Goal: Information Seeking & Learning: Learn about a topic

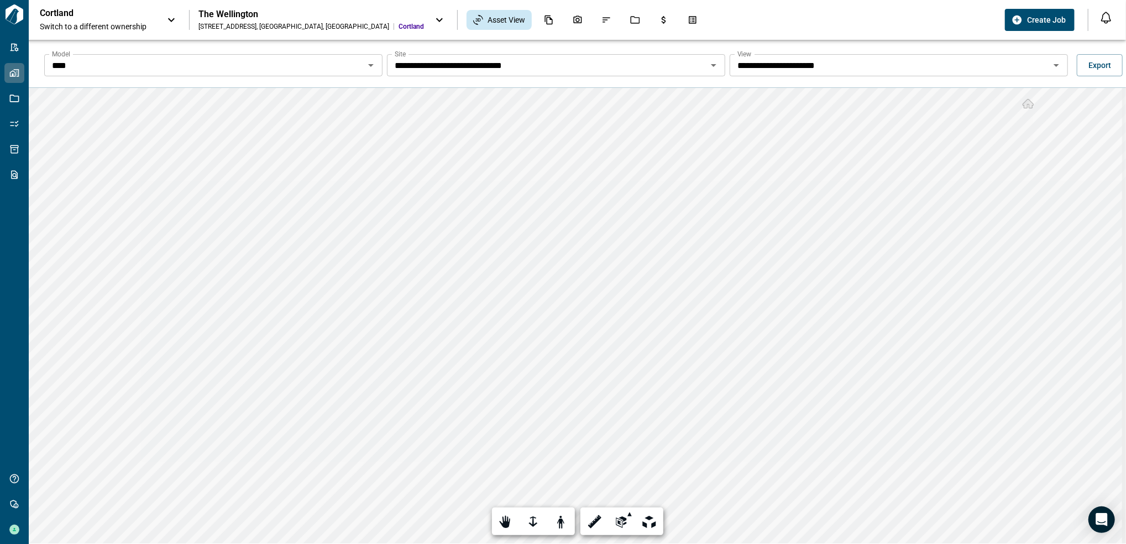
click at [136, 21] on span "Switch to a different ownership" at bounding box center [98, 26] width 116 height 11
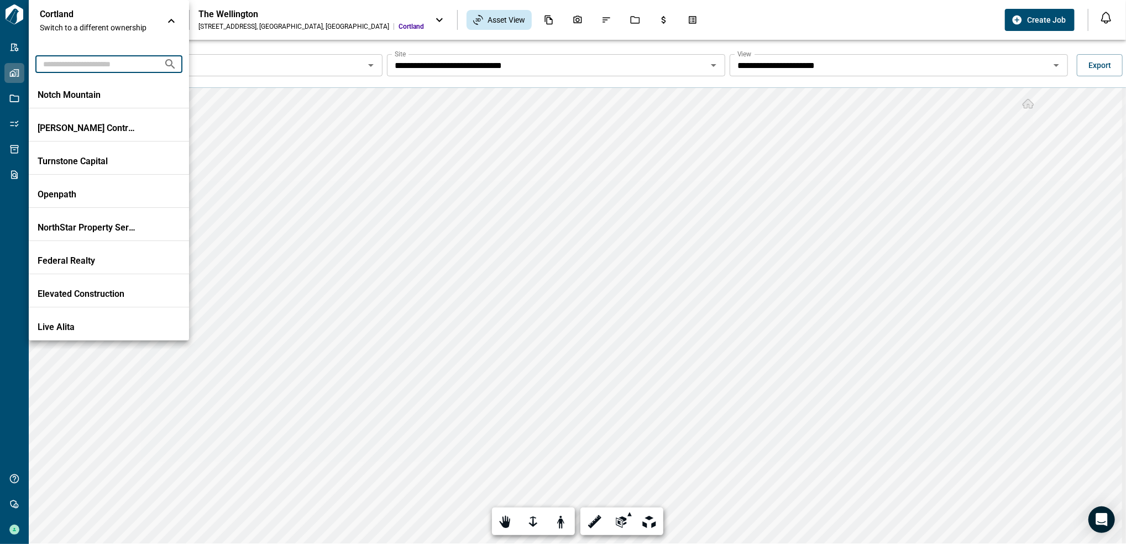
click at [111, 62] on input "text" at bounding box center [94, 64] width 119 height 20
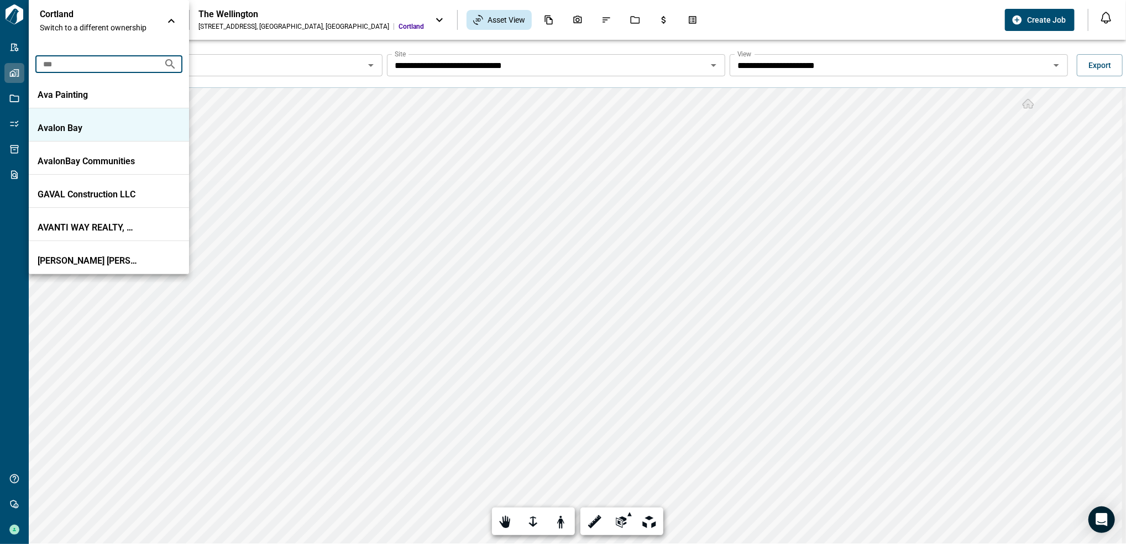
type input "***"
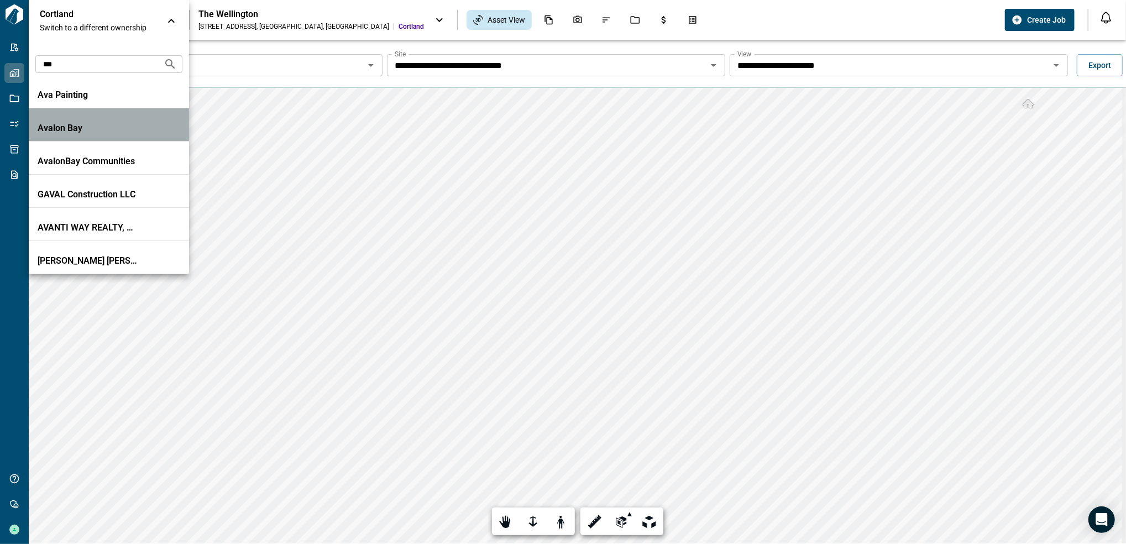
click at [115, 129] on p "Avalon Bay" at bounding box center [88, 128] width 100 height 11
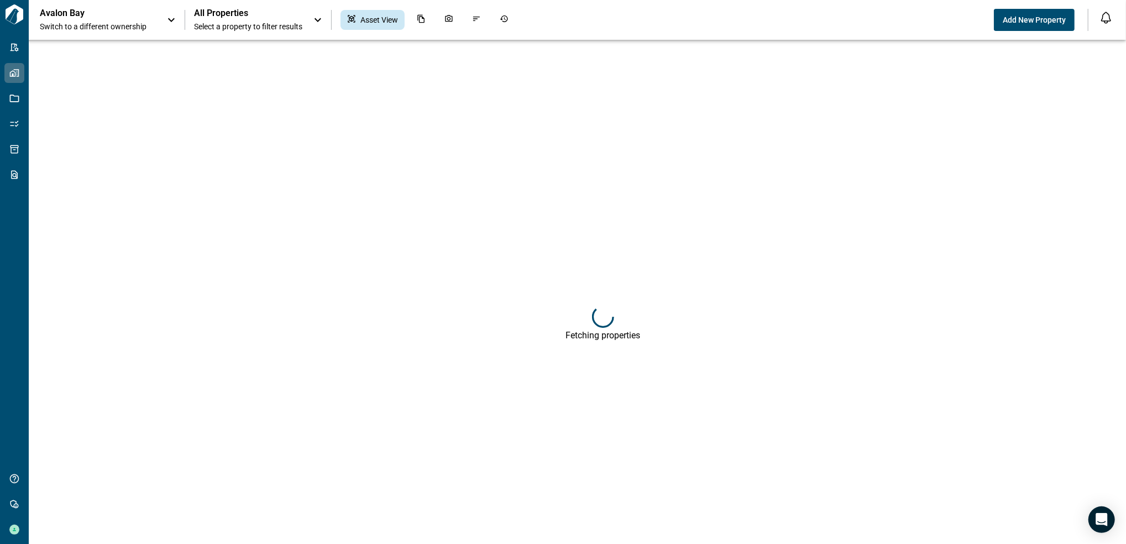
click at [255, 21] on span "Select a property to filter results" at bounding box center [248, 26] width 108 height 11
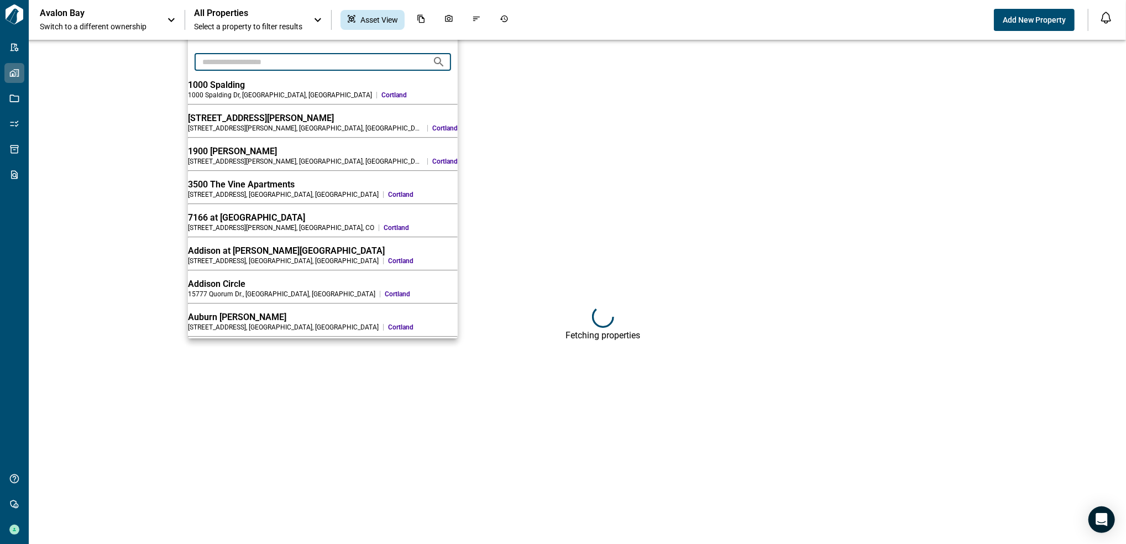
click at [255, 61] on input "text" at bounding box center [309, 61] width 229 height 20
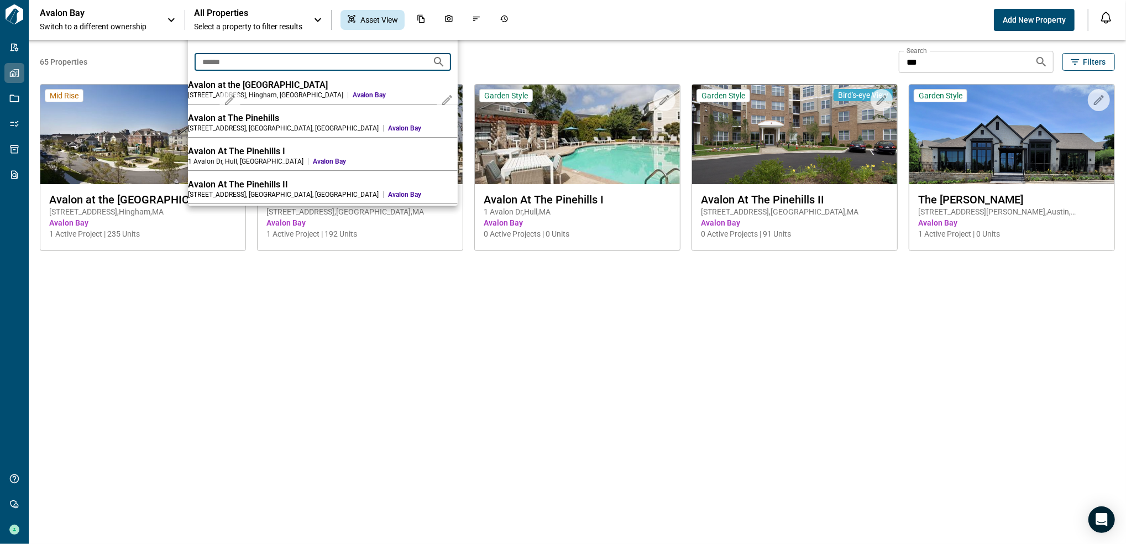
type input "******"
click at [323, 156] on div "Avalon At The Pinehills I" at bounding box center [323, 151] width 270 height 11
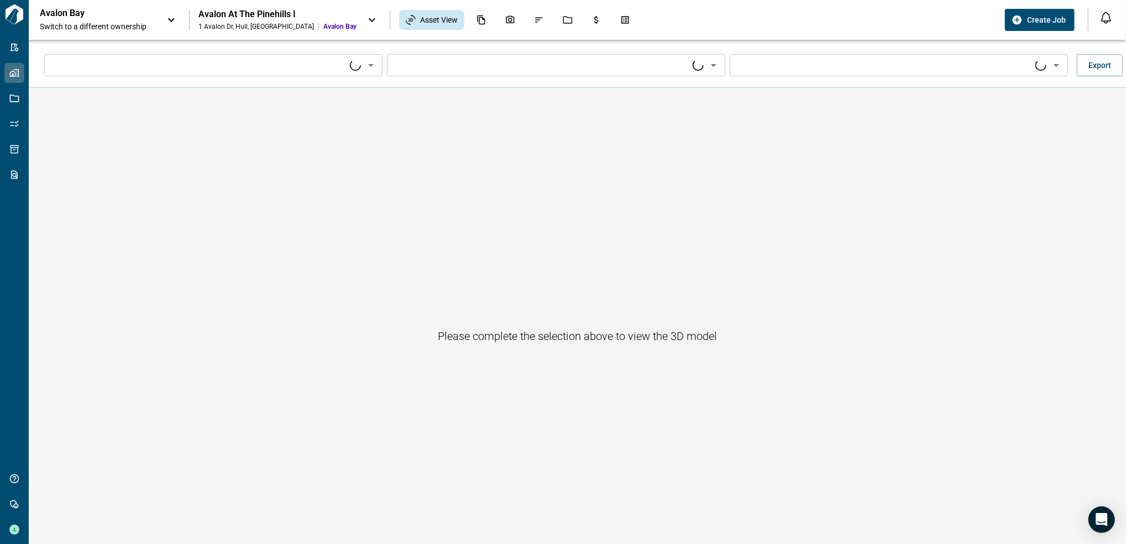
type input "****"
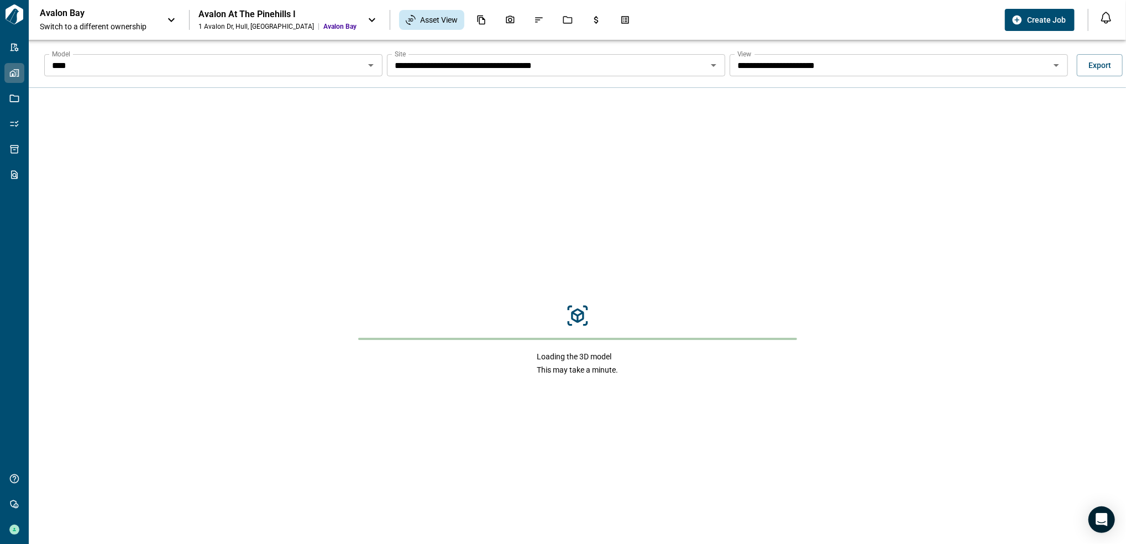
click at [373, 69] on icon "Open" at bounding box center [370, 65] width 13 height 13
click at [369, 68] on icon "Open" at bounding box center [370, 65] width 13 height 13
click at [364, 62] on icon "Open" at bounding box center [370, 65] width 13 height 13
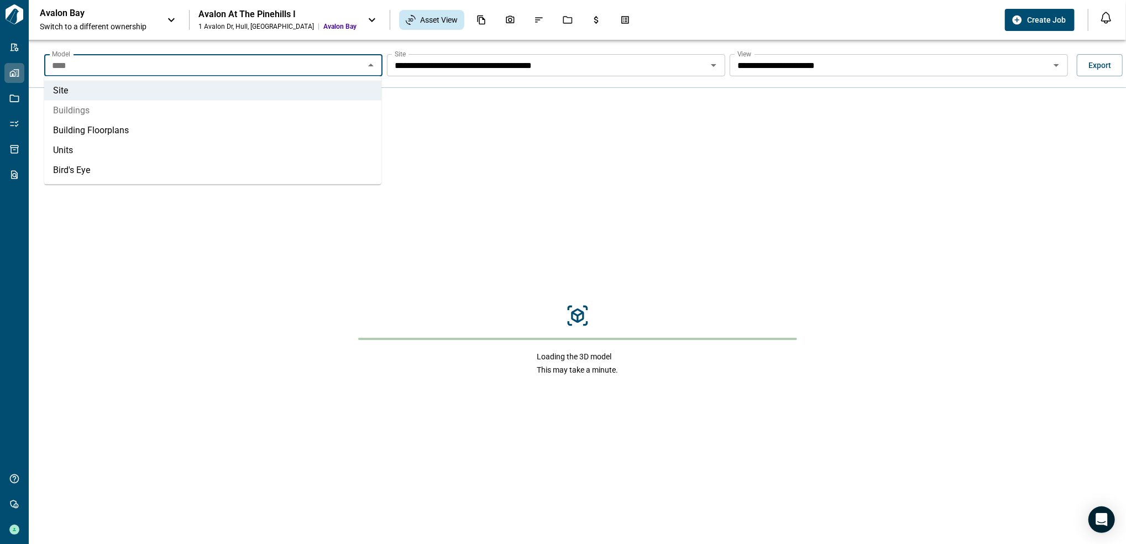
click at [124, 113] on li "Buildings" at bounding box center [212, 111] width 337 height 20
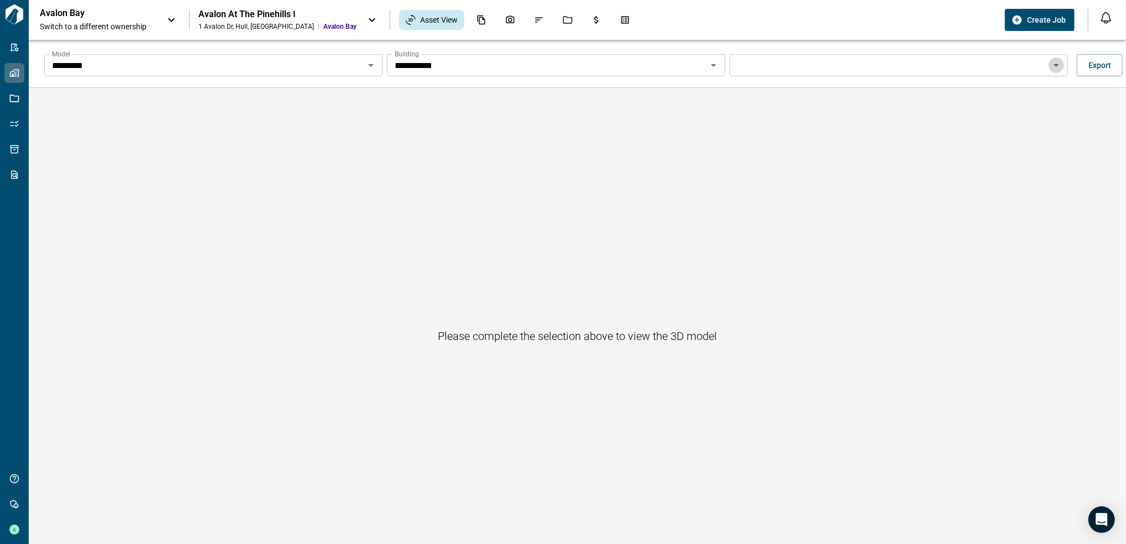
click at [1057, 66] on icon "Open" at bounding box center [1056, 65] width 13 height 13
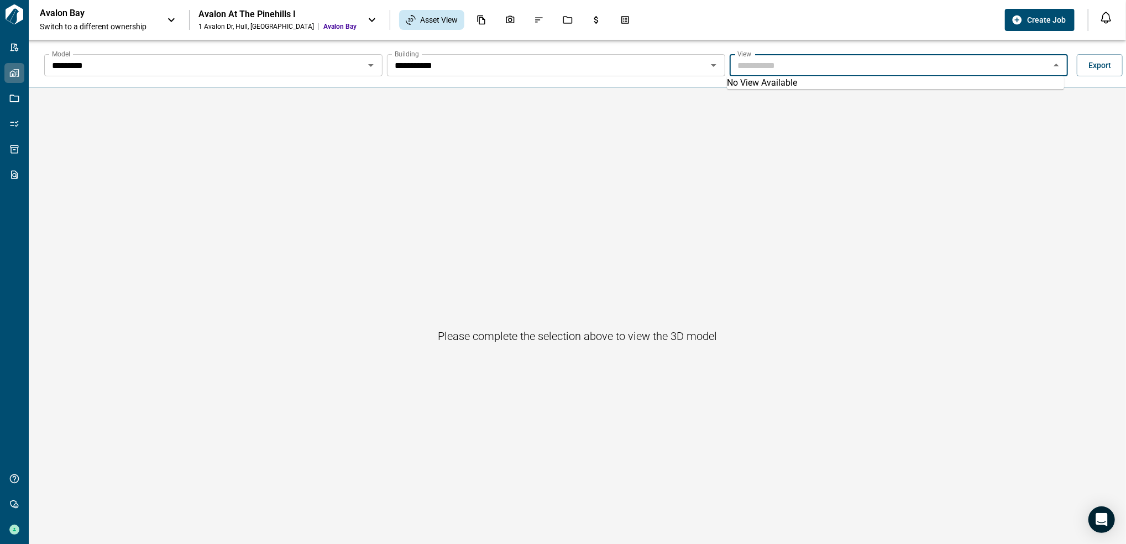
click at [719, 69] on div "**********" at bounding box center [556, 65] width 338 height 22
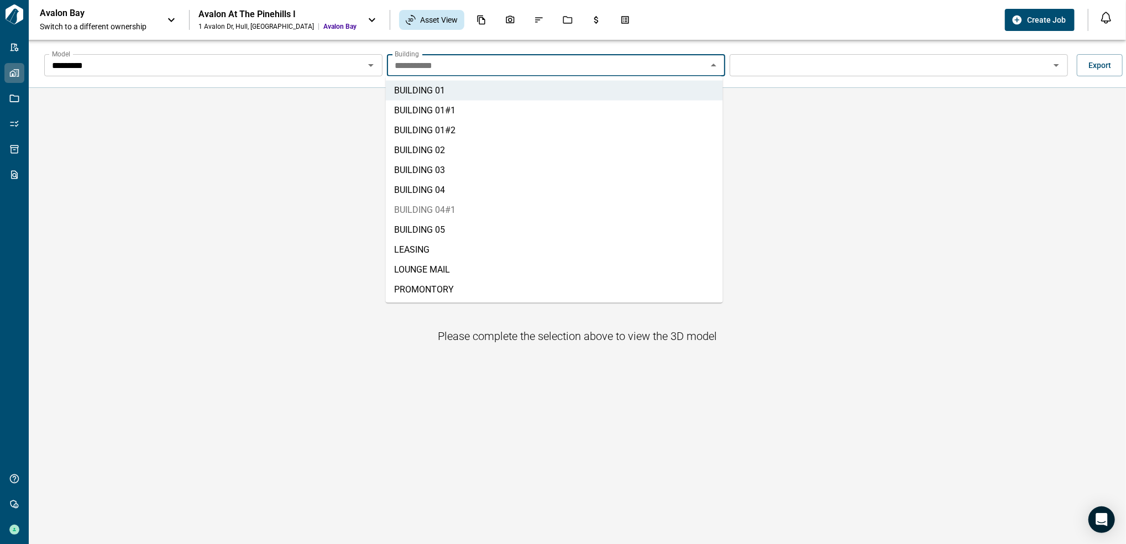
click at [484, 215] on li "BUILDING 04#1" at bounding box center [554, 210] width 337 height 20
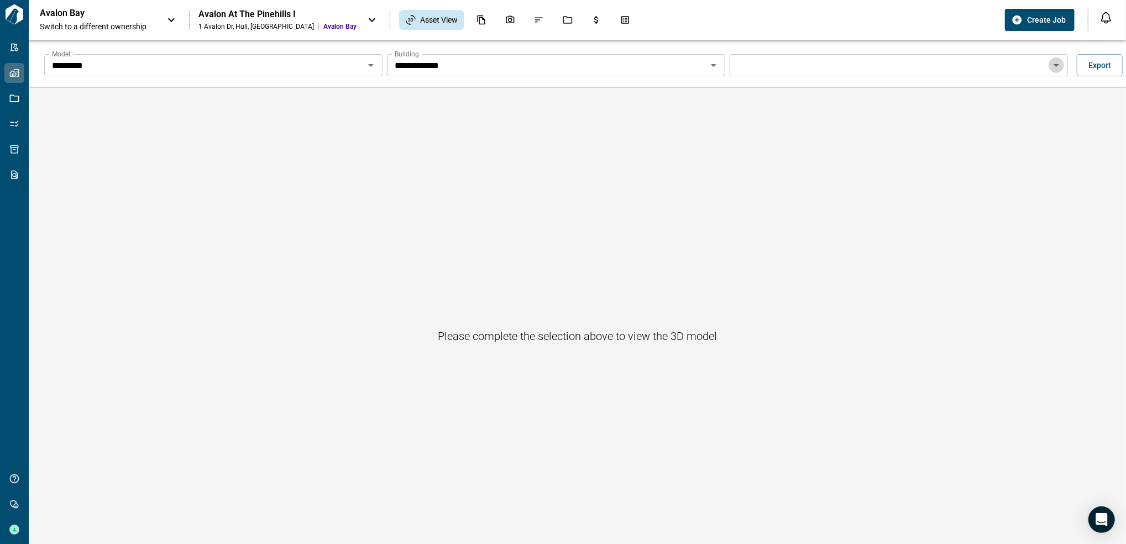
click at [1055, 63] on icon "Open" at bounding box center [1056, 65] width 13 height 13
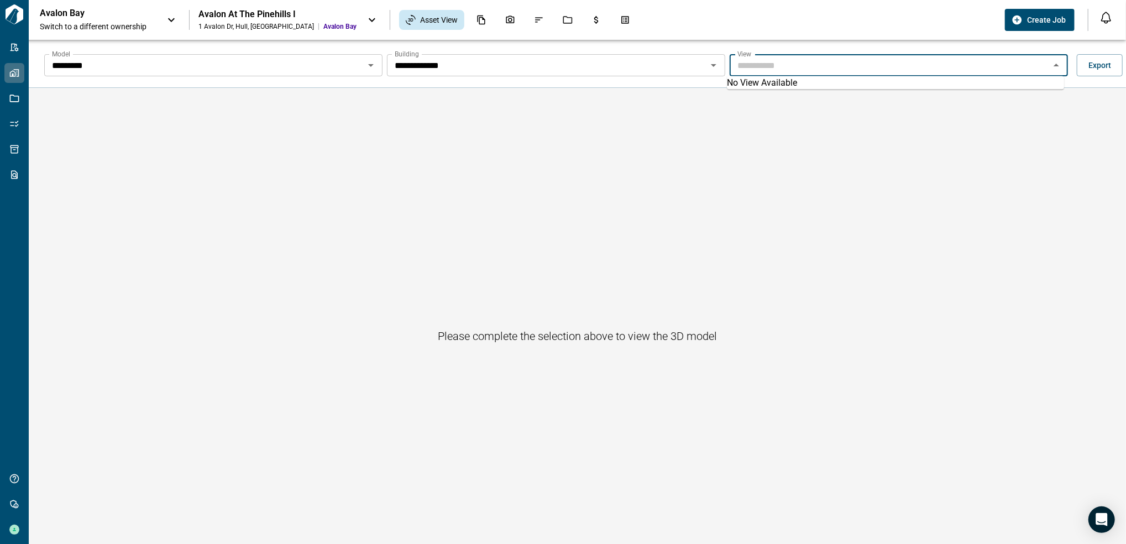
click at [715, 71] on icon "Open" at bounding box center [713, 65] width 13 height 13
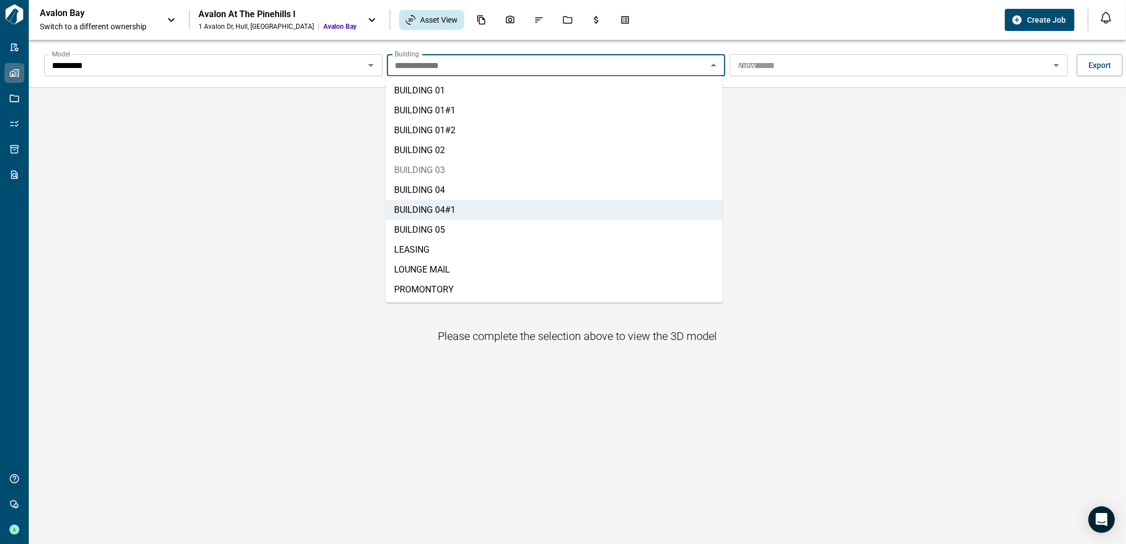
click at [463, 168] on li "BUILDING 03" at bounding box center [554, 170] width 337 height 20
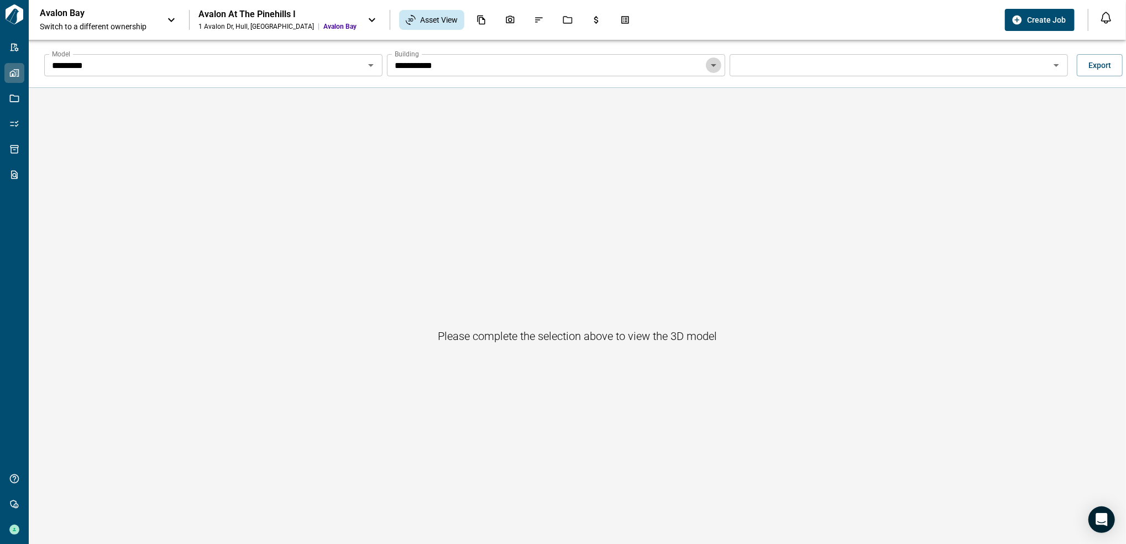
click at [717, 62] on icon "Open" at bounding box center [713, 65] width 13 height 13
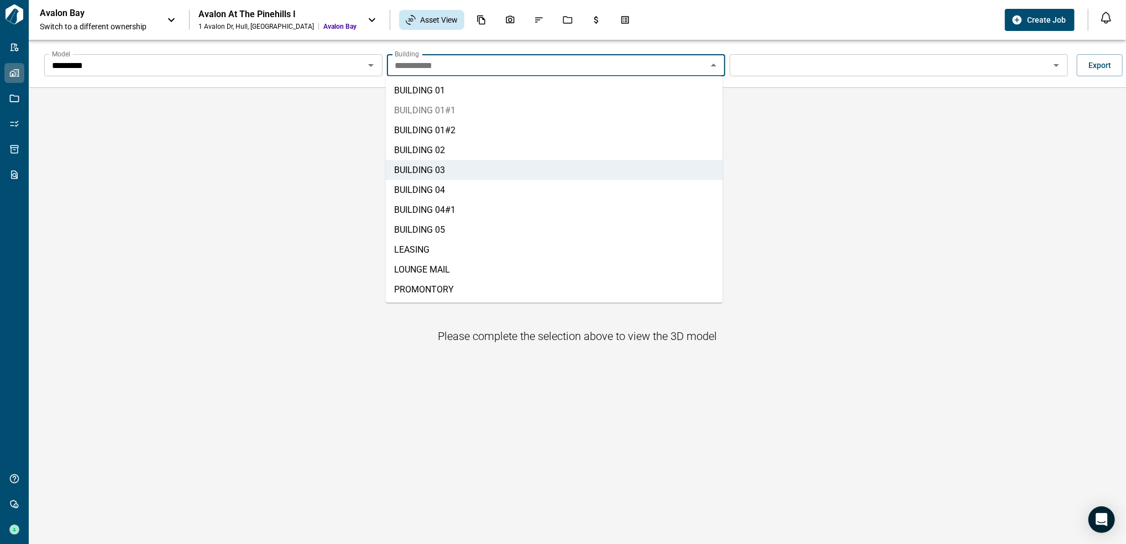
click at [447, 118] on li "BUILDING 01#1" at bounding box center [554, 111] width 337 height 20
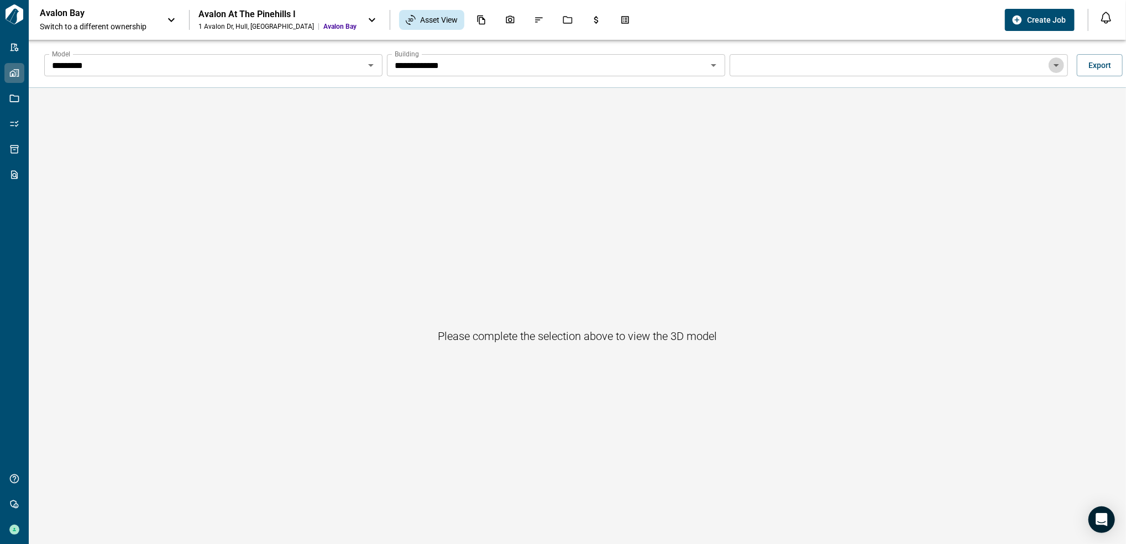
click at [1056, 62] on icon "Open" at bounding box center [1056, 65] width 13 height 13
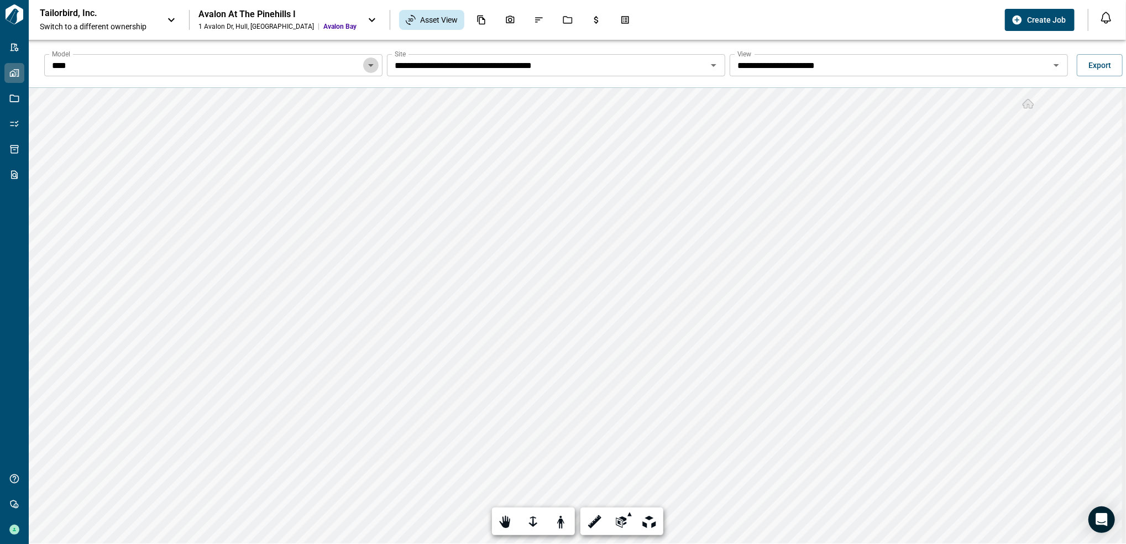
click at [366, 70] on icon "Open" at bounding box center [370, 65] width 13 height 13
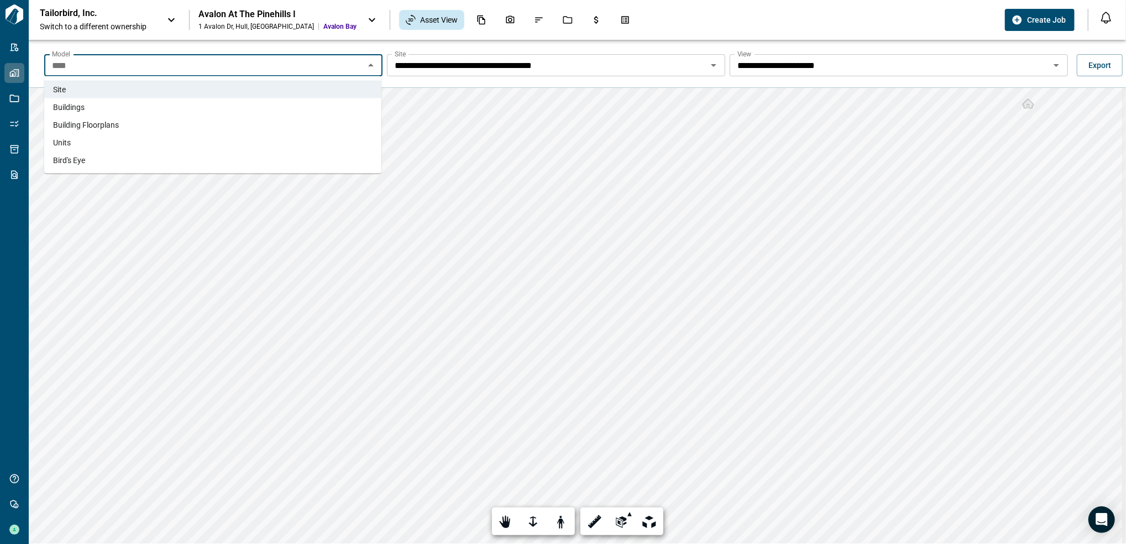
click at [122, 112] on li "Buildings" at bounding box center [212, 107] width 337 height 18
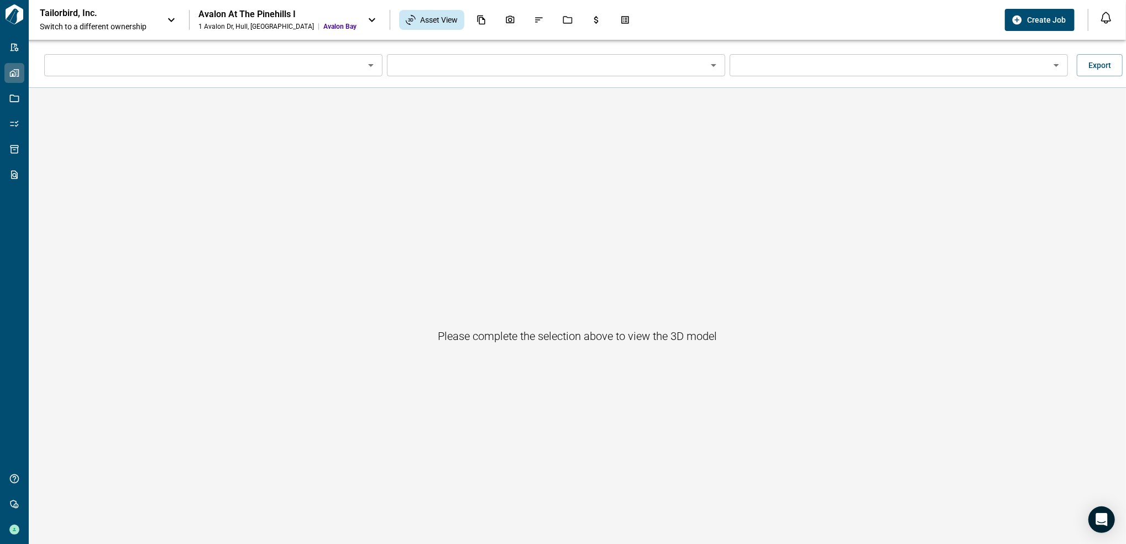
type input "*********"
type input "**********"
click at [1050, 67] on icon "Open" at bounding box center [1056, 65] width 13 height 13
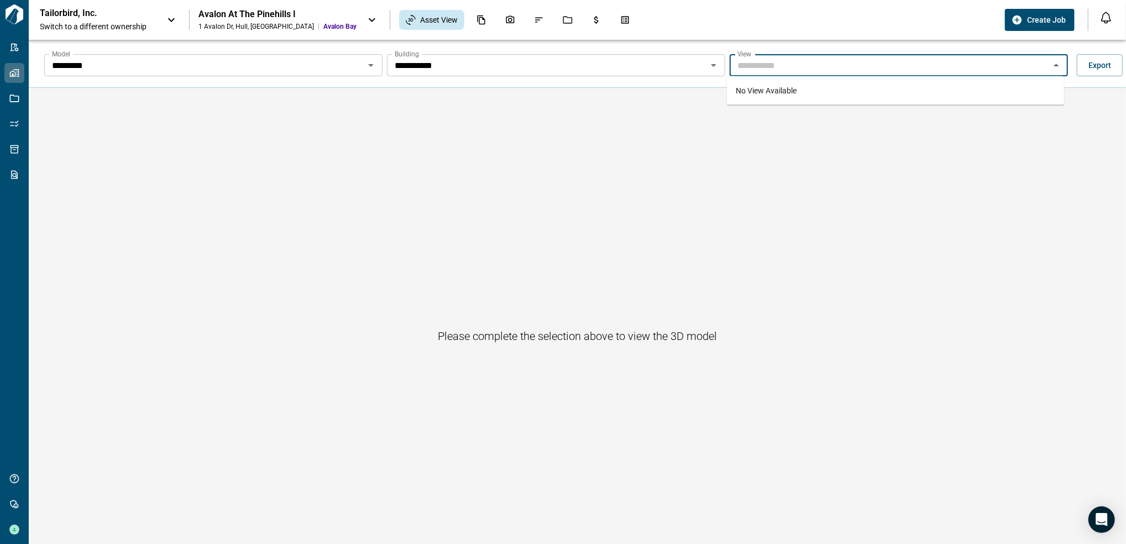
click at [811, 90] on div "No View Available" at bounding box center [895, 90] width 337 height 29
click at [605, 65] on input "**********" at bounding box center [547, 65] width 314 height 15
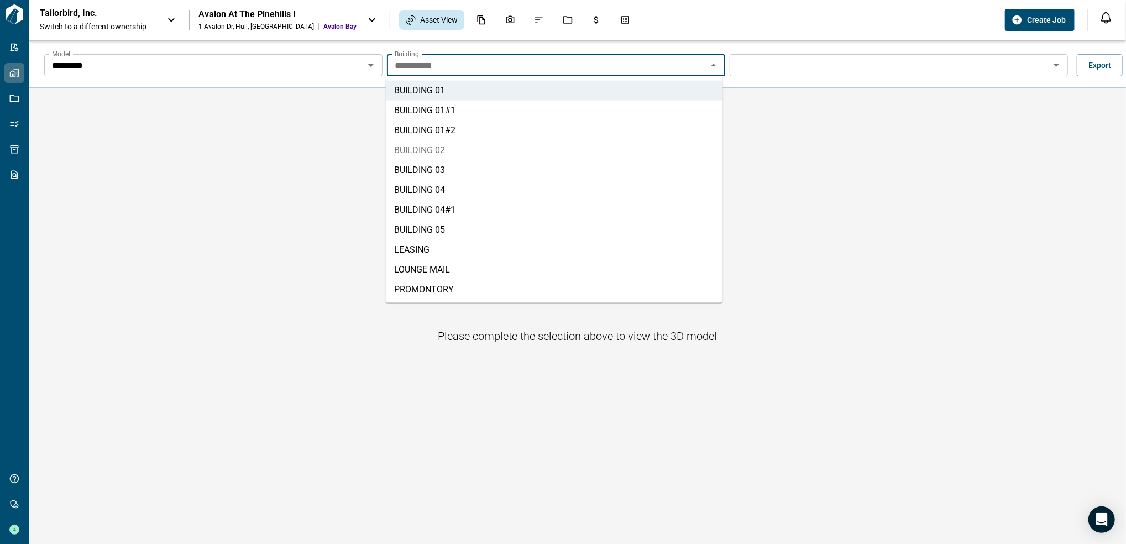
click at [461, 140] on li "BUILDING 02" at bounding box center [554, 150] width 337 height 20
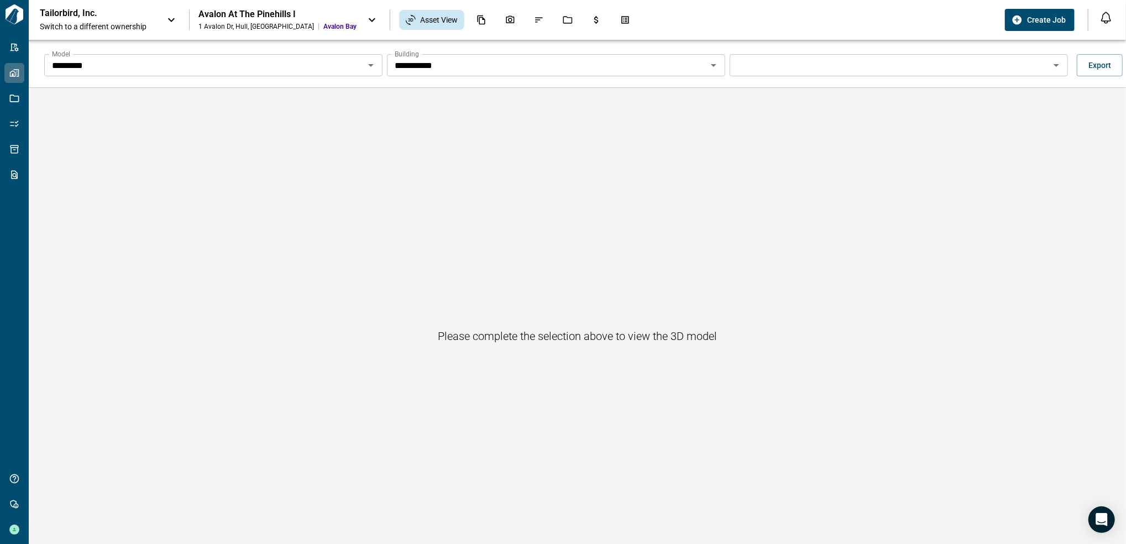
click at [121, 23] on span "Switch to a different ownership" at bounding box center [98, 26] width 116 height 11
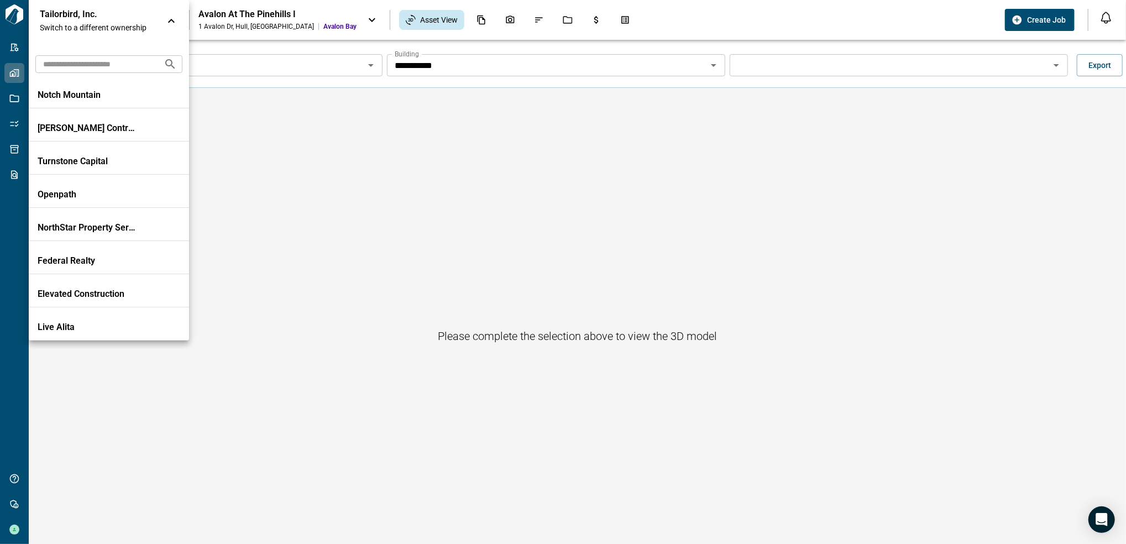
click at [239, 148] on div at bounding box center [563, 272] width 1126 height 544
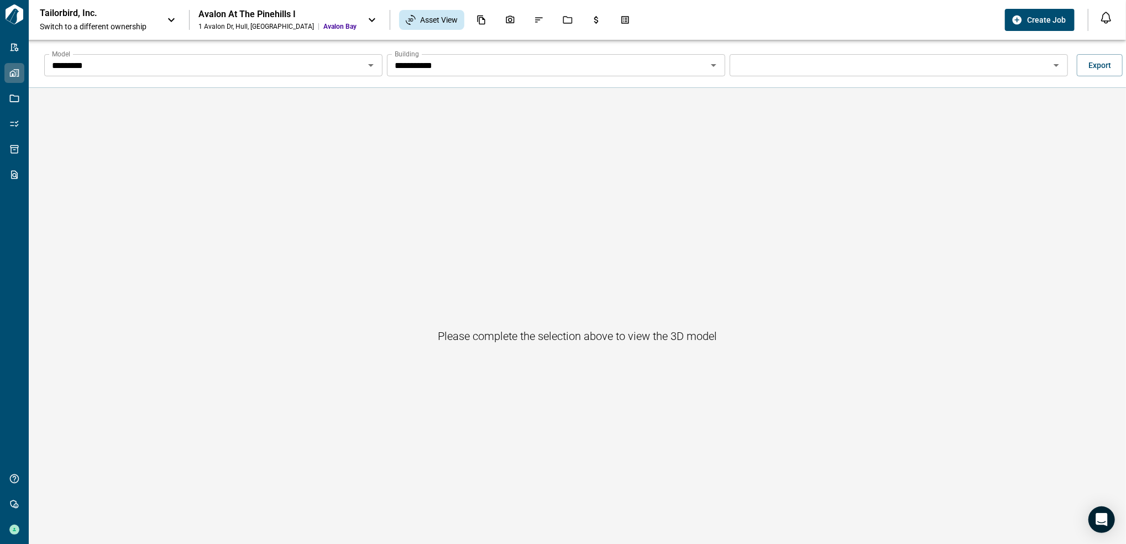
click at [144, 32] on div "Tailorbird, Inc. Switch to a different ownership Avalon At The Pinehills I 1 Av…" at bounding box center [563, 20] width 1126 height 40
click at [146, 21] on span "Switch to a different ownership" at bounding box center [98, 26] width 116 height 11
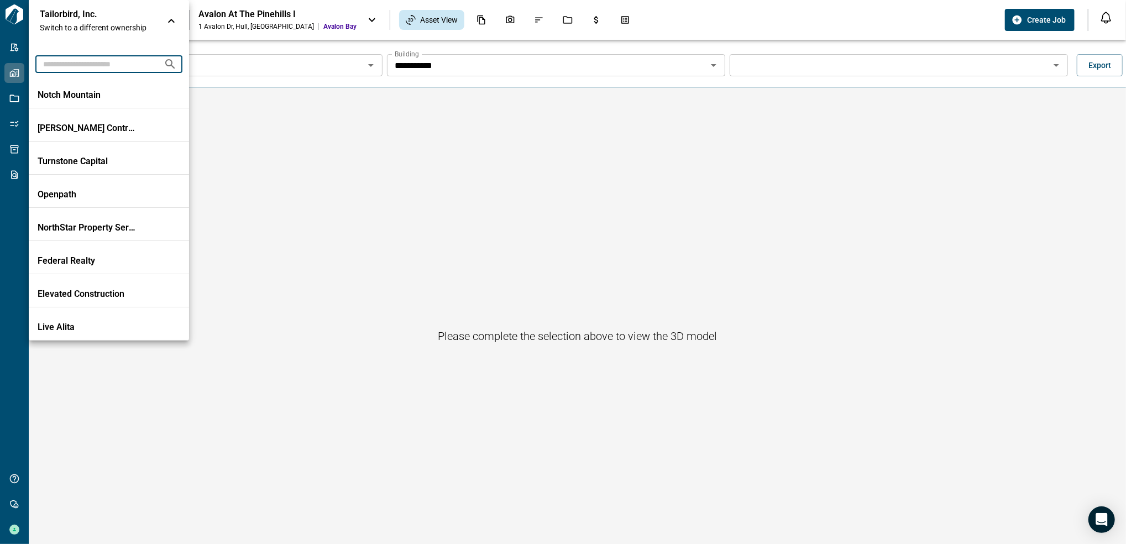
drag, startPoint x: 103, startPoint y: 71, endPoint x: 96, endPoint y: 71, distance: 7.7
click at [100, 71] on input "text" at bounding box center [94, 64] width 119 height 20
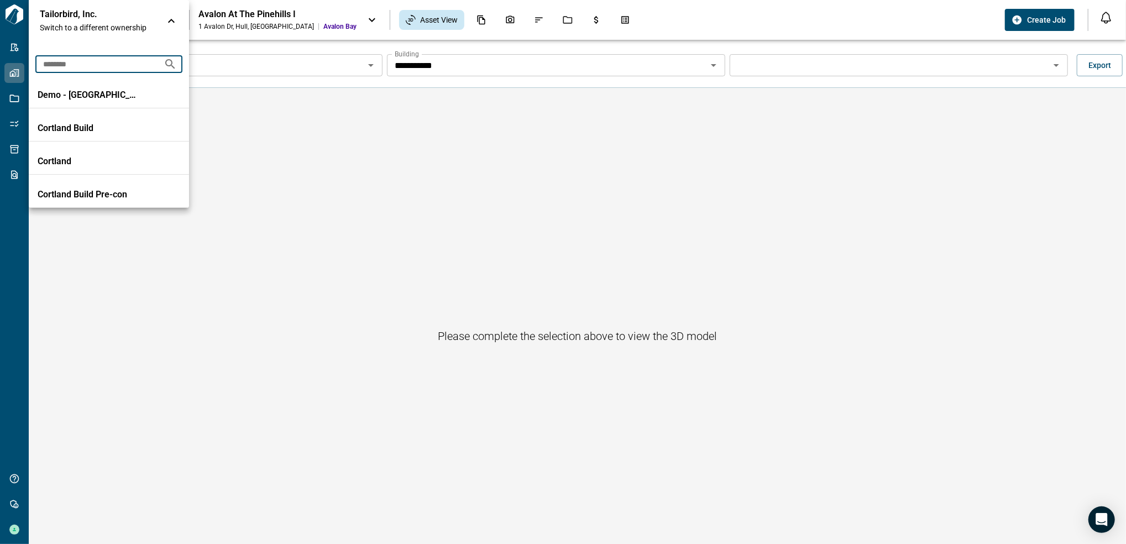
type input "********"
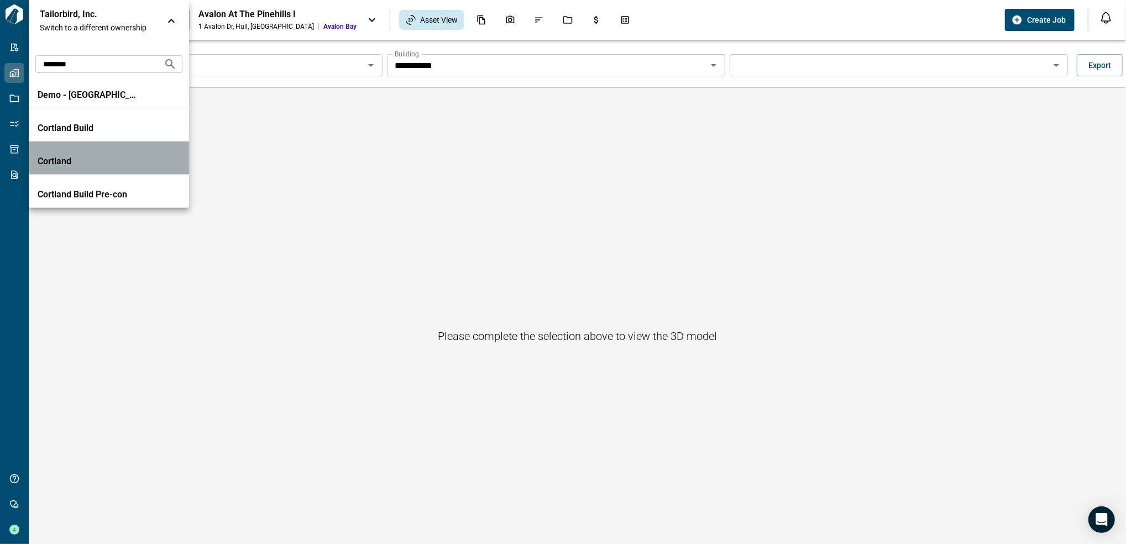
click at [96, 157] on p "Cortland" at bounding box center [88, 161] width 100 height 11
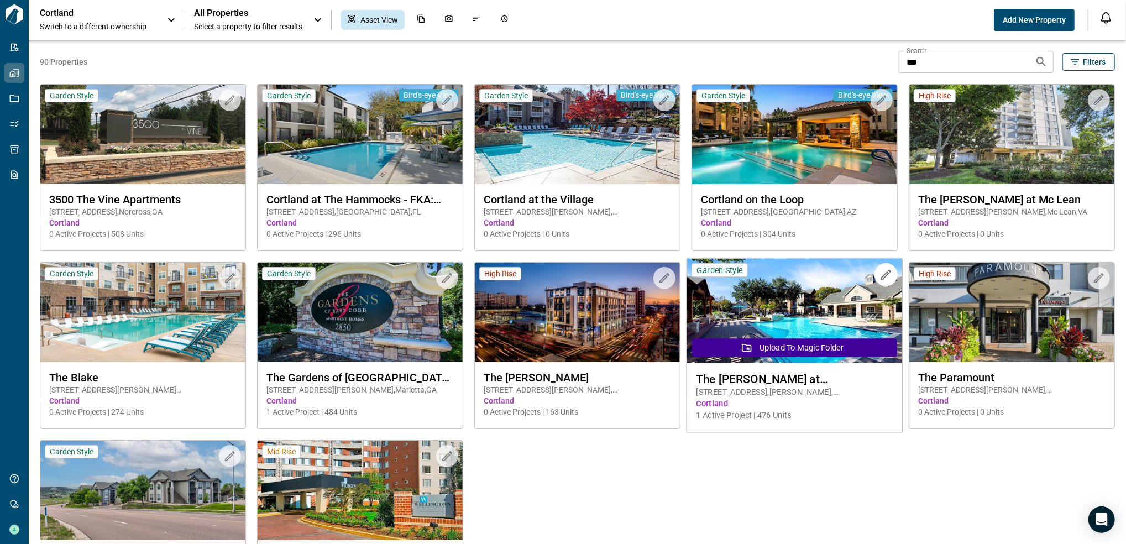
scroll to position [74, 0]
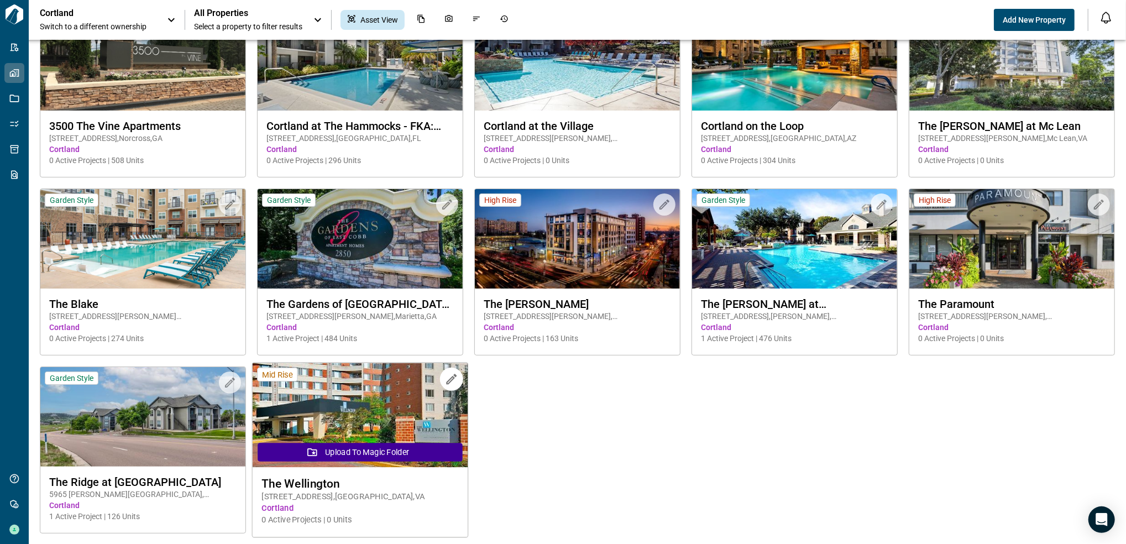
click at [372, 390] on img at bounding box center [361, 415] width 216 height 105
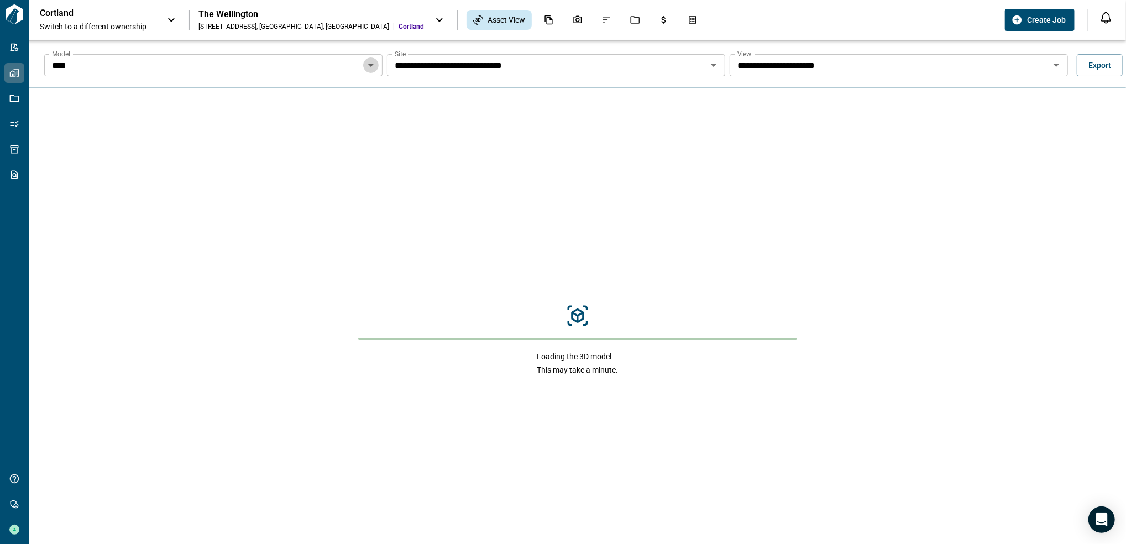
click at [370, 62] on icon "Open" at bounding box center [370, 65] width 13 height 13
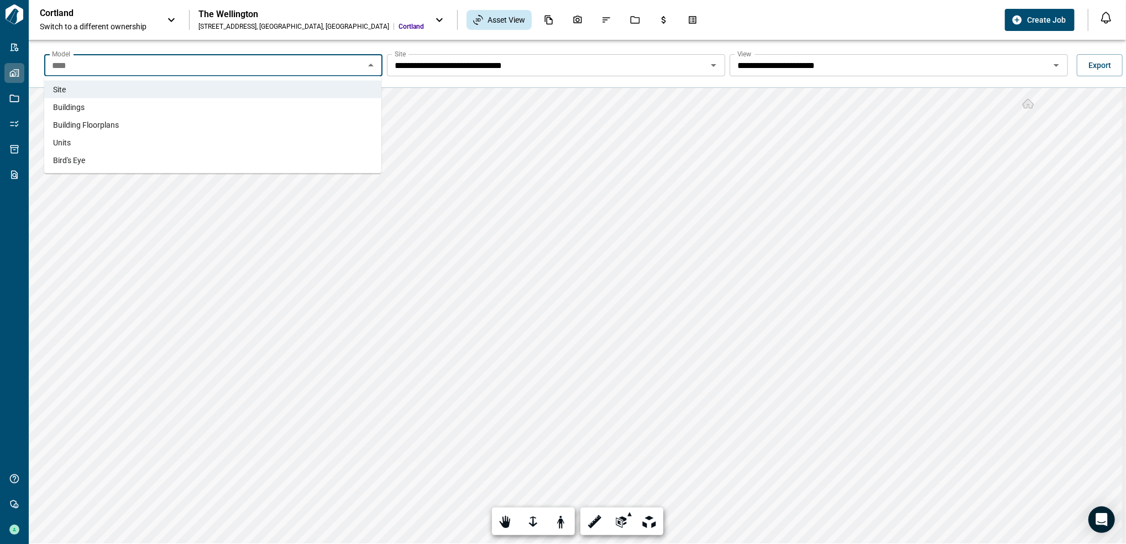
click at [207, 121] on li "Building Floorplans" at bounding box center [212, 125] width 337 height 18
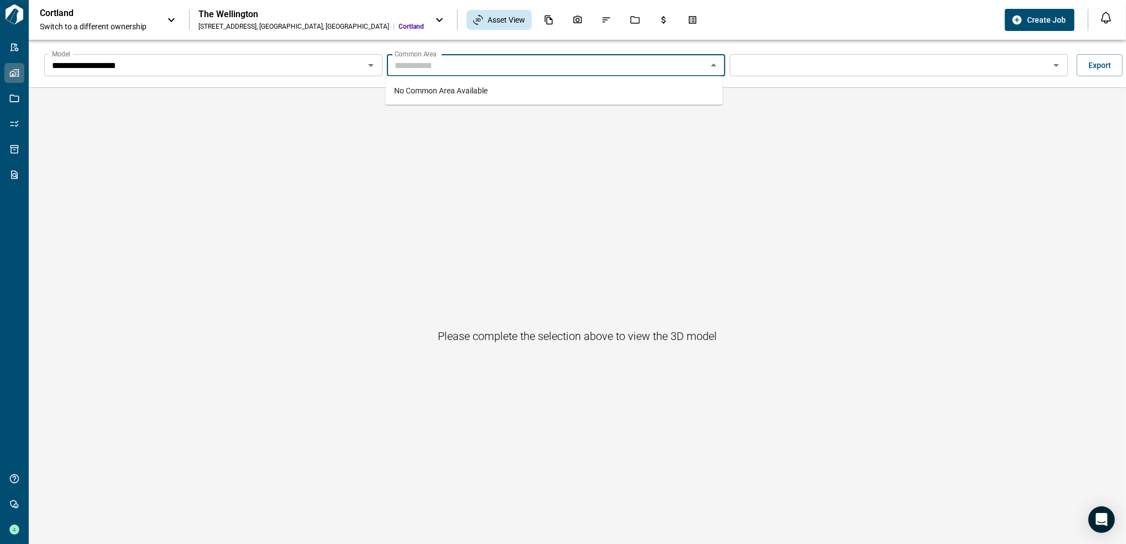
click at [549, 72] on input "Model" at bounding box center [547, 65] width 314 height 15
click at [511, 96] on div "No Common Area Available" at bounding box center [554, 90] width 337 height 29
click at [359, 67] on input "**********" at bounding box center [205, 65] width 314 height 15
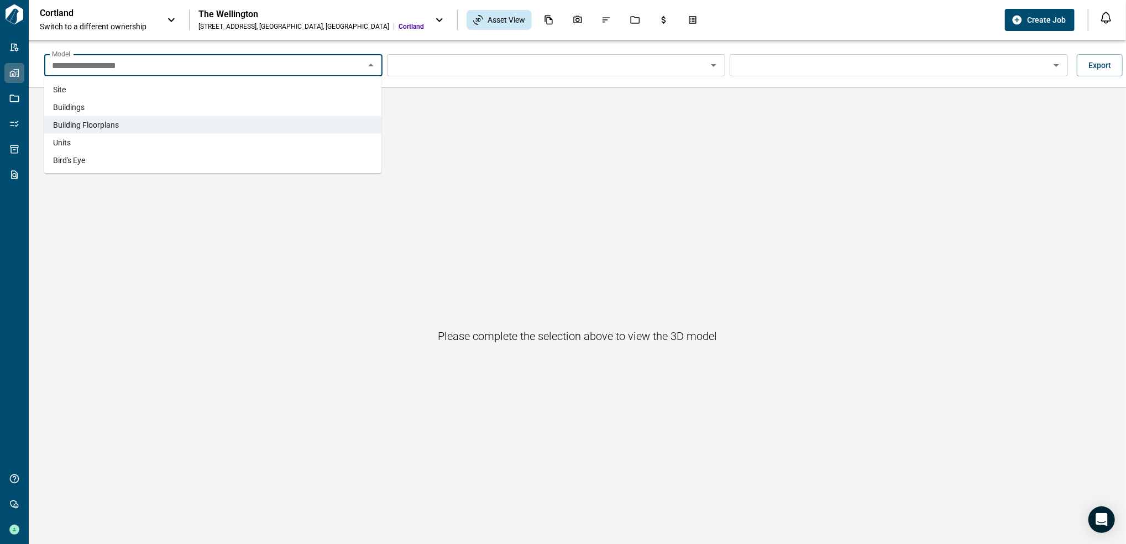
click at [83, 108] on span "Buildings" at bounding box center [69, 107] width 32 height 11
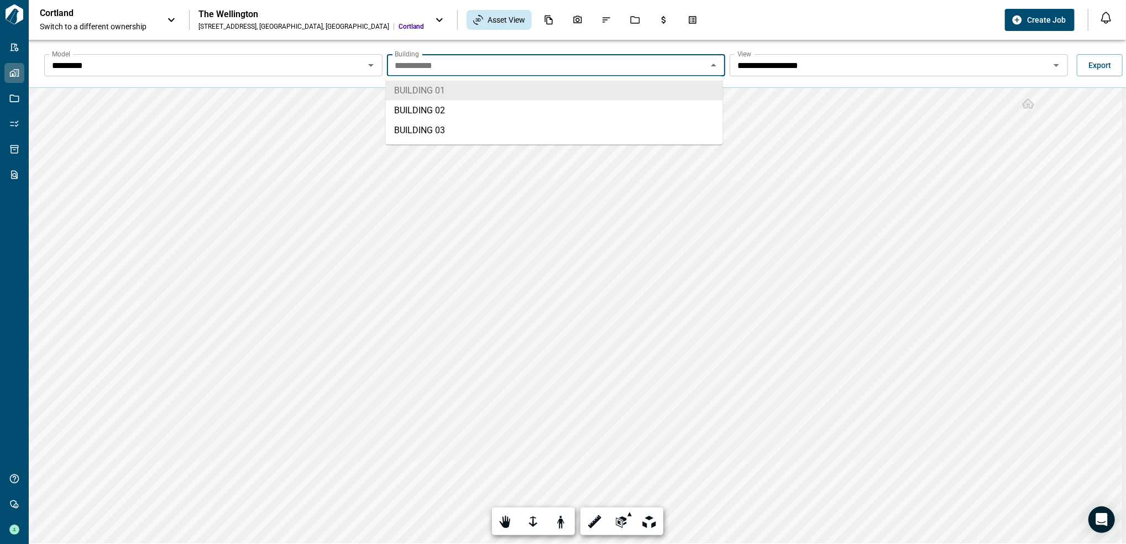
click at [697, 68] on input "**********" at bounding box center [547, 65] width 314 height 15
click at [1051, 73] on div "**********" at bounding box center [899, 65] width 338 height 22
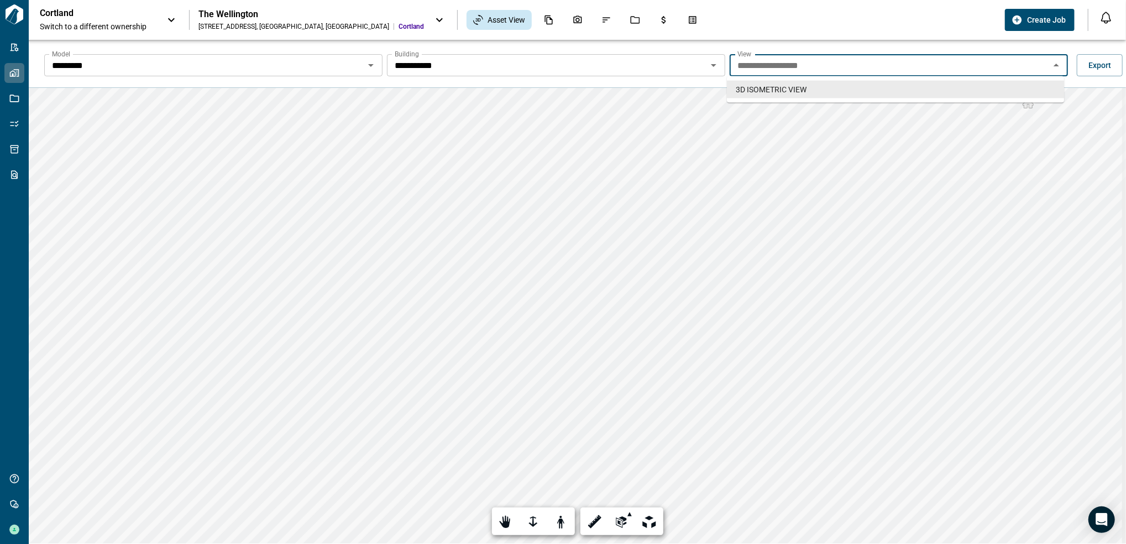
click at [707, 67] on icon "Open" at bounding box center [713, 65] width 13 height 13
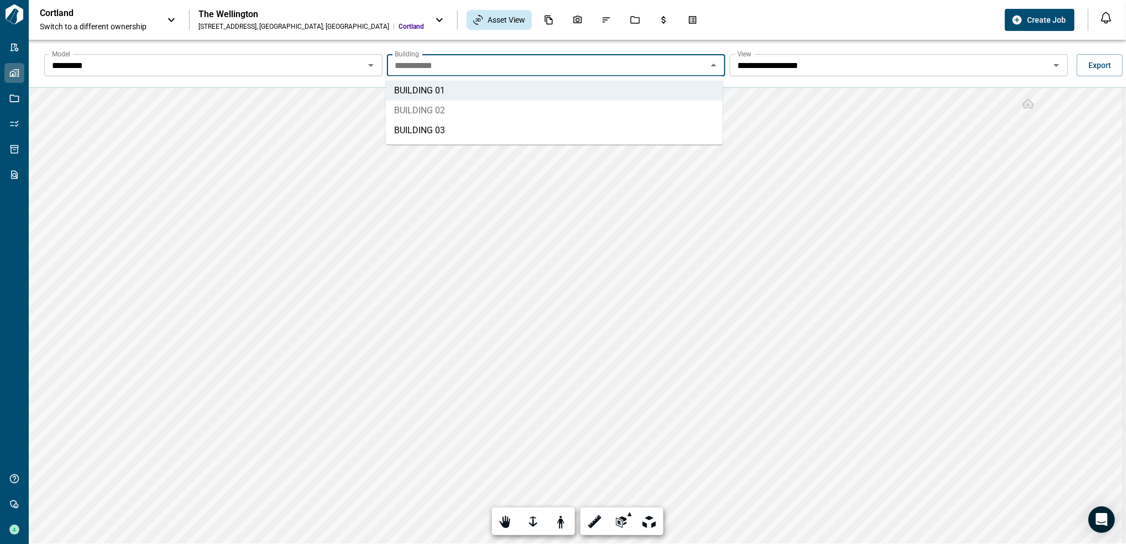
click at [656, 108] on li "BUILDING 02" at bounding box center [554, 111] width 337 height 20
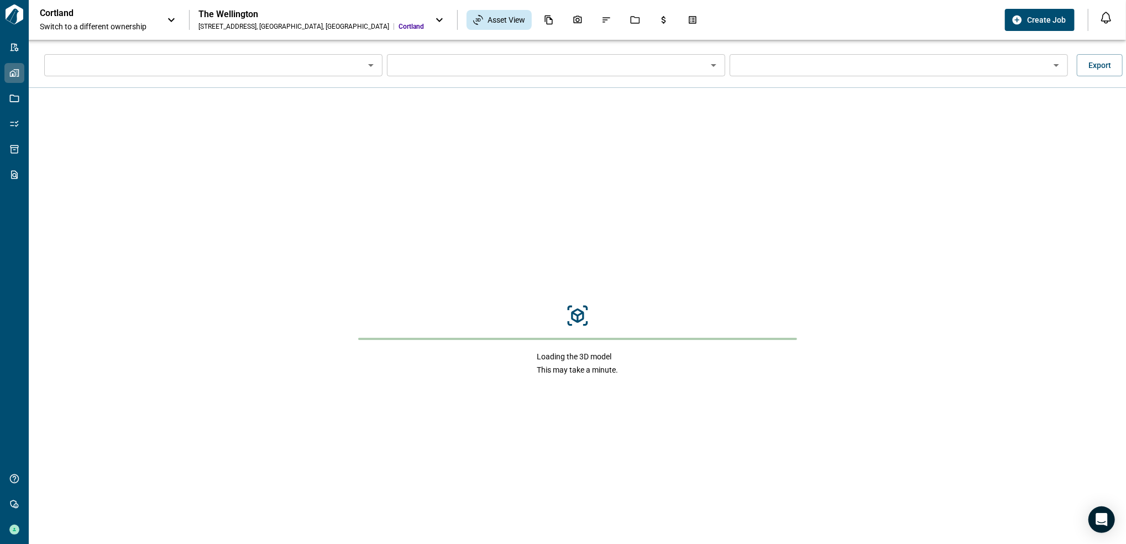
type input "*********"
type input "**********"
click at [1058, 65] on icon "Open" at bounding box center [1056, 65] width 13 height 13
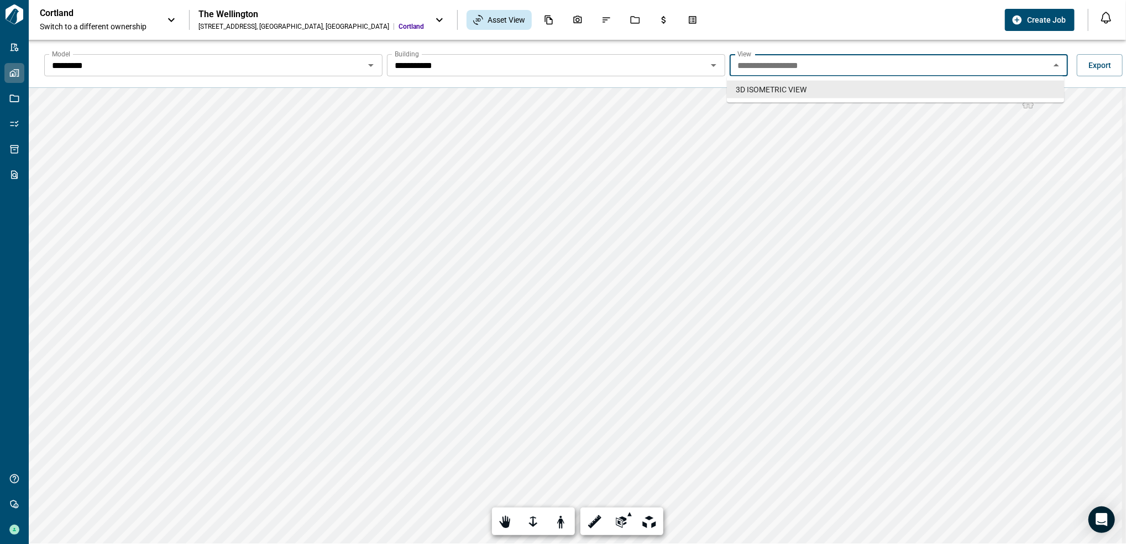
click at [697, 64] on input "**********" at bounding box center [547, 65] width 314 height 15
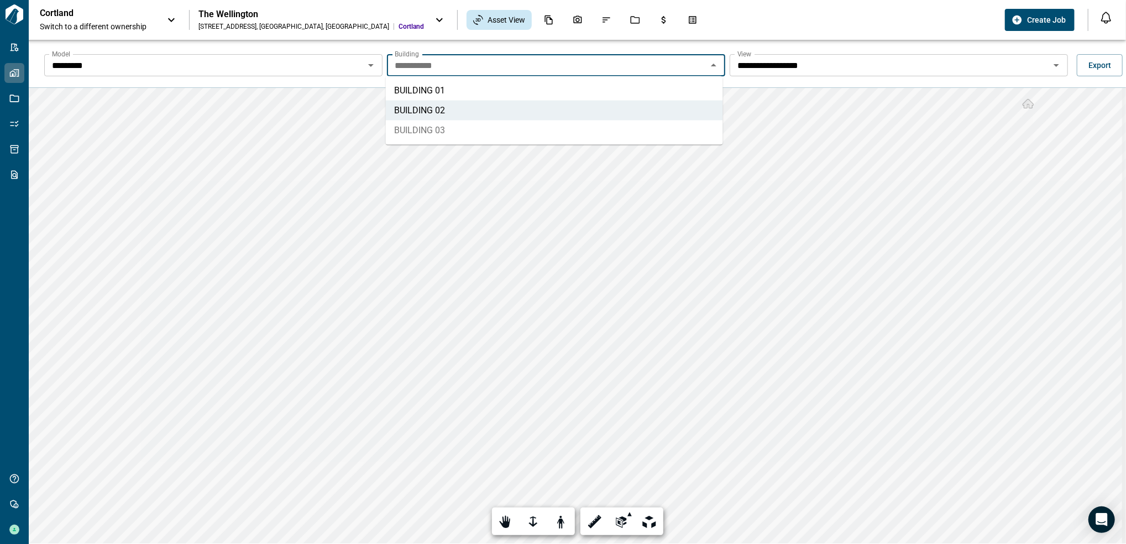
click at [550, 123] on li "BUILDING 03" at bounding box center [554, 131] width 337 height 20
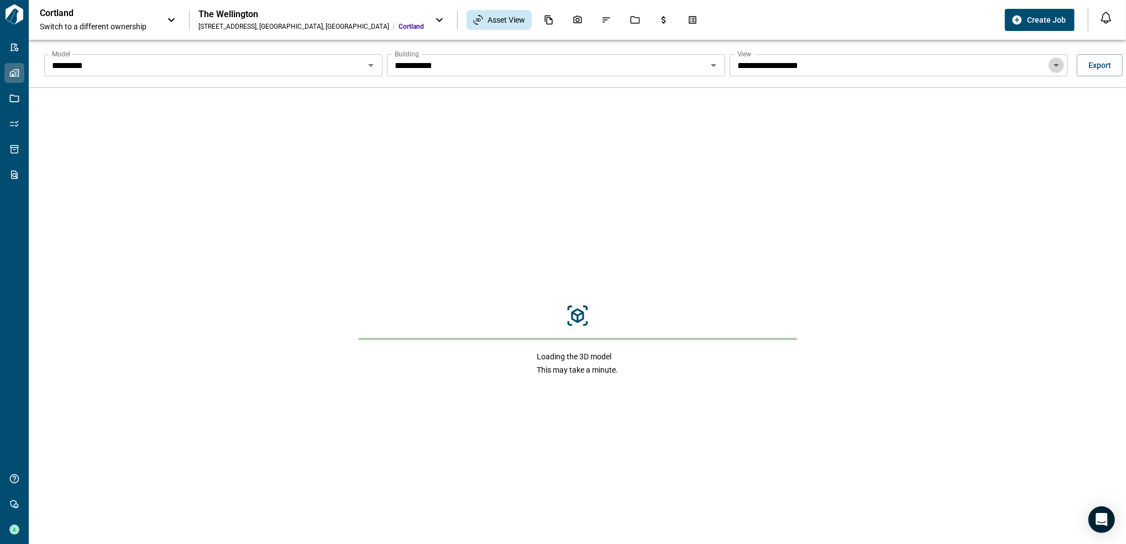
click at [1050, 65] on icon "Open" at bounding box center [1056, 65] width 13 height 13
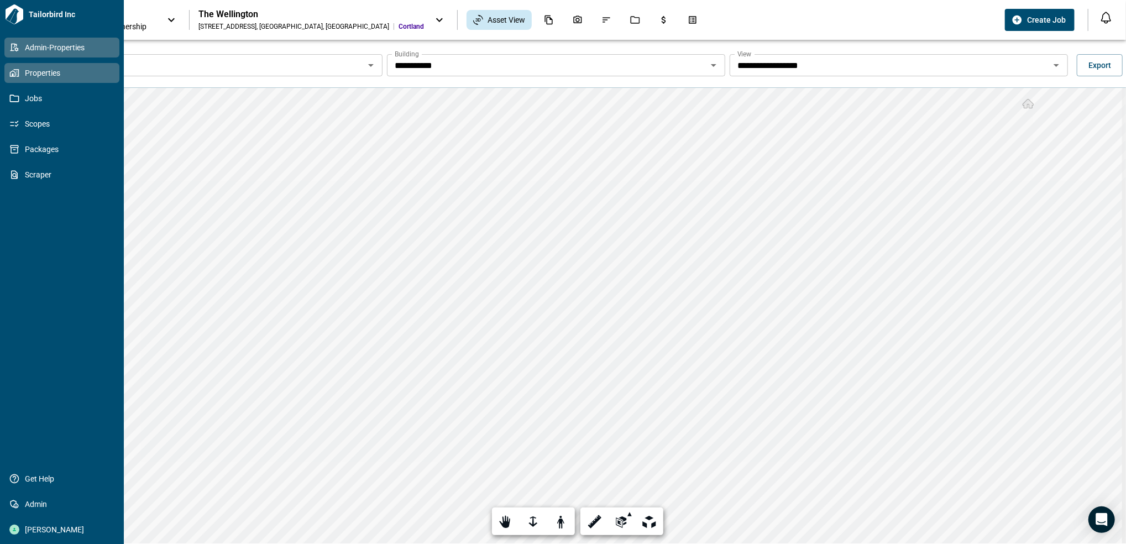
click at [15, 49] on icon at bounding box center [14, 48] width 10 height 10
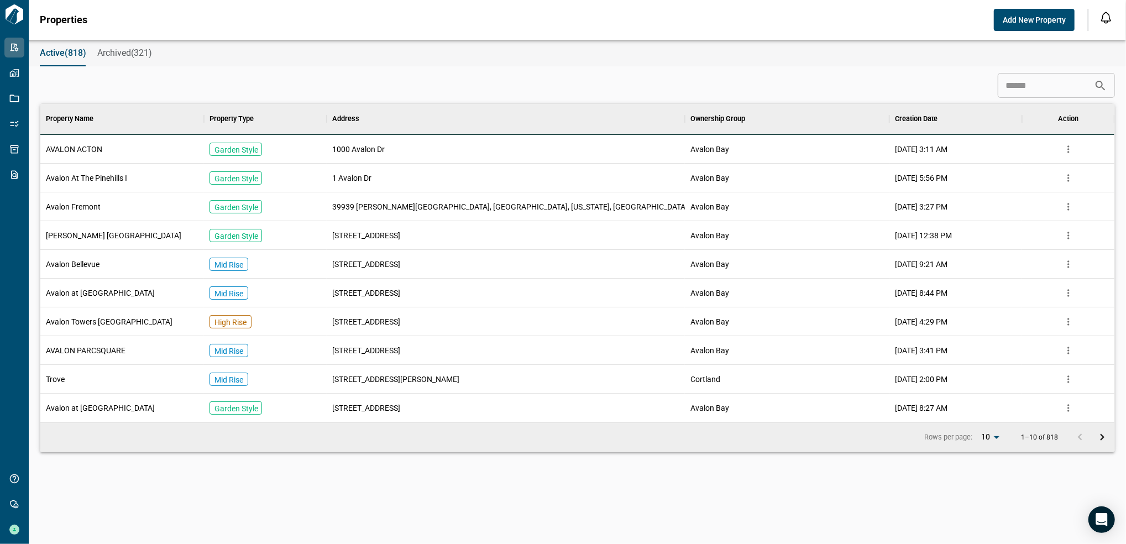
scroll to position [307, 1070]
click at [129, 171] on div "Avalon At The Pinehills I" at bounding box center [122, 178] width 164 height 29
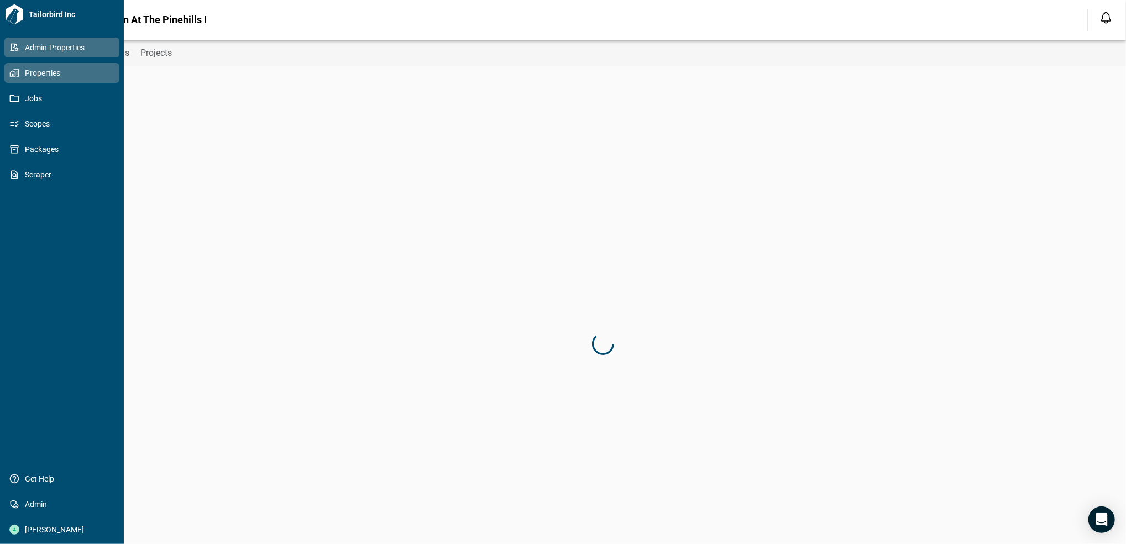
type input "**********"
click at [20, 77] on link "Properties" at bounding box center [61, 73] width 115 height 20
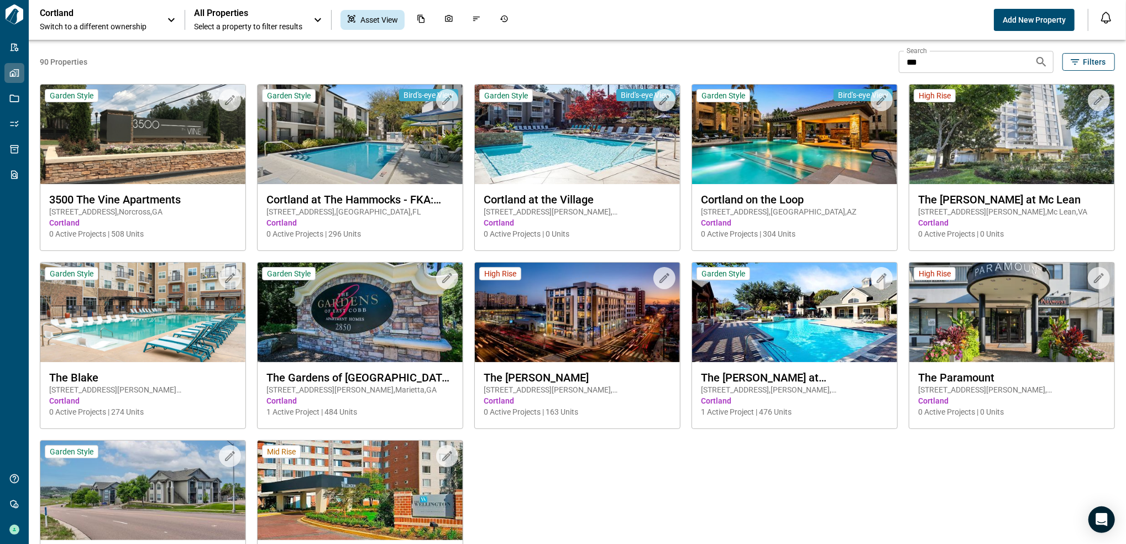
click at [134, 18] on p "Cortland" at bounding box center [90, 13] width 100 height 11
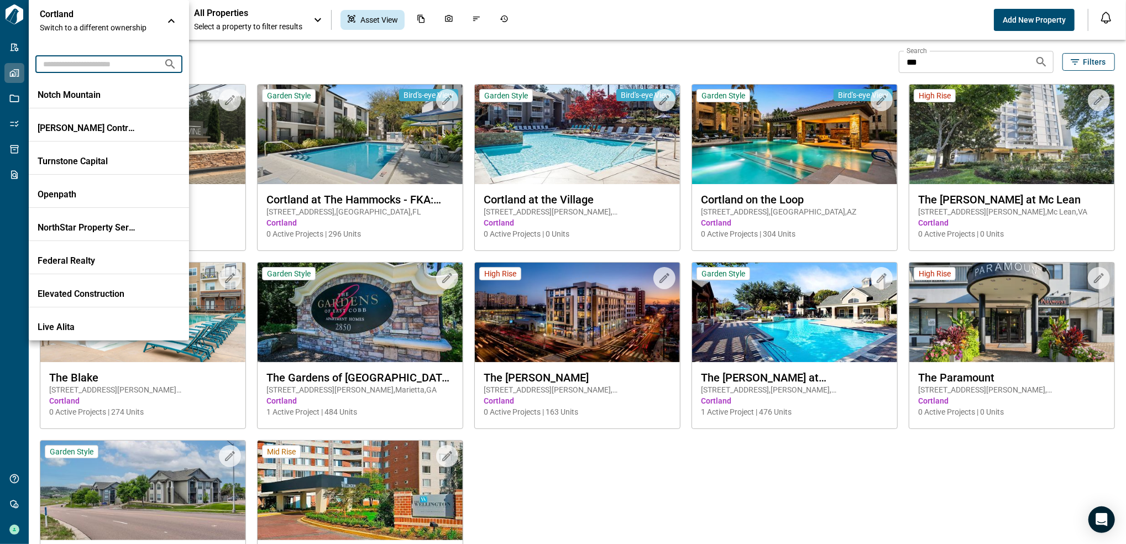
click at [121, 61] on input "text" at bounding box center [94, 64] width 119 height 20
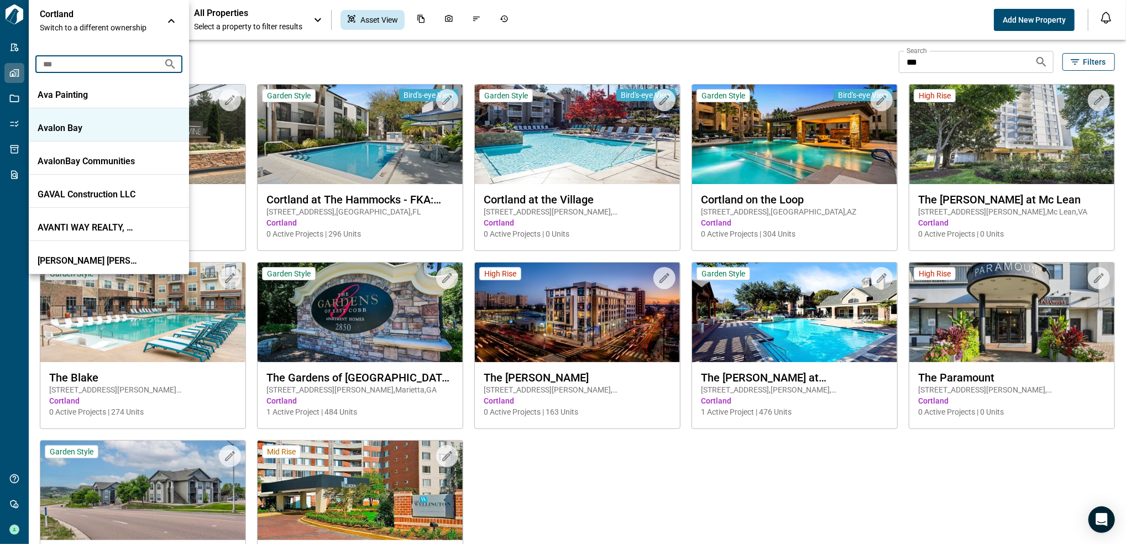
type input "***"
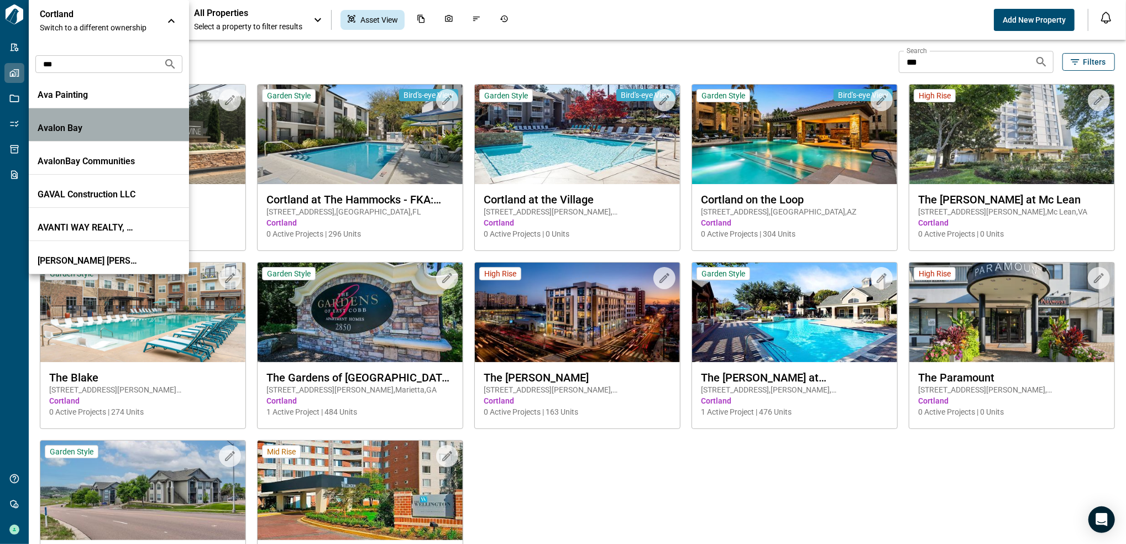
click at [116, 118] on li "Avalon Bay" at bounding box center [109, 124] width 160 height 33
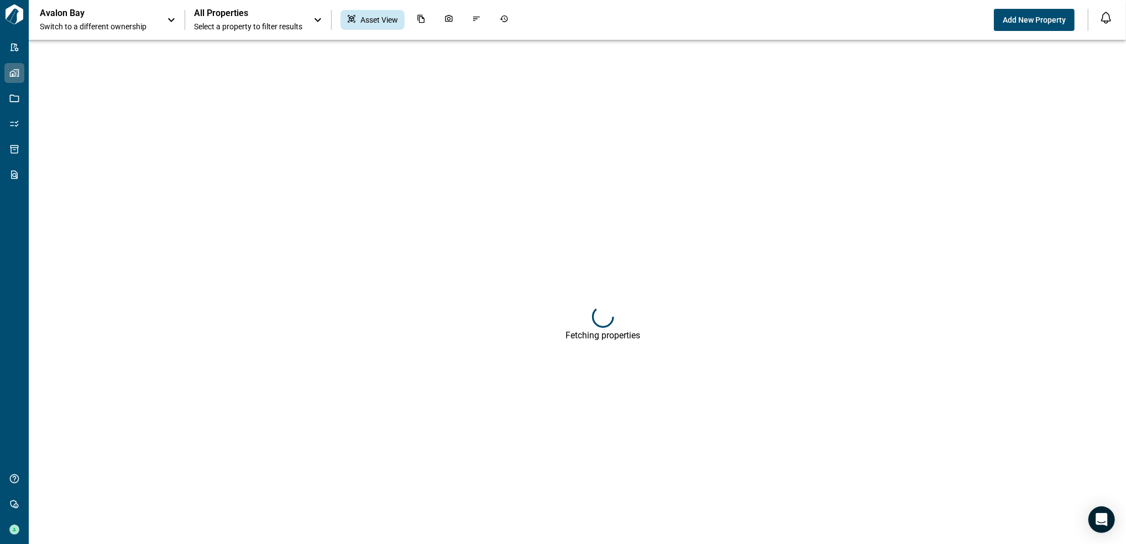
click at [243, 29] on span "Select a property to filter results" at bounding box center [248, 26] width 108 height 11
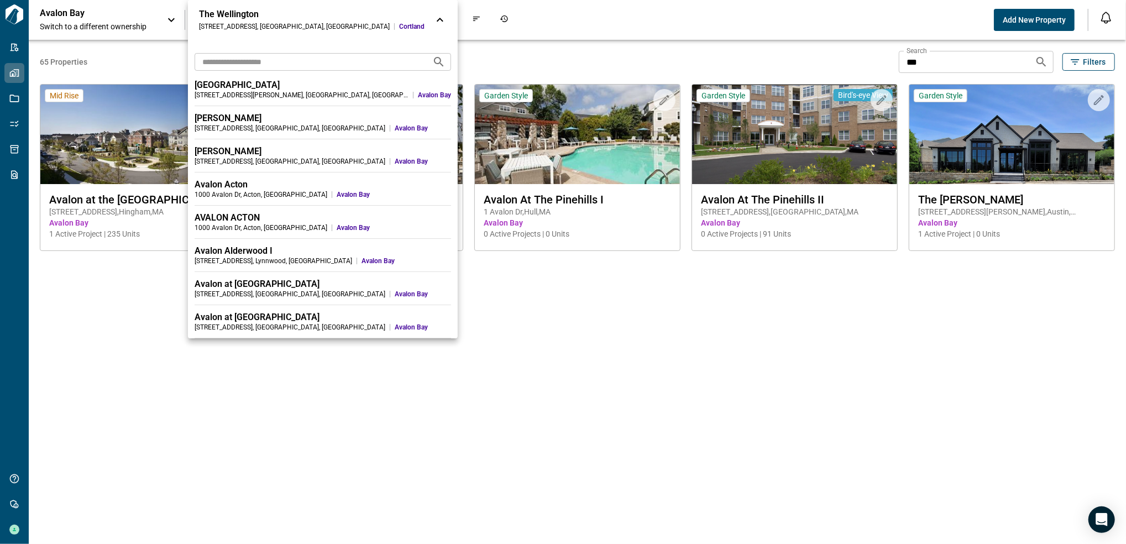
click at [552, 421] on div at bounding box center [563, 272] width 1126 height 544
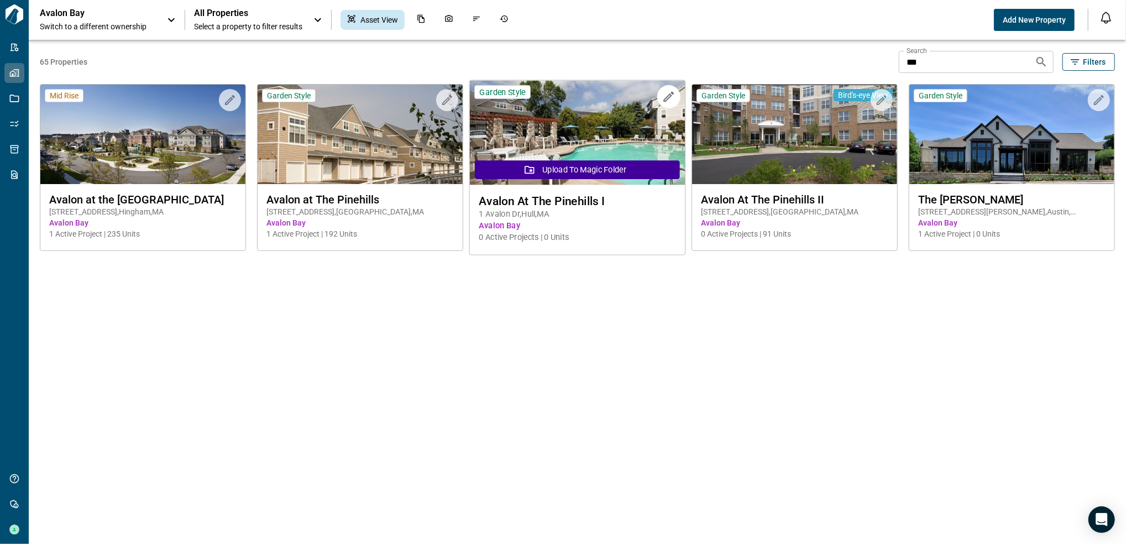
click at [571, 105] on img at bounding box center [578, 133] width 216 height 105
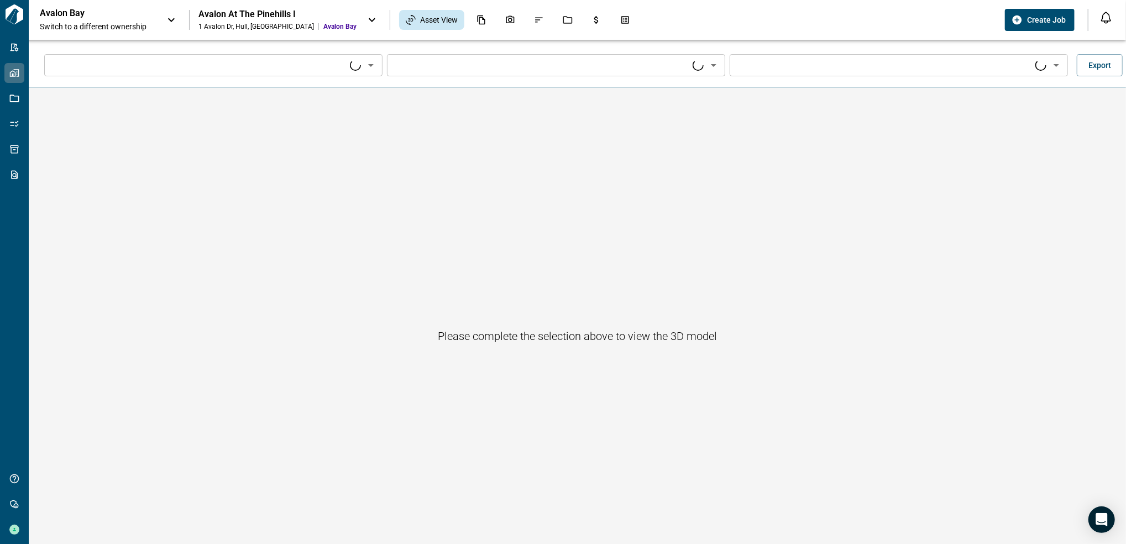
type input "****"
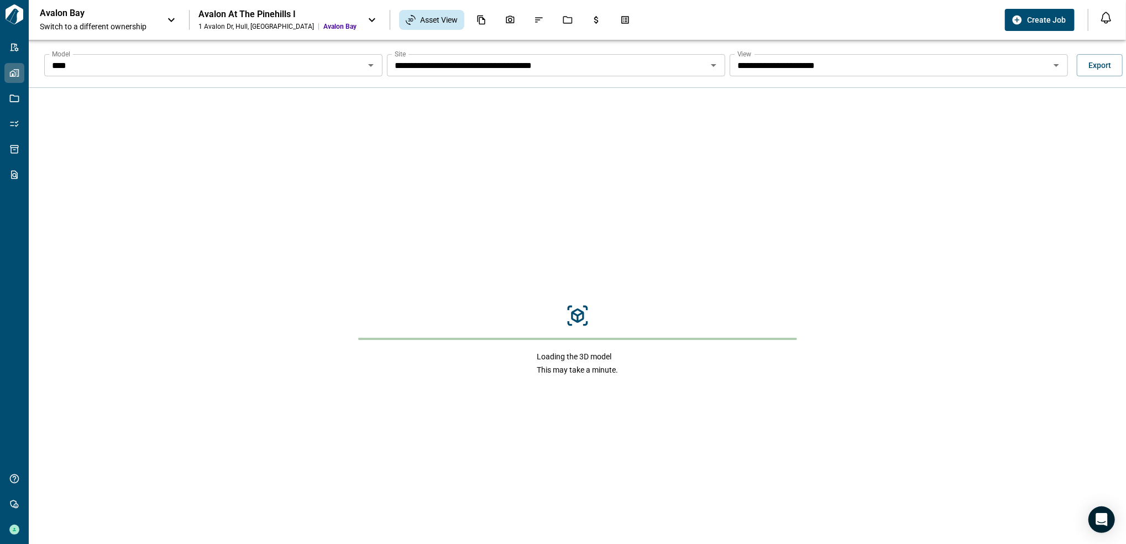
click at [330, 62] on input "****" at bounding box center [205, 65] width 314 height 15
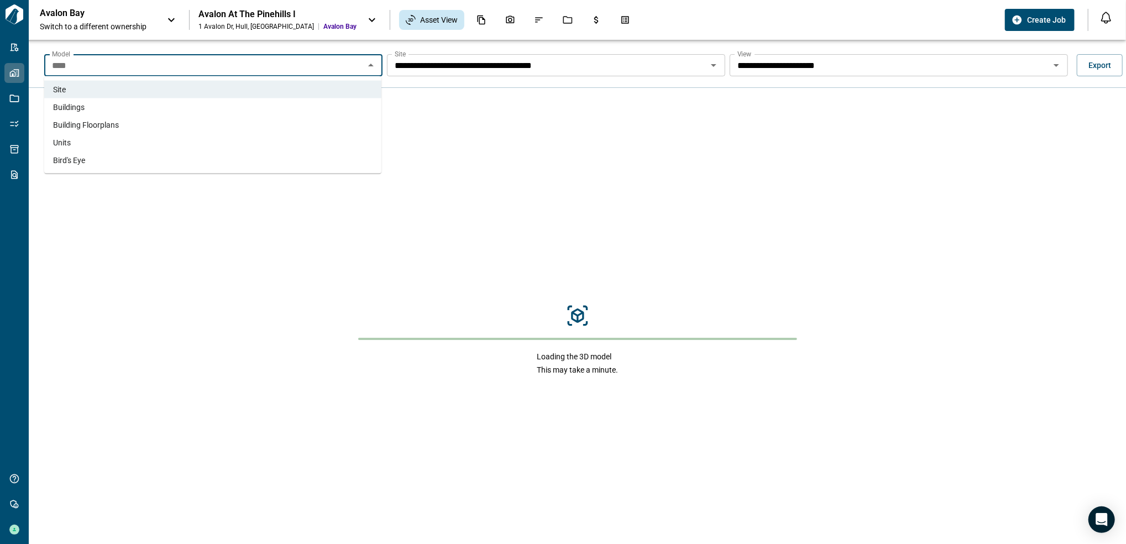
click at [188, 104] on li "Buildings" at bounding box center [212, 107] width 337 height 18
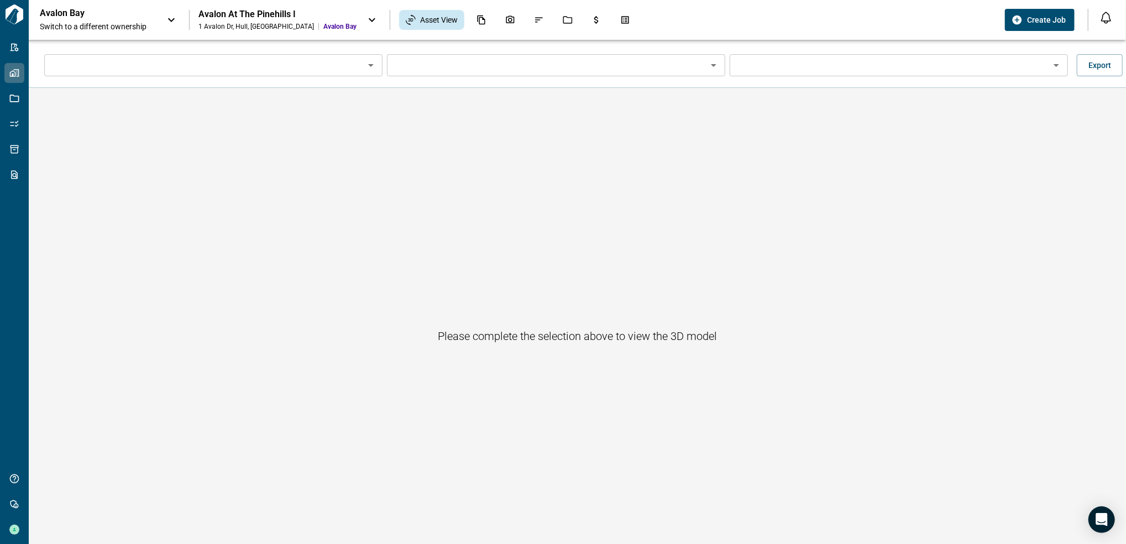
type input "*********"
type input "**********"
click at [1061, 62] on div "View" at bounding box center [899, 65] width 338 height 22
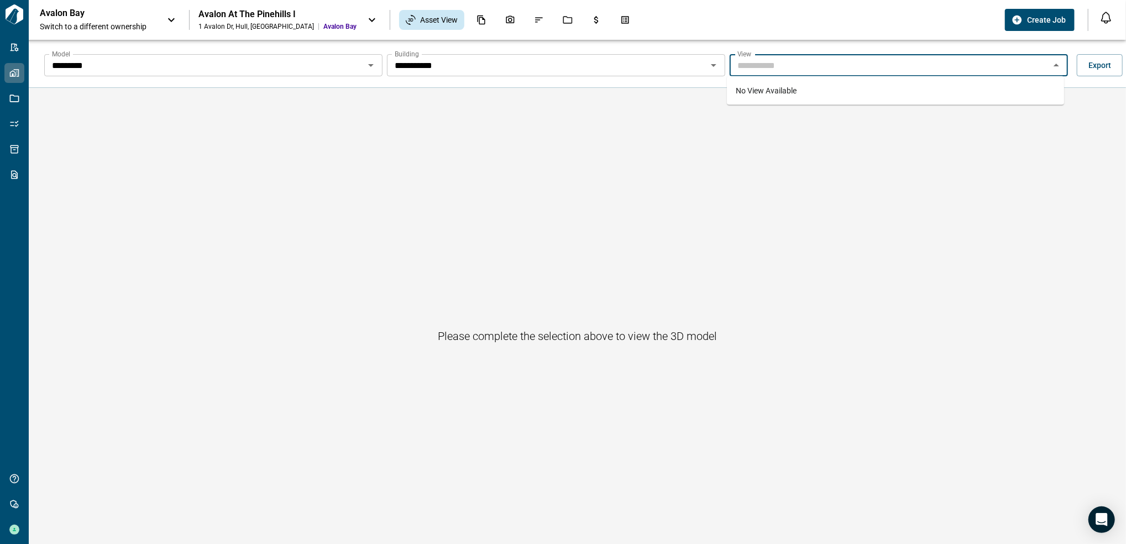
click at [1053, 62] on icon "Close" at bounding box center [1056, 65] width 13 height 13
click at [711, 61] on icon "Open" at bounding box center [713, 65] width 13 height 13
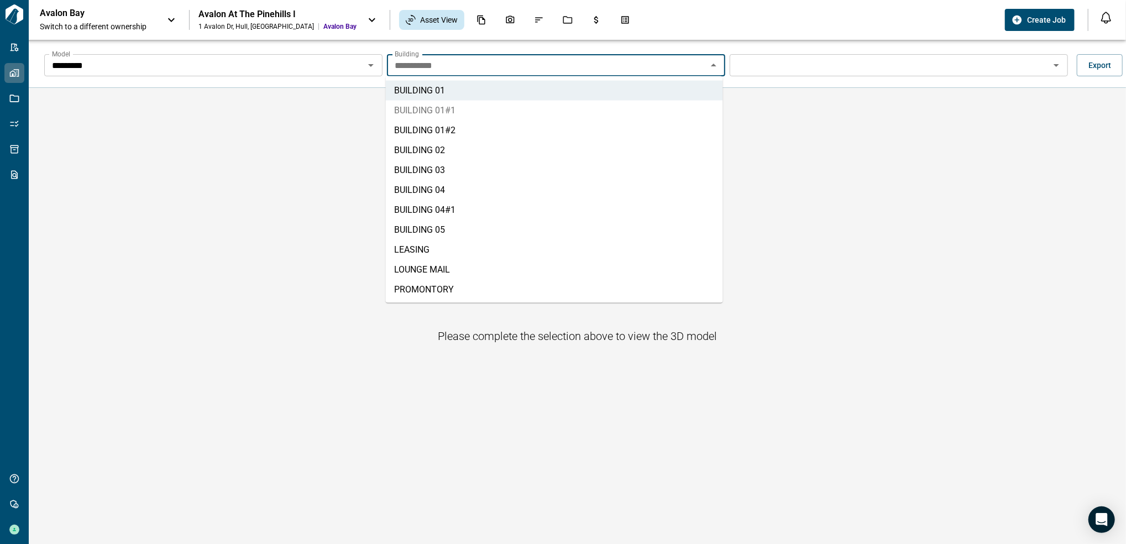
click at [552, 106] on li "BUILDING 01#1" at bounding box center [554, 111] width 337 height 20
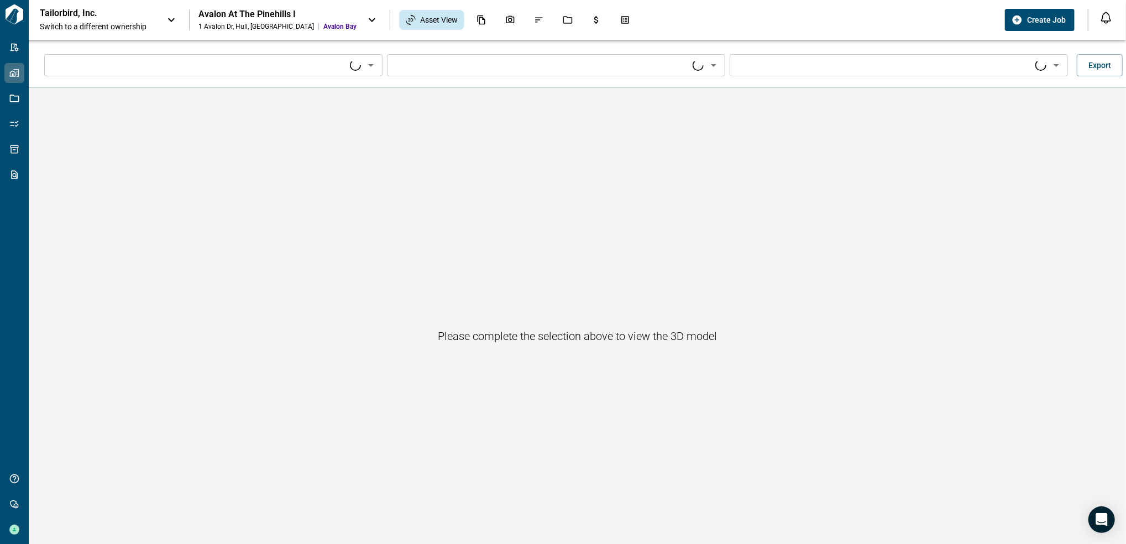
type input "****"
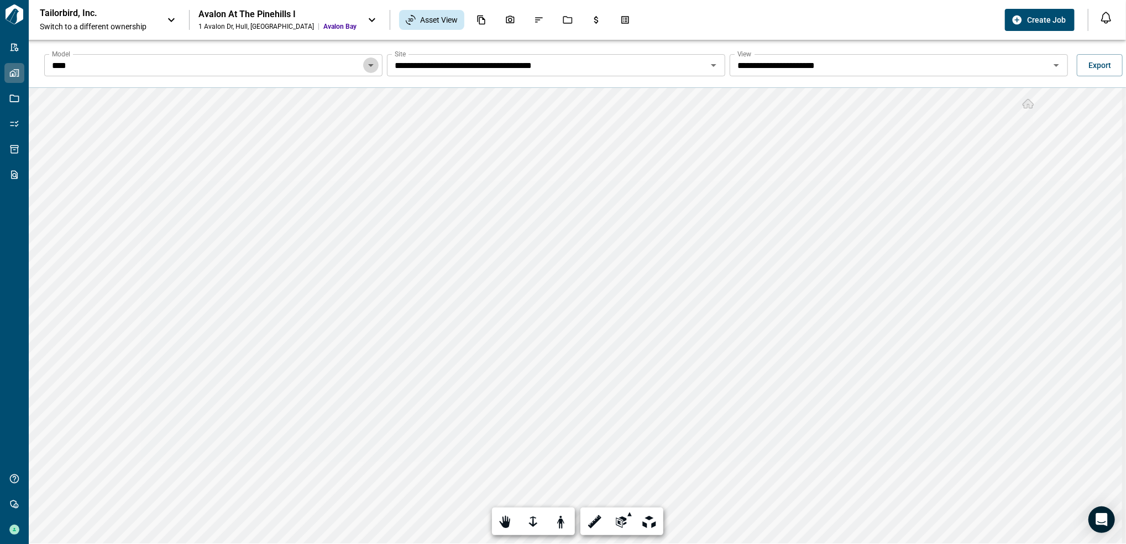
click at [372, 63] on icon "Open" at bounding box center [370, 65] width 13 height 13
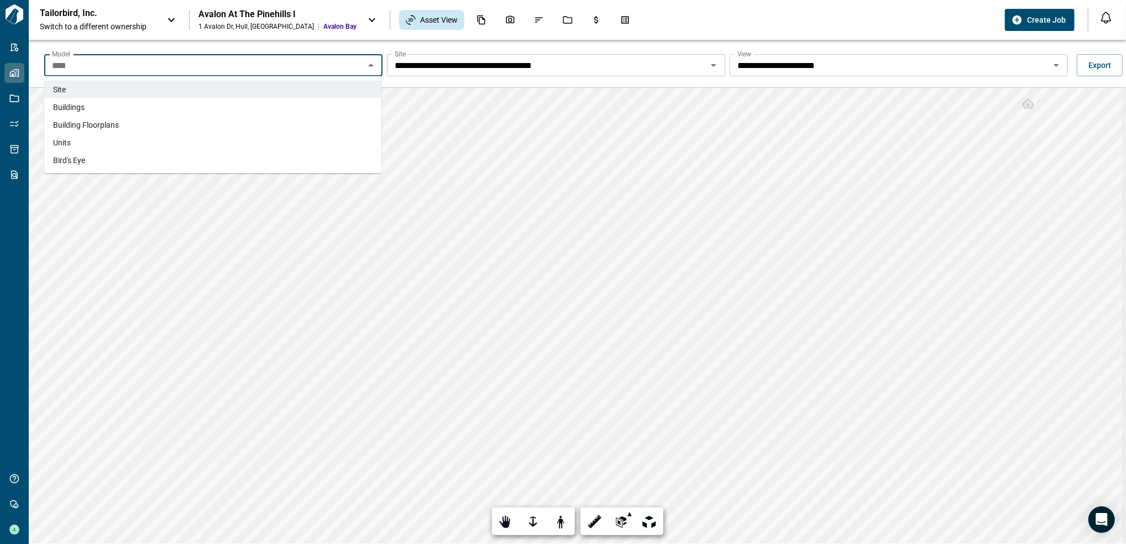
click at [201, 111] on li "Buildings" at bounding box center [212, 107] width 337 height 18
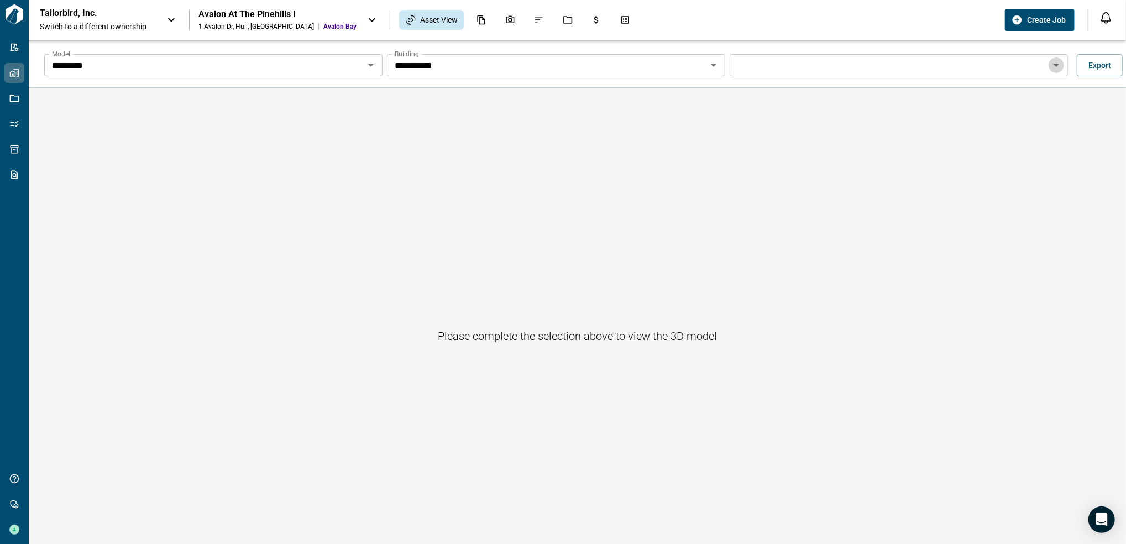
click at [1053, 71] on icon "Open" at bounding box center [1056, 65] width 13 height 13
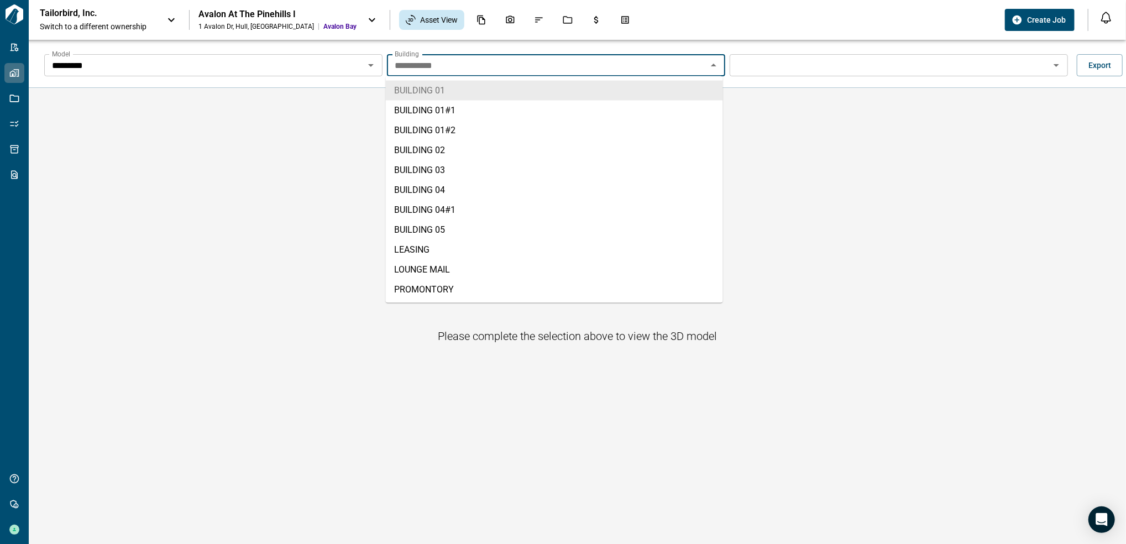
click at [621, 61] on input "**********" at bounding box center [547, 65] width 314 height 15
click at [521, 147] on li "BUILDING 02" at bounding box center [554, 150] width 337 height 20
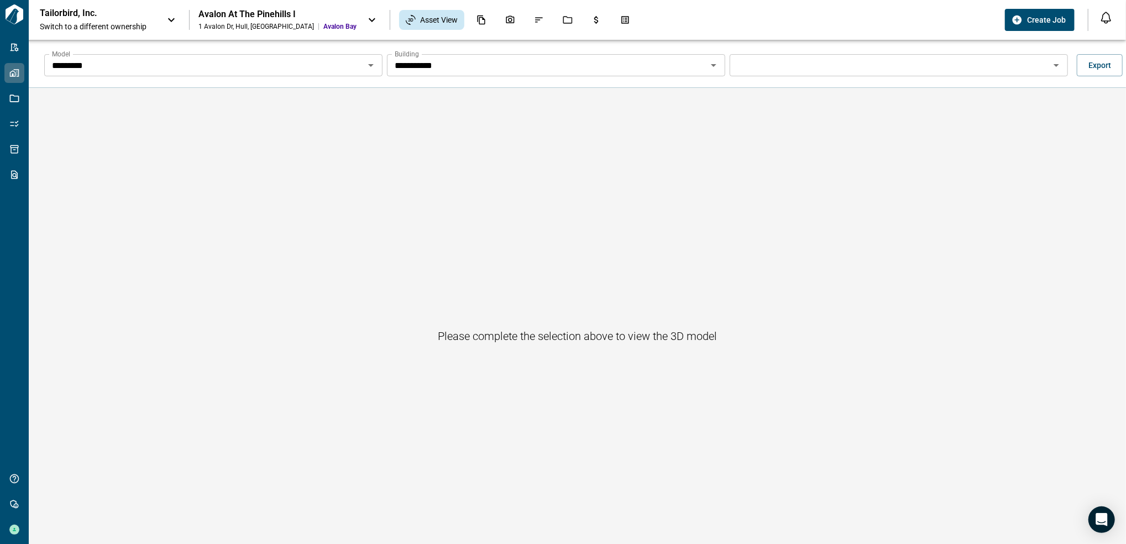
click at [1059, 69] on icon "Open" at bounding box center [1056, 65] width 13 height 13
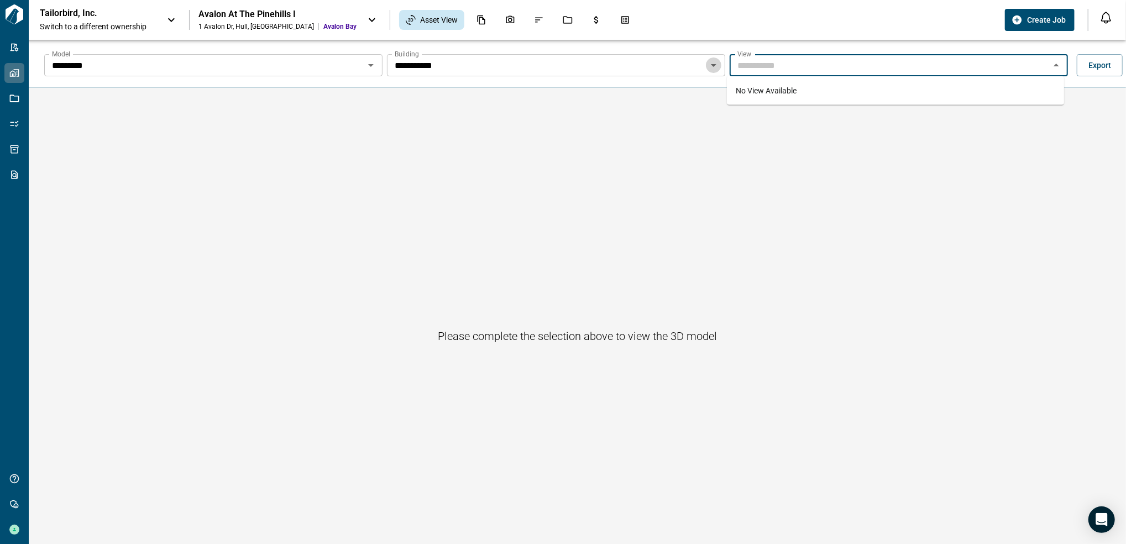
click at [708, 61] on icon "Open" at bounding box center [713, 65] width 13 height 13
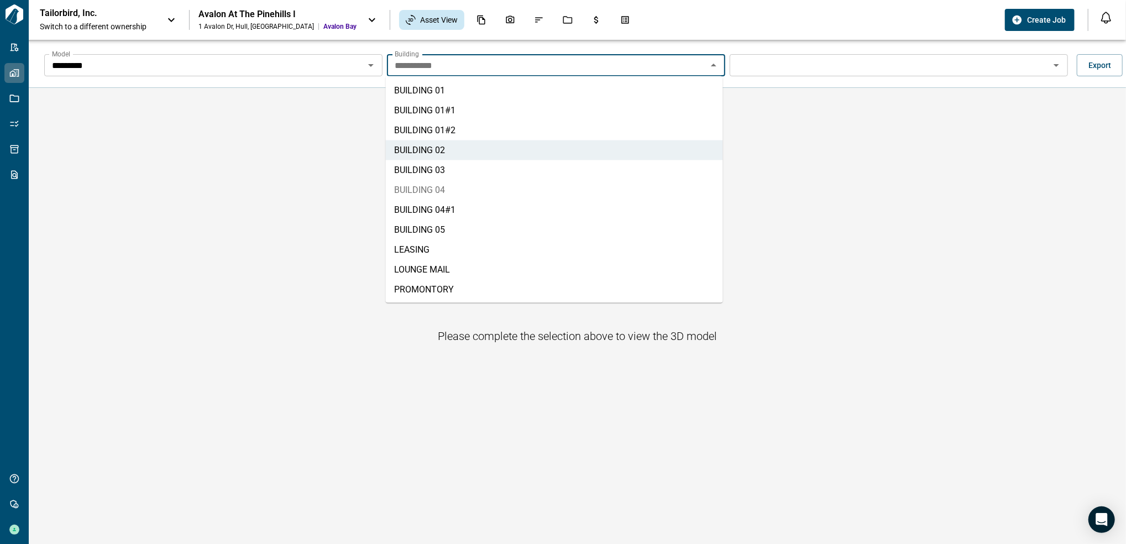
click at [550, 189] on li "BUILDING 04" at bounding box center [554, 190] width 337 height 20
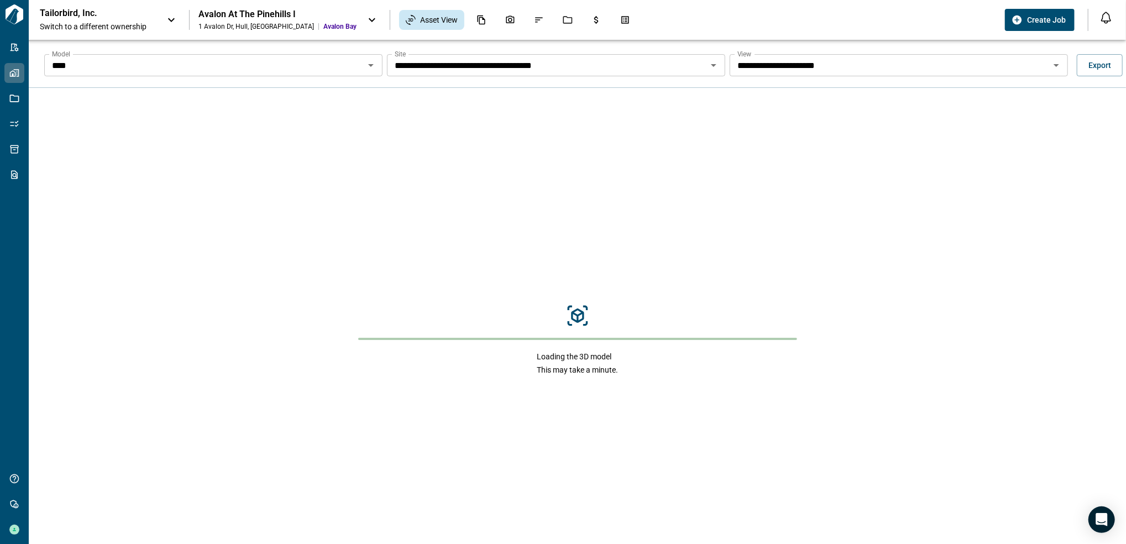
click at [373, 69] on icon "Open" at bounding box center [370, 65] width 13 height 13
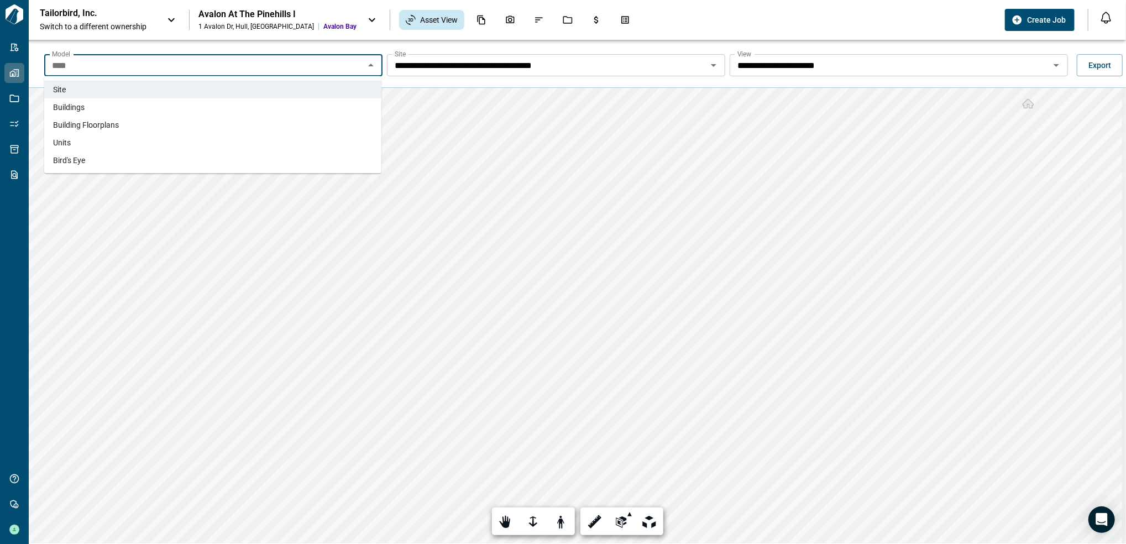
click at [160, 105] on li "Buildings" at bounding box center [212, 107] width 337 height 18
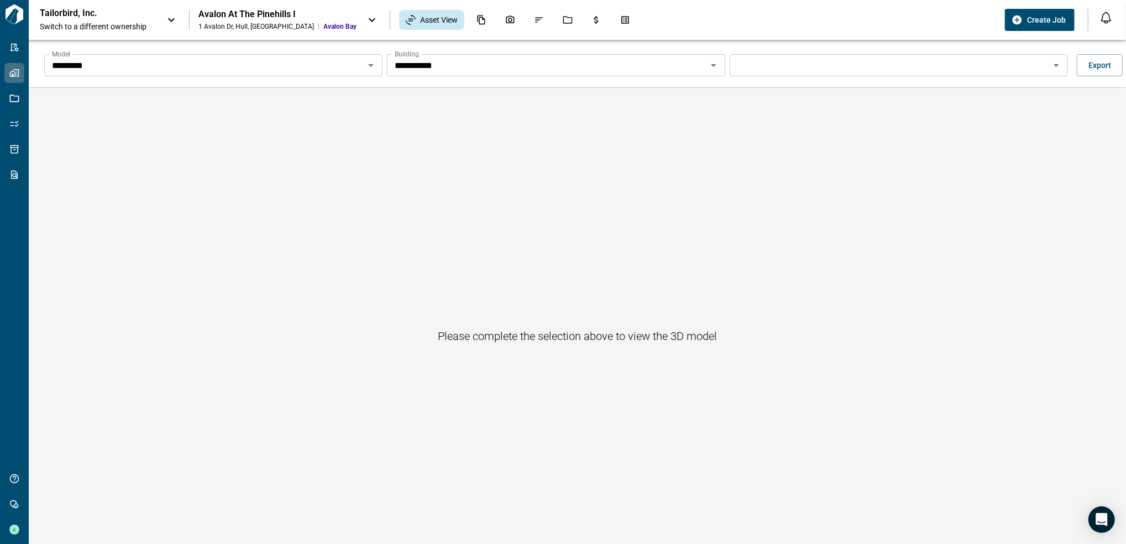
click at [695, 68] on input "**********" at bounding box center [547, 65] width 314 height 15
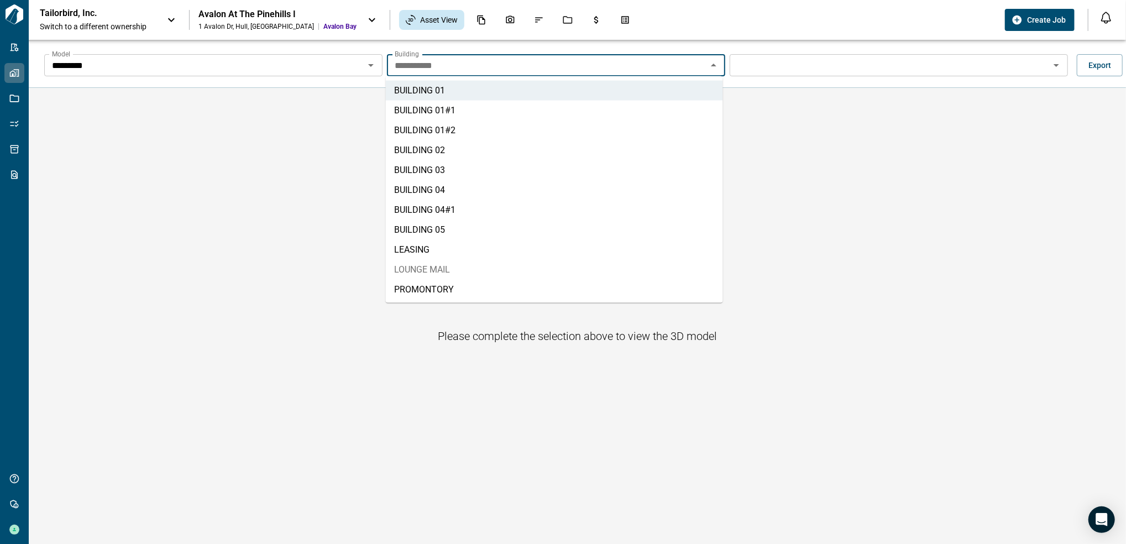
click at [456, 264] on li "LOUNGE MAIL" at bounding box center [554, 270] width 337 height 20
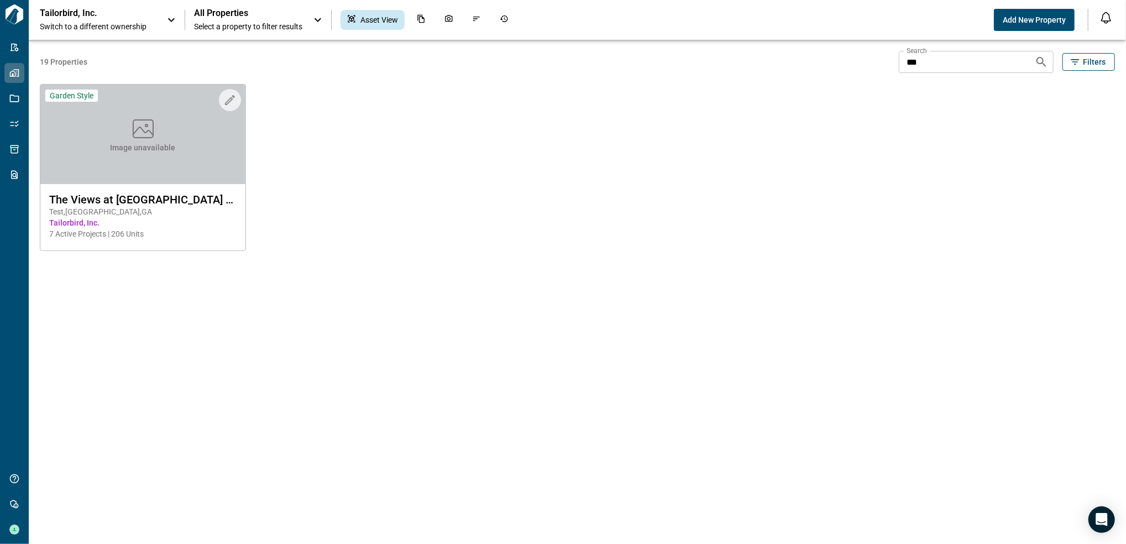
click at [124, 19] on div "Tailorbird, Inc. Switch to a different ownership" at bounding box center [98, 20] width 116 height 24
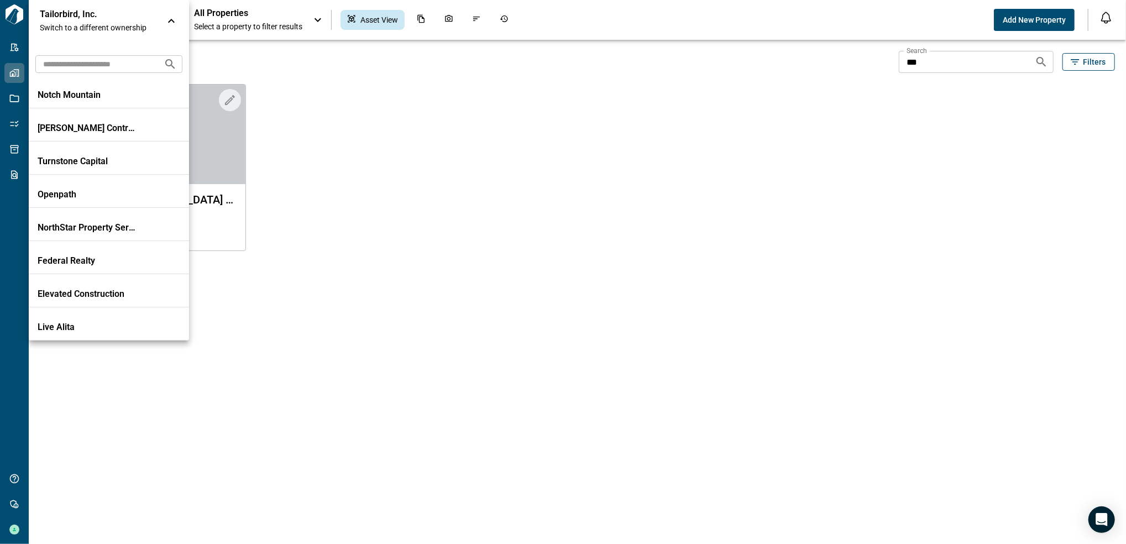
click at [103, 71] on input "text" at bounding box center [94, 64] width 119 height 20
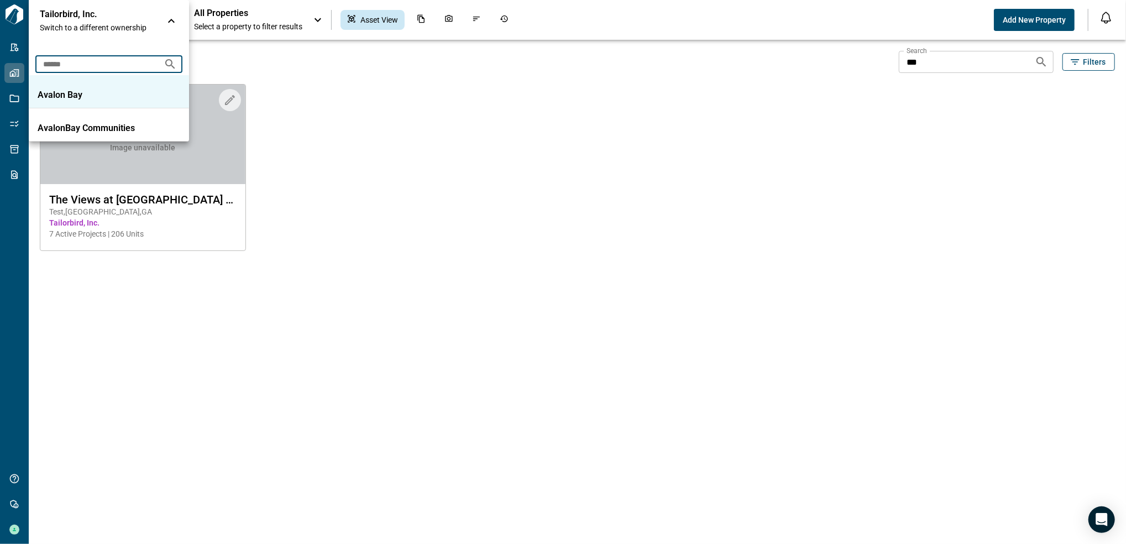
type input "******"
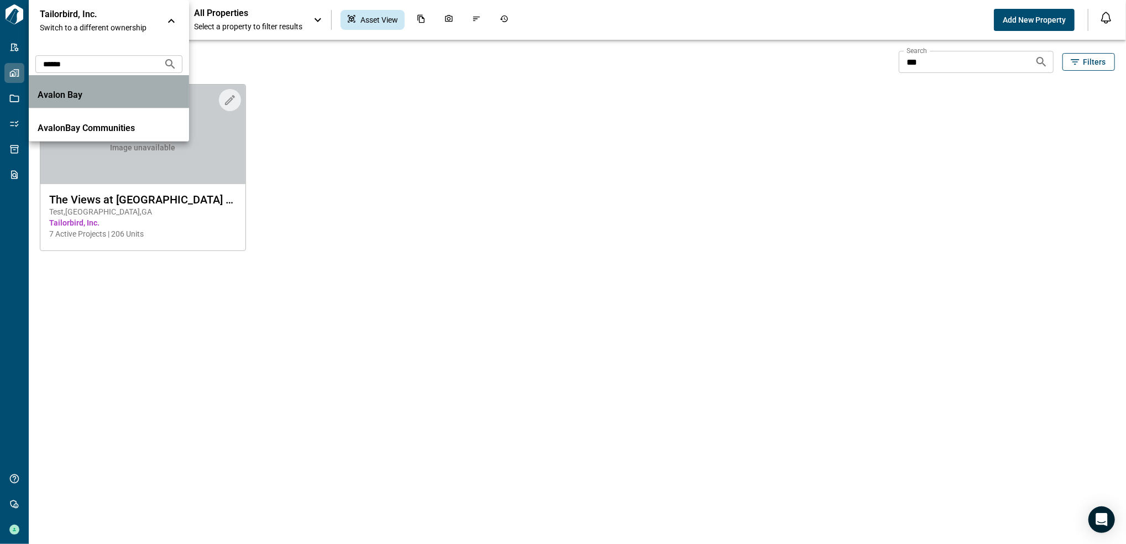
click at [107, 102] on li "Avalon Bay" at bounding box center [109, 91] width 160 height 33
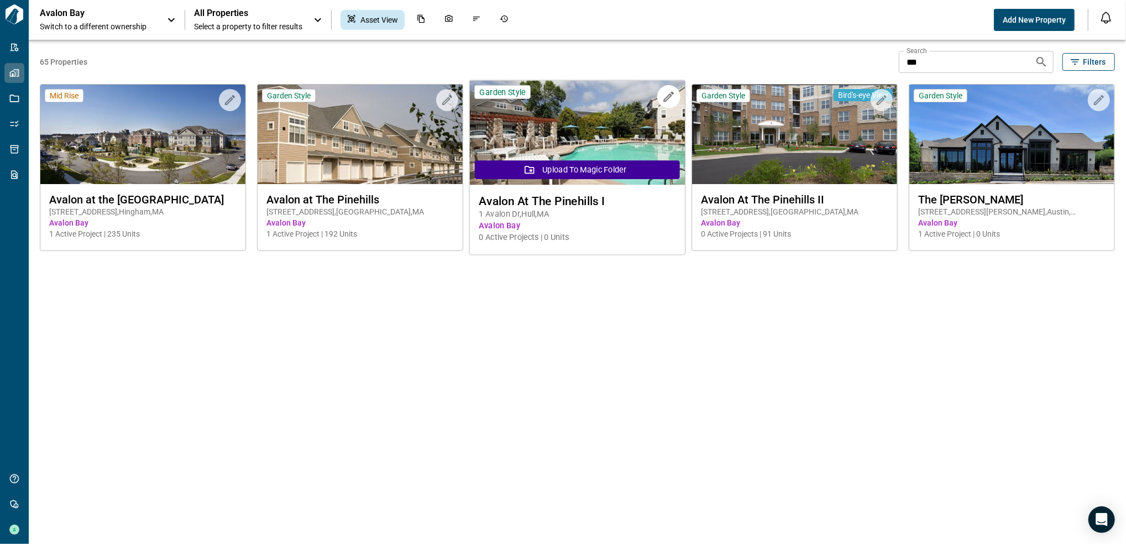
click at [586, 136] on img at bounding box center [578, 133] width 216 height 105
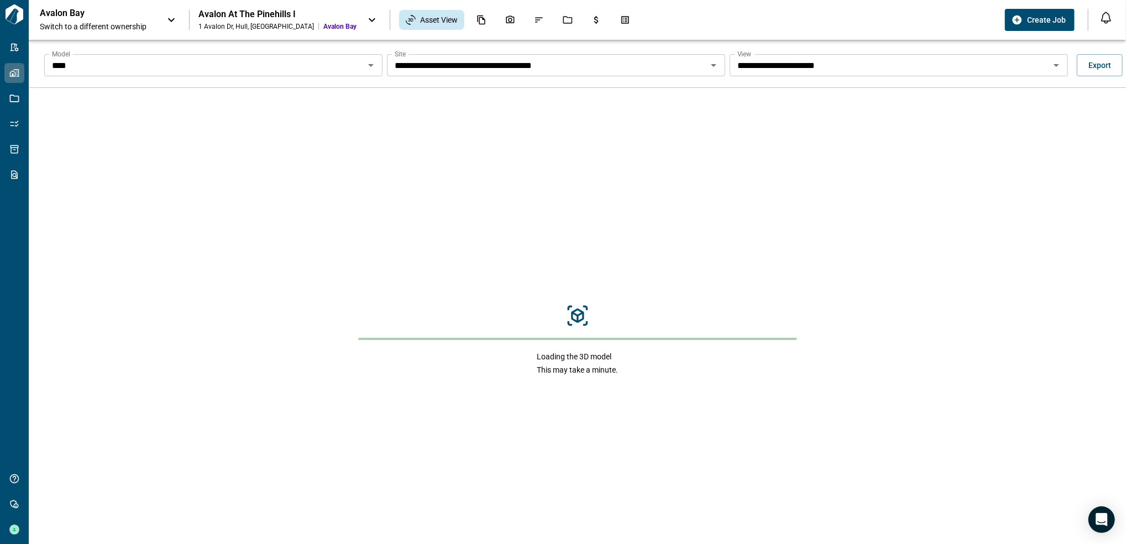
click at [370, 68] on icon "Open" at bounding box center [370, 65] width 13 height 13
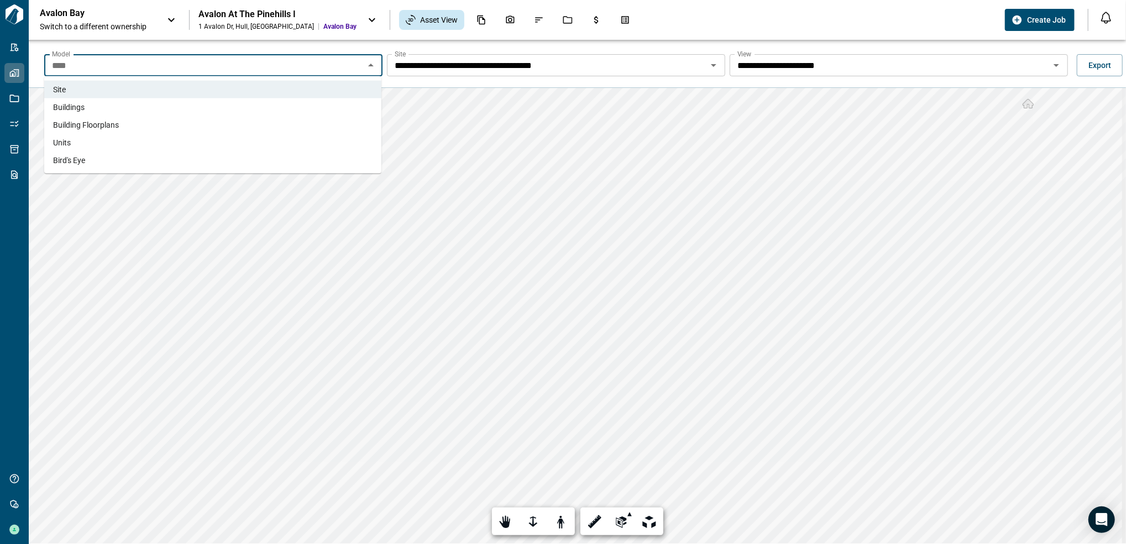
click at [196, 104] on li "Buildings" at bounding box center [212, 107] width 337 height 18
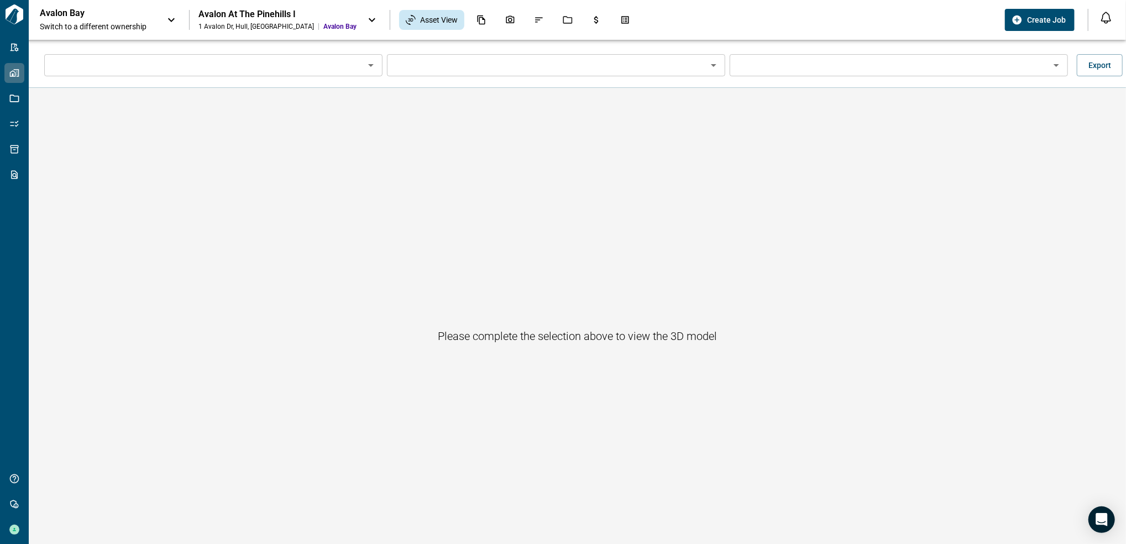
type input "*********"
type input "**********"
click at [1056, 65] on icon "Open" at bounding box center [1056, 65] width 13 height 13
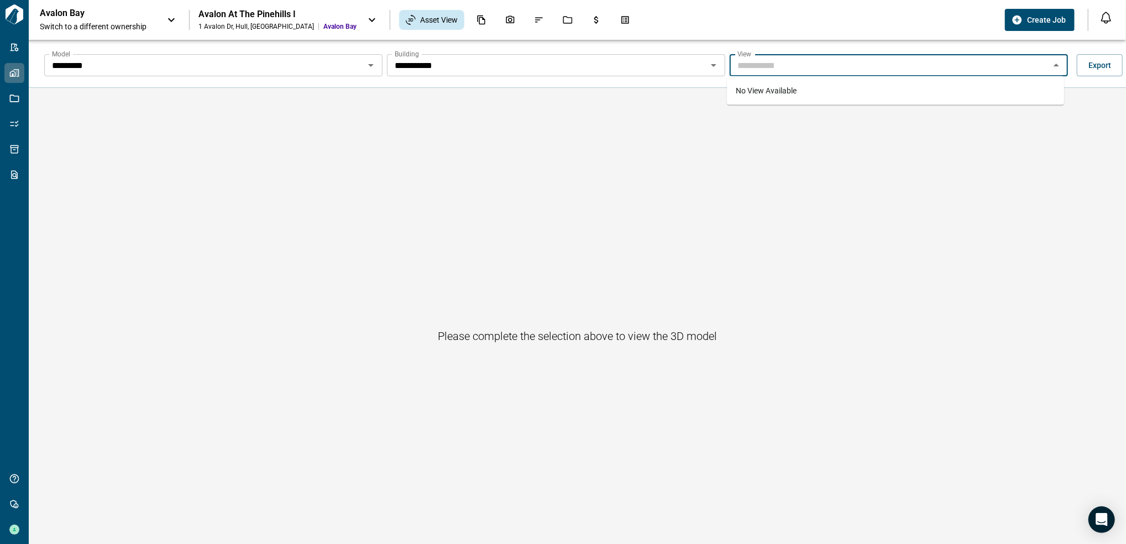
click at [834, 92] on div "No View Available" at bounding box center [895, 90] width 337 height 29
click at [651, 51] on div "**********" at bounding box center [587, 65] width 1098 height 35
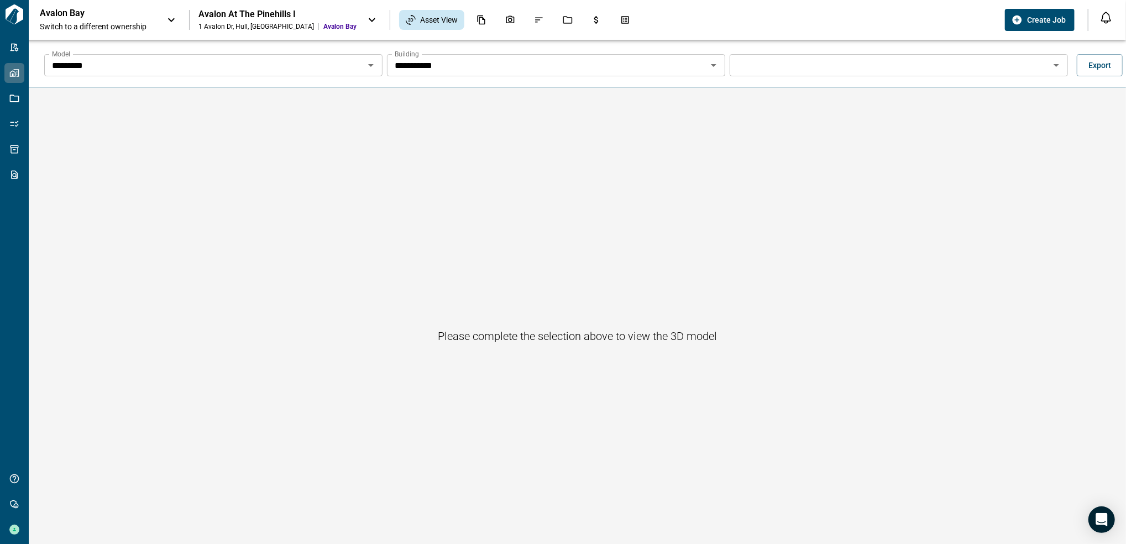
click at [657, 58] on input "**********" at bounding box center [547, 65] width 314 height 15
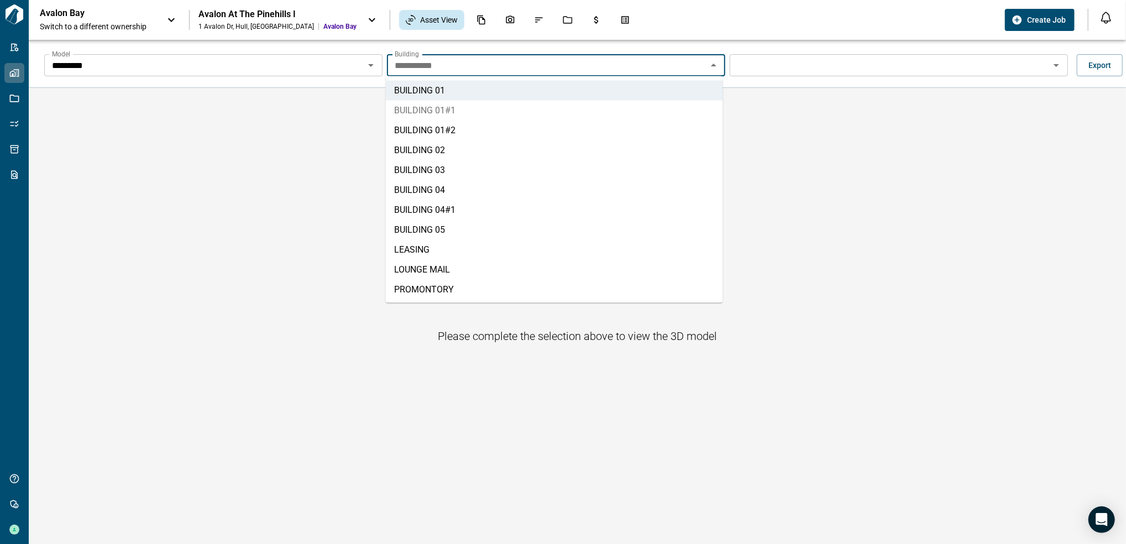
click at [514, 118] on li "BUILDING 01#1" at bounding box center [554, 111] width 337 height 20
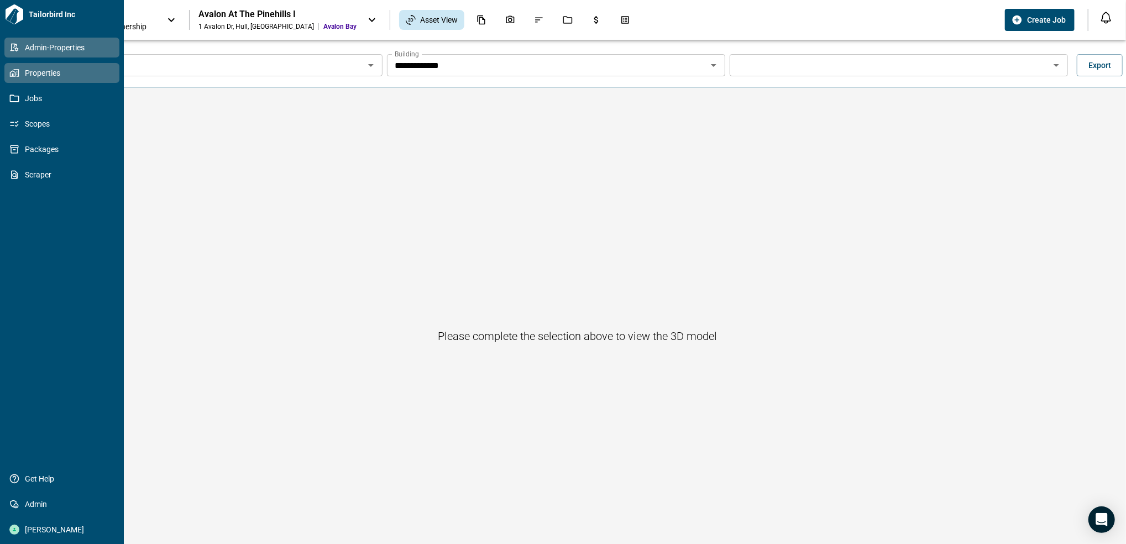
click at [12, 51] on icon at bounding box center [15, 48] width 8 height 8
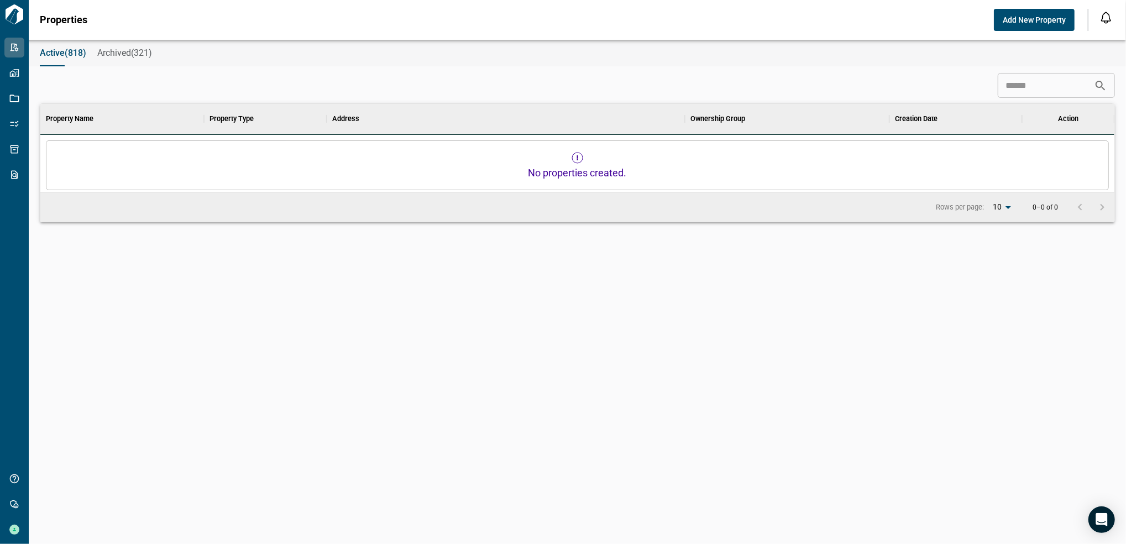
scroll to position [307, 1070]
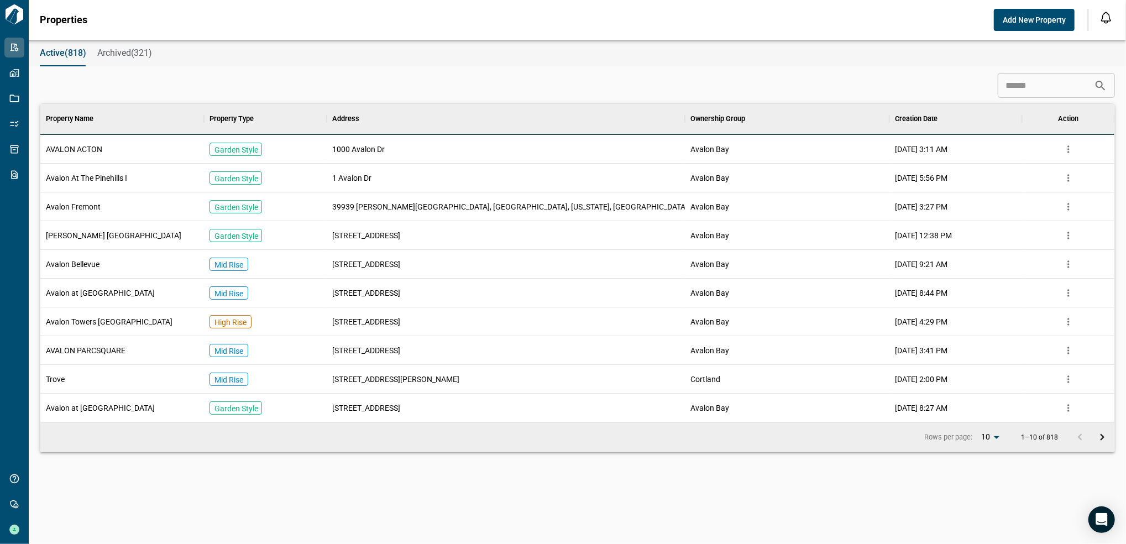
click at [111, 183] on span "Avalon At The Pinehills I" at bounding box center [86, 178] width 81 height 11
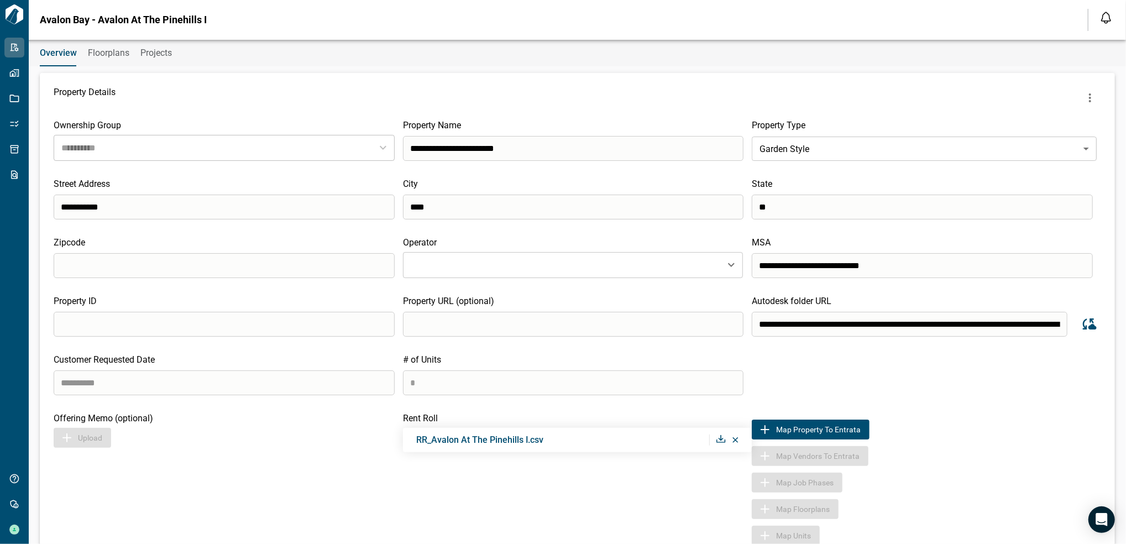
click at [108, 50] on span "Floorplans" at bounding box center [108, 53] width 41 height 11
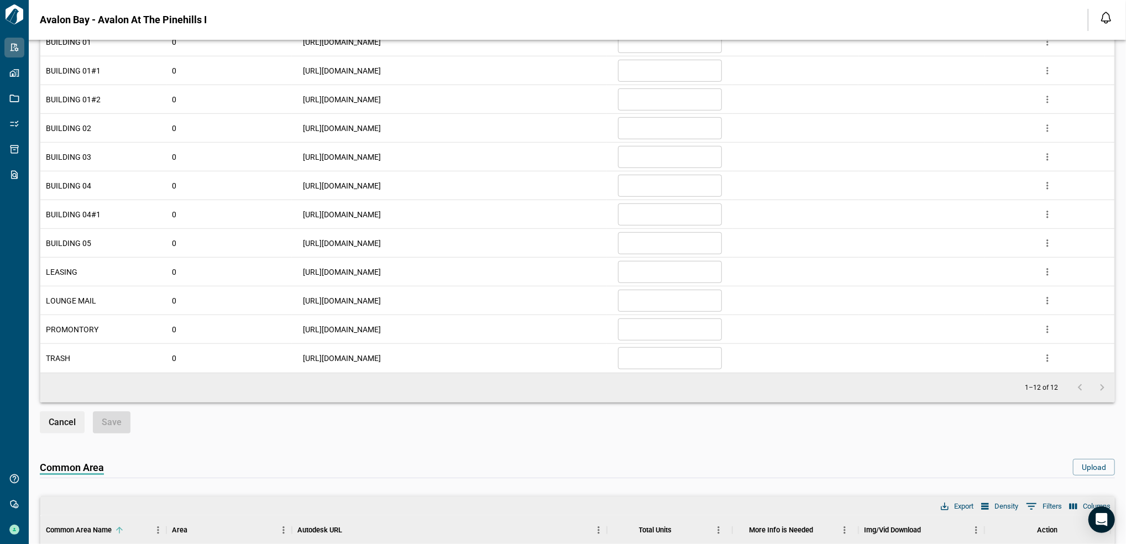
scroll to position [442, 0]
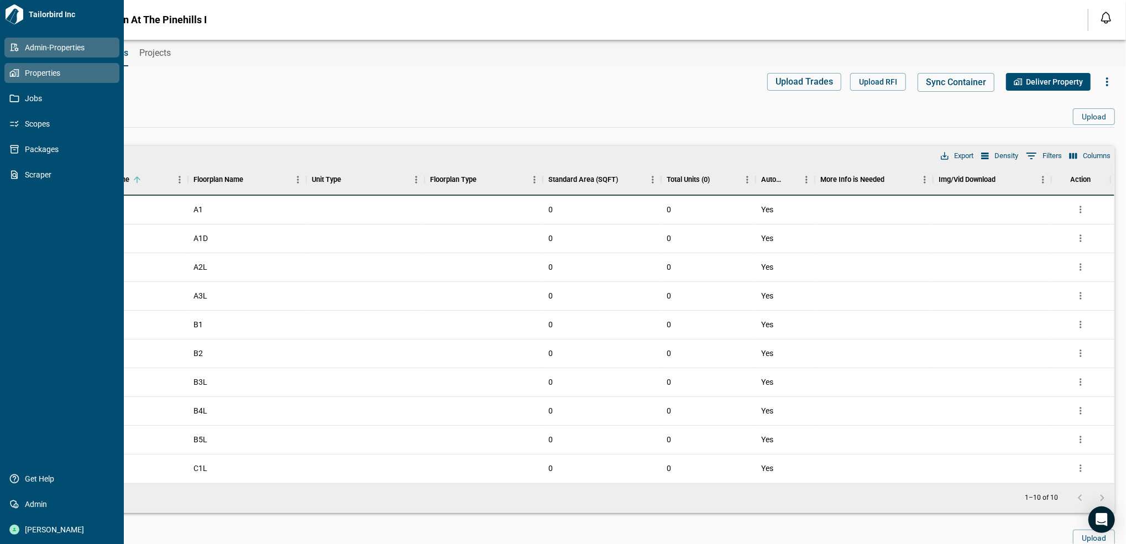
click at [11, 74] on icon at bounding box center [14, 73] width 10 height 10
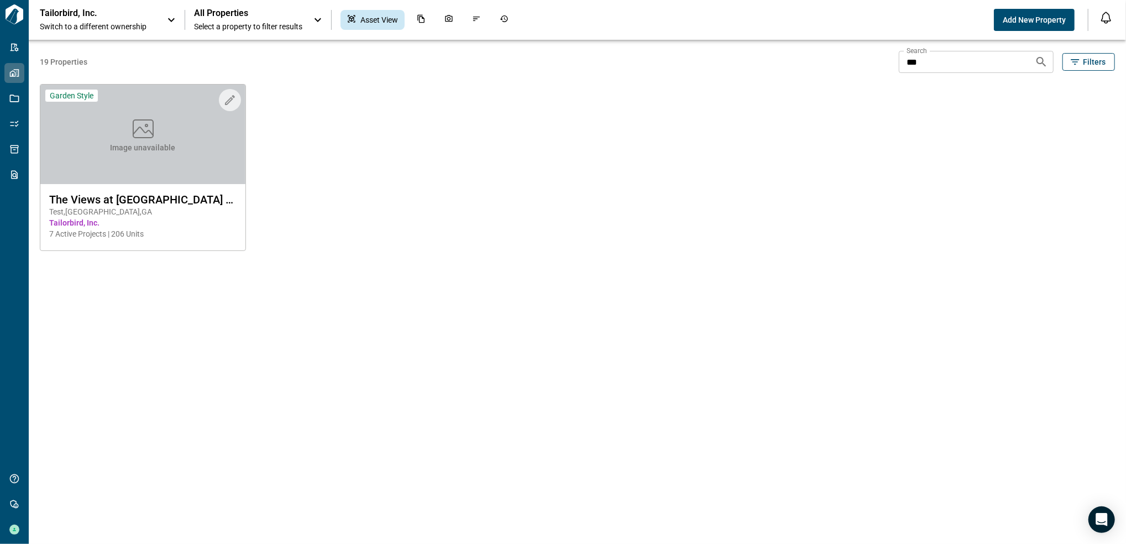
click at [107, 12] on p "Tailorbird, Inc." at bounding box center [90, 13] width 100 height 11
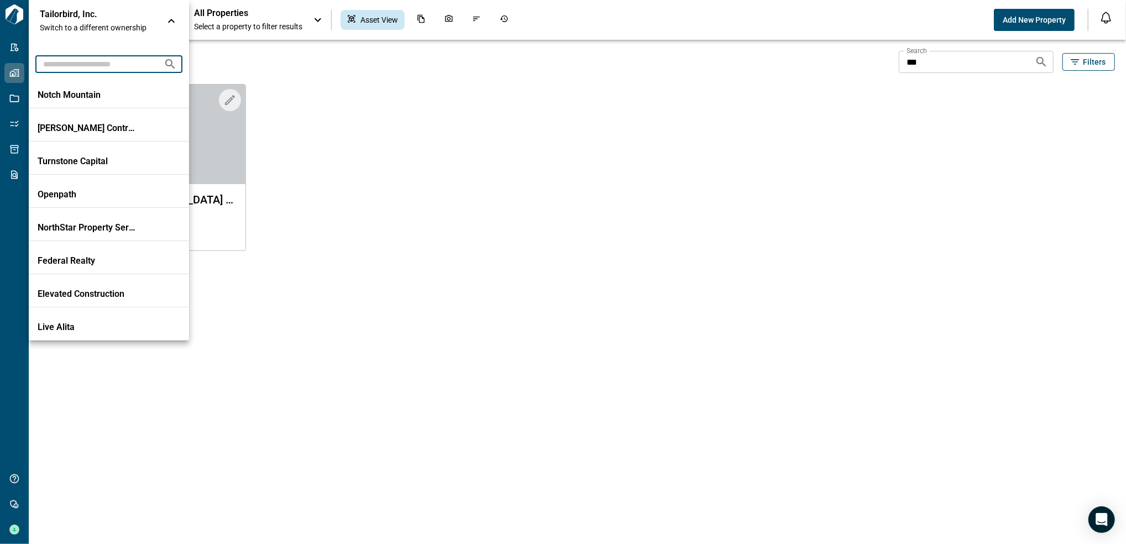
click at [93, 73] on input "text" at bounding box center [94, 64] width 119 height 20
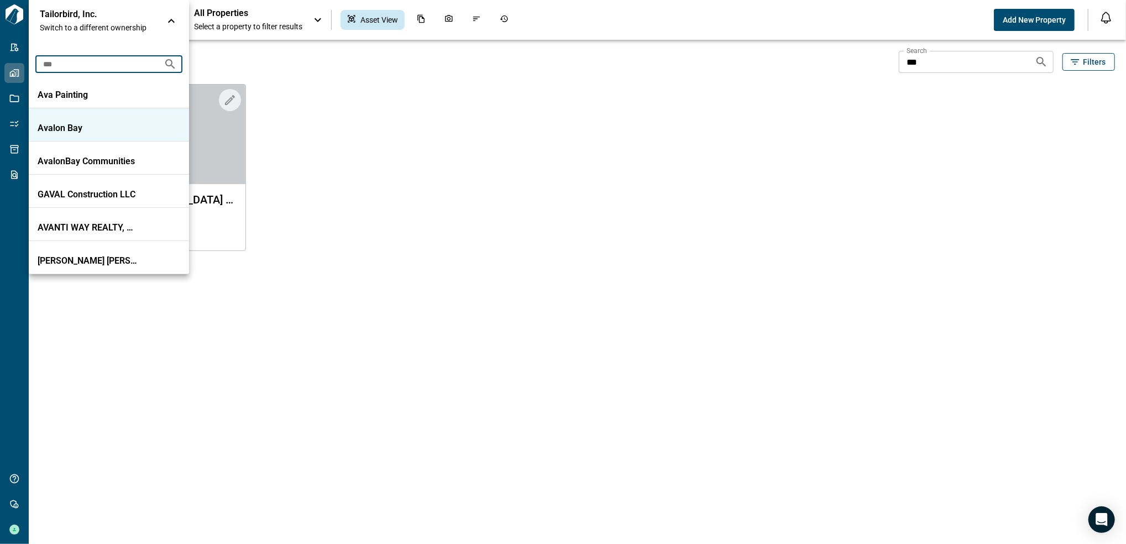
type input "***"
click at [119, 132] on p "Avalon Bay" at bounding box center [88, 128] width 100 height 11
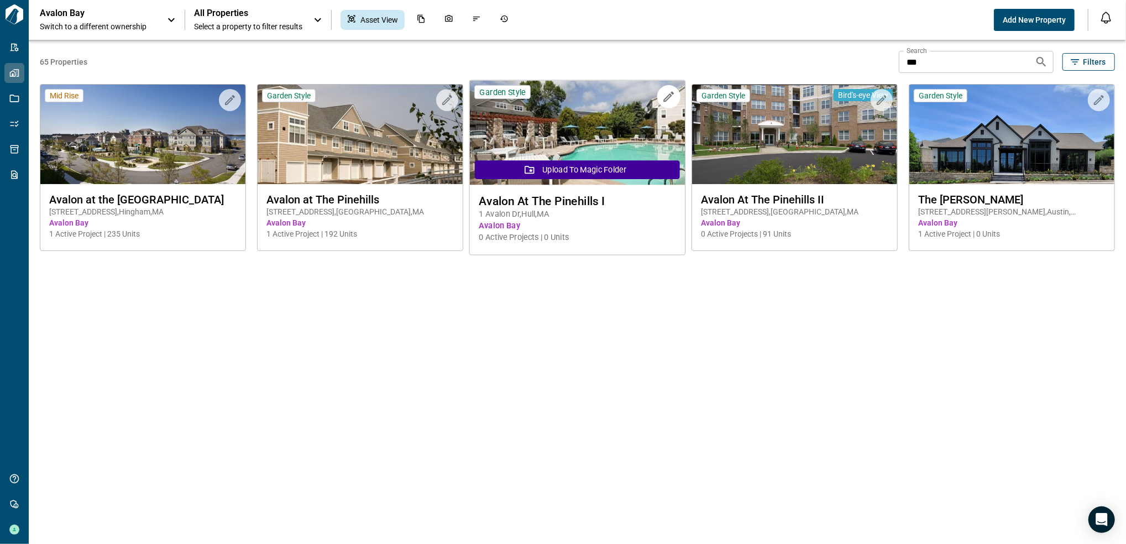
click at [615, 127] on img at bounding box center [578, 133] width 216 height 105
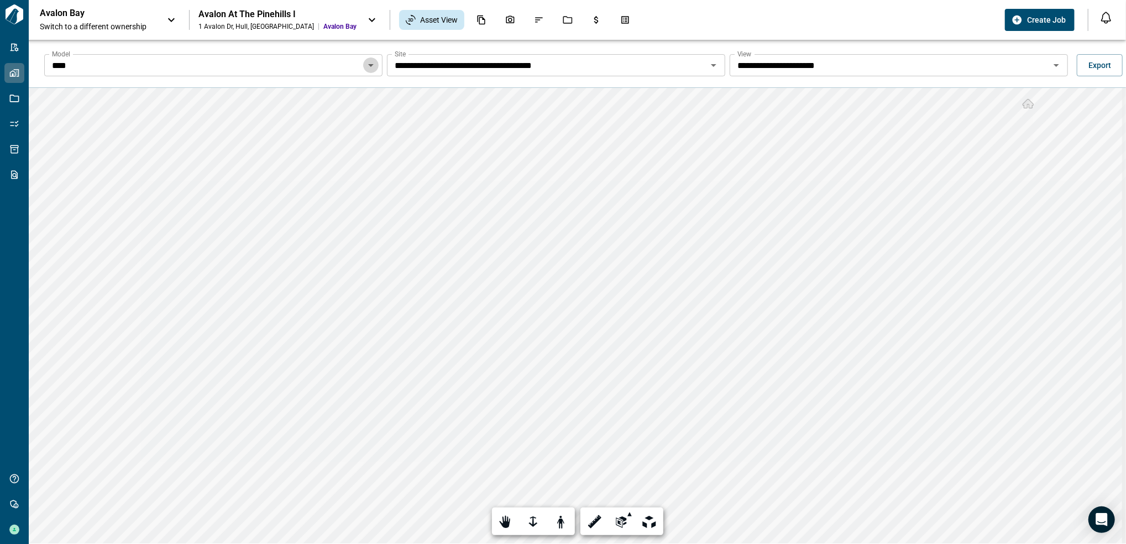
click at [366, 69] on icon "Open" at bounding box center [370, 65] width 13 height 13
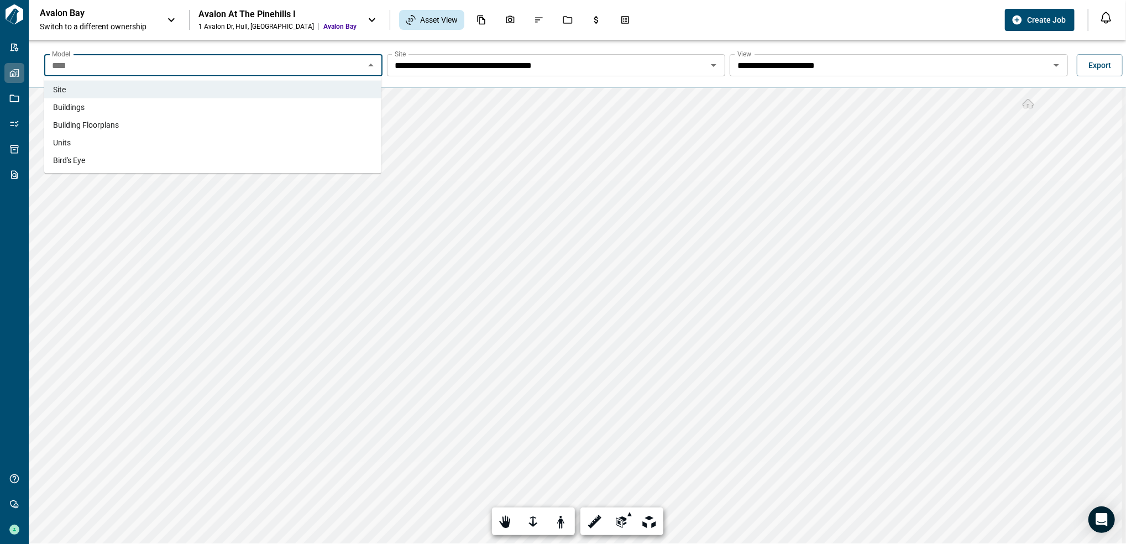
click at [221, 113] on li "Buildings" at bounding box center [212, 107] width 337 height 18
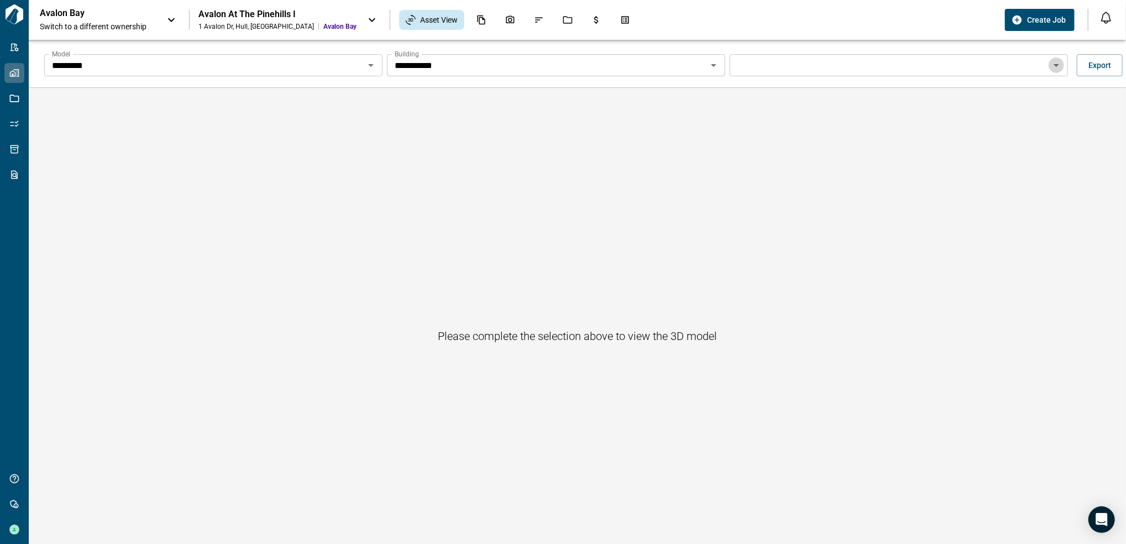
click at [1051, 71] on icon "Open" at bounding box center [1056, 65] width 13 height 13
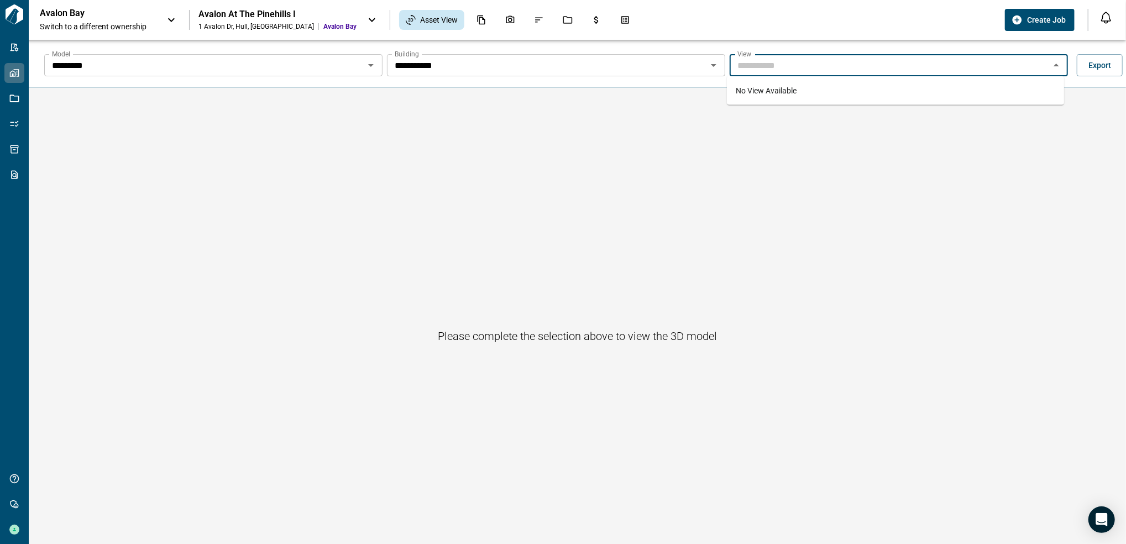
click at [562, 64] on input "**********" at bounding box center [547, 65] width 314 height 15
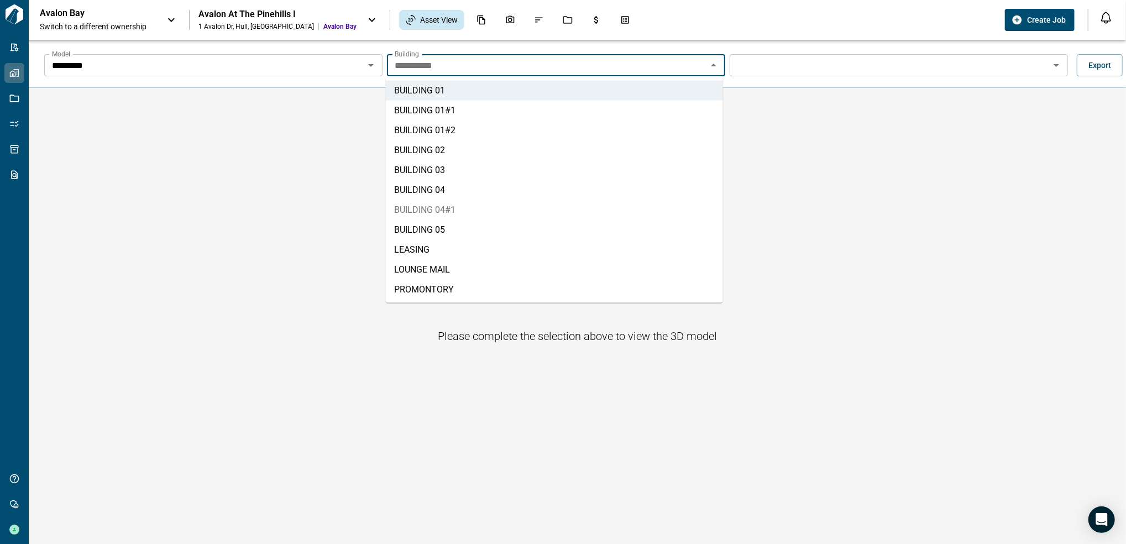
click at [466, 210] on li "BUILDING 04#1" at bounding box center [554, 210] width 337 height 20
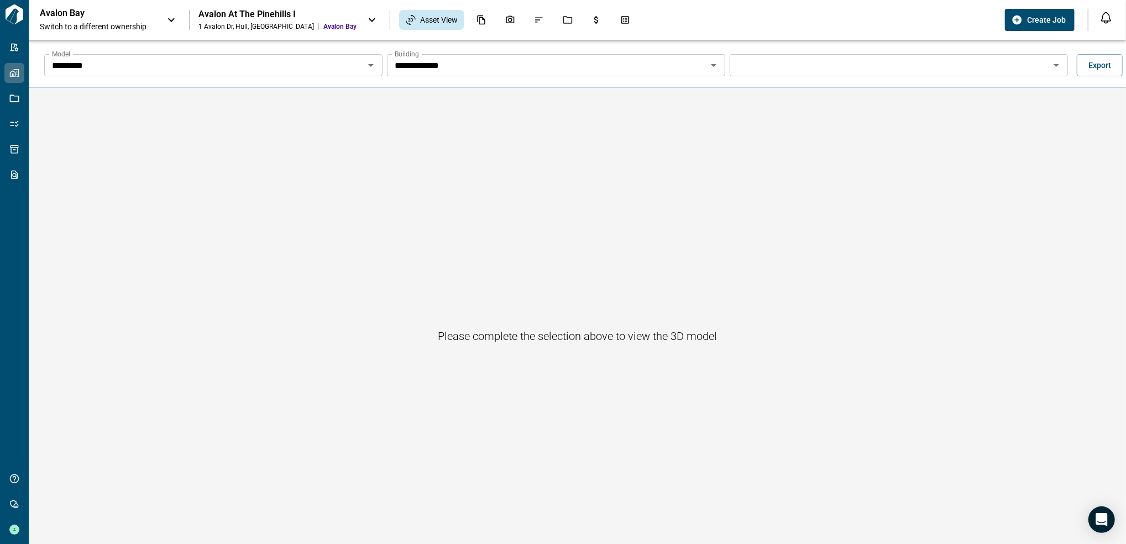
click at [693, 65] on input "**********" at bounding box center [547, 65] width 314 height 15
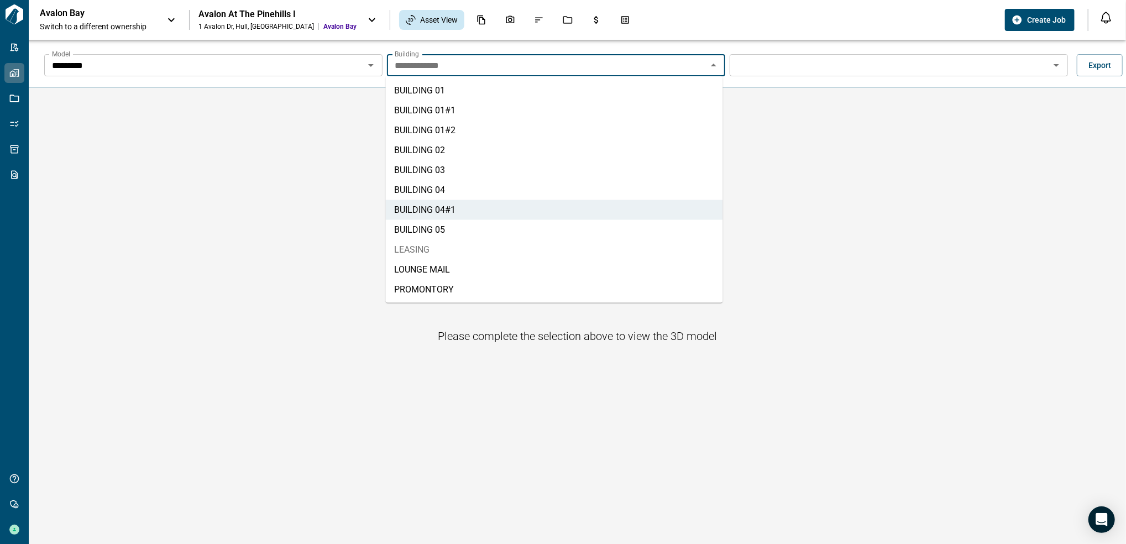
click at [477, 250] on li "LEASING" at bounding box center [554, 250] width 337 height 20
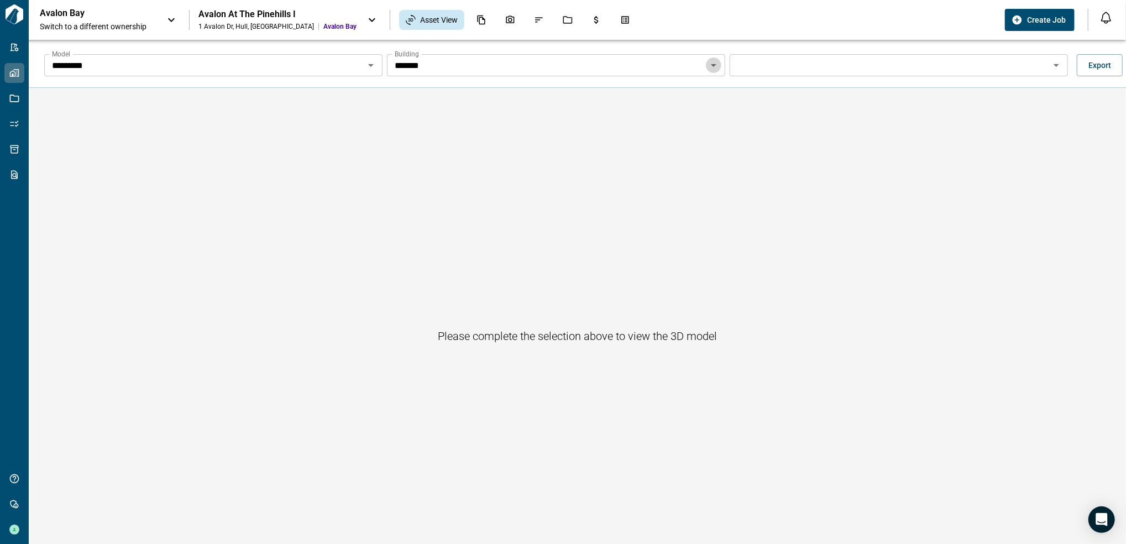
click at [711, 64] on icon "Open" at bounding box center [713, 65] width 13 height 13
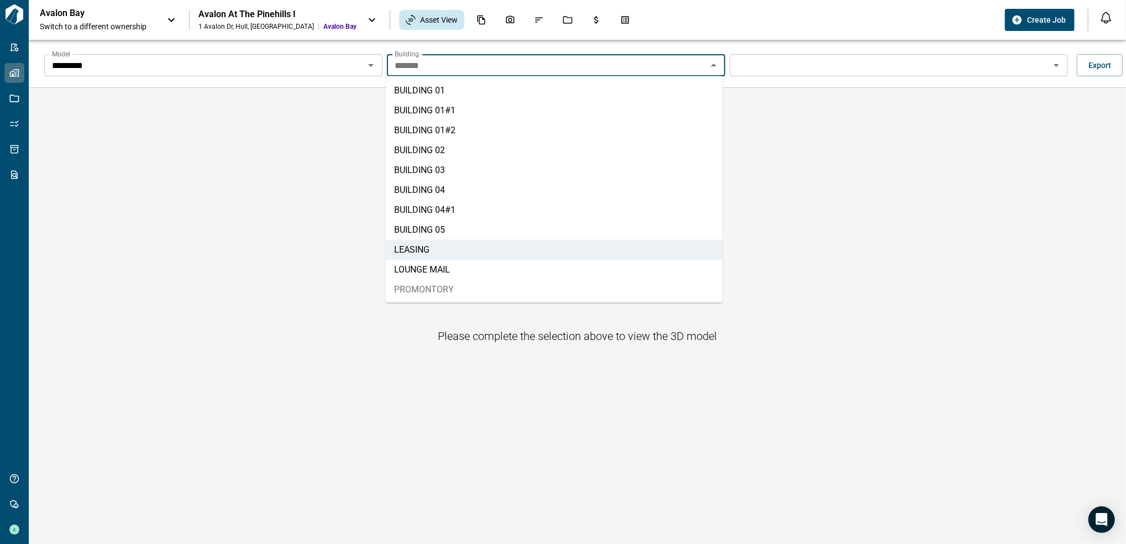
click at [472, 291] on li "PROMONTORY" at bounding box center [554, 290] width 337 height 20
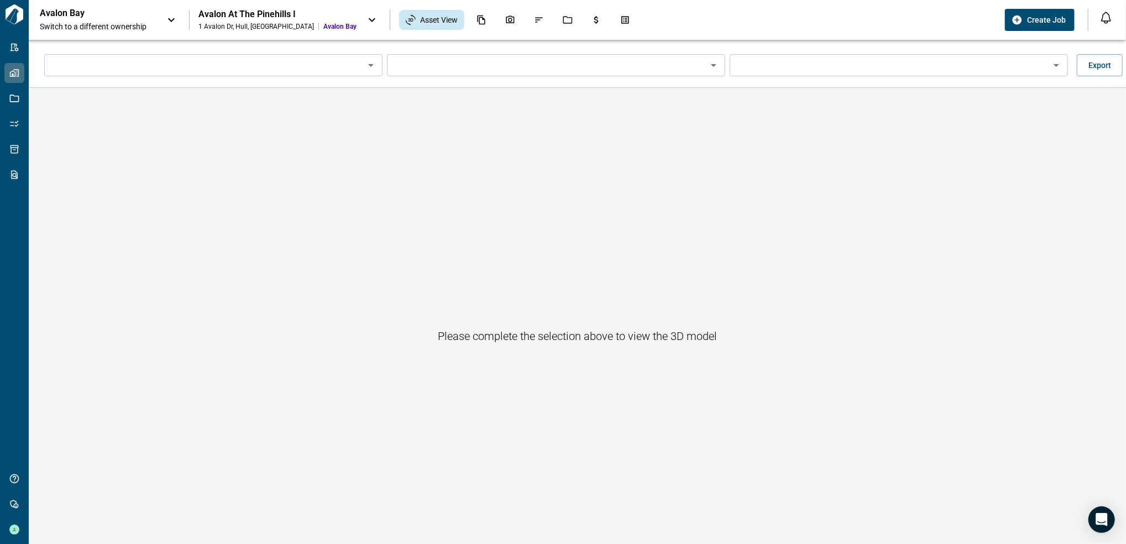
type input "*********"
type input "**********"
click at [111, 29] on span "Switch to a different ownership" at bounding box center [98, 26] width 116 height 11
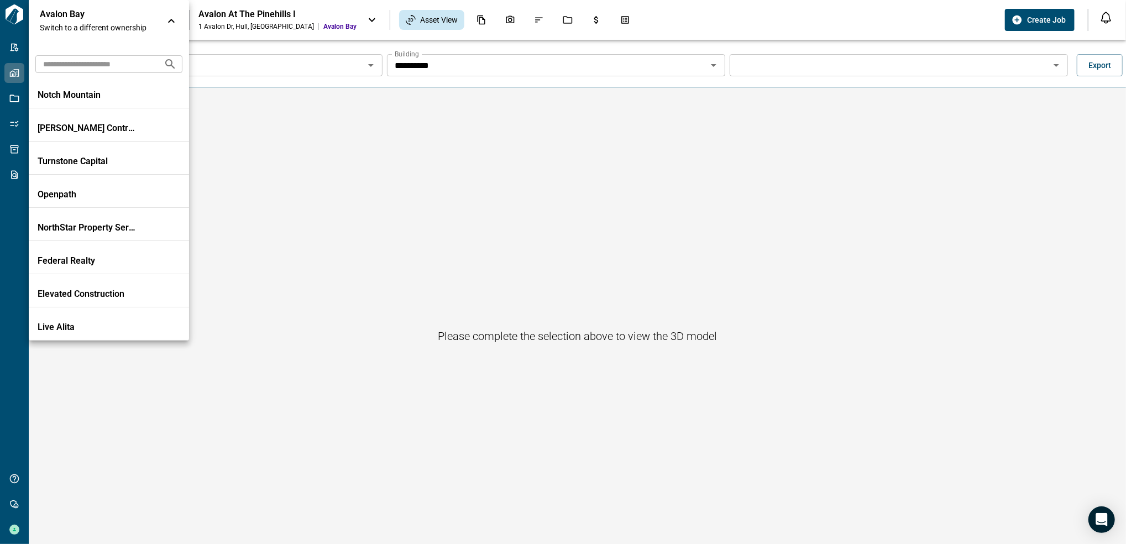
click at [122, 71] on input "text" at bounding box center [94, 64] width 119 height 20
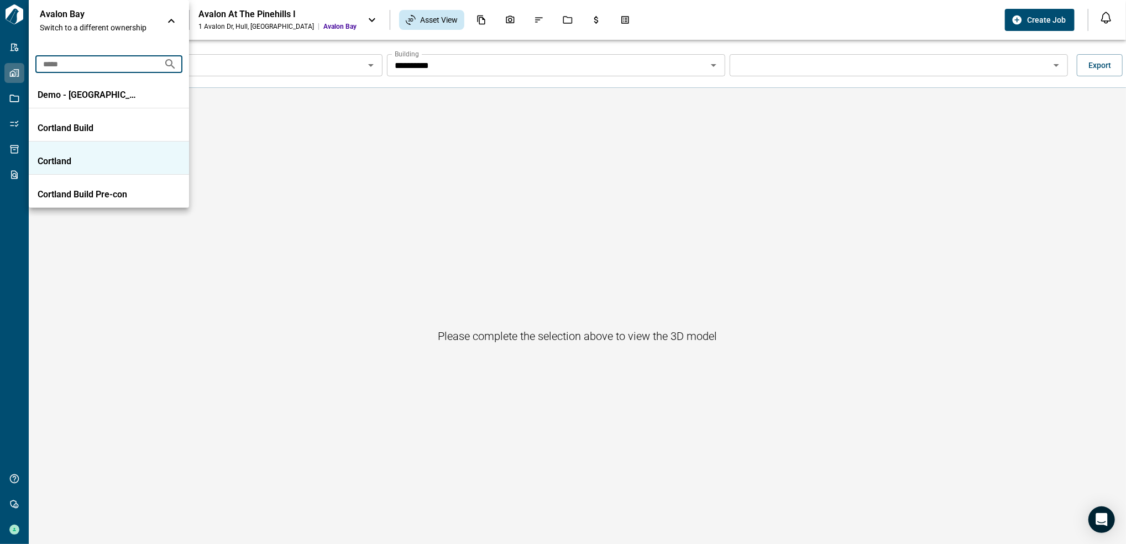
type input "*****"
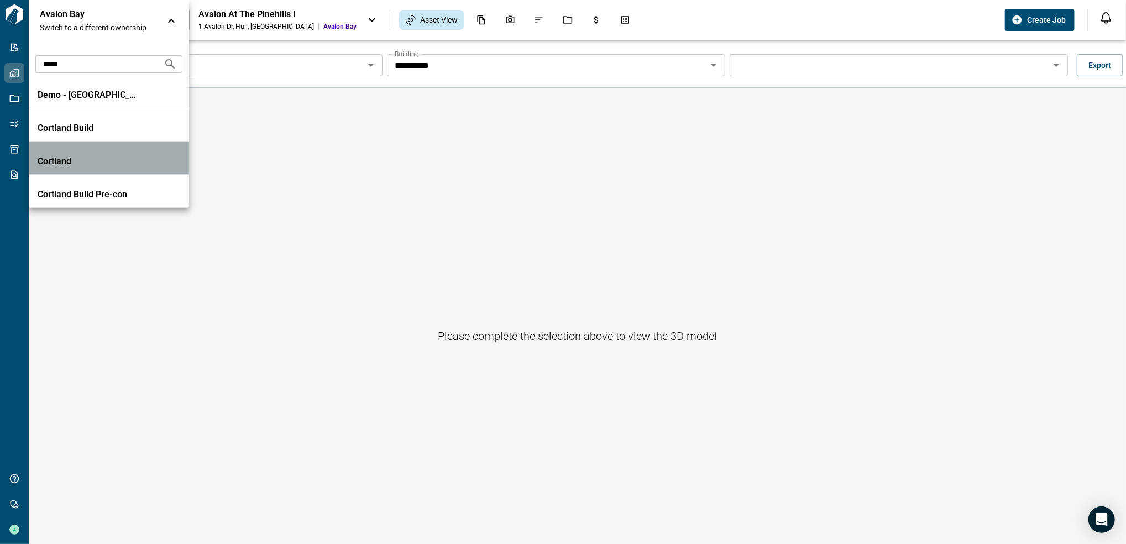
click at [121, 164] on p "Cortland" at bounding box center [88, 161] width 100 height 11
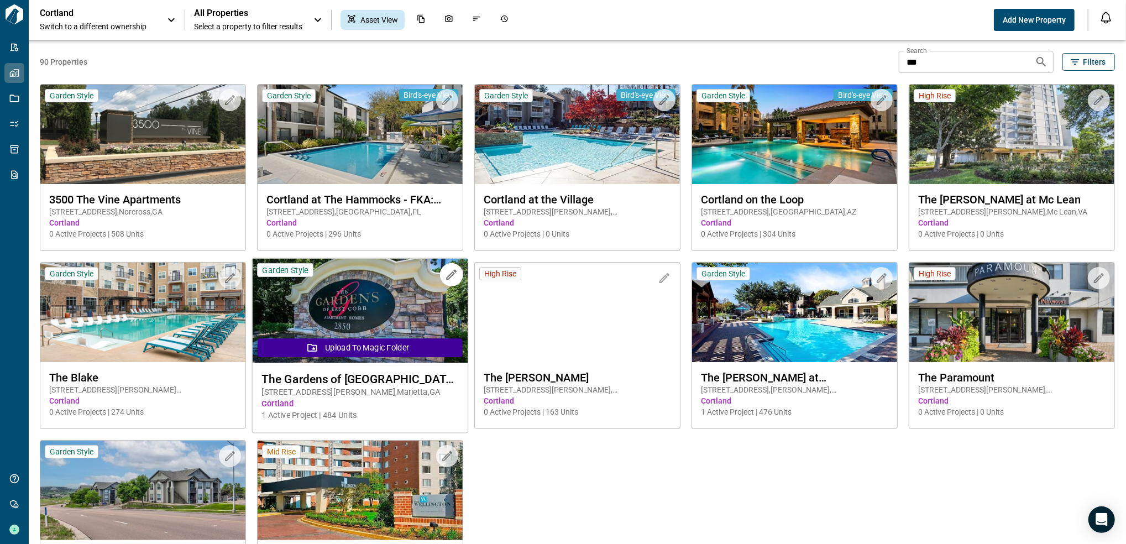
scroll to position [74, 0]
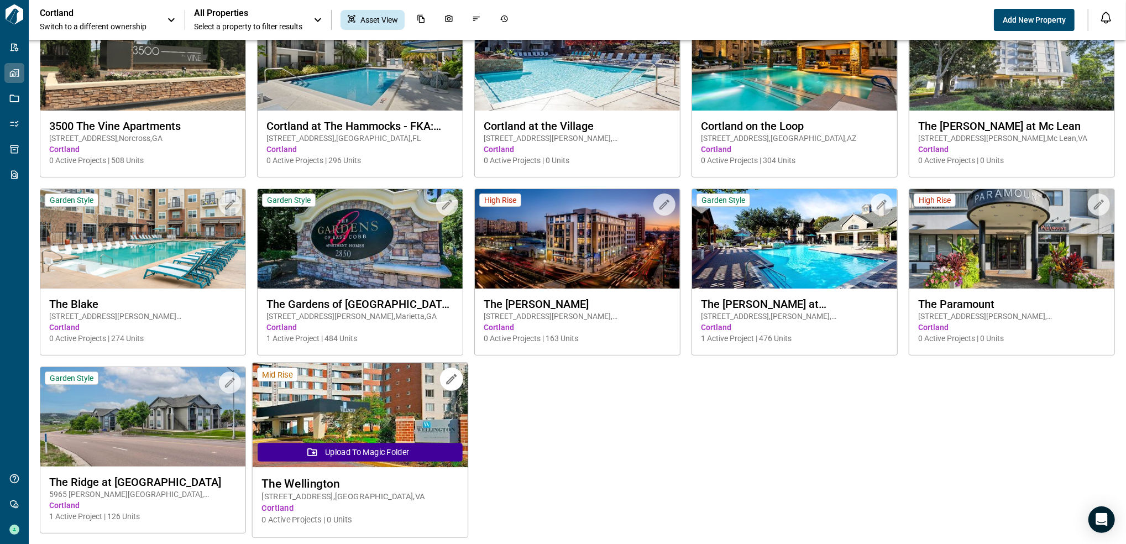
click at [359, 430] on img at bounding box center [361, 415] width 216 height 105
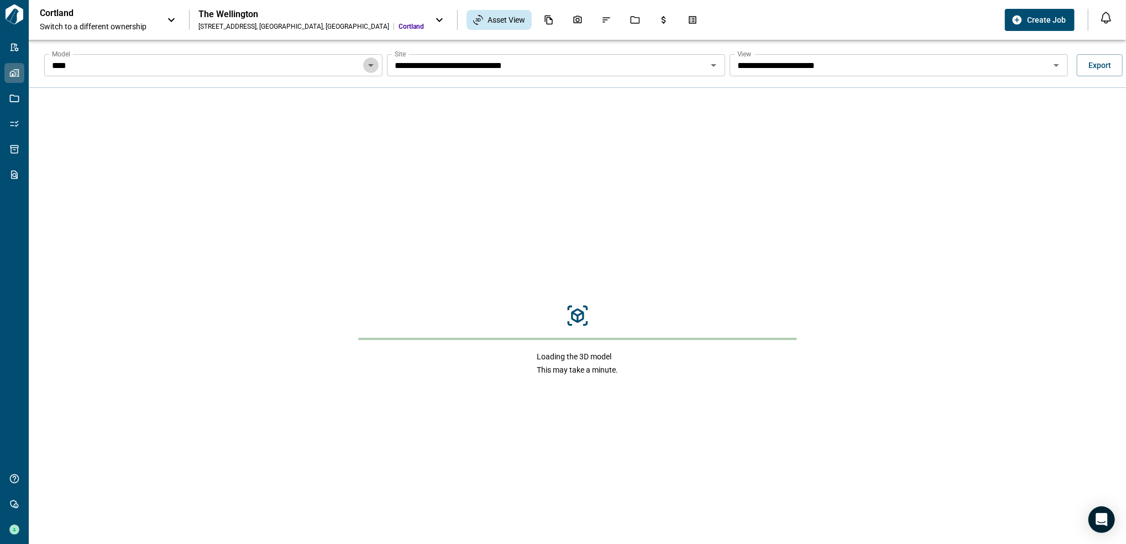
click at [375, 65] on icon "Open" at bounding box center [370, 65] width 13 height 13
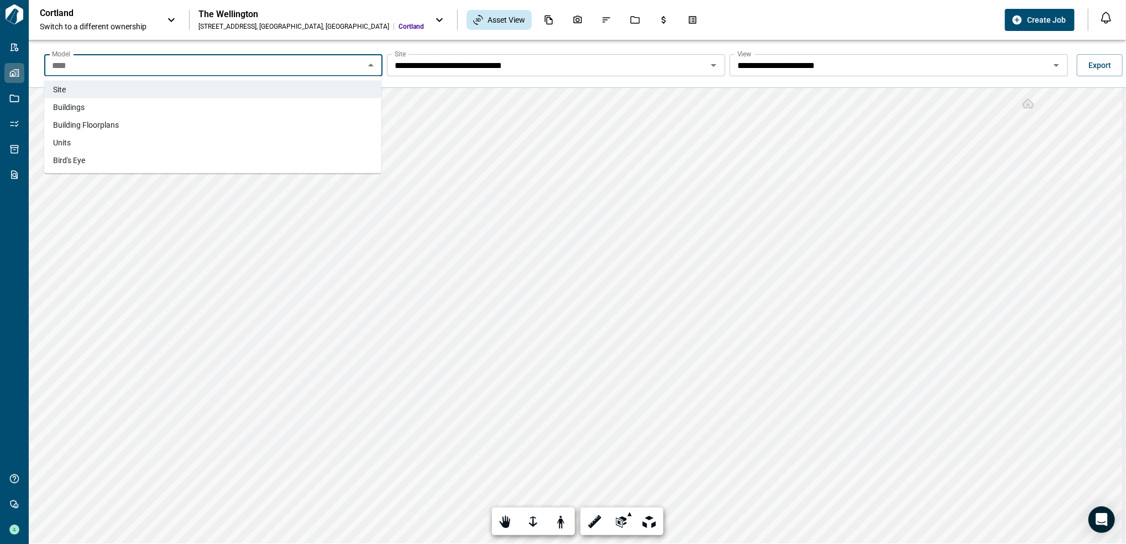
click at [107, 109] on li "Buildings" at bounding box center [212, 107] width 337 height 18
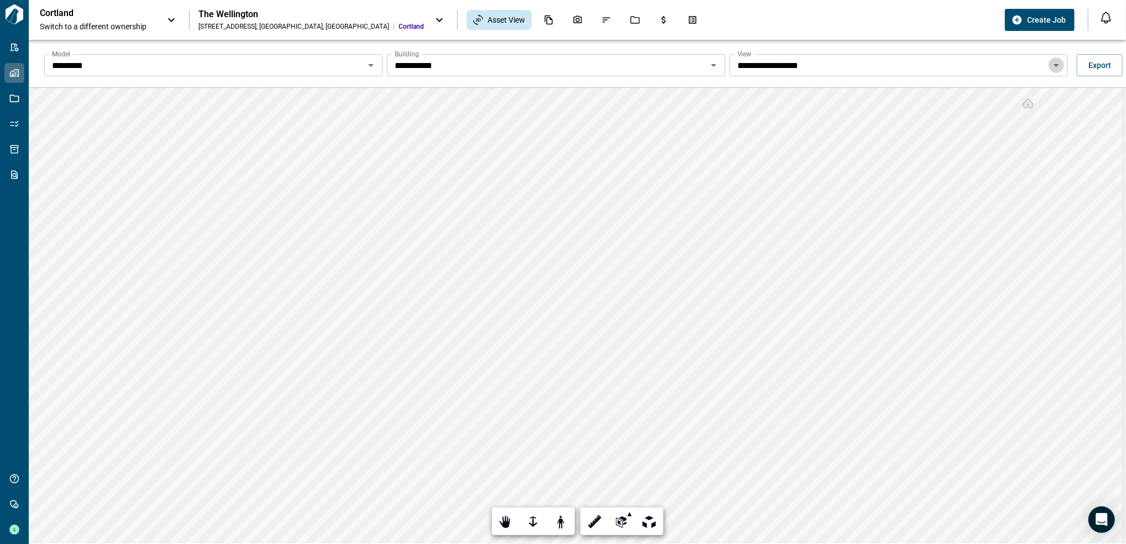
click at [1054, 65] on icon "Open" at bounding box center [1056, 65] width 13 height 13
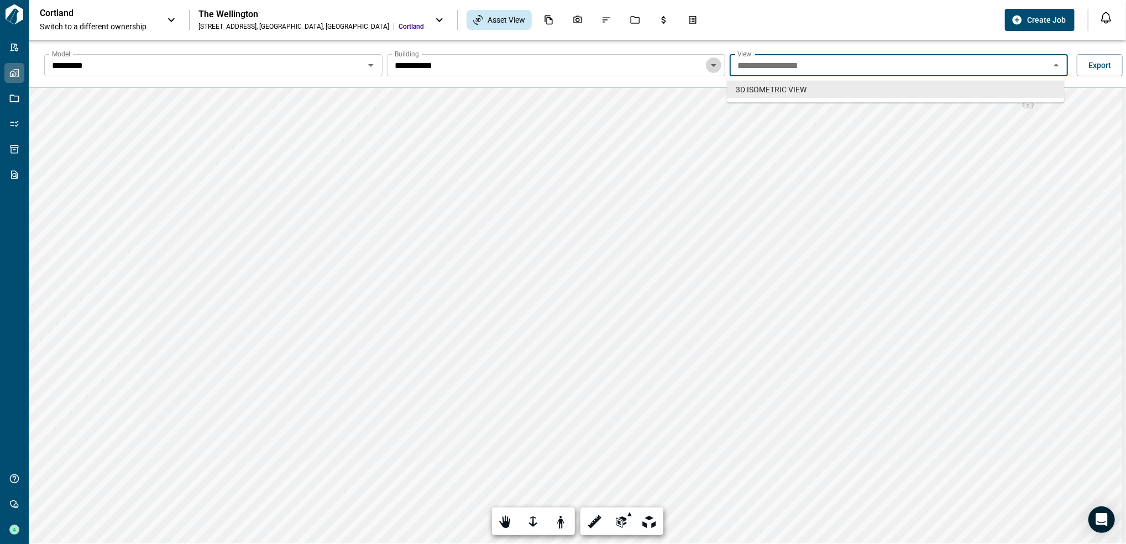
click at [715, 62] on icon "Open" at bounding box center [713, 65] width 13 height 13
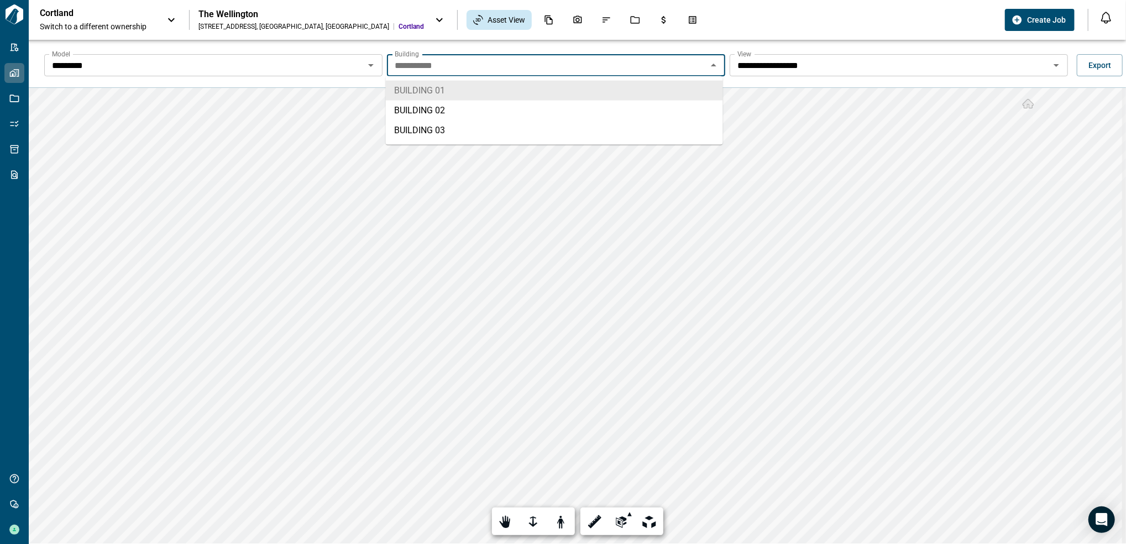
click at [1054, 64] on icon "Open" at bounding box center [1057, 65] width 6 height 3
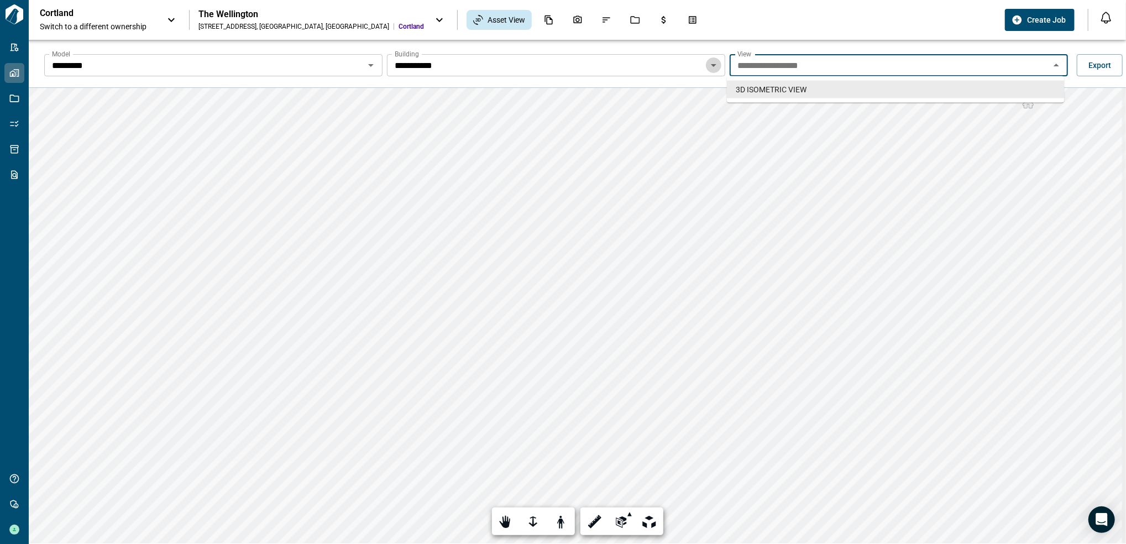
click at [708, 67] on icon "Open" at bounding box center [713, 65] width 13 height 13
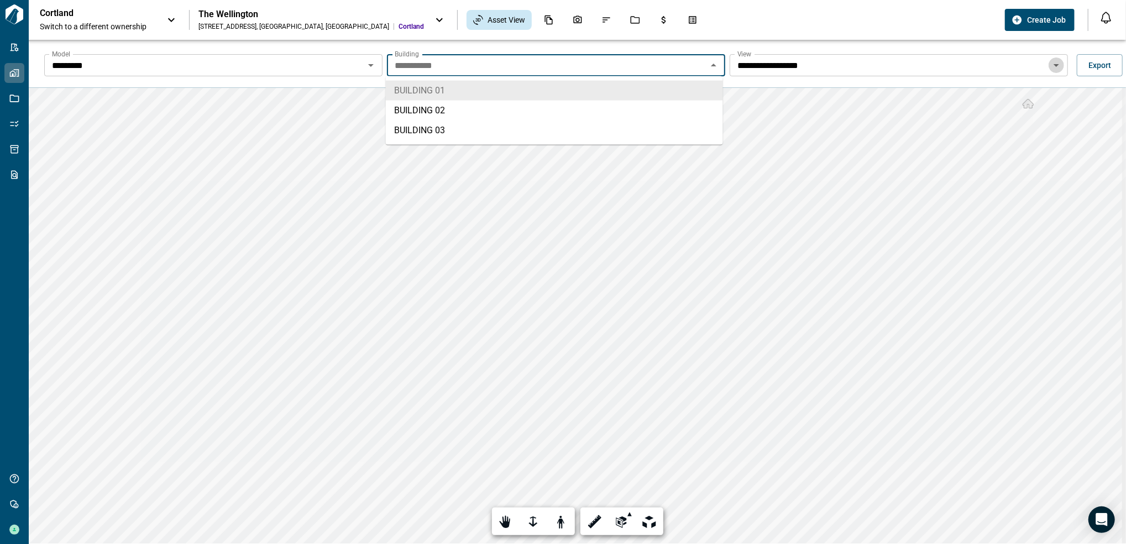
click at [1056, 71] on icon "Open" at bounding box center [1056, 65] width 13 height 13
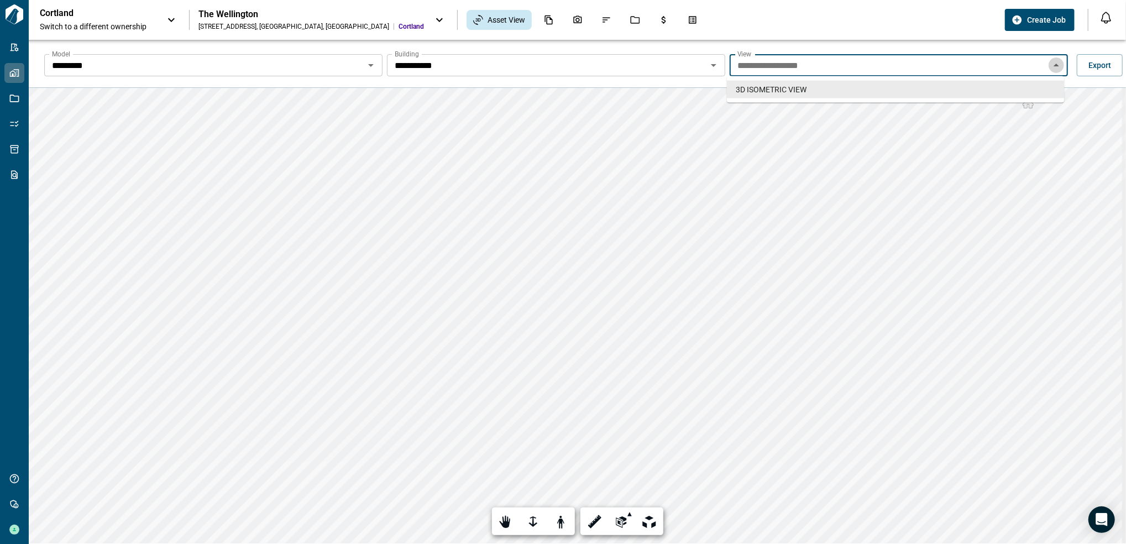
click at [1056, 71] on icon "Close" at bounding box center [1056, 65] width 13 height 13
click at [1056, 71] on icon "Open" at bounding box center [1056, 65] width 13 height 13
click at [712, 62] on icon "Open" at bounding box center [713, 65] width 13 height 13
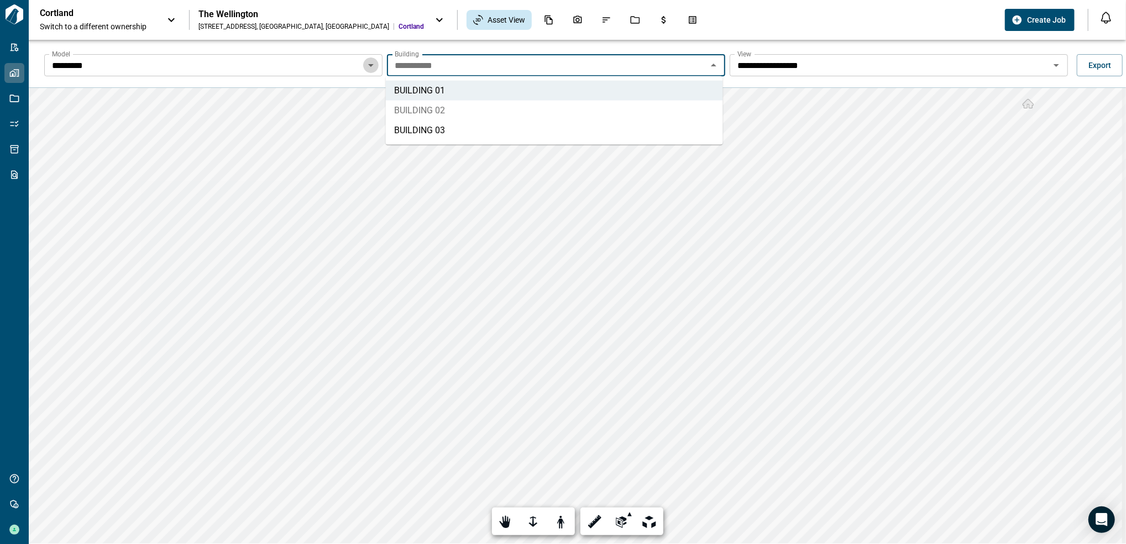
click at [368, 69] on icon "Open" at bounding box center [370, 65] width 13 height 13
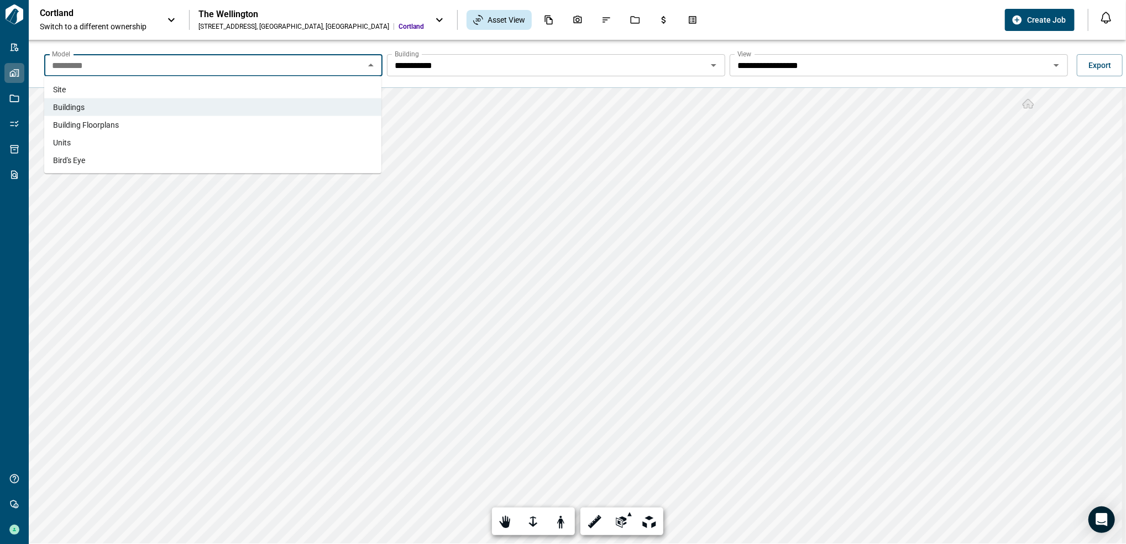
click at [71, 91] on li "Site" at bounding box center [212, 90] width 337 height 18
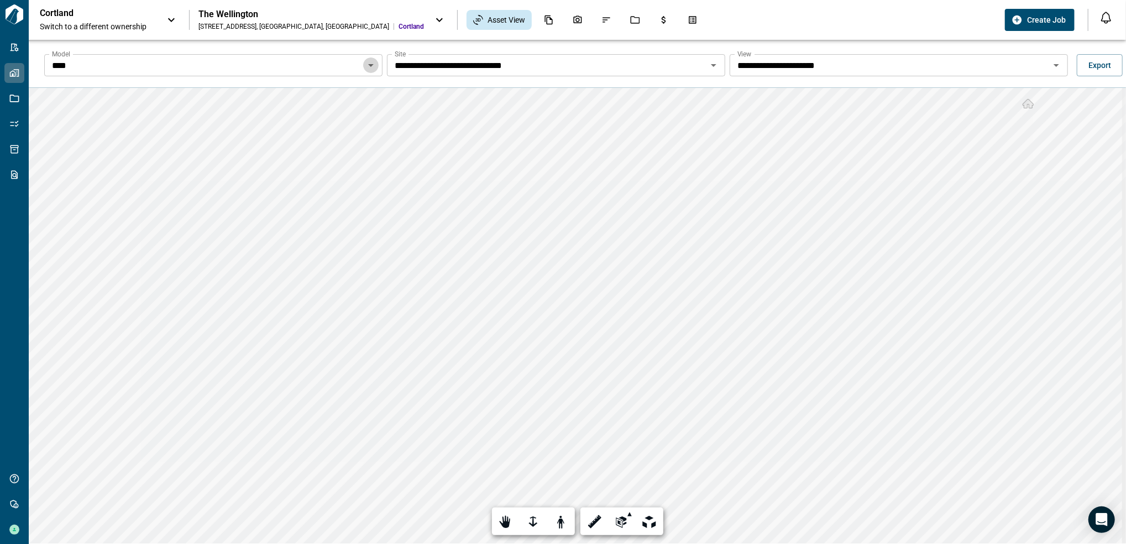
click at [373, 71] on icon "Open" at bounding box center [370, 65] width 13 height 13
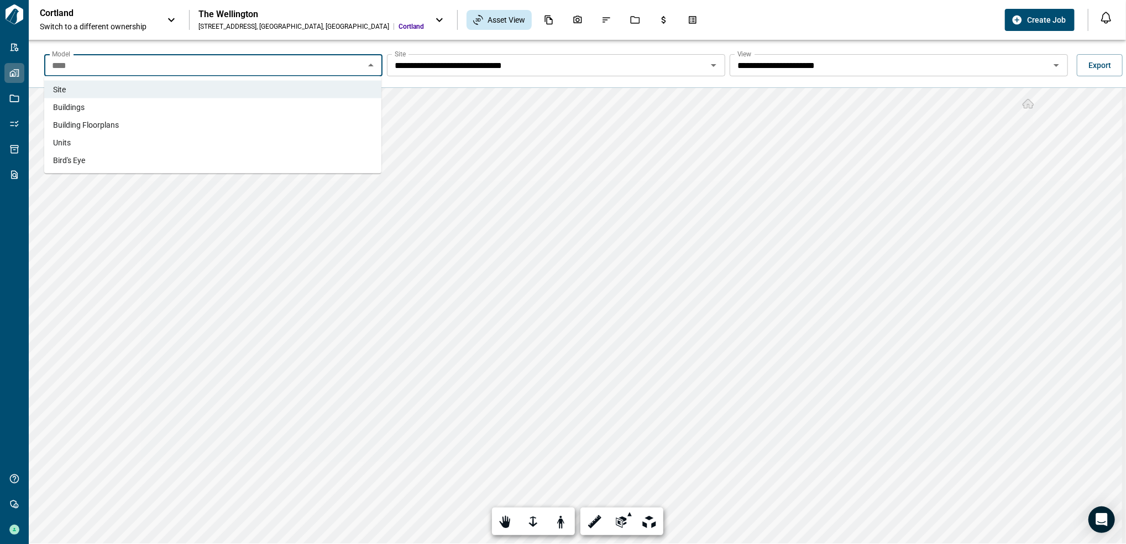
click at [182, 103] on li "Buildings" at bounding box center [212, 107] width 337 height 18
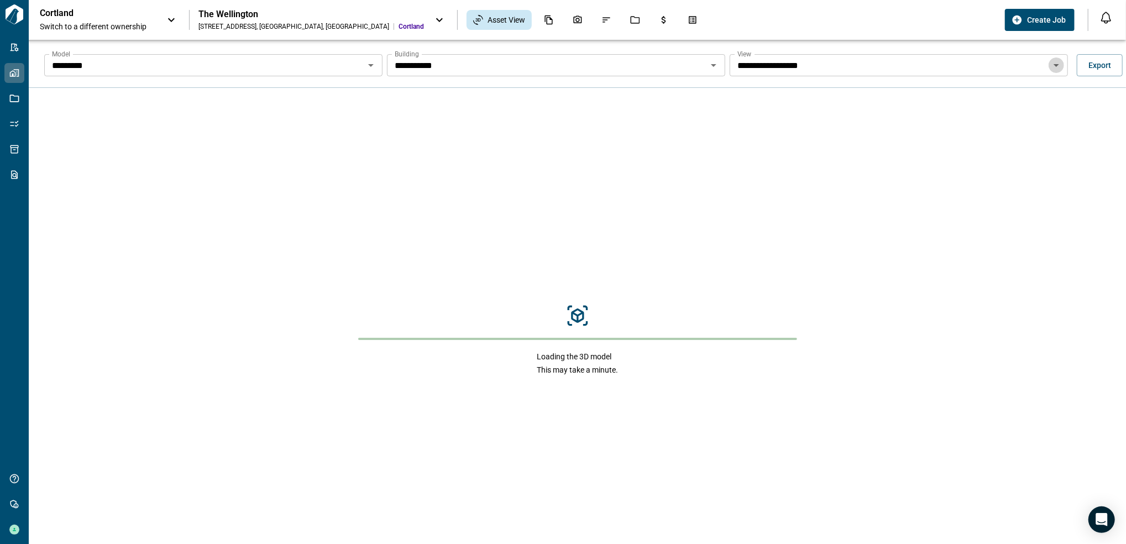
click at [1051, 62] on icon "Open" at bounding box center [1056, 65] width 13 height 13
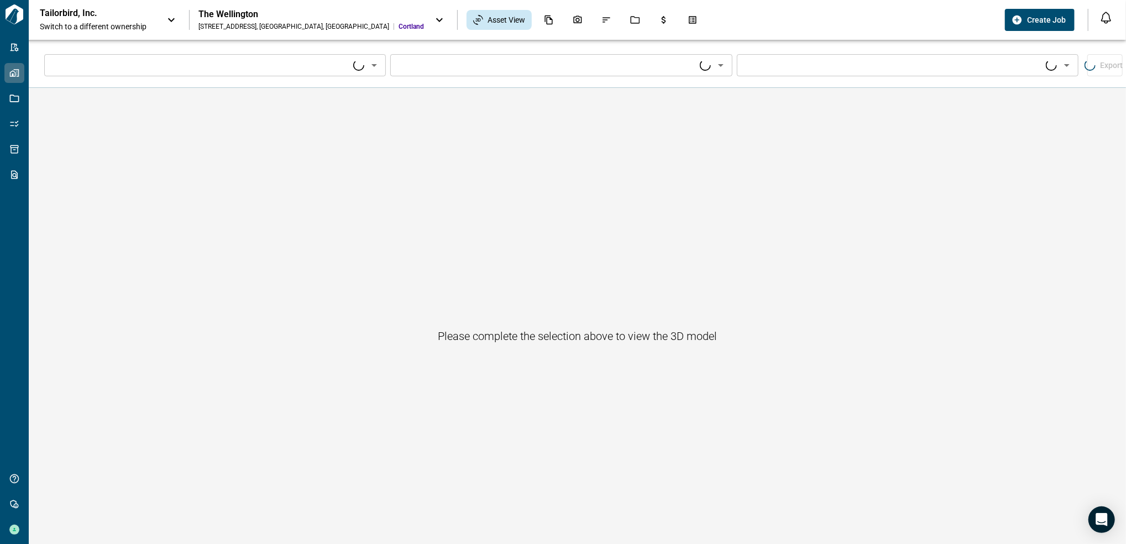
type input "****"
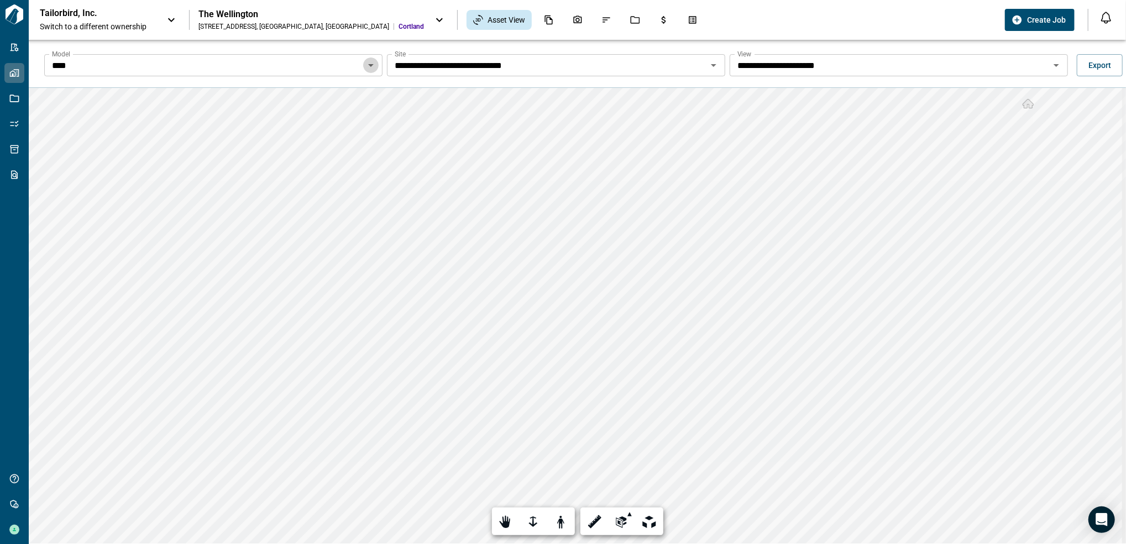
click at [372, 64] on icon "Open" at bounding box center [370, 65] width 13 height 13
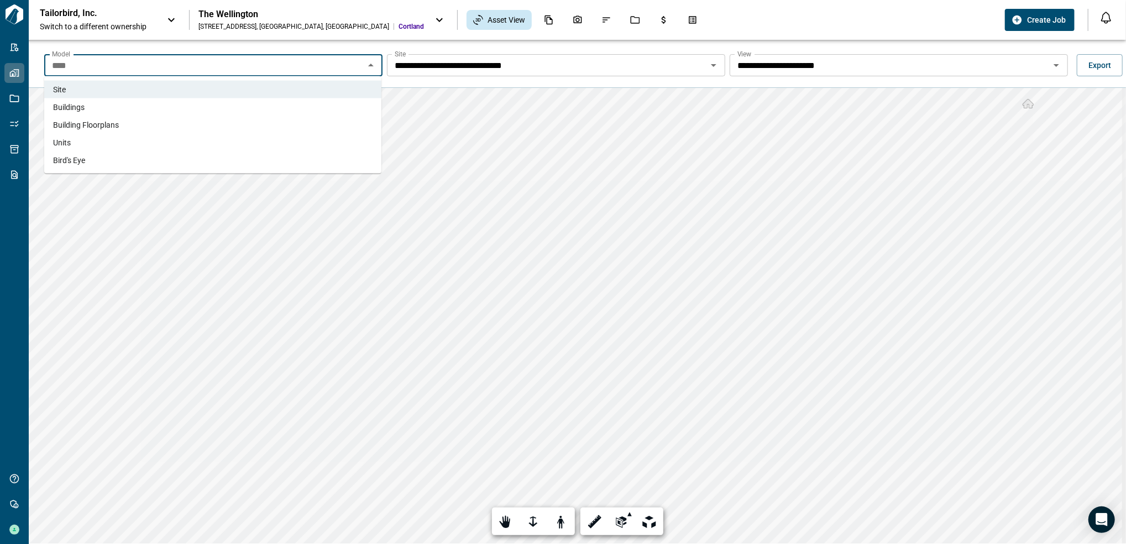
click at [179, 111] on li "Buildings" at bounding box center [212, 107] width 337 height 18
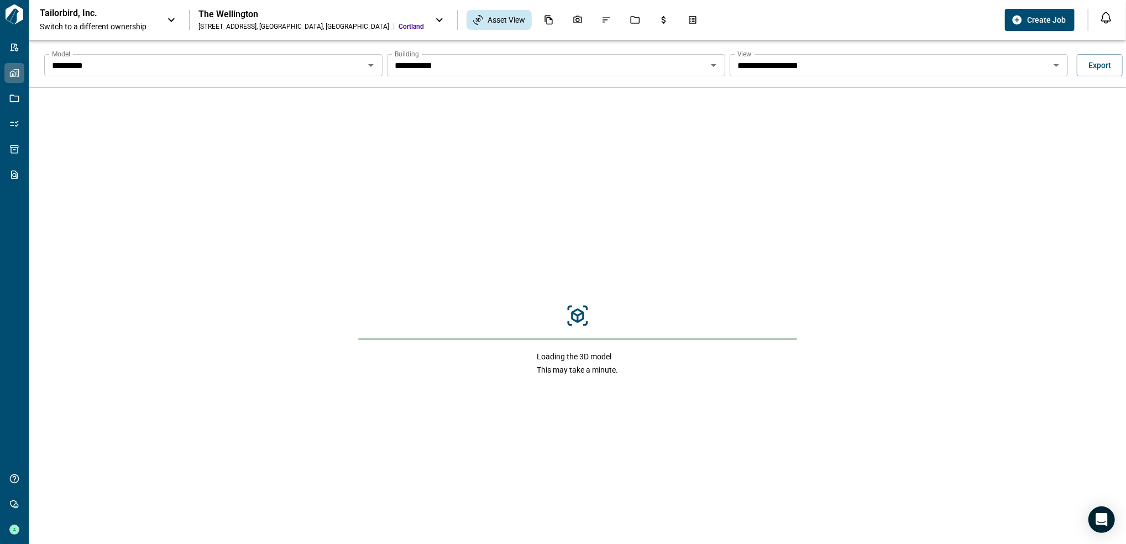
click at [1049, 63] on button "Open" at bounding box center [1056, 65] width 15 height 15
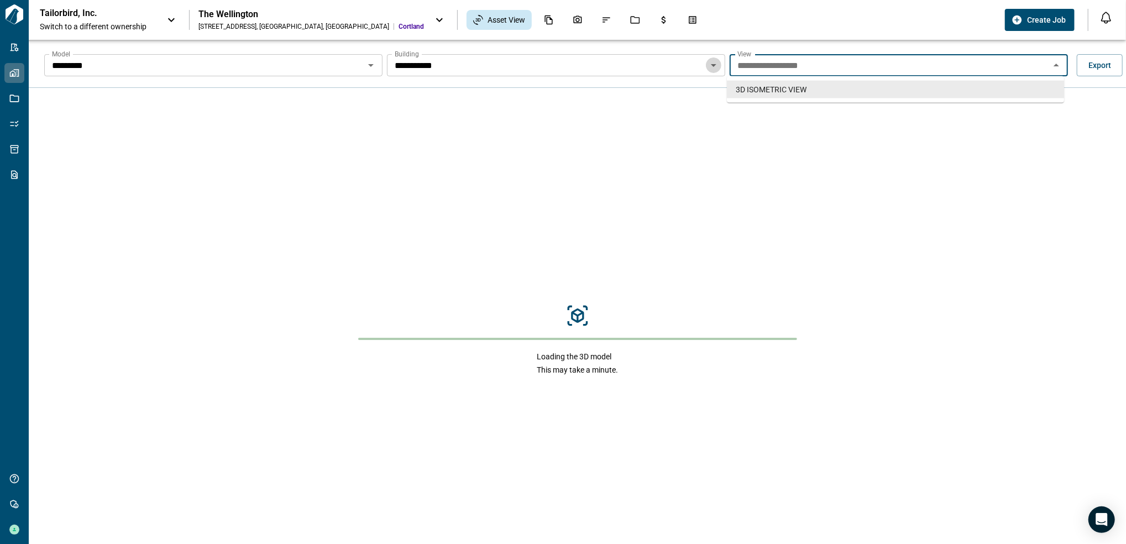
click at [712, 67] on icon "Open" at bounding box center [713, 65] width 13 height 13
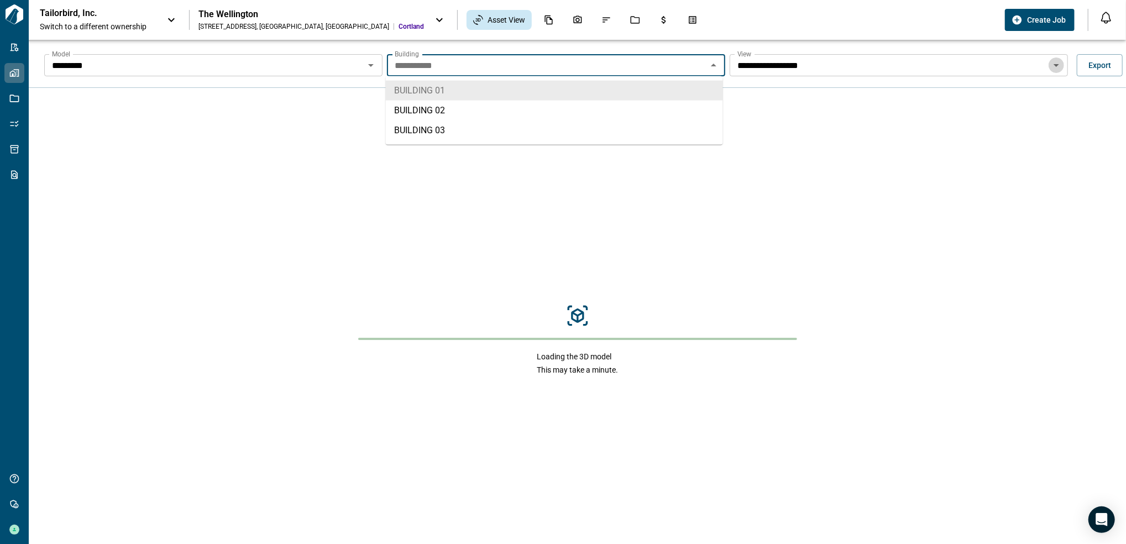
click at [1059, 61] on icon "Open" at bounding box center [1056, 65] width 13 height 13
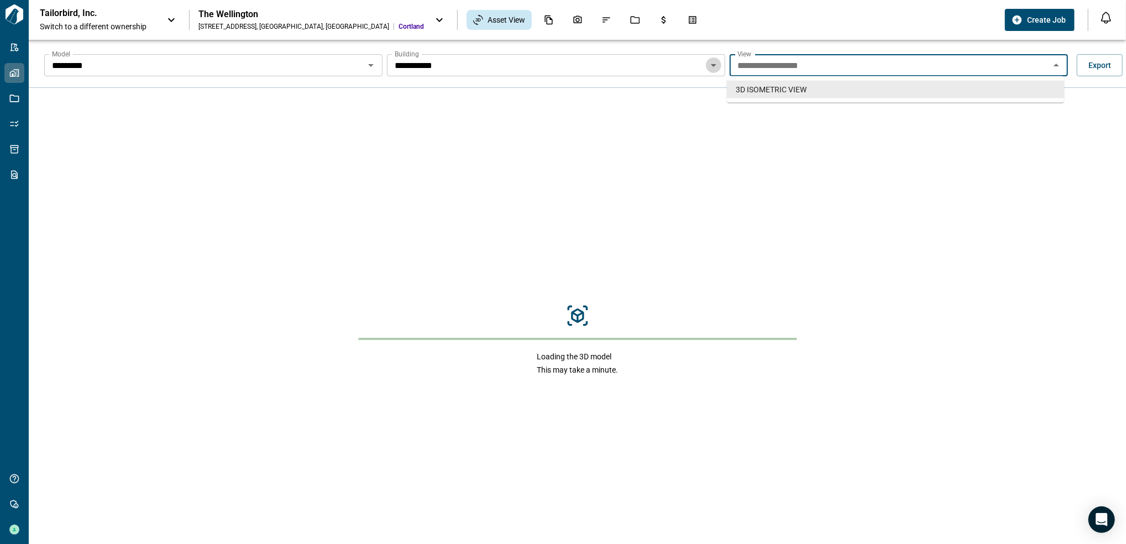
click at [711, 65] on icon "Open" at bounding box center [714, 65] width 6 height 3
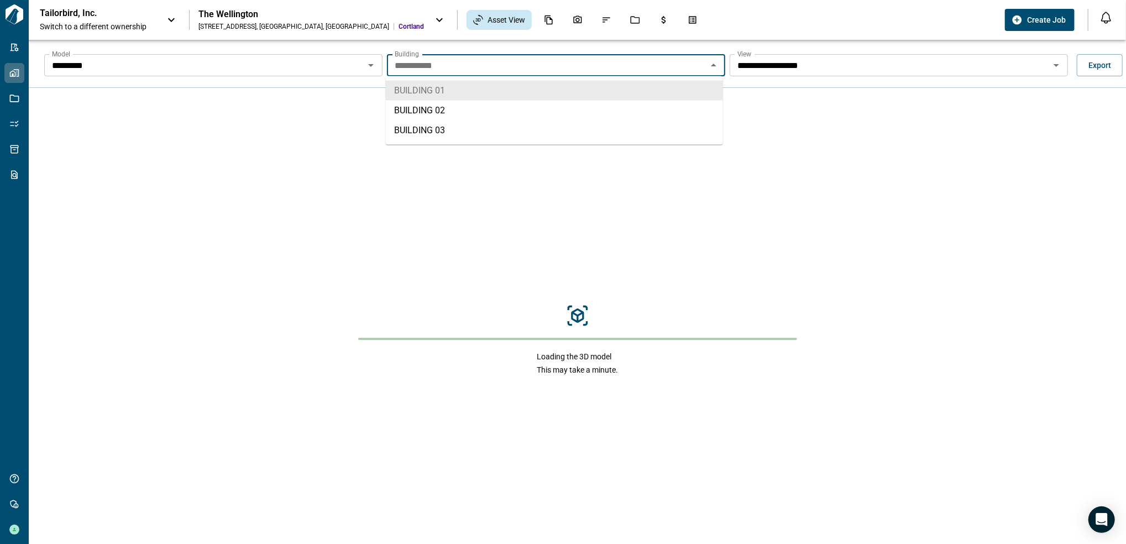
click at [1062, 67] on div "**********" at bounding box center [899, 65] width 338 height 22
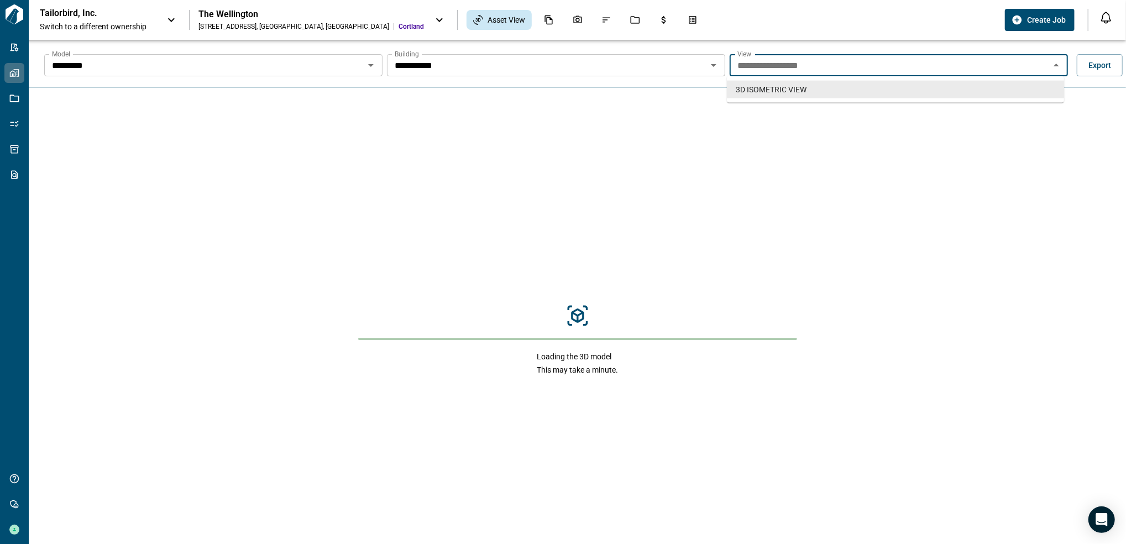
click at [1056, 67] on icon "Close" at bounding box center [1056, 65] width 13 height 13
click at [709, 71] on icon "Open" at bounding box center [713, 65] width 13 height 13
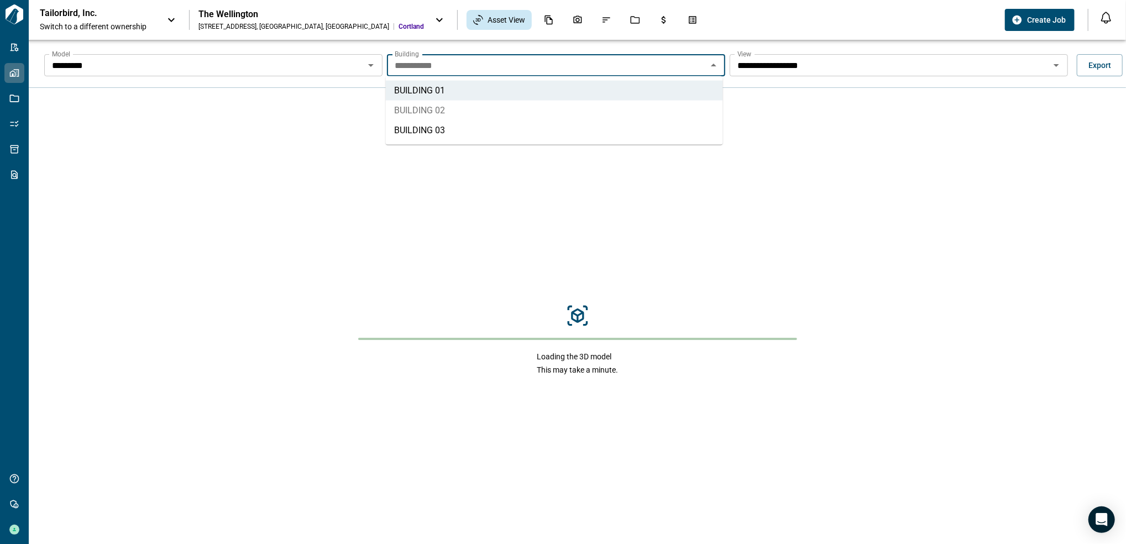
click at [555, 112] on li "BUILDING 02" at bounding box center [554, 111] width 337 height 20
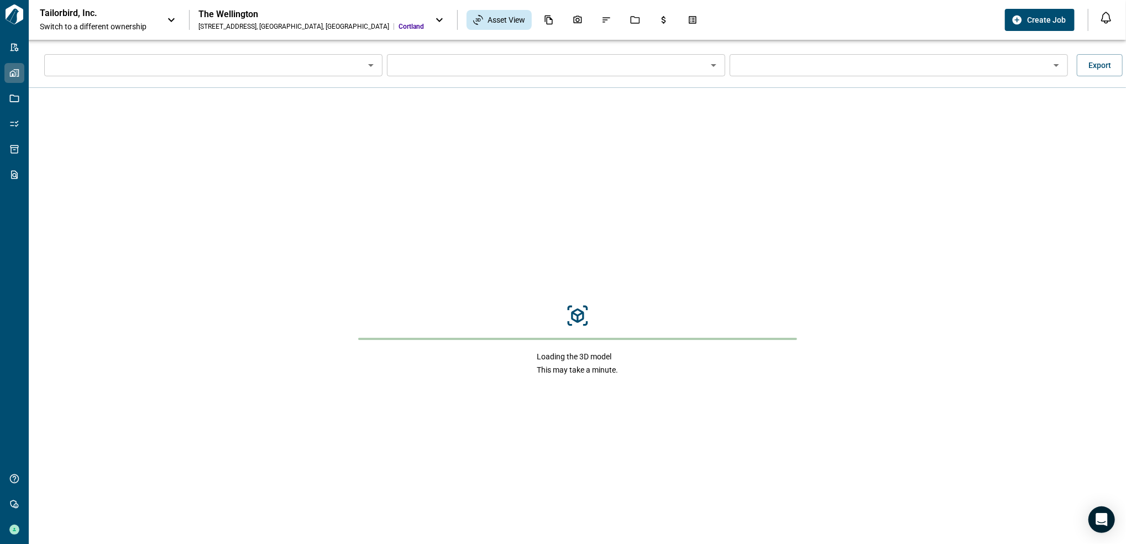
type input "*********"
type input "**********"
click at [1049, 70] on div at bounding box center [1056, 65] width 14 height 15
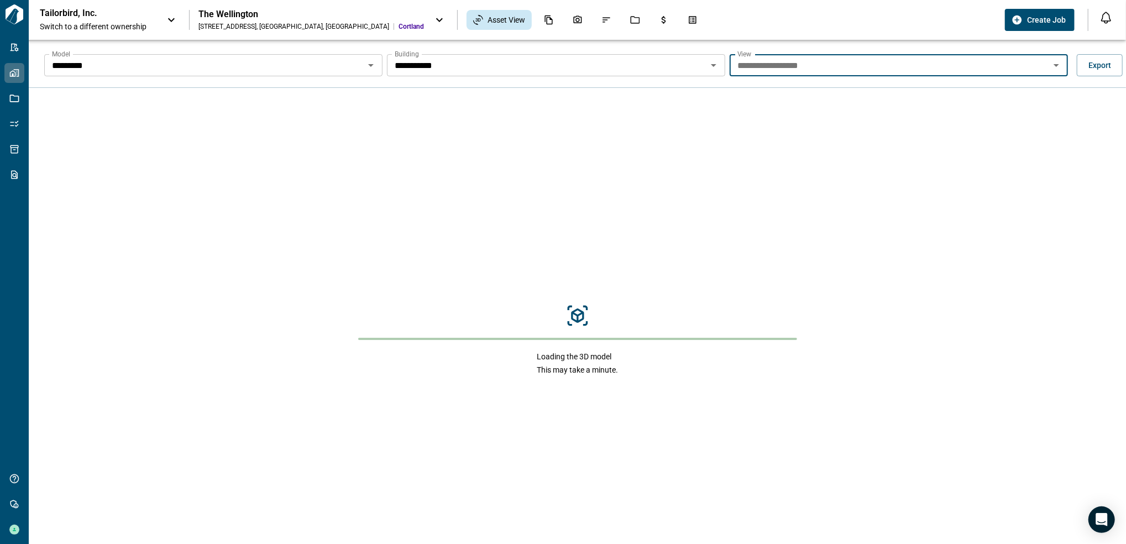
click at [711, 64] on icon "Open" at bounding box center [714, 65] width 6 height 3
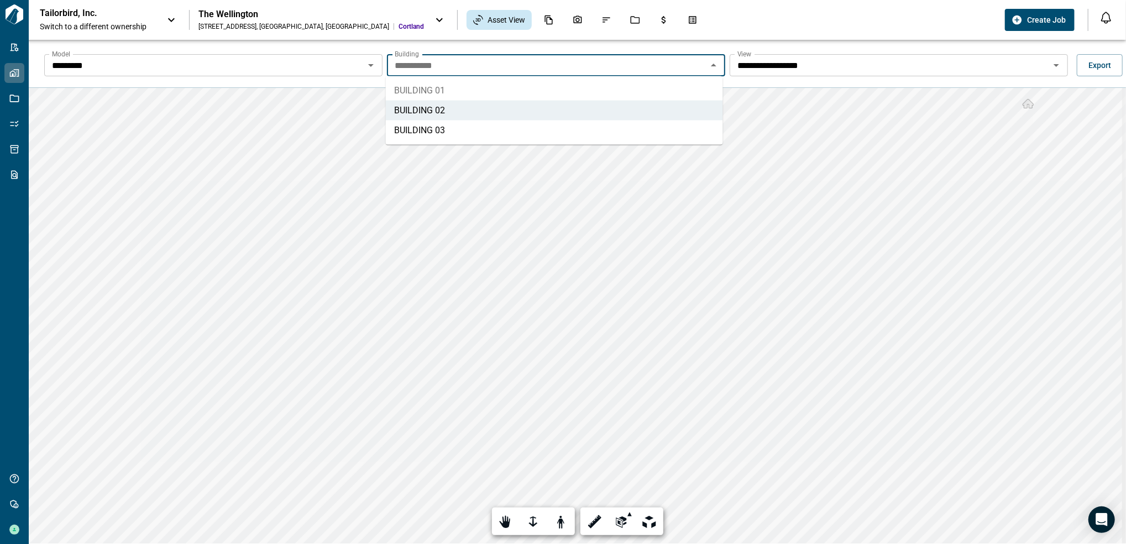
click at [586, 88] on li "BUILDING 01" at bounding box center [554, 91] width 337 height 20
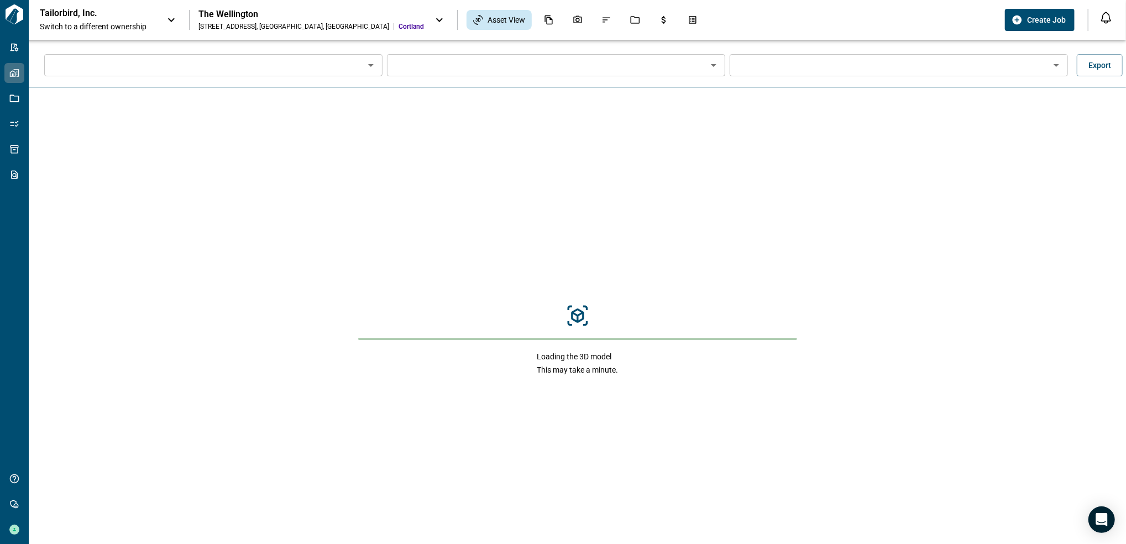
type input "*********"
type input "**********"
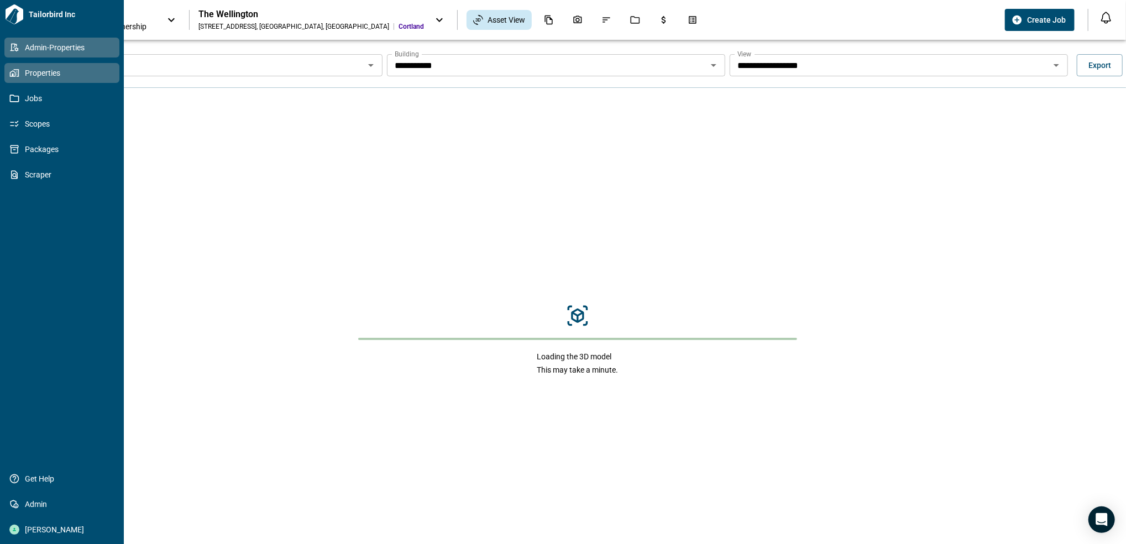
click at [19, 48] on span "Admin-Properties" at bounding box center [64, 47] width 90 height 11
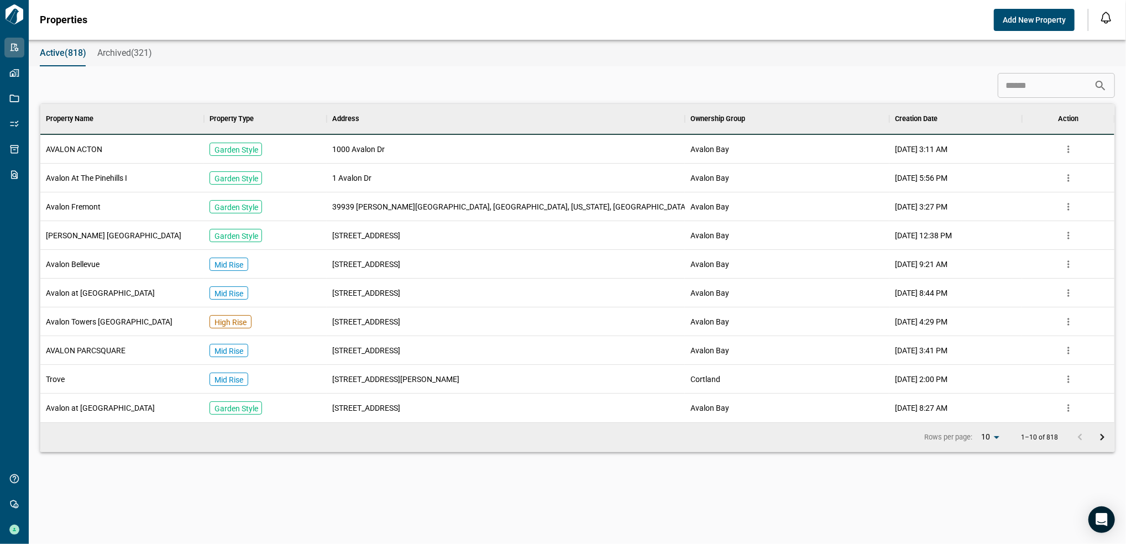
scroll to position [307, 1070]
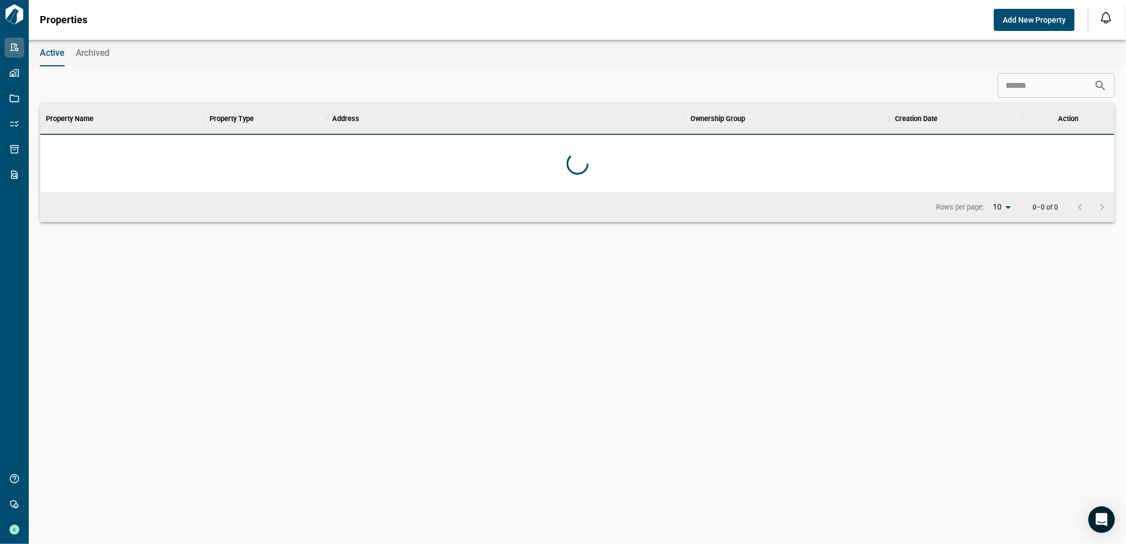
scroll to position [77, 1070]
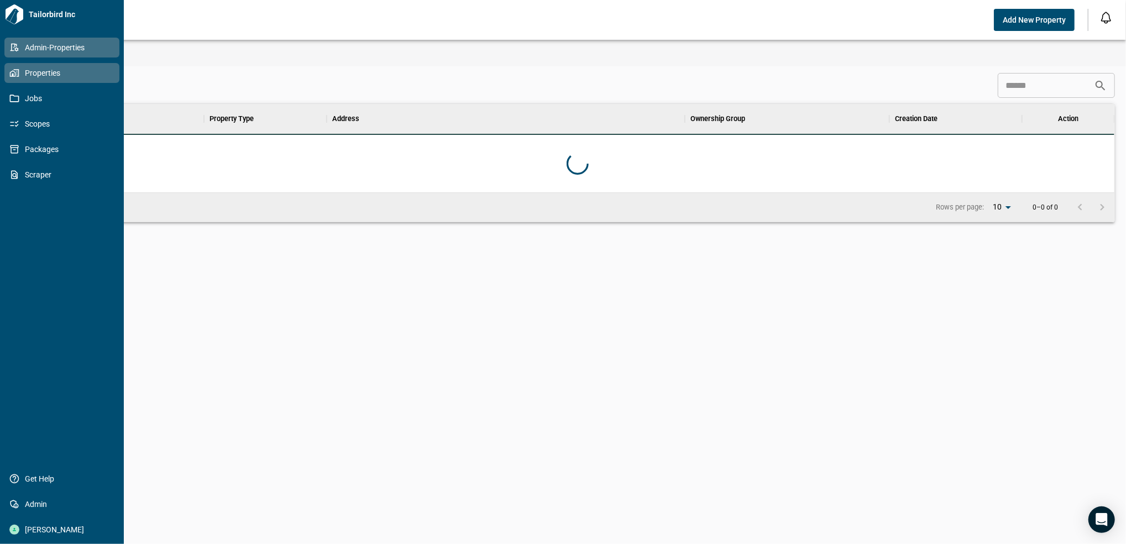
click at [18, 74] on icon at bounding box center [14, 73] width 10 height 10
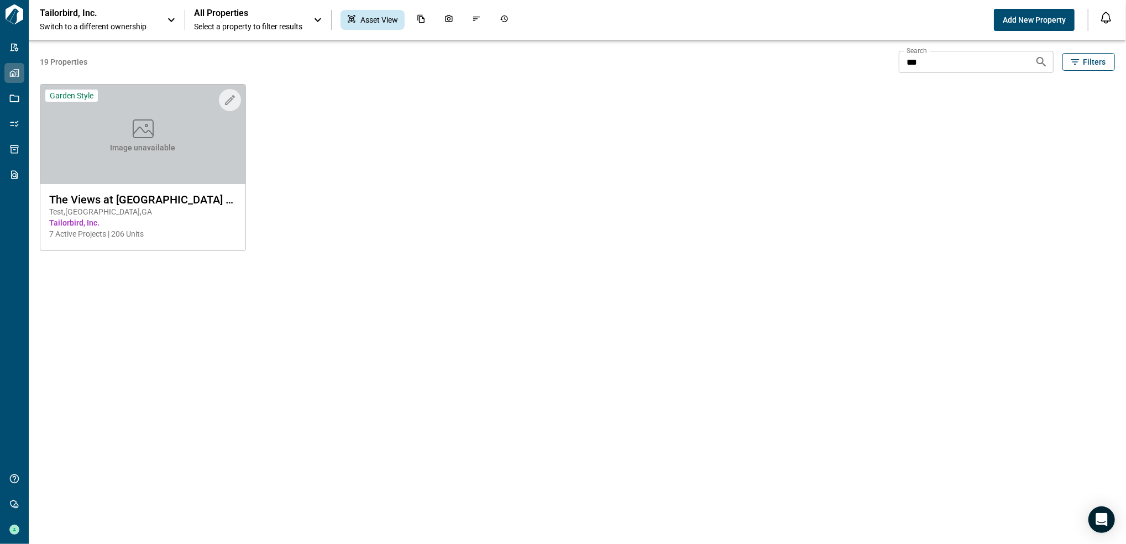
click at [108, 3] on div "Tailorbird, Inc. Switch to a different ownership All Properties Select a proper…" at bounding box center [563, 20] width 1126 height 40
click at [104, 19] on div "Tailorbird, Inc. Switch to a different ownership" at bounding box center [98, 20] width 116 height 24
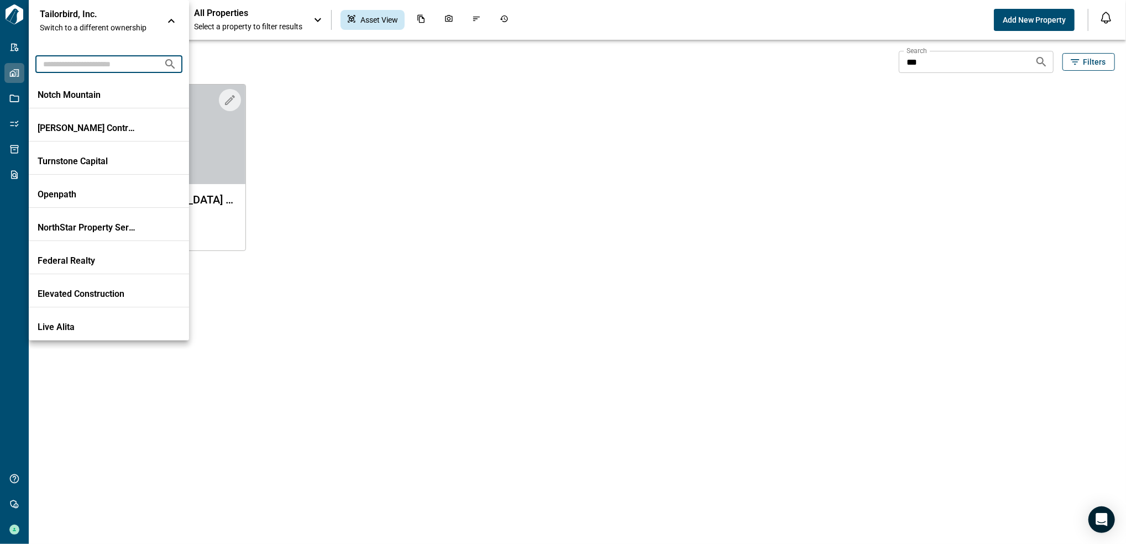
click at [108, 61] on input "text" at bounding box center [94, 64] width 119 height 20
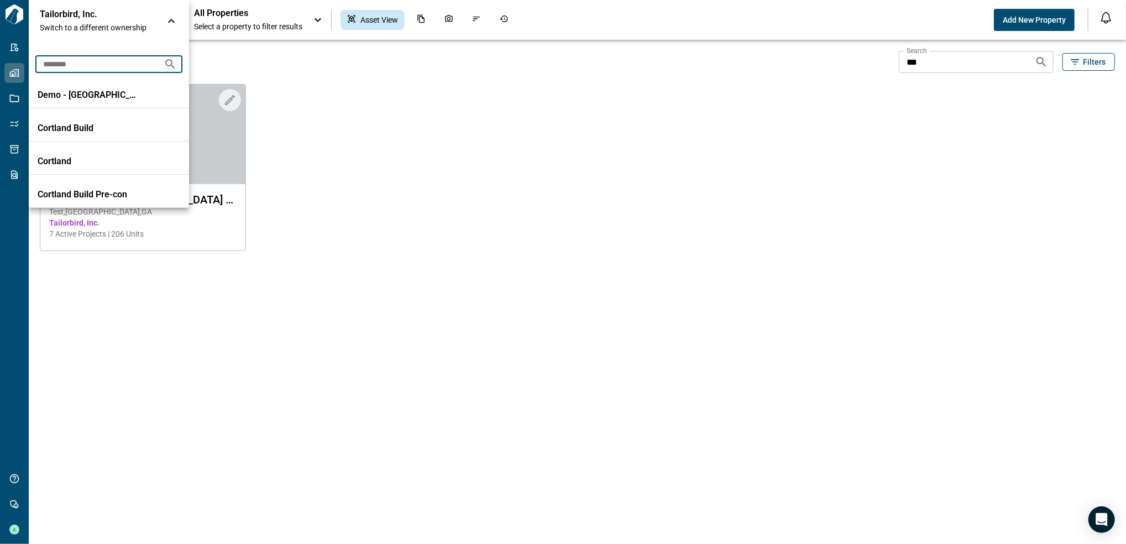
type input "********"
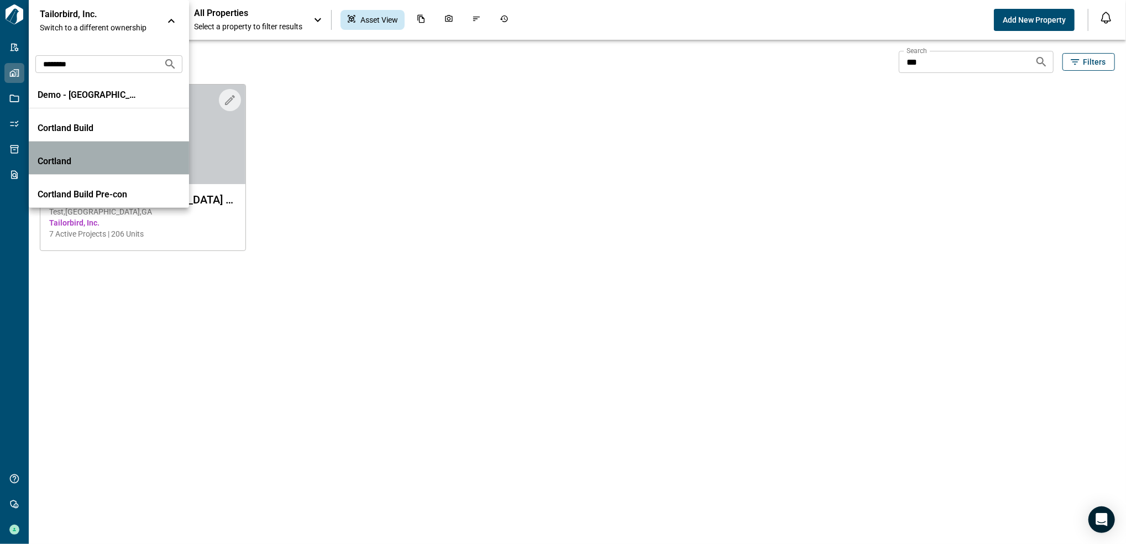
click at [113, 164] on p "Cortland" at bounding box center [88, 161] width 100 height 11
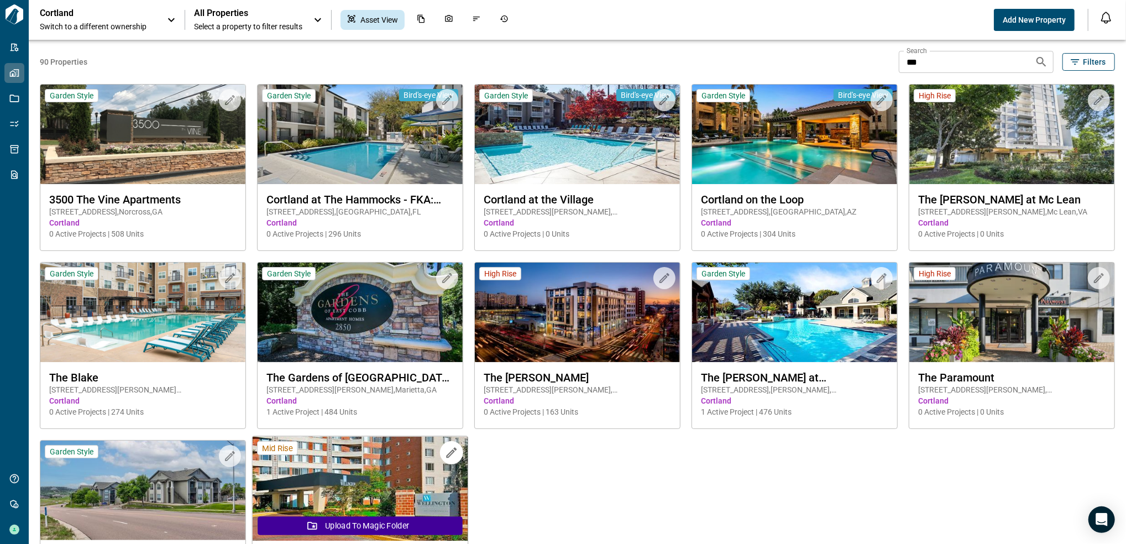
click at [340, 498] on img at bounding box center [361, 489] width 216 height 105
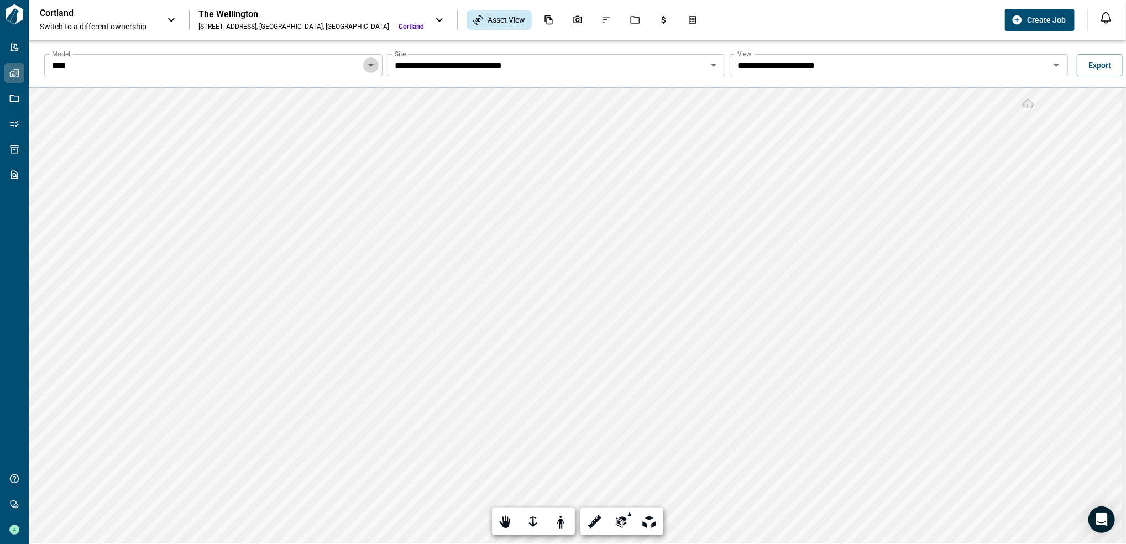
click at [372, 66] on icon "Open" at bounding box center [370, 65] width 13 height 13
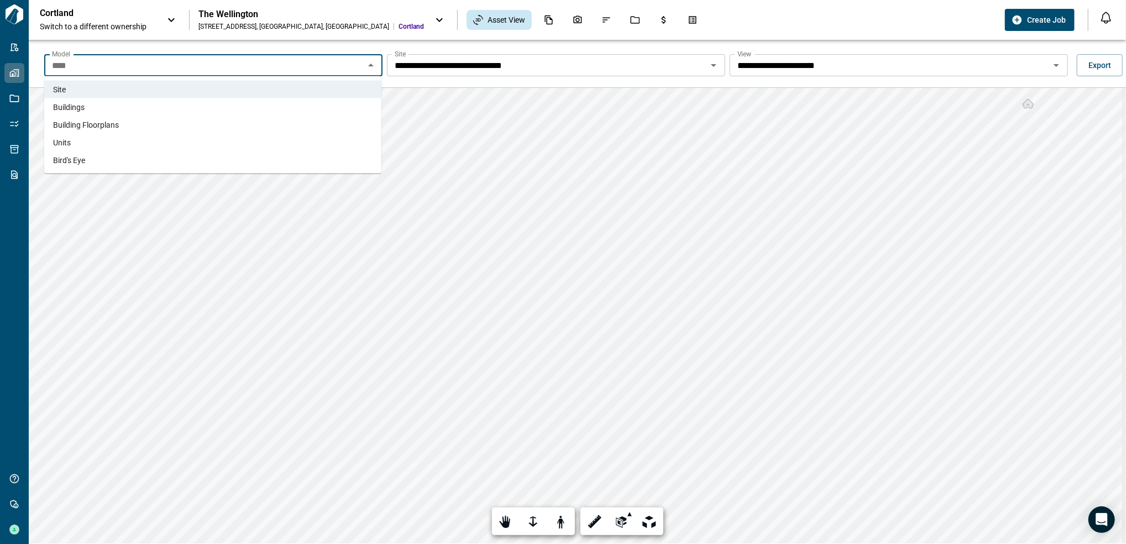
click at [238, 109] on li "Buildings" at bounding box center [212, 107] width 337 height 18
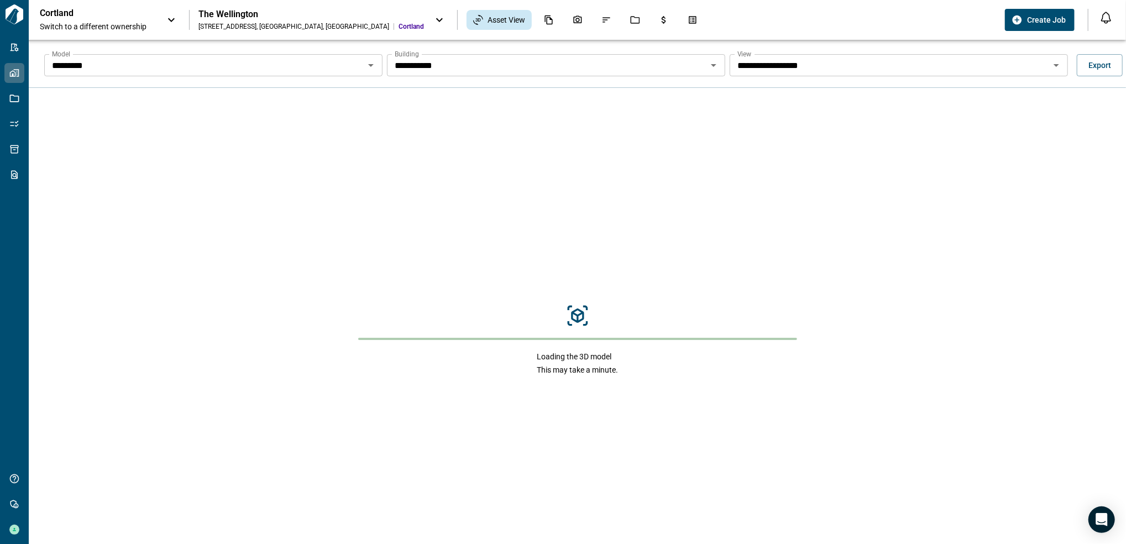
click at [1054, 73] on div "**********" at bounding box center [899, 65] width 338 height 22
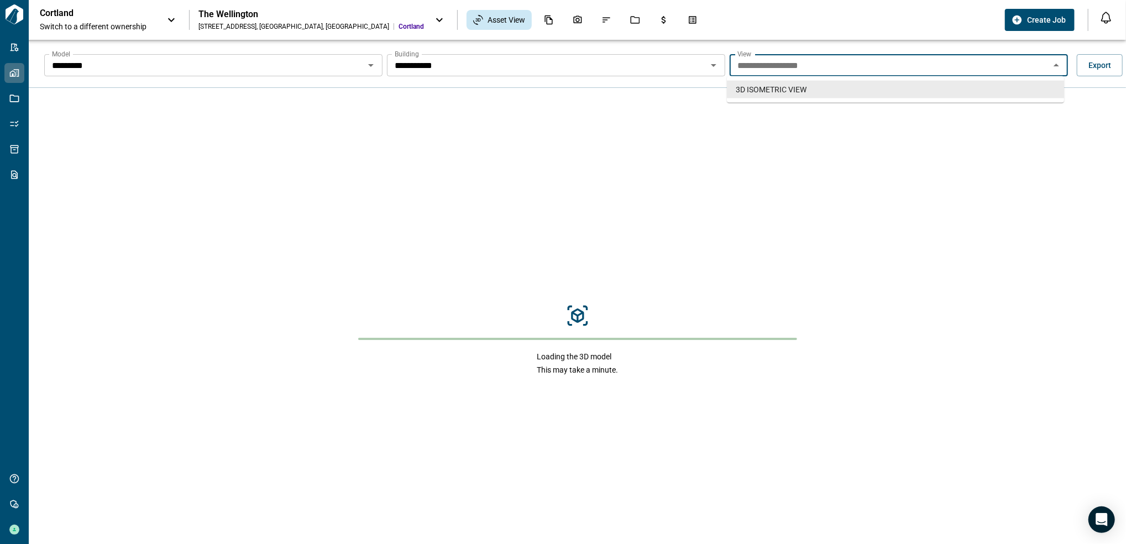
click at [1053, 71] on icon "Close" at bounding box center [1056, 65] width 13 height 13
click at [1053, 71] on icon "Open" at bounding box center [1056, 65] width 13 height 13
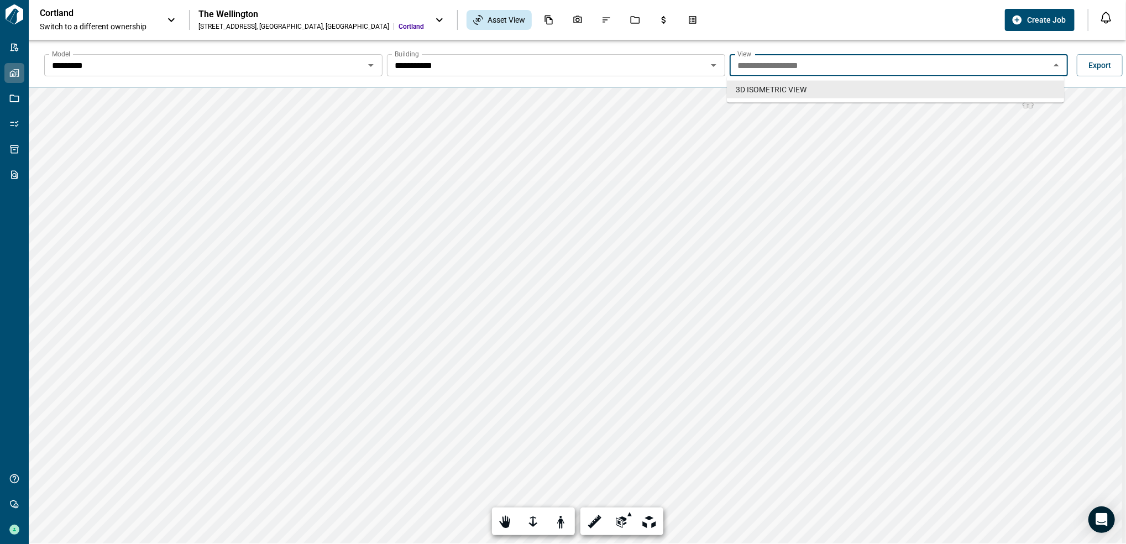
click at [1053, 71] on icon "Close" at bounding box center [1056, 65] width 13 height 13
click at [1053, 71] on icon "Open" at bounding box center [1056, 65] width 13 height 13
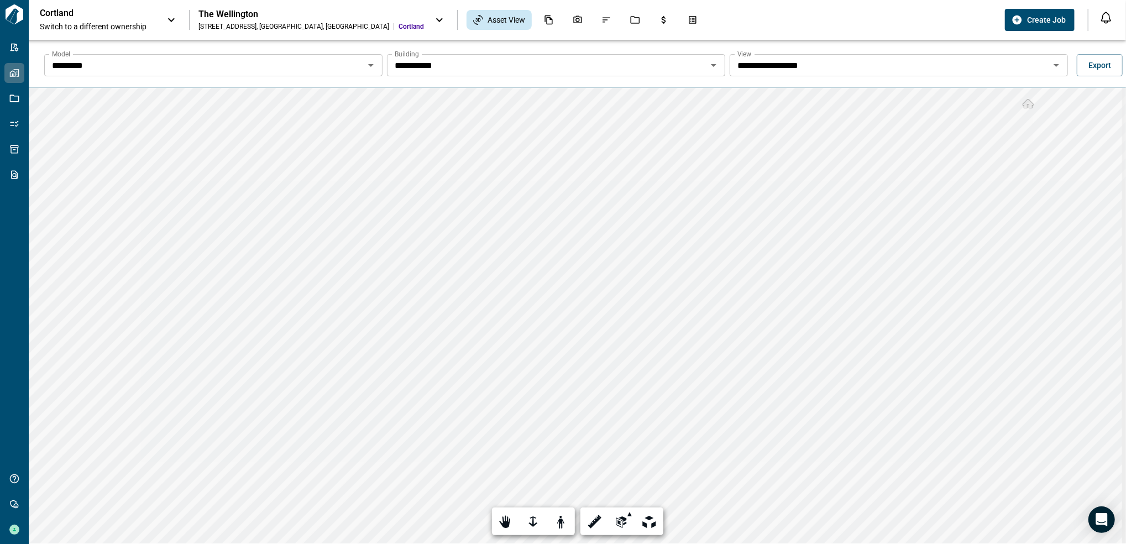
click at [542, 52] on div "**********" at bounding box center [587, 65] width 1098 height 35
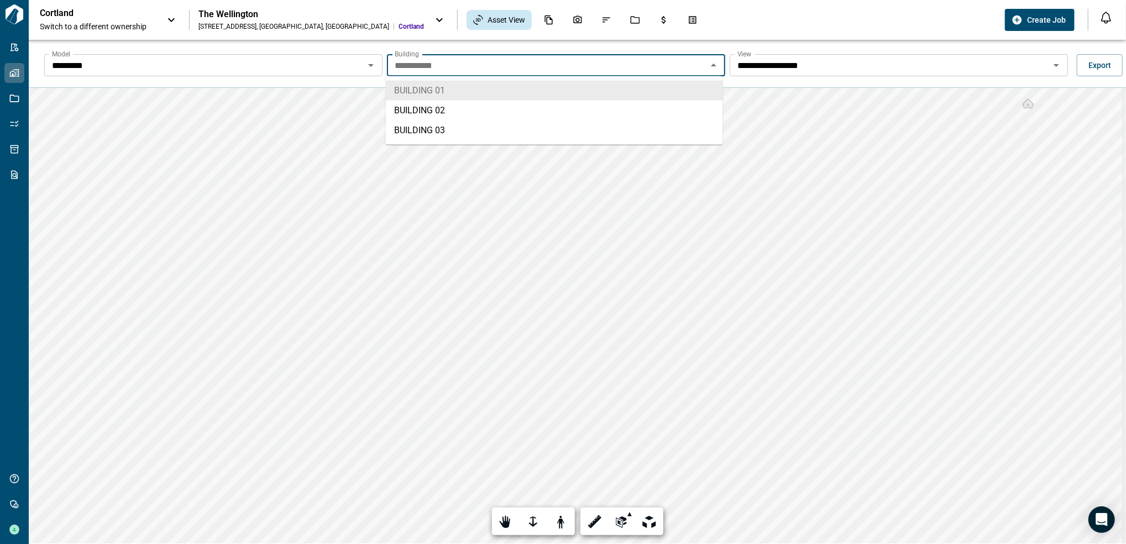
click at [547, 63] on input "**********" at bounding box center [547, 65] width 314 height 15
click at [513, 129] on li "BUILDING 03" at bounding box center [554, 131] width 337 height 20
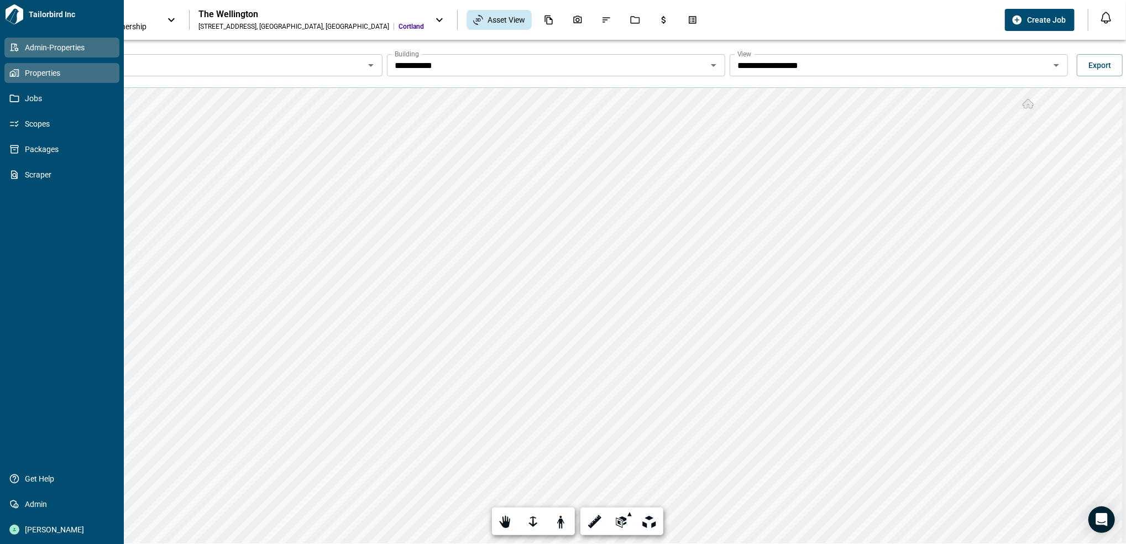
click at [12, 45] on icon at bounding box center [14, 48] width 10 height 10
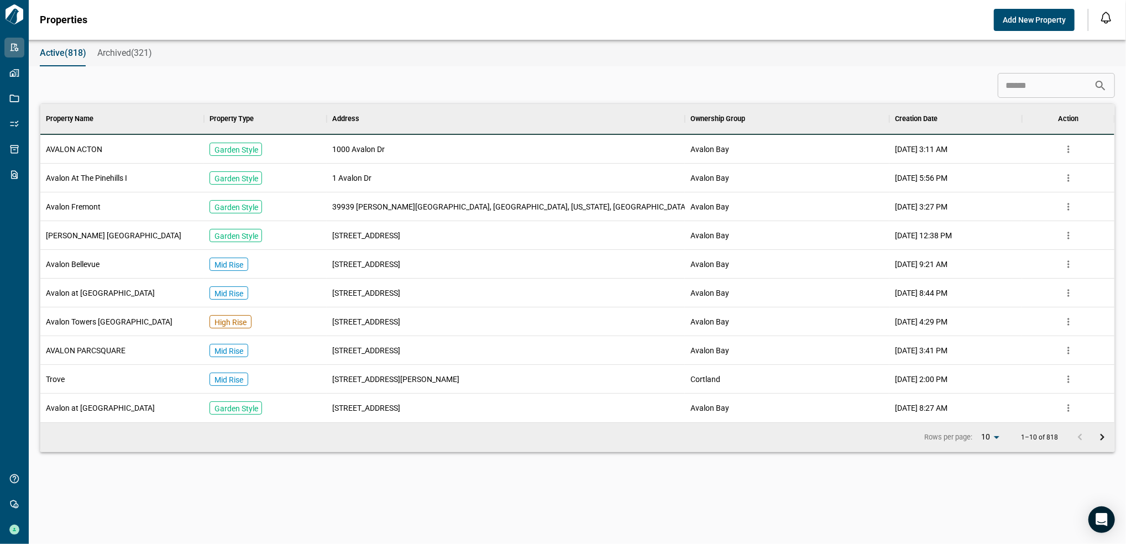
scroll to position [307, 1070]
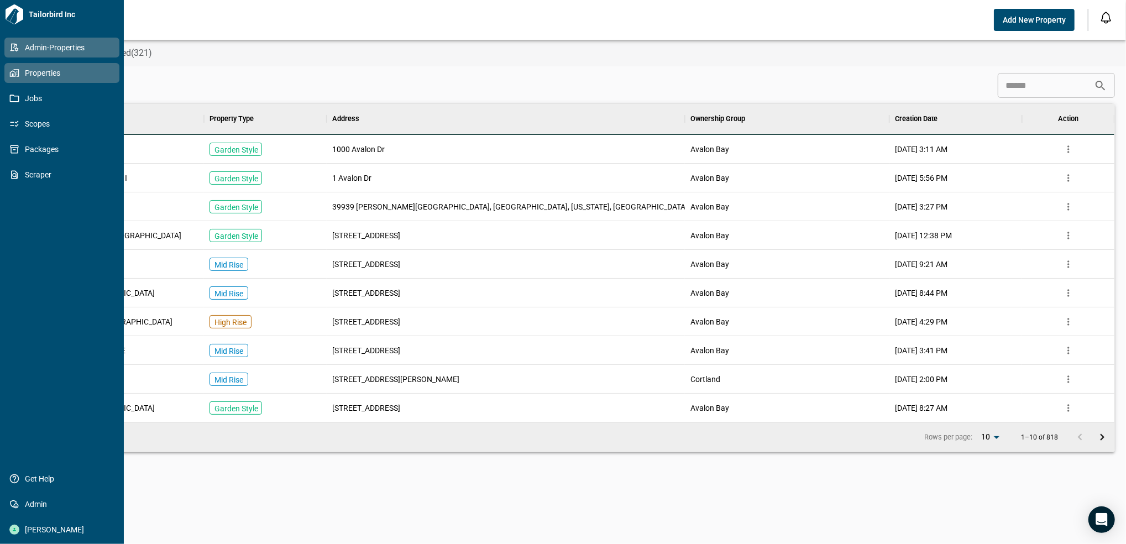
click at [32, 68] on span "Properties" at bounding box center [64, 72] width 90 height 11
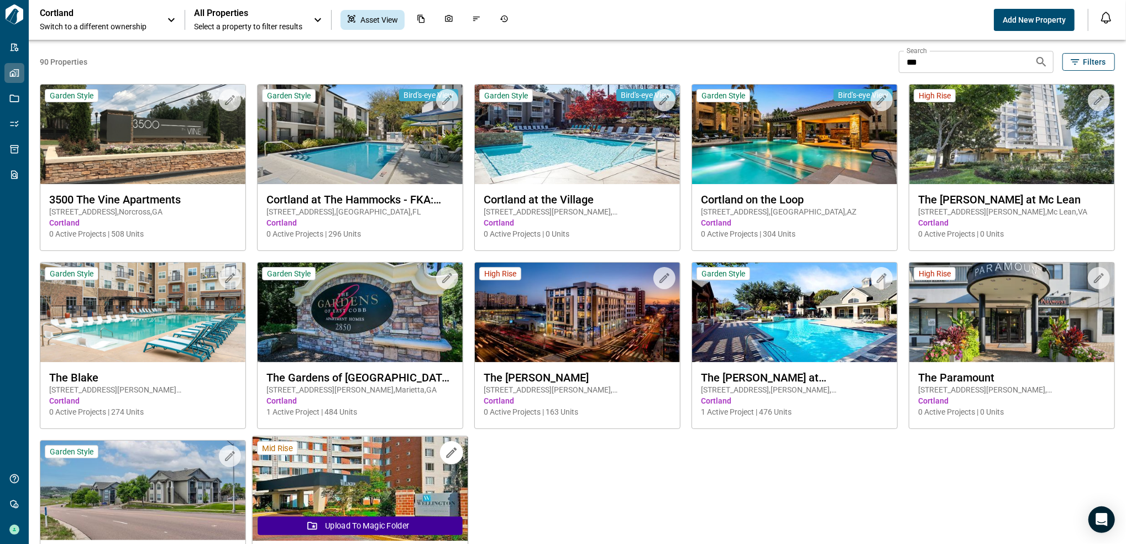
click at [348, 491] on img at bounding box center [361, 489] width 216 height 105
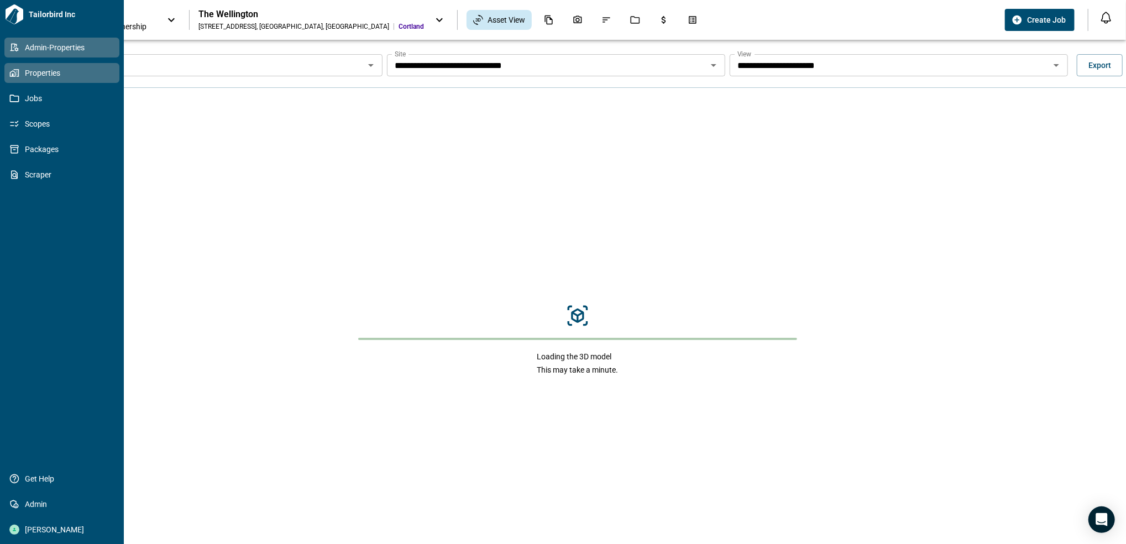
click at [11, 44] on icon at bounding box center [14, 48] width 10 height 10
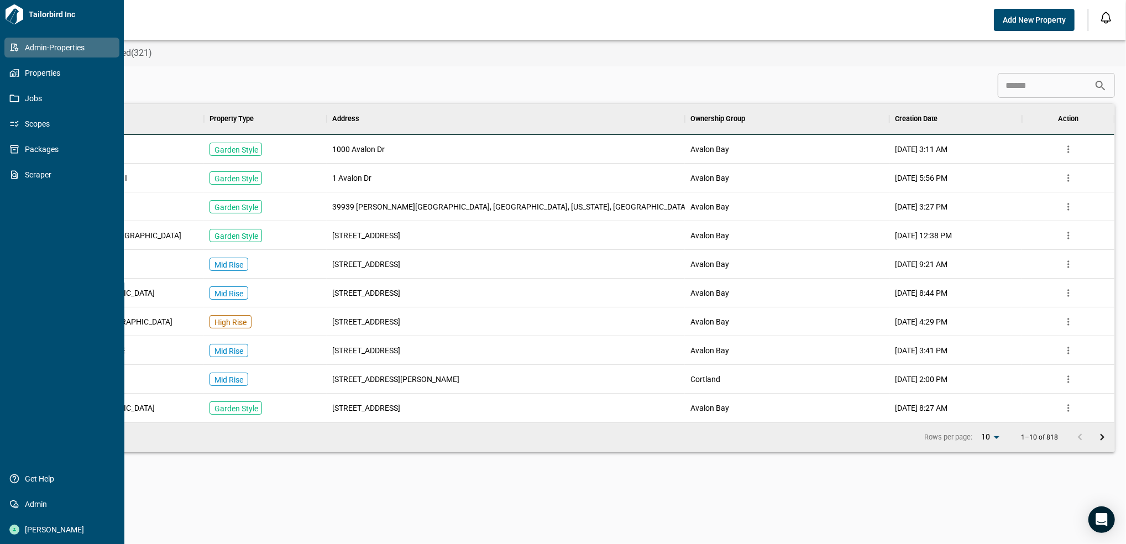
scroll to position [307, 1070]
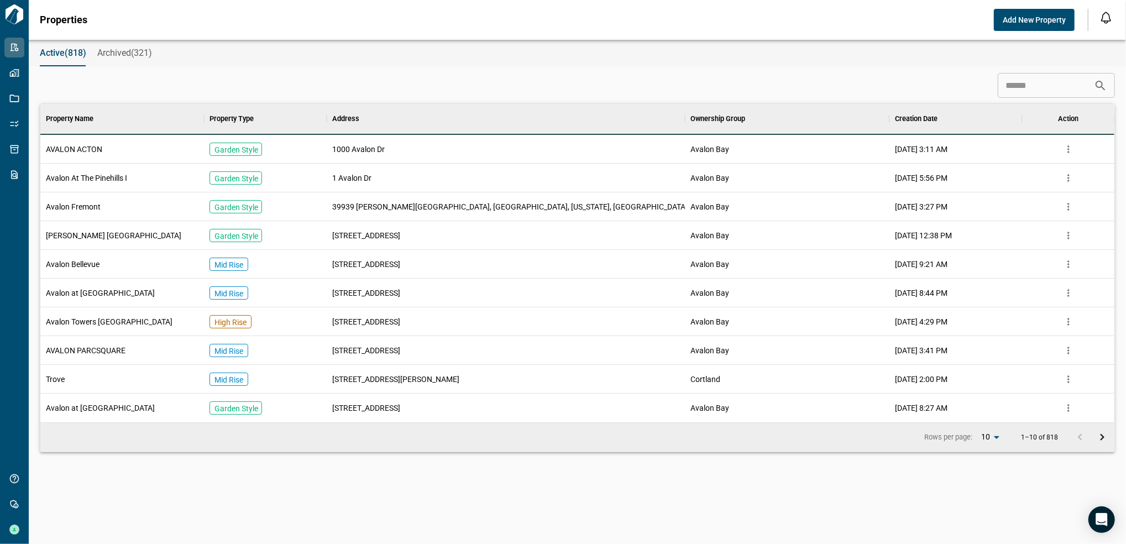
click at [1056, 77] on input at bounding box center [1046, 86] width 96 height 22
click at [1030, 89] on input at bounding box center [1046, 86] width 96 height 22
click at [293, 95] on div "​" at bounding box center [577, 85] width 1075 height 25
click at [1100, 88] on icon at bounding box center [1100, 85] width 13 height 13
click at [1030, 88] on input at bounding box center [1046, 86] width 96 height 22
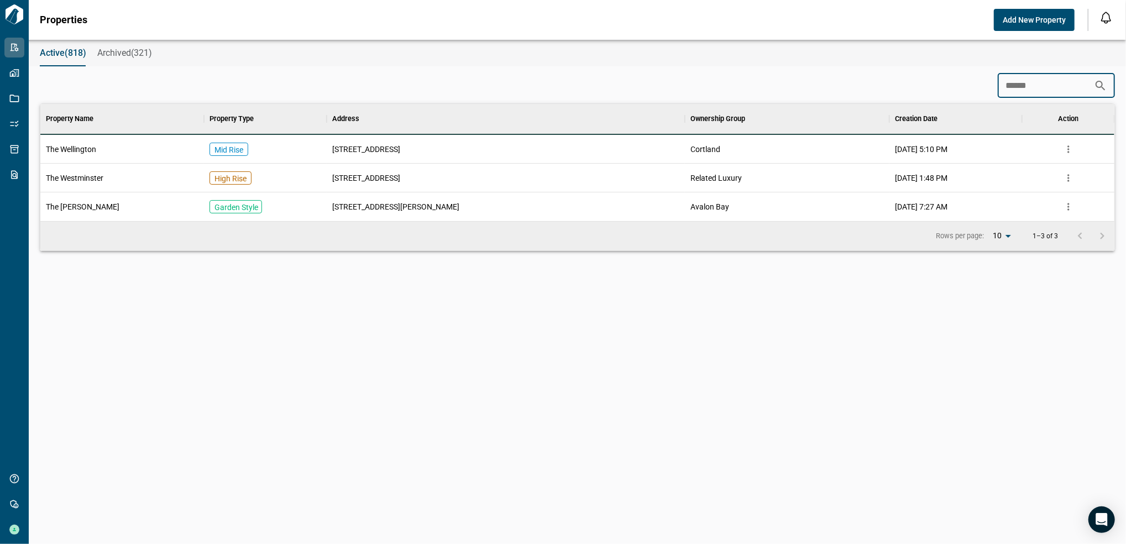
scroll to position [77, 1070]
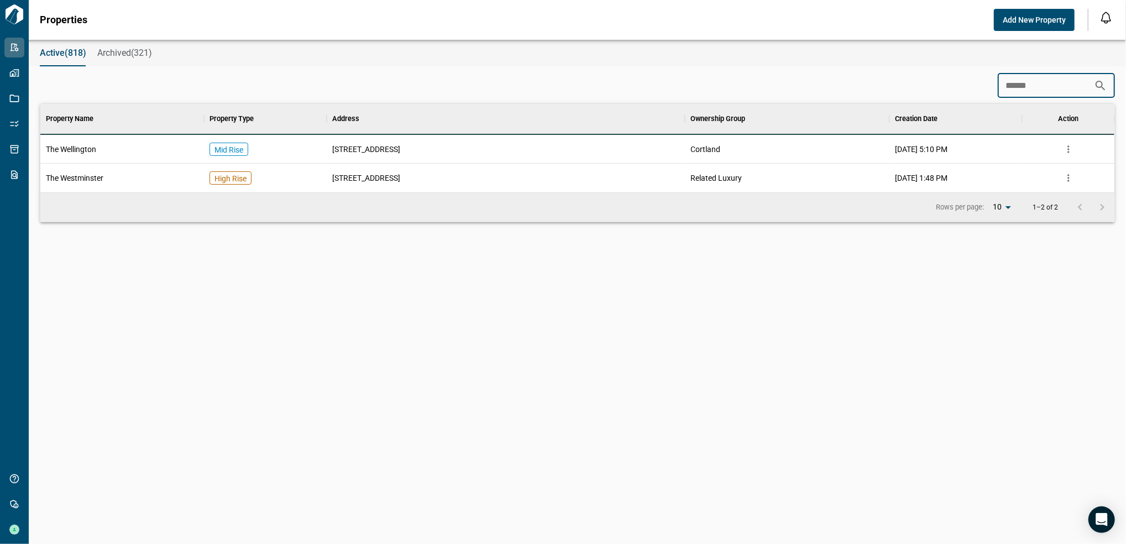
type input "******"
click at [833, 142] on div "Cortland" at bounding box center [787, 149] width 205 height 29
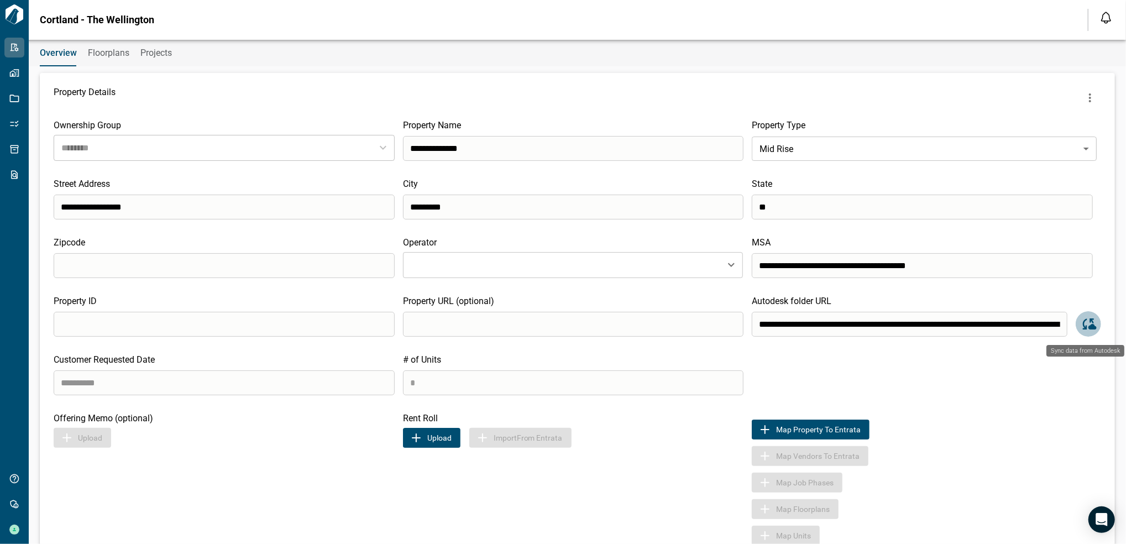
click at [1082, 327] on icon "Sync data from Autodesk" at bounding box center [1088, 324] width 17 height 17
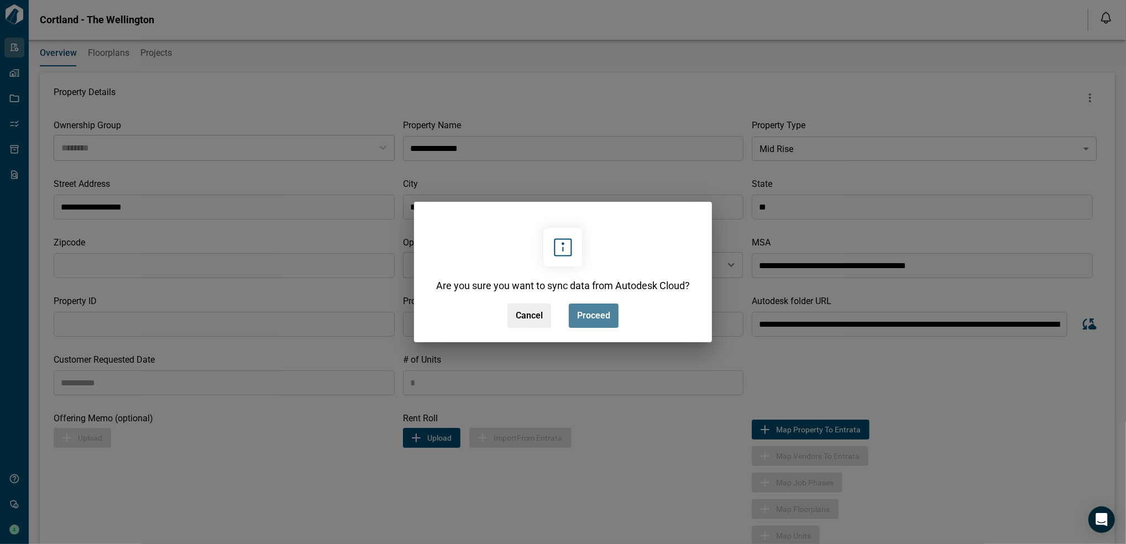
click at [602, 315] on span "Proceed" at bounding box center [593, 315] width 33 height 11
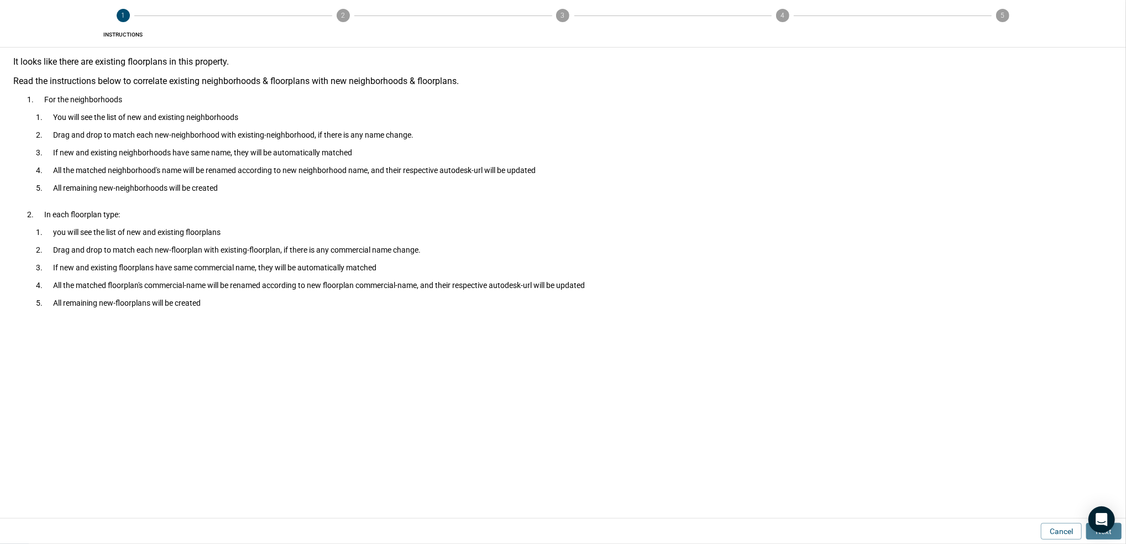
click at [1091, 534] on button "Next" at bounding box center [1104, 531] width 35 height 17
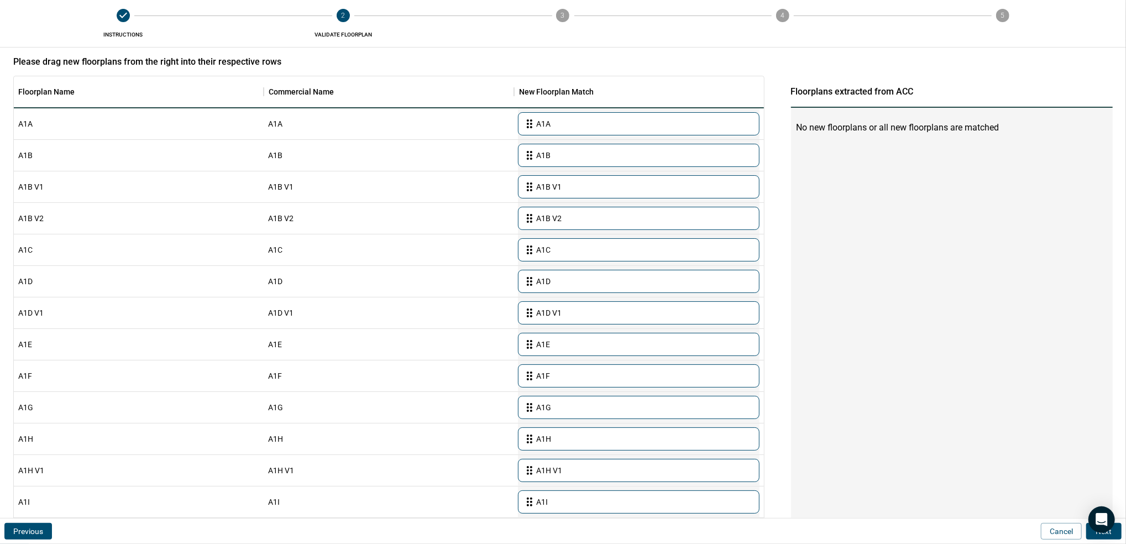
click at [1091, 534] on button "Next" at bounding box center [1104, 531] width 35 height 17
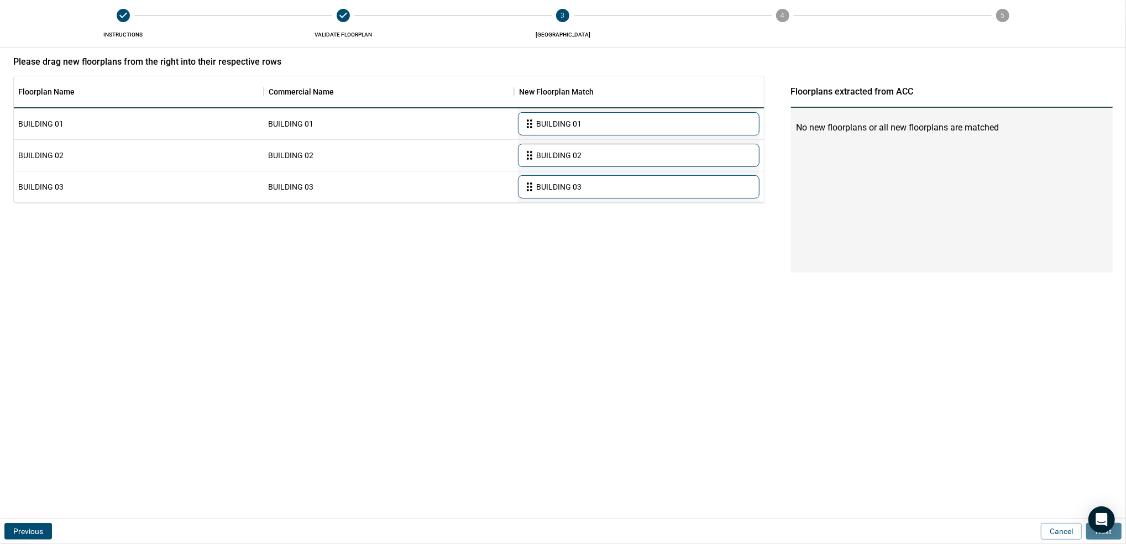
click at [1091, 534] on button "Next" at bounding box center [1104, 531] width 35 height 17
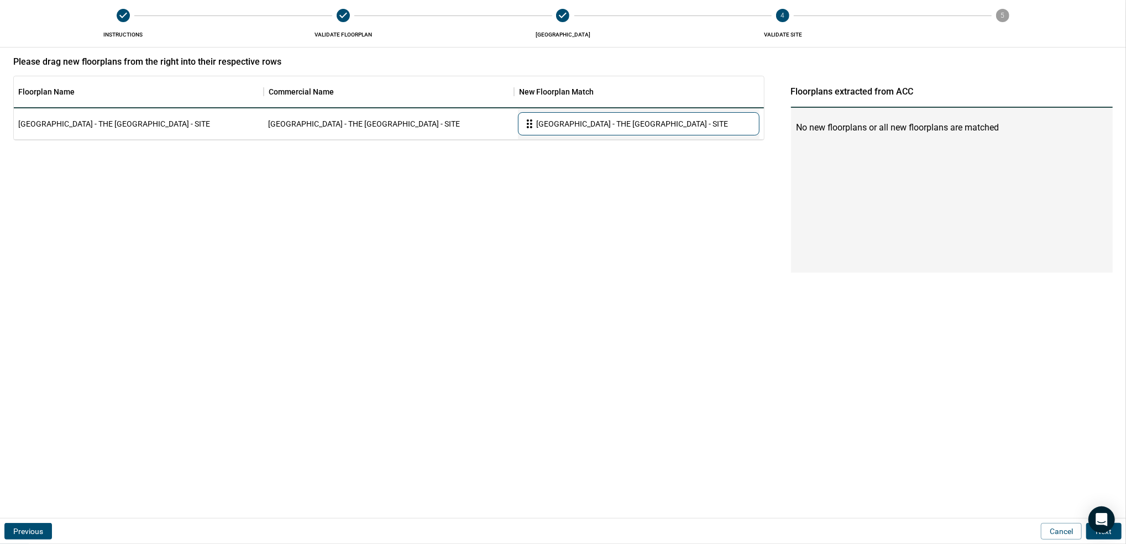
click at [1091, 534] on button "Next" at bounding box center [1104, 531] width 35 height 17
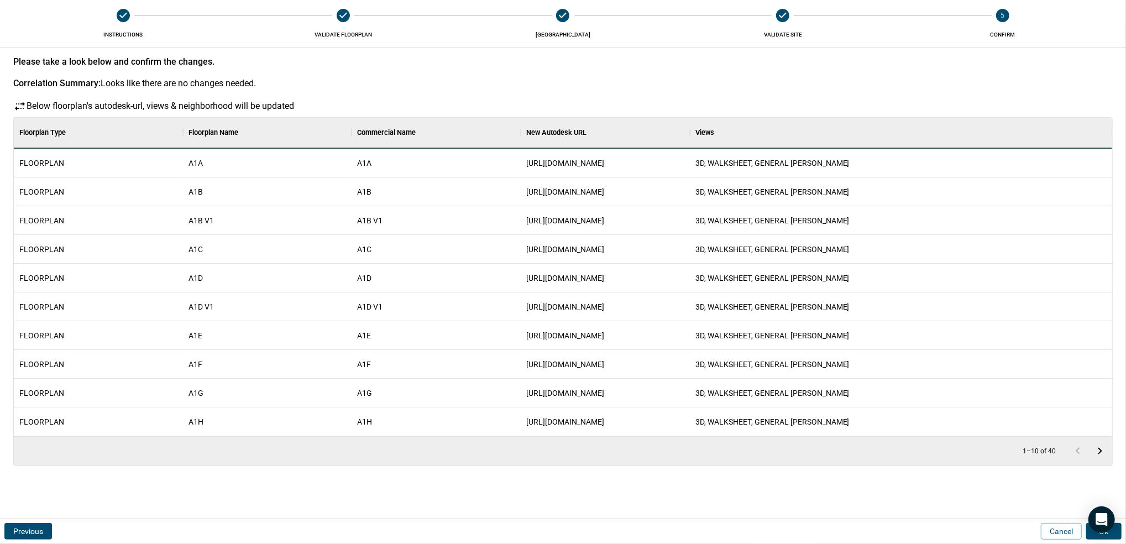
scroll to position [307, 1094]
click at [1091, 534] on button "Ok" at bounding box center [1104, 531] width 35 height 17
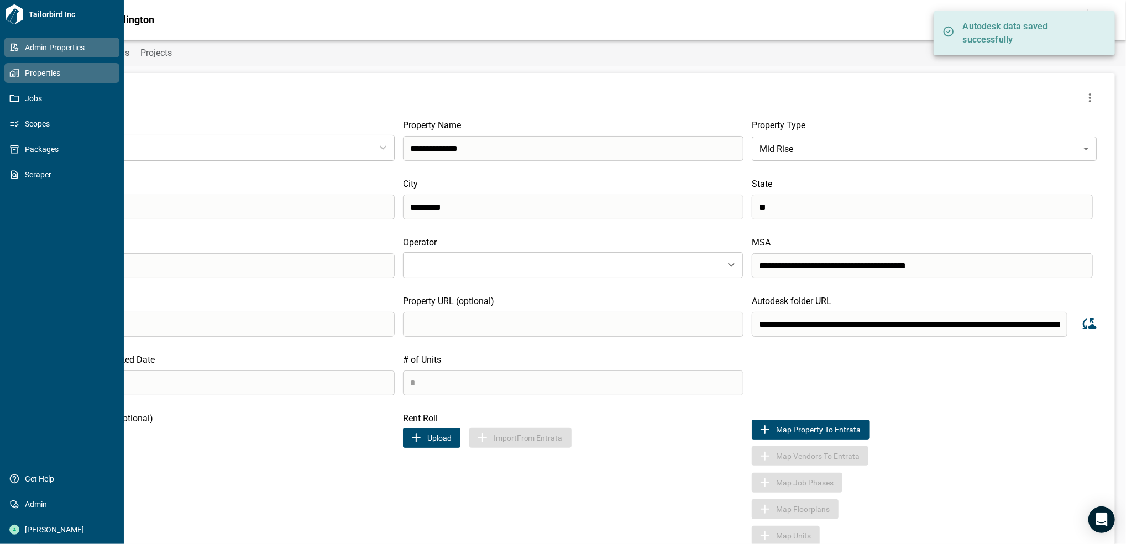
click at [8, 75] on link "Properties" at bounding box center [61, 73] width 115 height 20
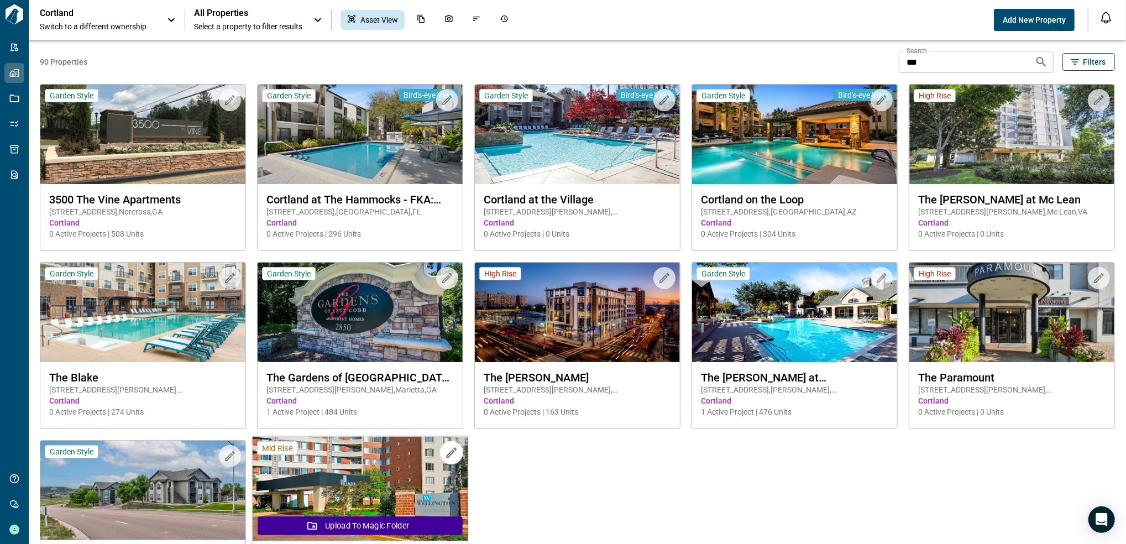
click at [405, 490] on img at bounding box center [361, 489] width 216 height 105
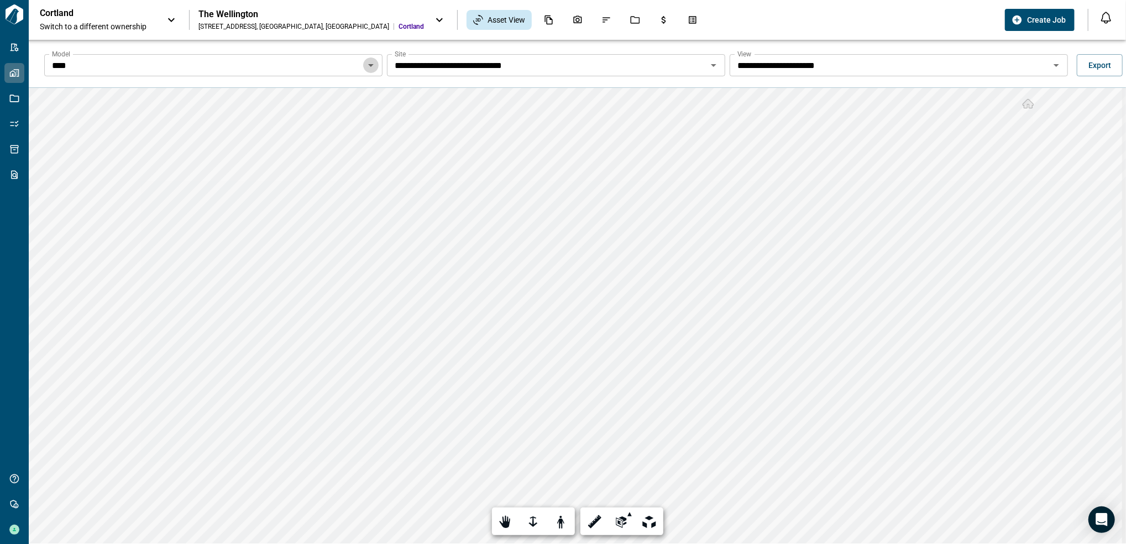
drag, startPoint x: 372, startPoint y: 65, endPoint x: 361, endPoint y: 67, distance: 11.9
click at [372, 65] on icon "Open" at bounding box center [370, 65] width 13 height 13
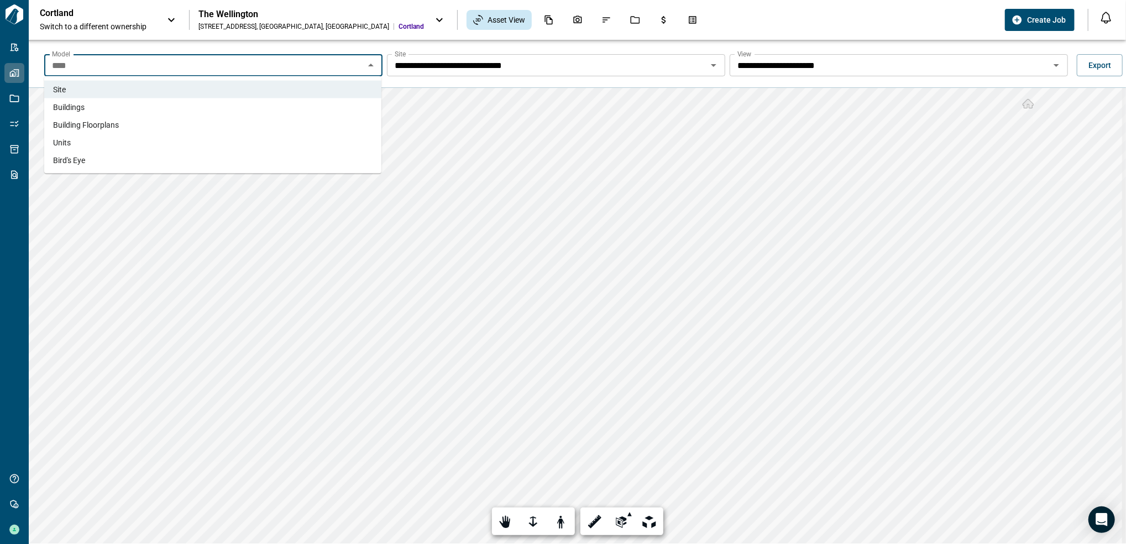
click at [173, 106] on li "Buildings" at bounding box center [212, 107] width 337 height 18
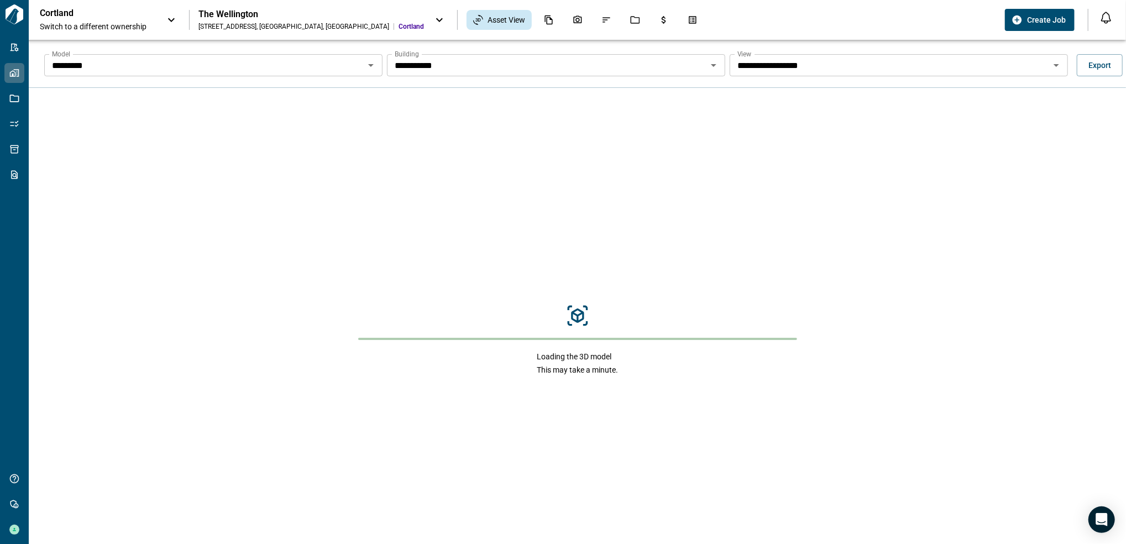
click at [1050, 65] on icon "Open" at bounding box center [1056, 65] width 13 height 13
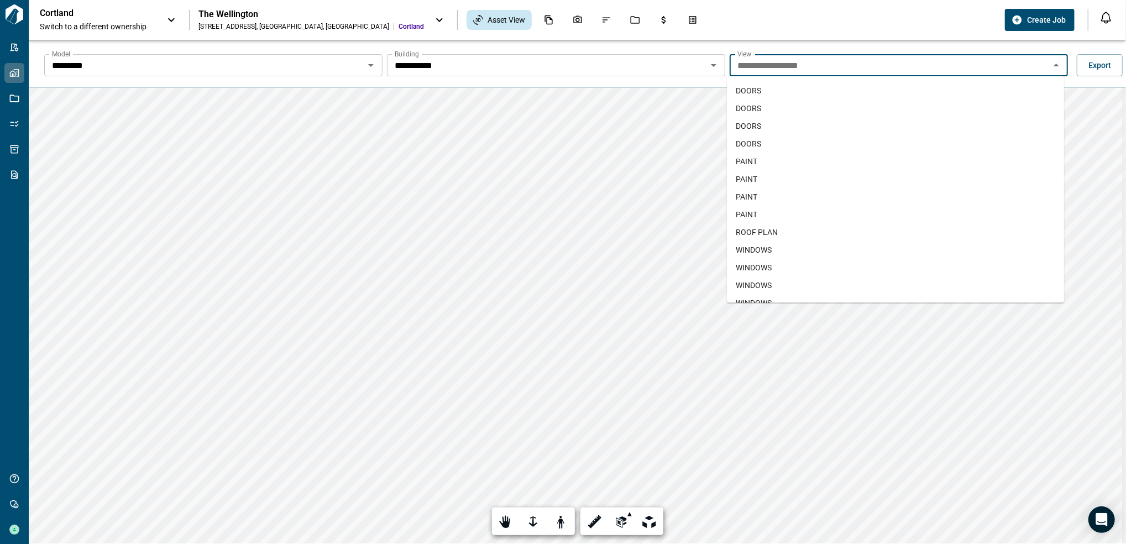
scroll to position [48, 0]
click at [714, 69] on icon "Open" at bounding box center [713, 65] width 13 height 13
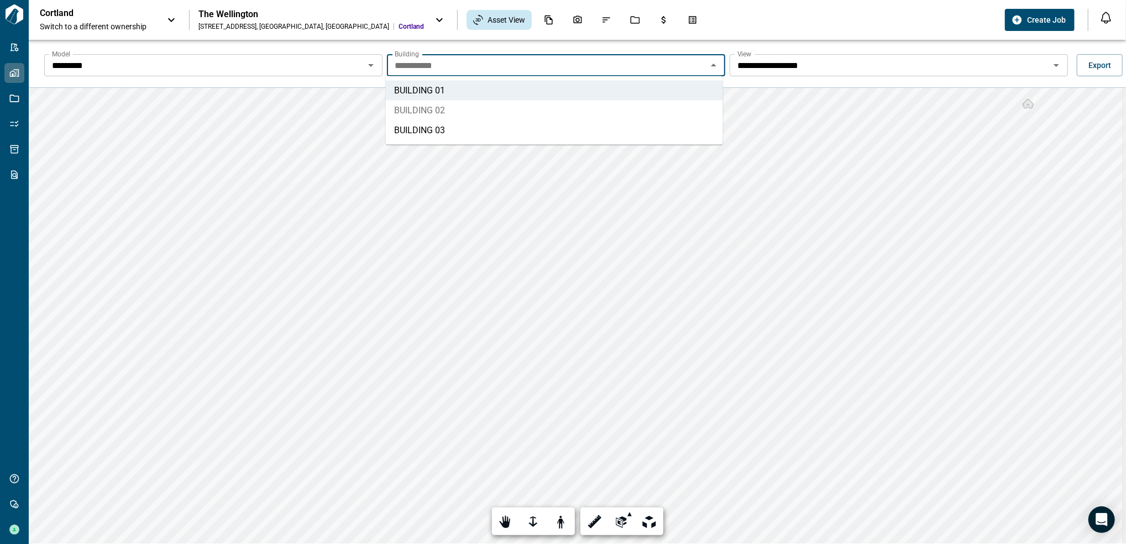
click at [560, 107] on li "BUILDING 02" at bounding box center [554, 111] width 337 height 20
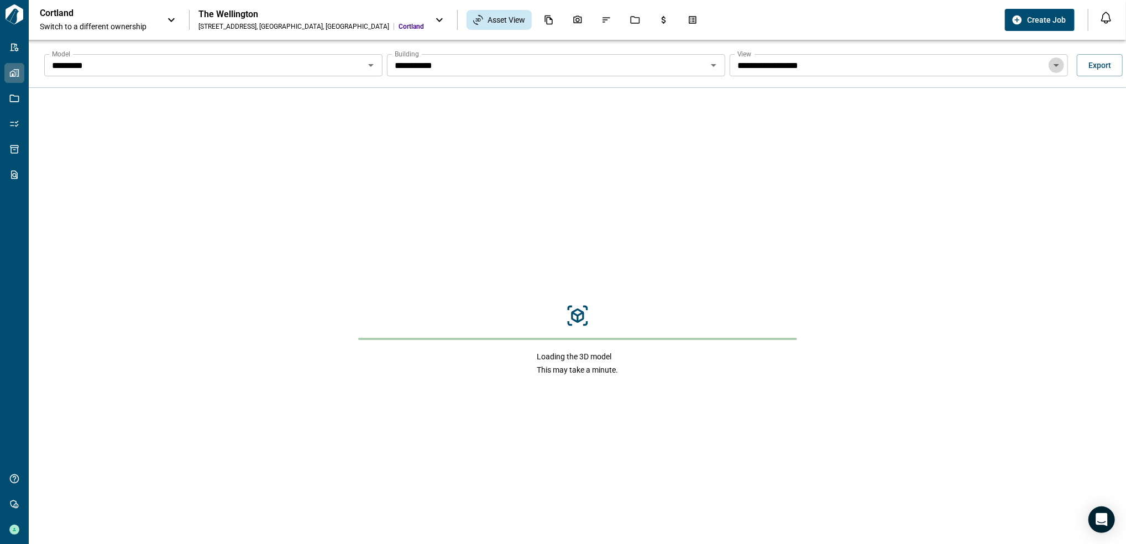
click at [1052, 62] on icon "Open" at bounding box center [1056, 65] width 13 height 13
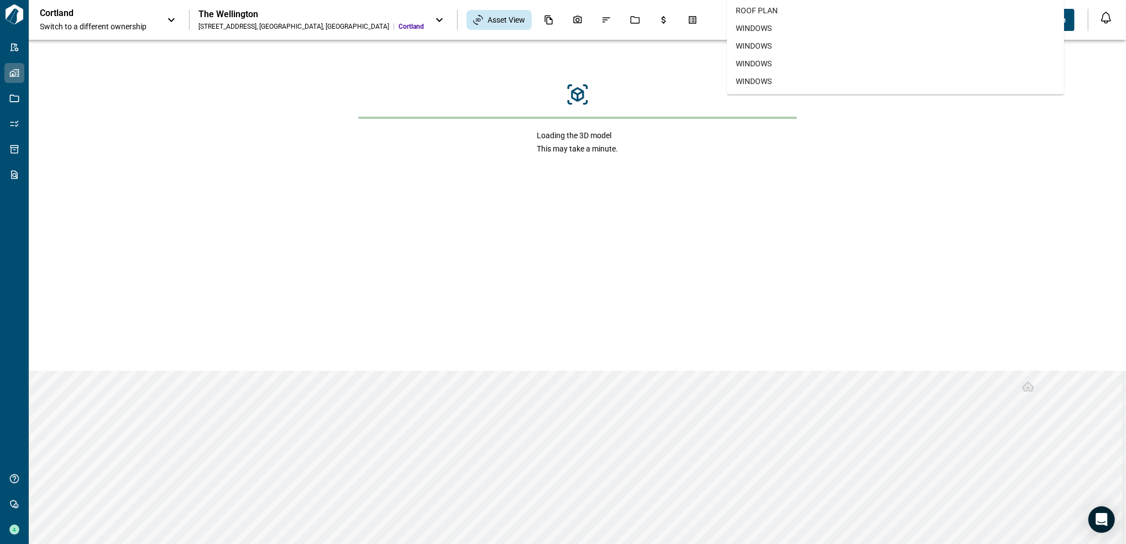
scroll to position [0, 0]
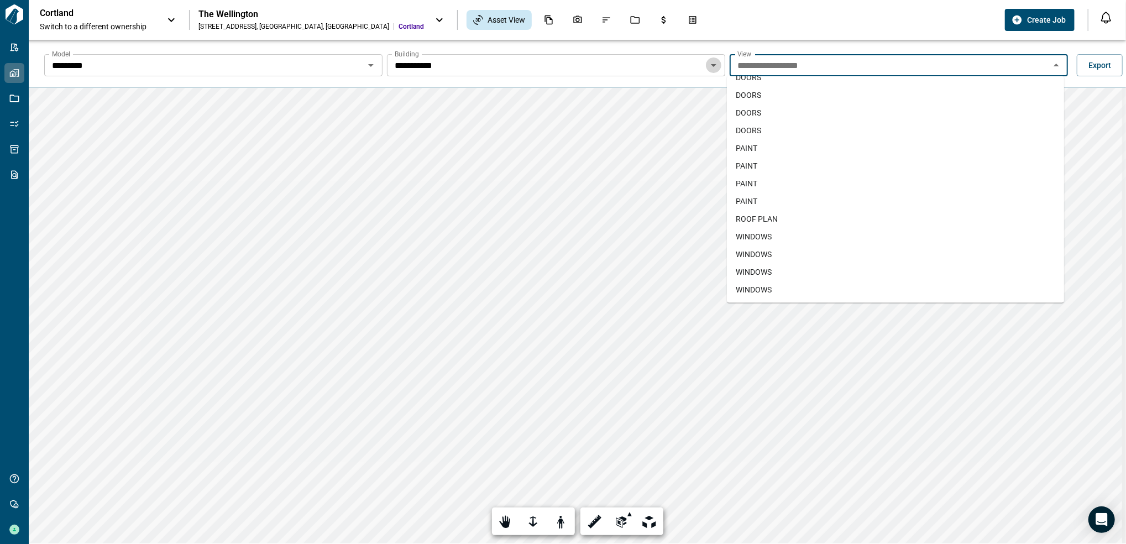
click at [713, 67] on icon "Open" at bounding box center [713, 65] width 13 height 13
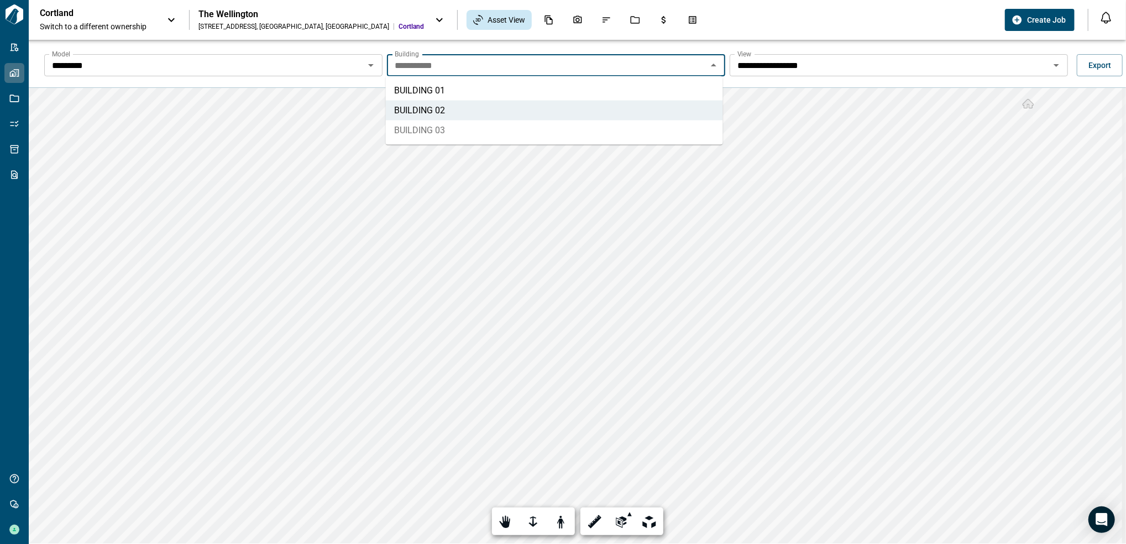
click at [605, 124] on li "BUILDING 03" at bounding box center [554, 131] width 337 height 20
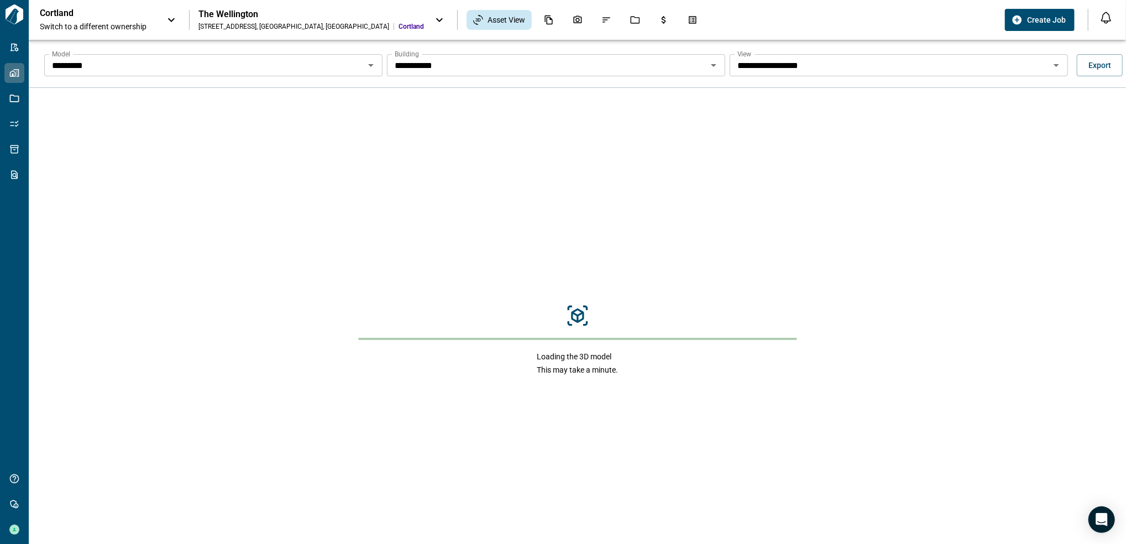
click at [1056, 65] on icon "Open" at bounding box center [1056, 65] width 13 height 13
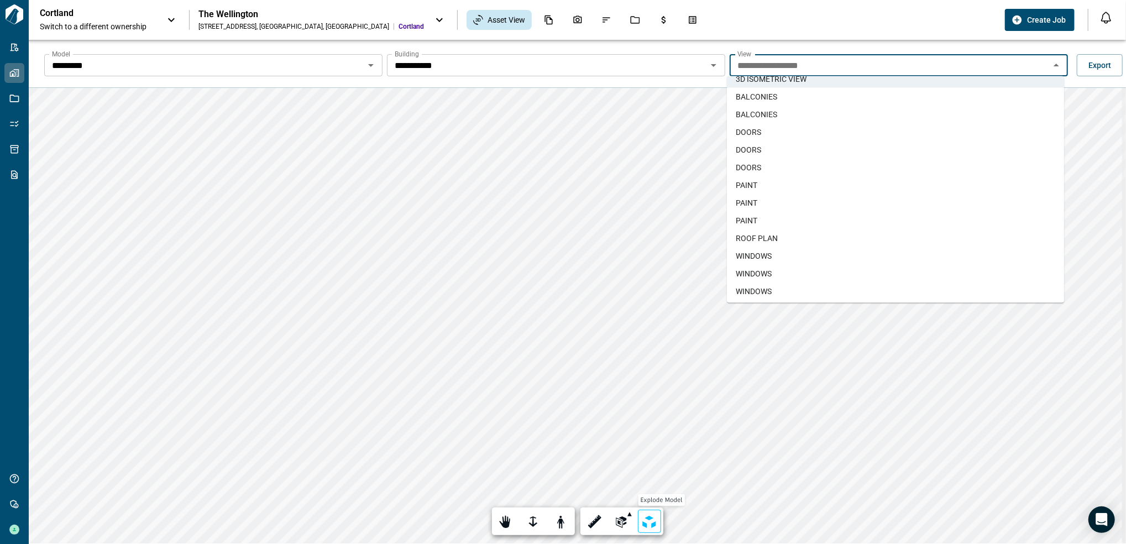
scroll to position [12, 0]
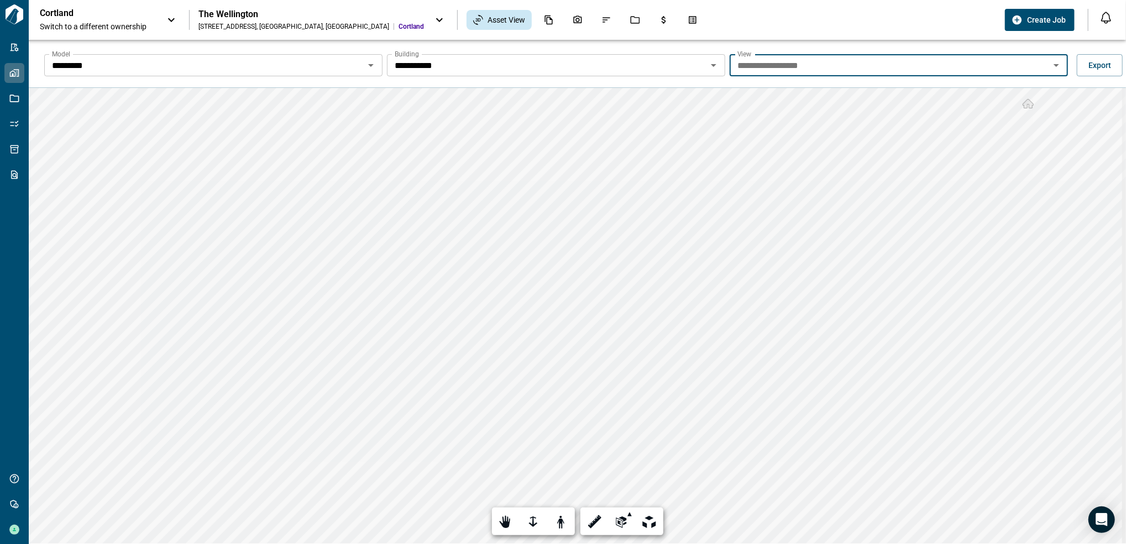
click at [1050, 67] on icon "Open" at bounding box center [1056, 65] width 13 height 13
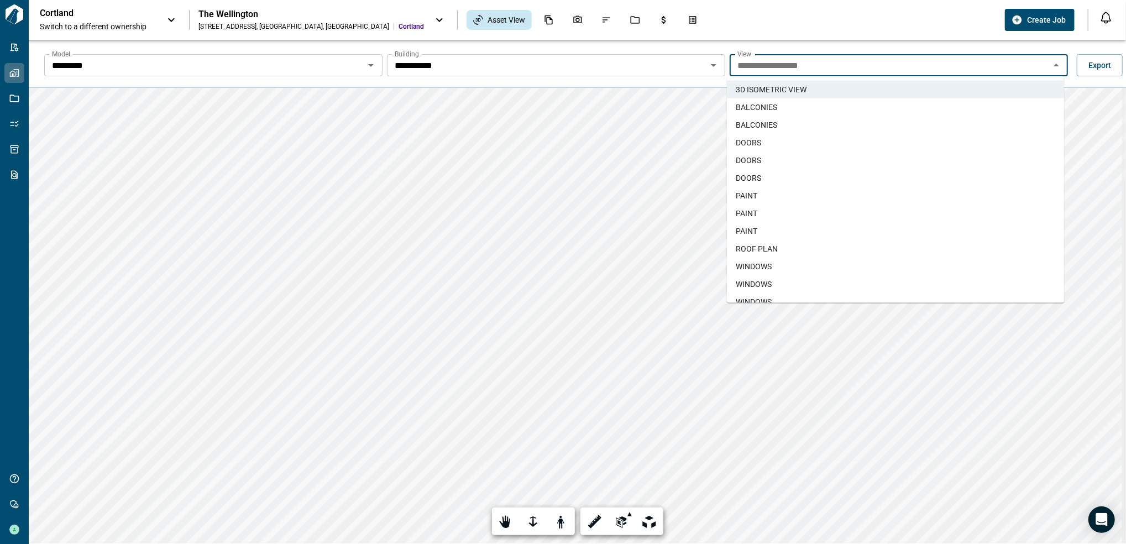
click at [852, 165] on li "DOORS" at bounding box center [895, 161] width 337 height 18
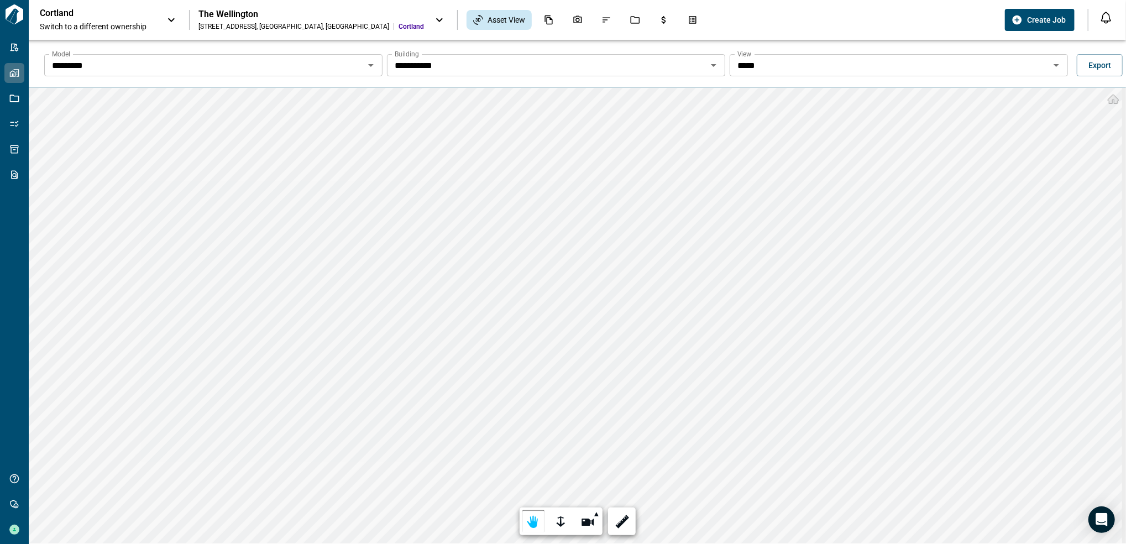
click at [1053, 71] on icon "Open" at bounding box center [1056, 65] width 13 height 13
click at [1059, 63] on div "***** View" at bounding box center [899, 65] width 338 height 22
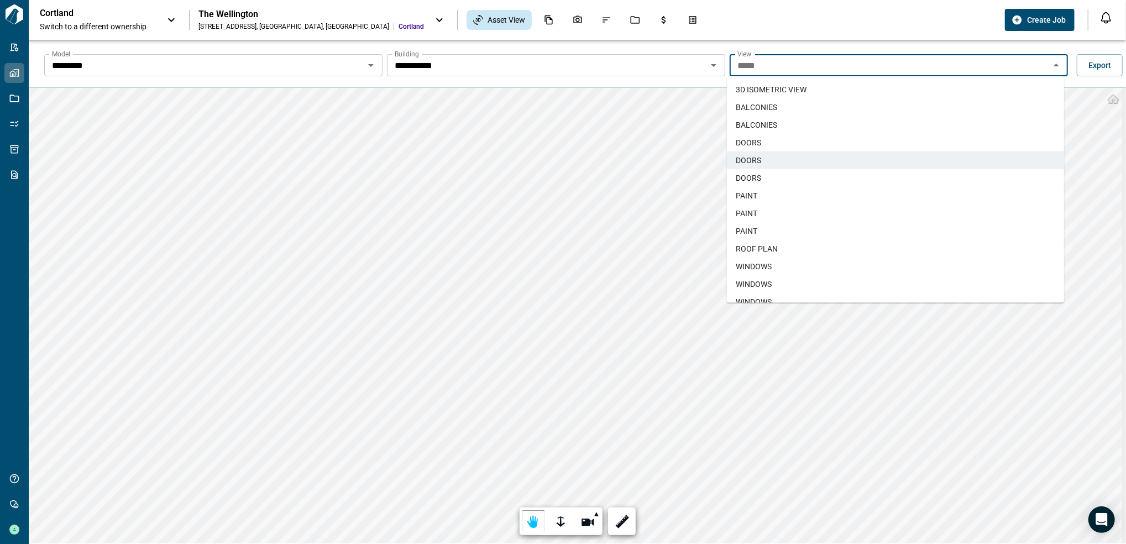
click at [899, 88] on li "3D ISOMETRIC VIEW​" at bounding box center [895, 90] width 337 height 18
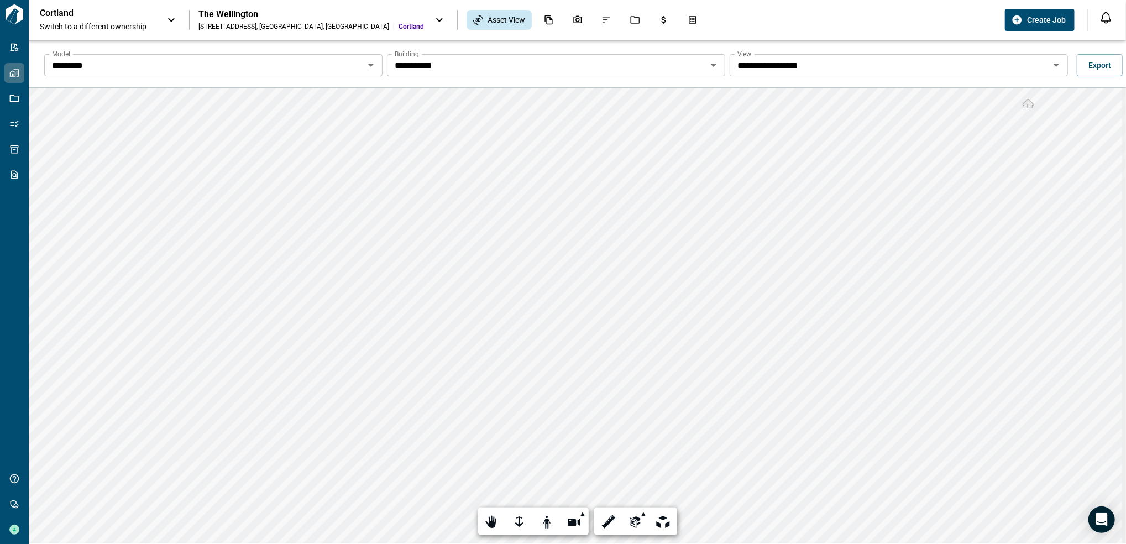
click at [707, 70] on icon "Open" at bounding box center [713, 65] width 13 height 13
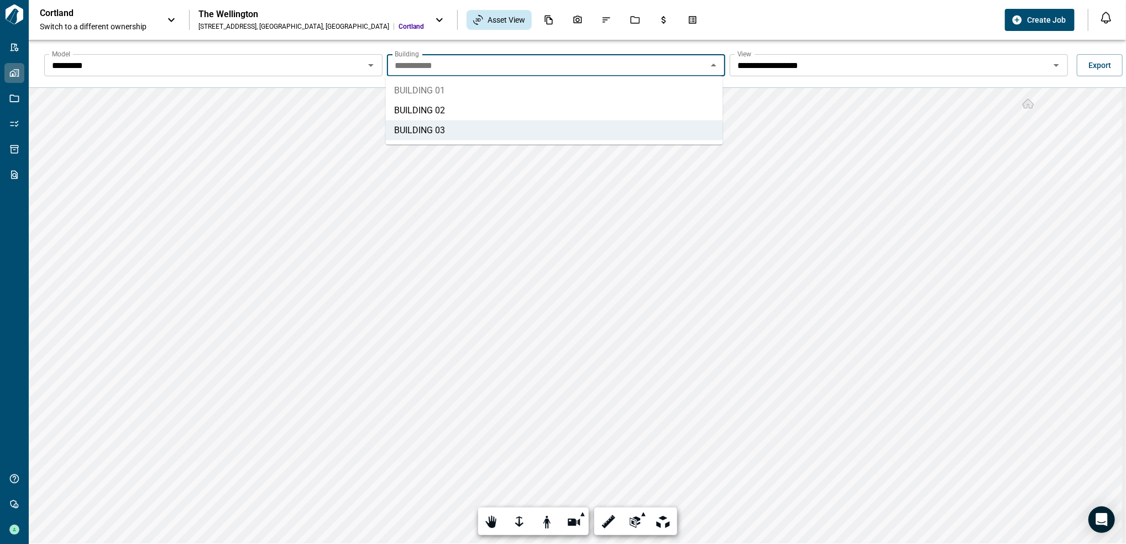
click at [469, 92] on li "BUILDING 01" at bounding box center [554, 91] width 337 height 20
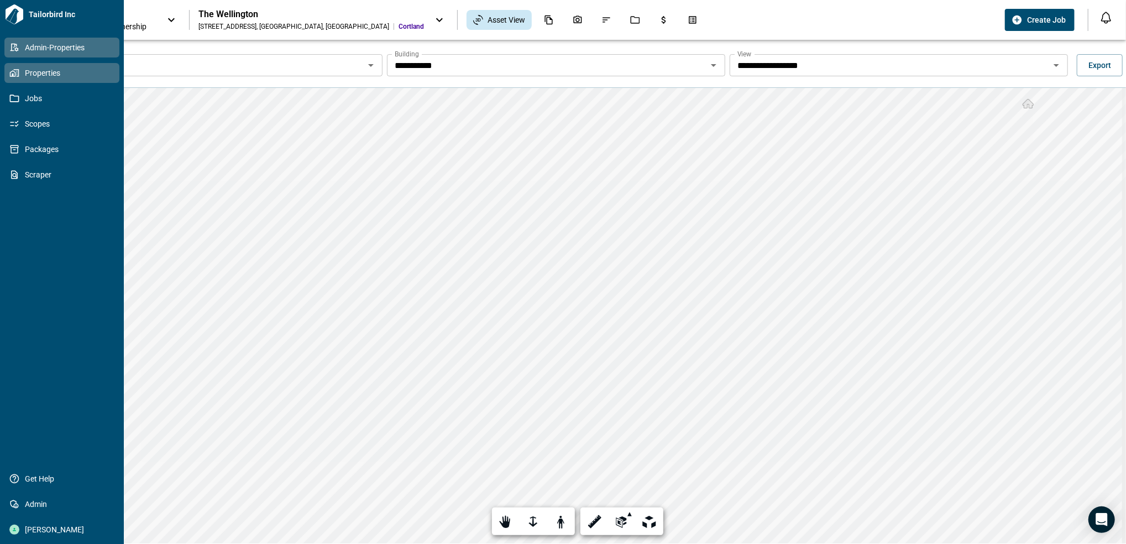
click at [18, 43] on icon at bounding box center [14, 48] width 10 height 10
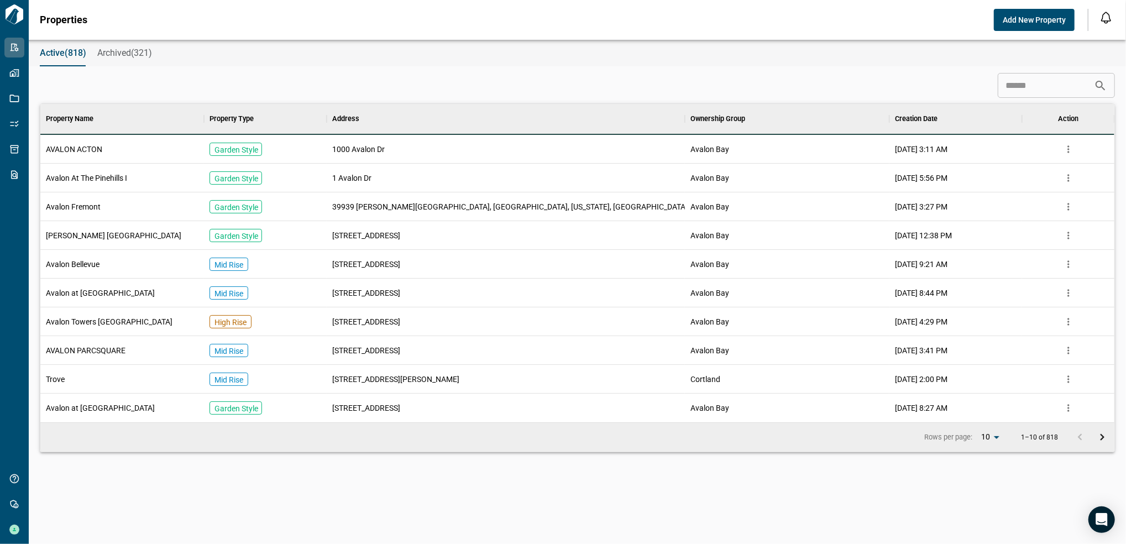
scroll to position [307, 1070]
click at [155, 177] on div "Avalon At The Pinehills I" at bounding box center [122, 178] width 164 height 29
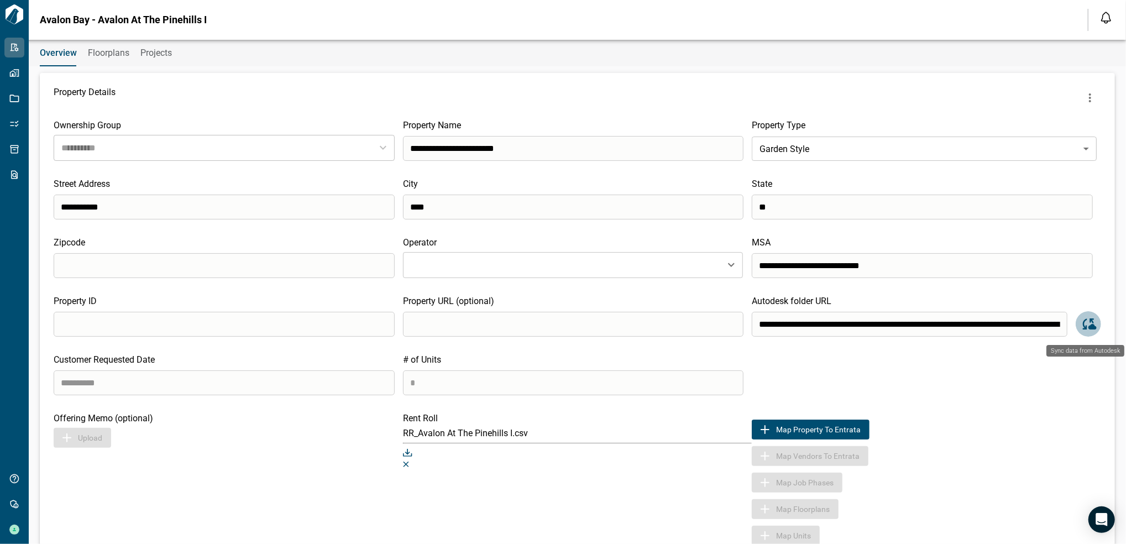
click at [1083, 329] on icon "Sync data from Autodesk" at bounding box center [1090, 323] width 14 height 11
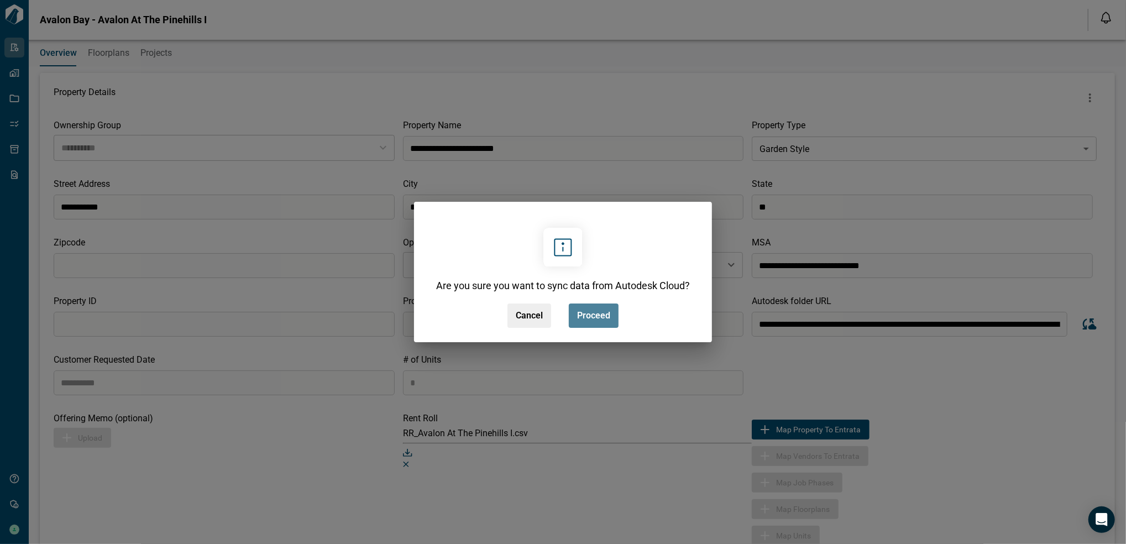
click at [590, 317] on span "Proceed" at bounding box center [593, 315] width 33 height 11
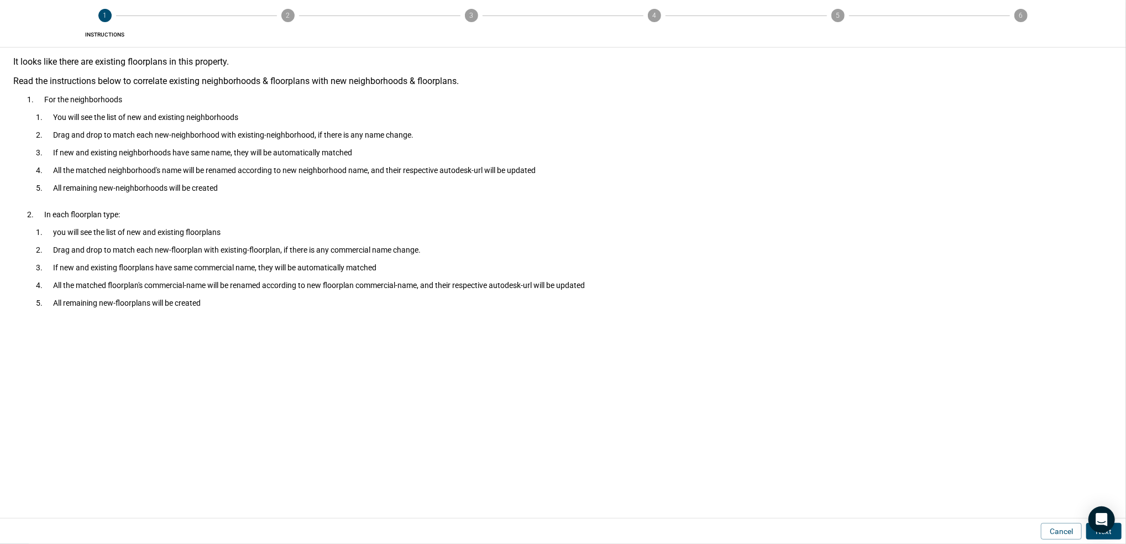
click at [1117, 533] on button "Next" at bounding box center [1104, 531] width 35 height 17
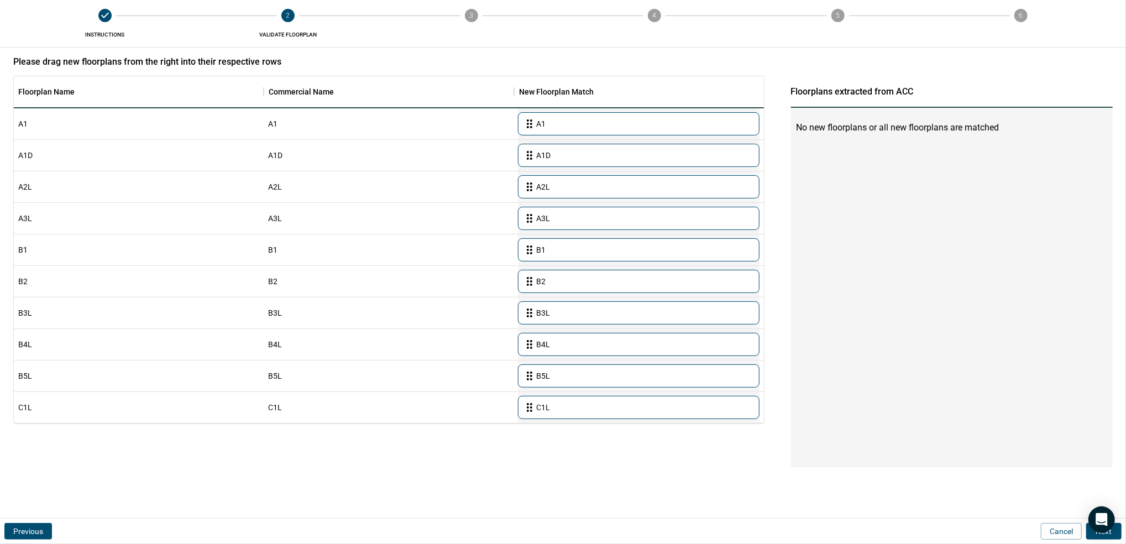
click at [1117, 533] on button "Next" at bounding box center [1104, 531] width 35 height 17
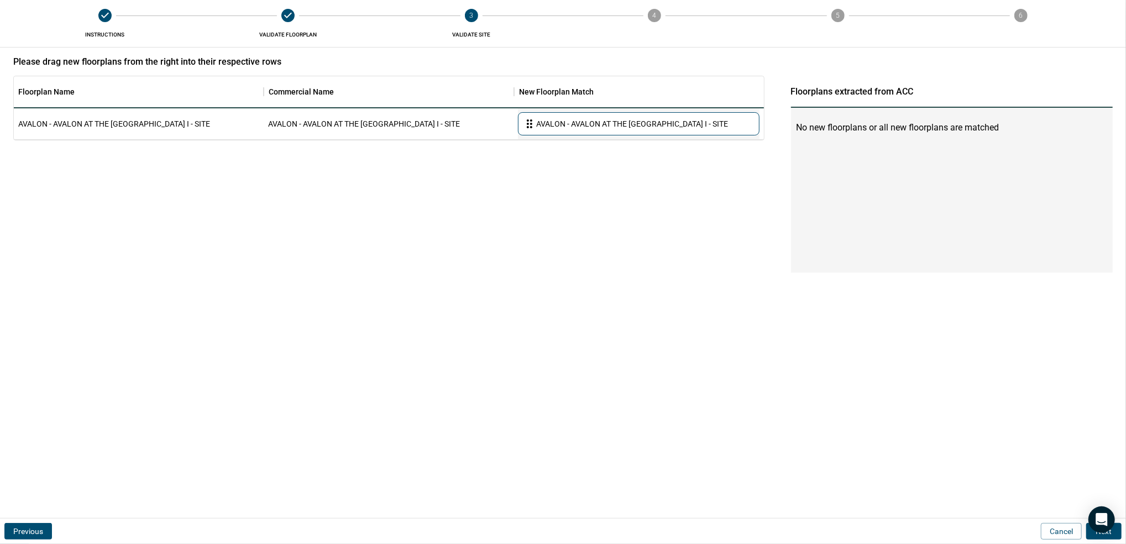
click at [1117, 533] on button "Next" at bounding box center [1104, 531] width 35 height 17
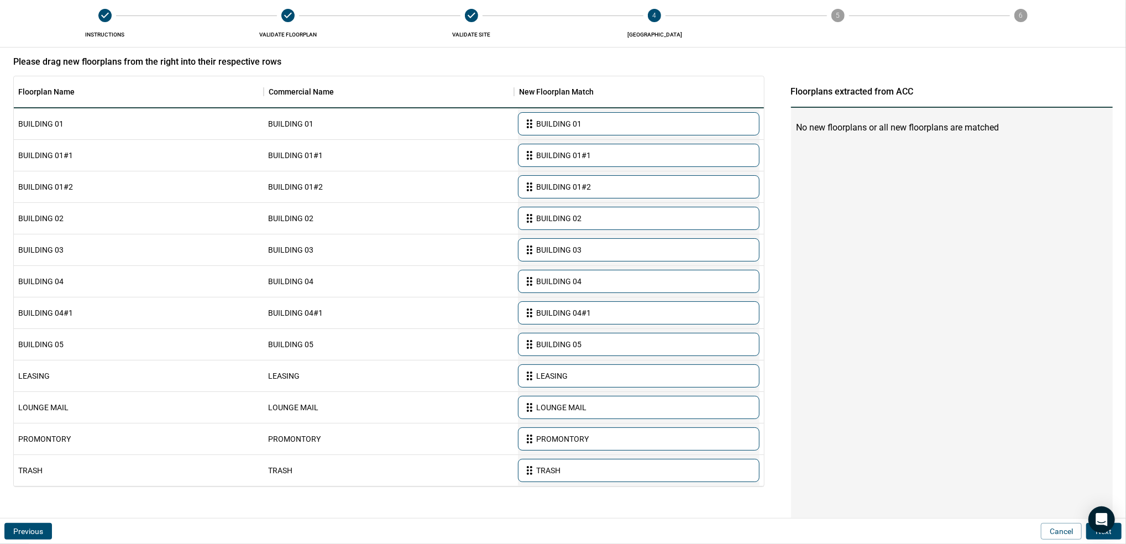
click at [1117, 533] on button "Next" at bounding box center [1104, 531] width 35 height 17
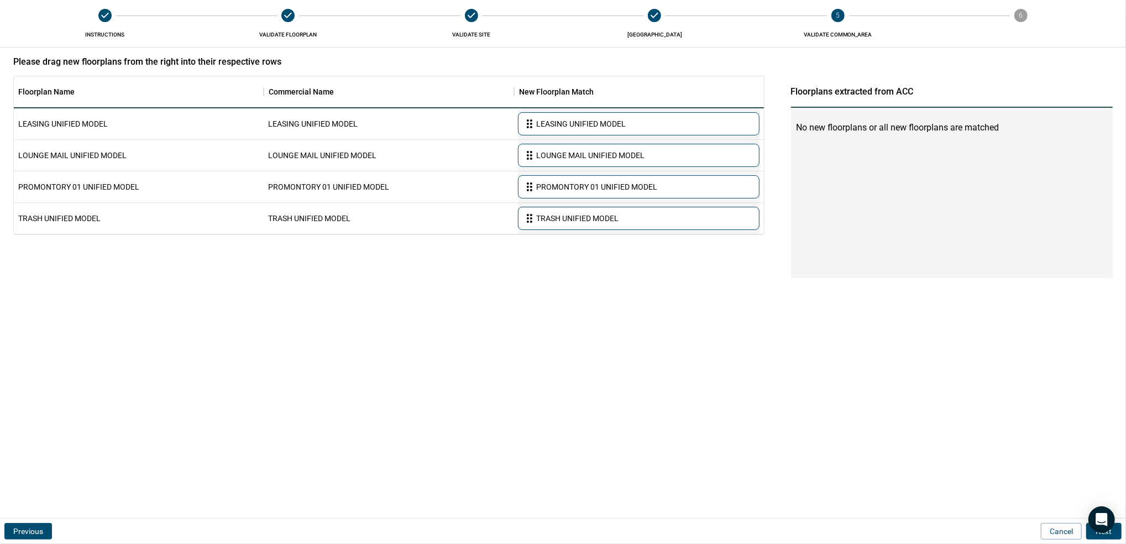
click at [1117, 533] on button "Next" at bounding box center [1104, 531] width 35 height 17
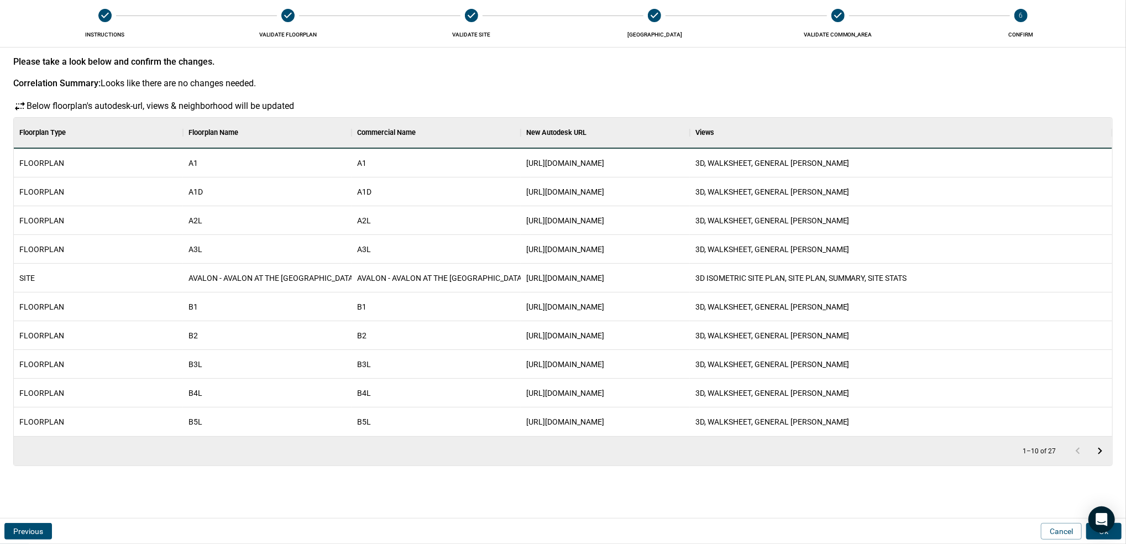
scroll to position [307, 1094]
click at [1117, 533] on button "Ok" at bounding box center [1104, 531] width 35 height 17
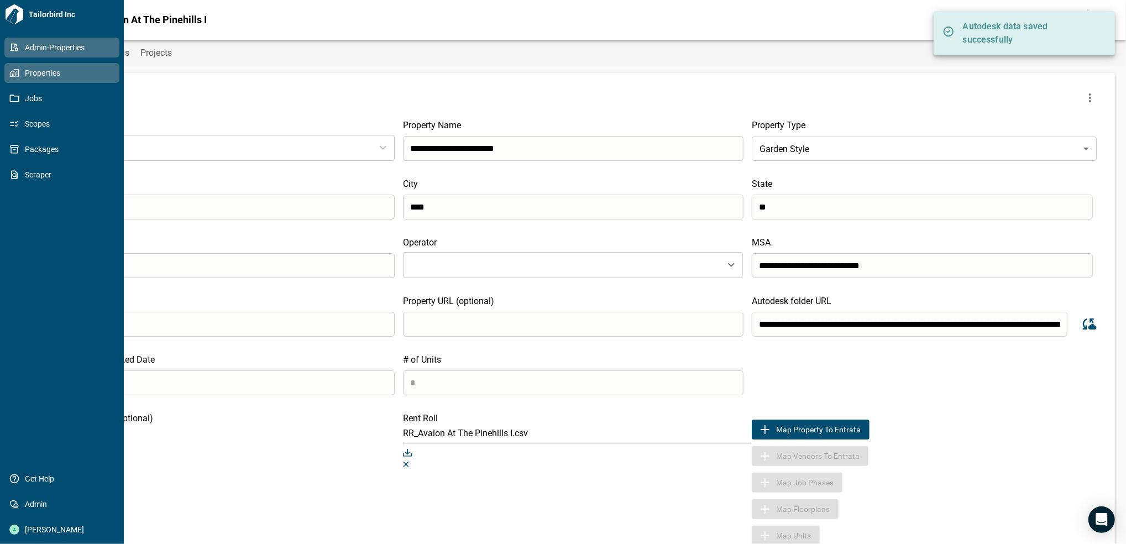
click at [20, 75] on span "Properties" at bounding box center [64, 72] width 90 height 11
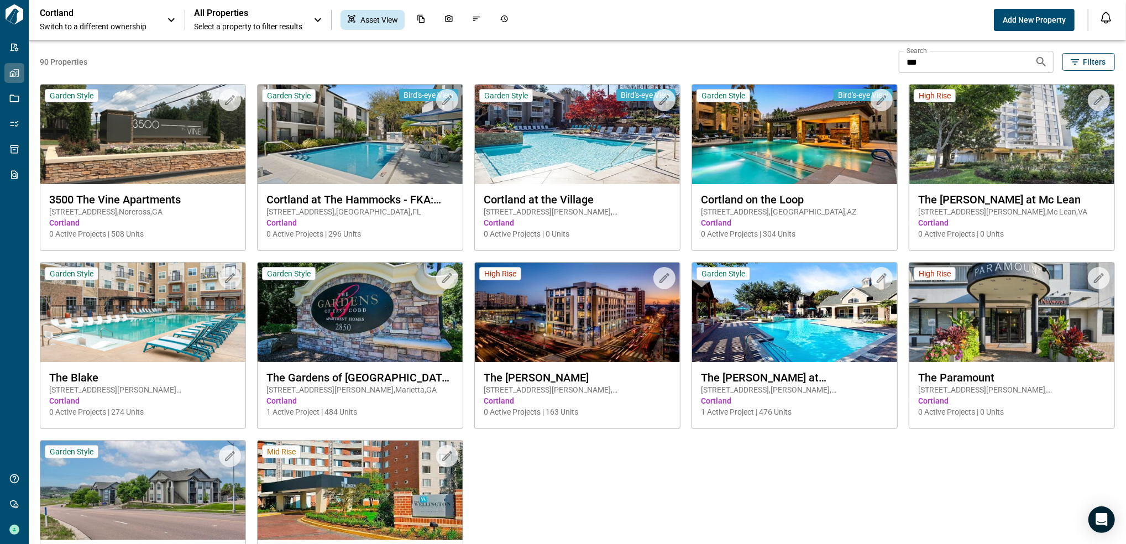
click at [155, 22] on span "Switch to a different ownership" at bounding box center [98, 26] width 116 height 11
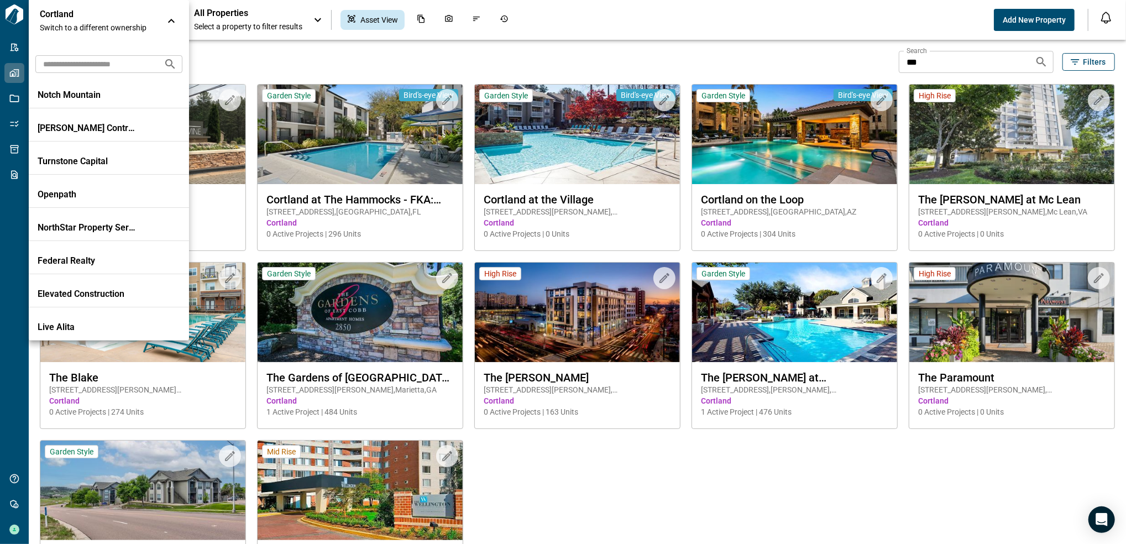
click at [126, 66] on input "text" at bounding box center [94, 64] width 119 height 20
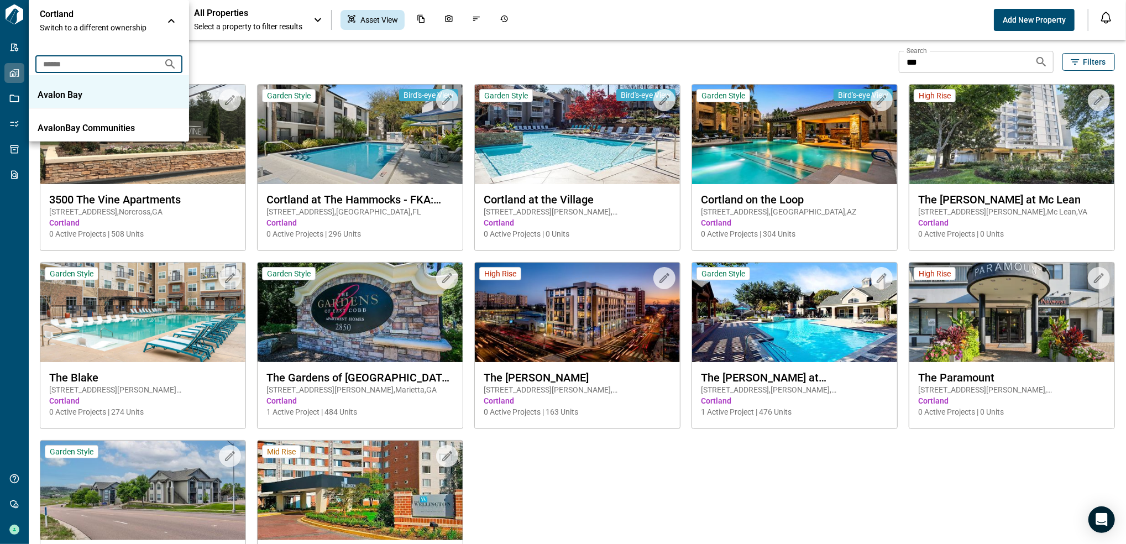
type input "******"
click at [142, 90] on div "Avalon Bay" at bounding box center [109, 95] width 143 height 11
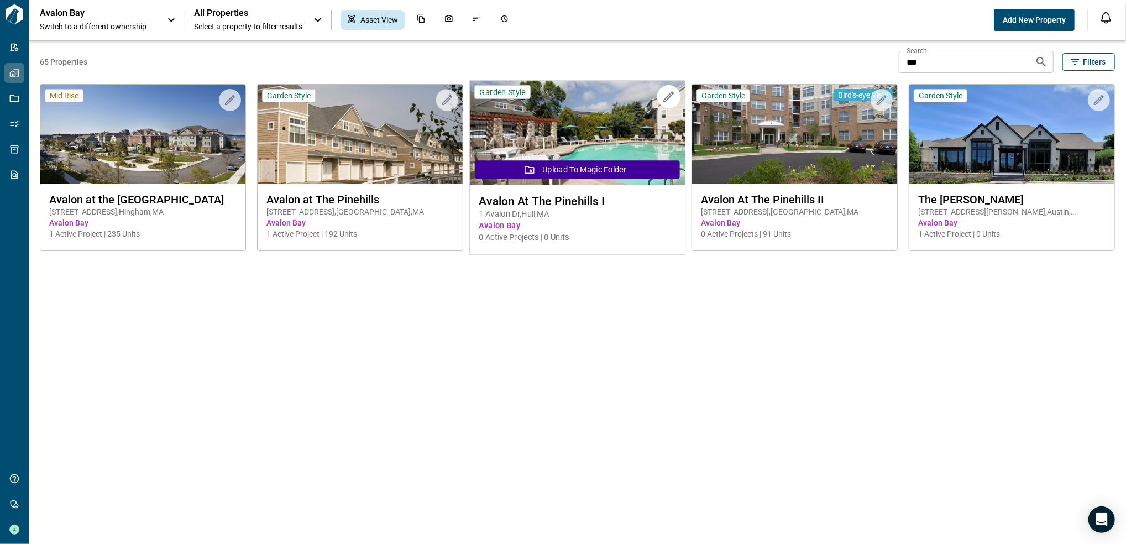
click at [588, 114] on img at bounding box center [578, 133] width 216 height 105
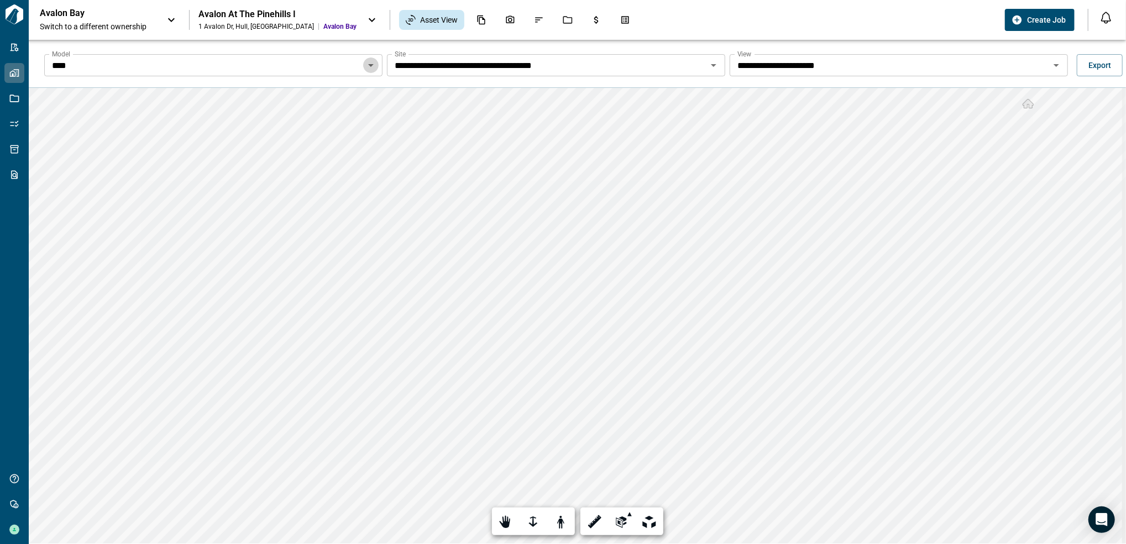
click at [366, 67] on icon "Open" at bounding box center [370, 65] width 13 height 13
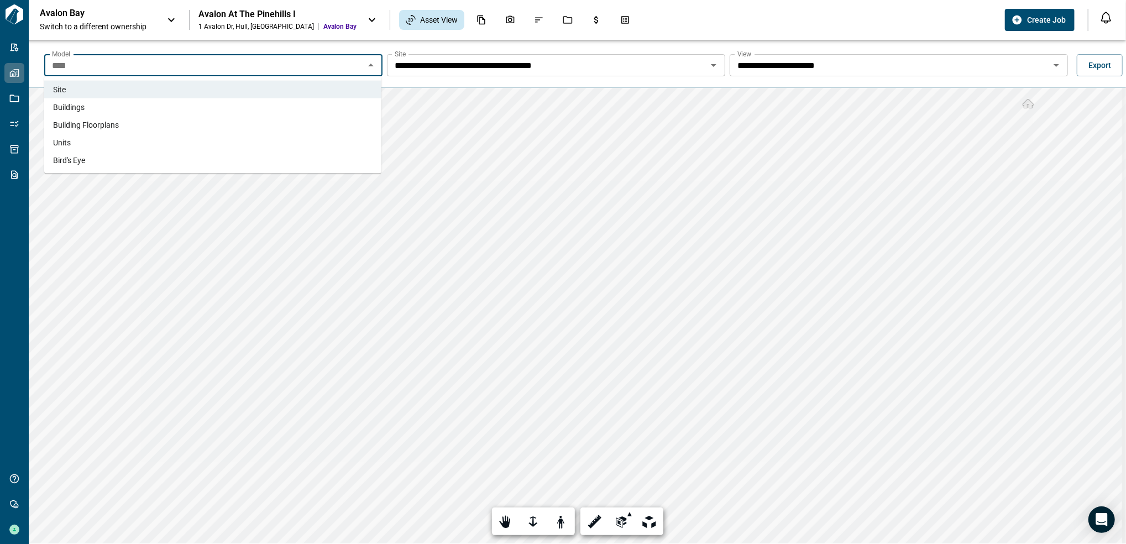
click at [162, 109] on li "Buildings" at bounding box center [212, 107] width 337 height 18
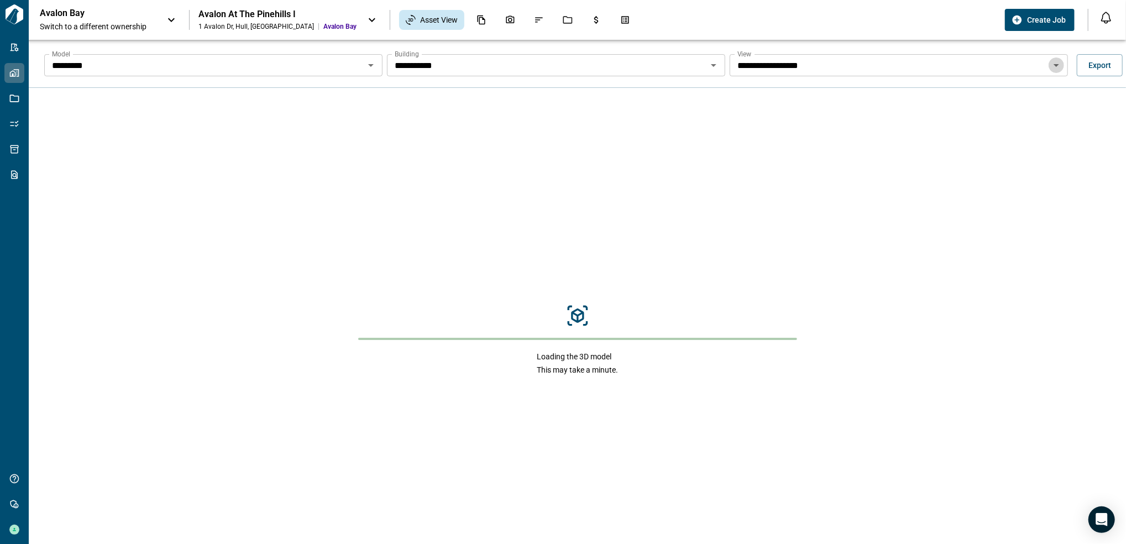
click at [1053, 67] on icon "Open" at bounding box center [1056, 65] width 13 height 13
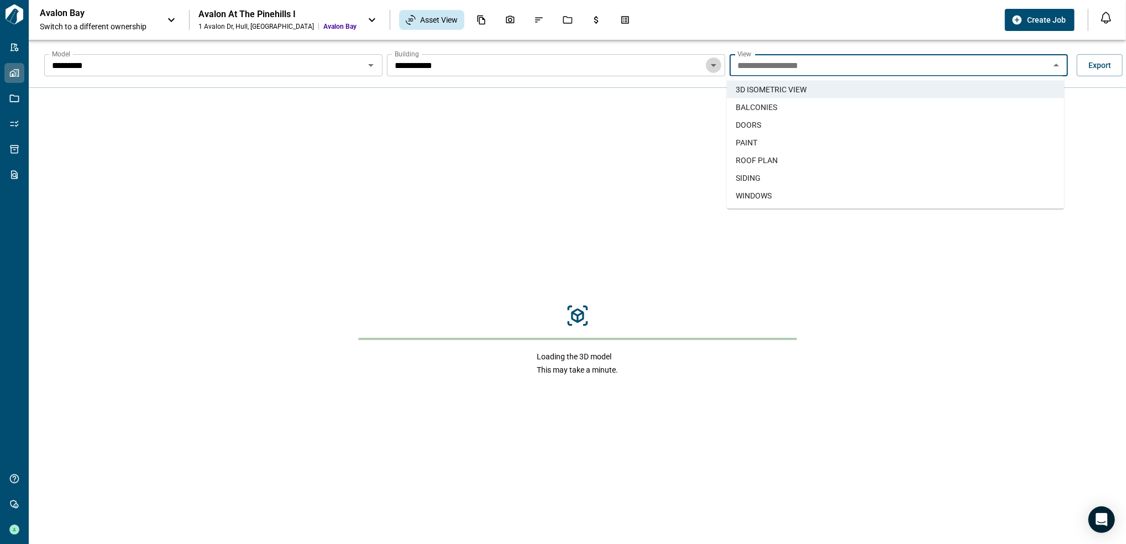
click at [713, 61] on icon "Open" at bounding box center [713, 65] width 13 height 13
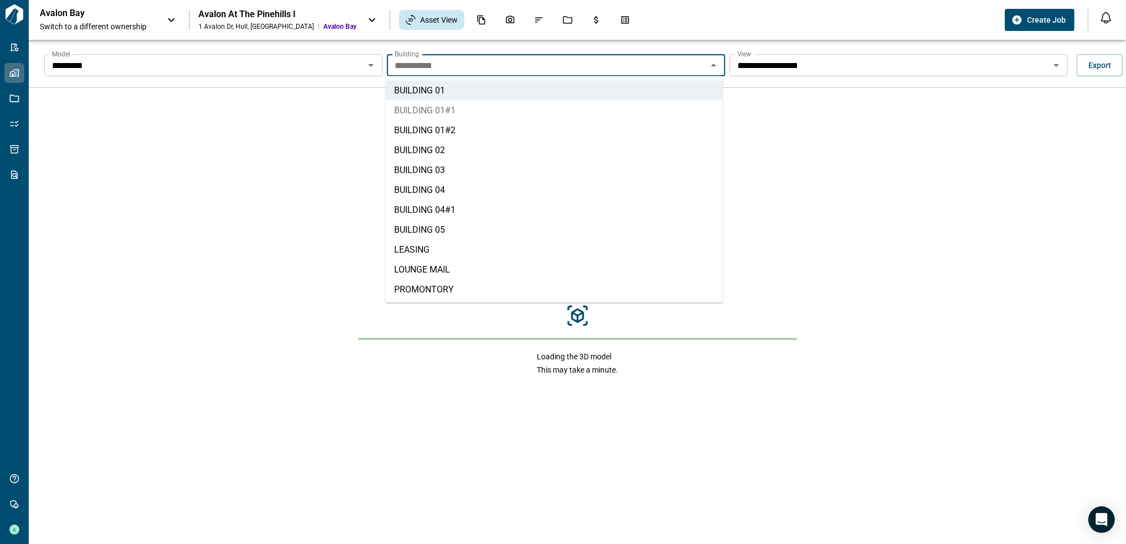
drag, startPoint x: 547, startPoint y: 112, endPoint x: 566, endPoint y: 113, distance: 19.4
click at [546, 112] on li "BUILDING 01#1" at bounding box center [554, 111] width 337 height 20
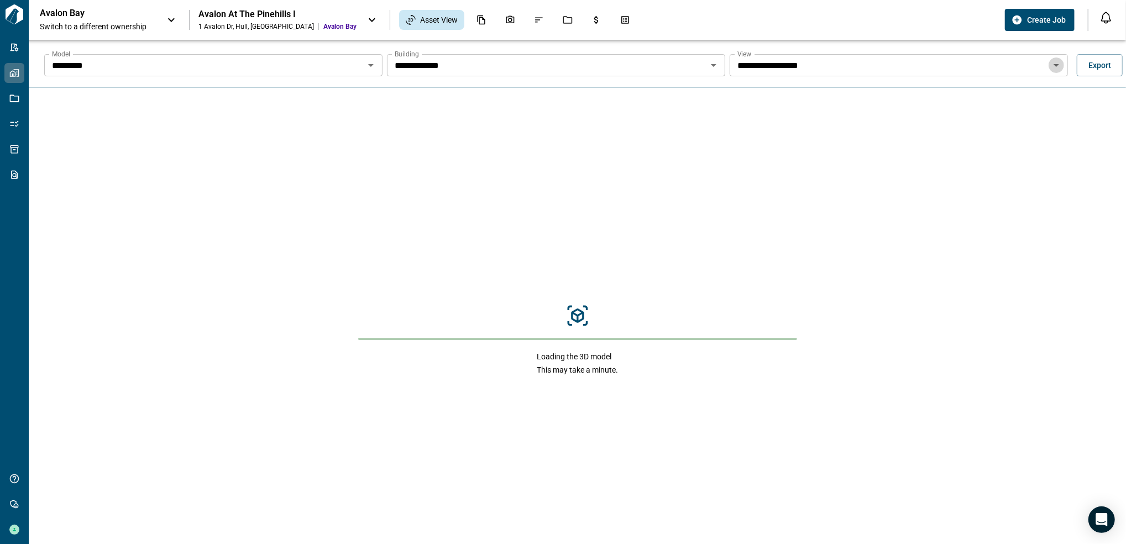
click at [1051, 68] on icon "Open" at bounding box center [1056, 65] width 13 height 13
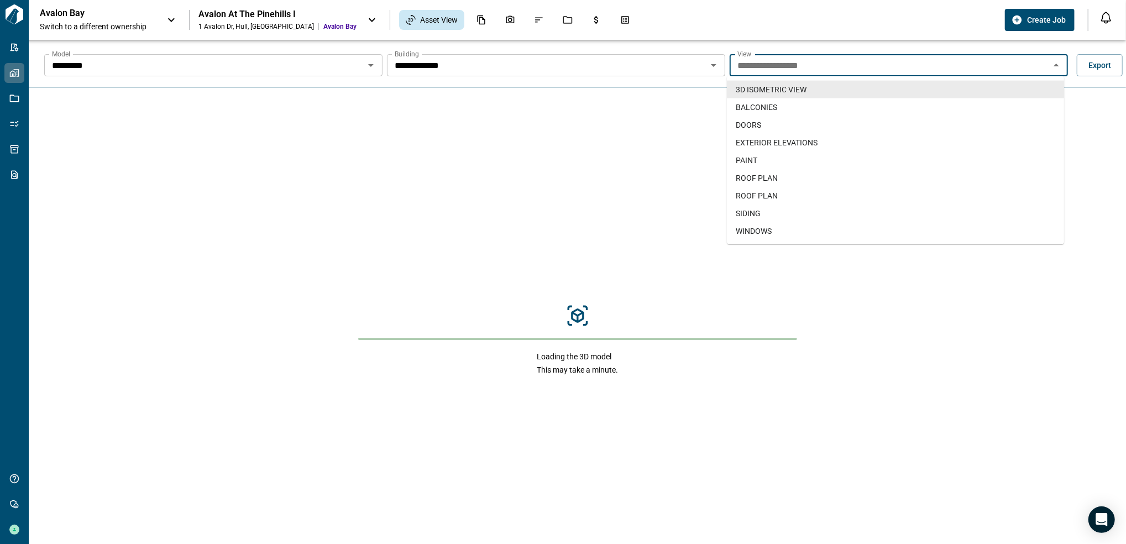
click at [630, 74] on div "**********" at bounding box center [556, 65] width 338 height 22
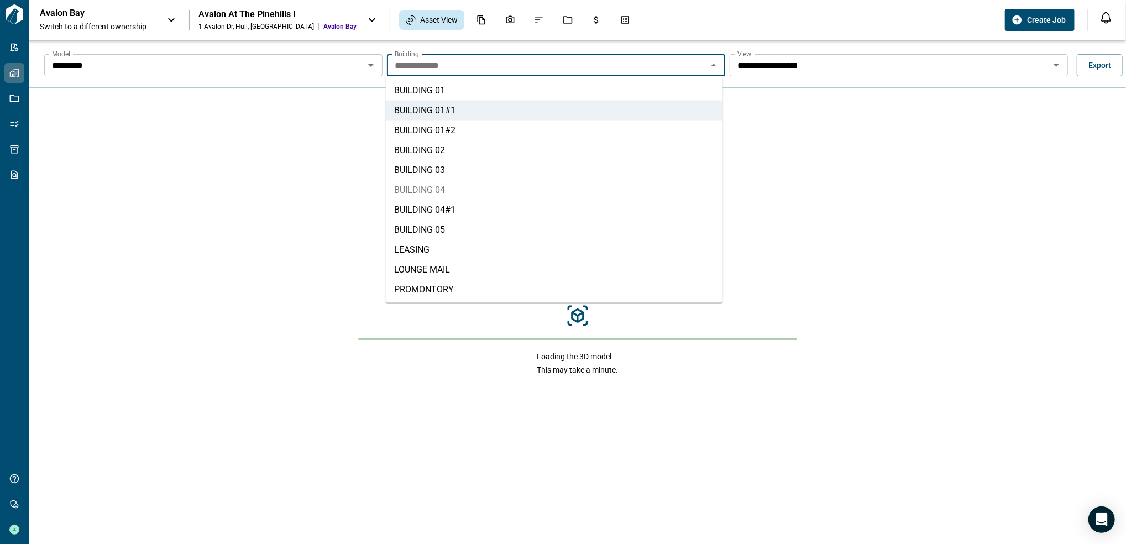
click at [464, 189] on li "BUILDING 04" at bounding box center [554, 190] width 337 height 20
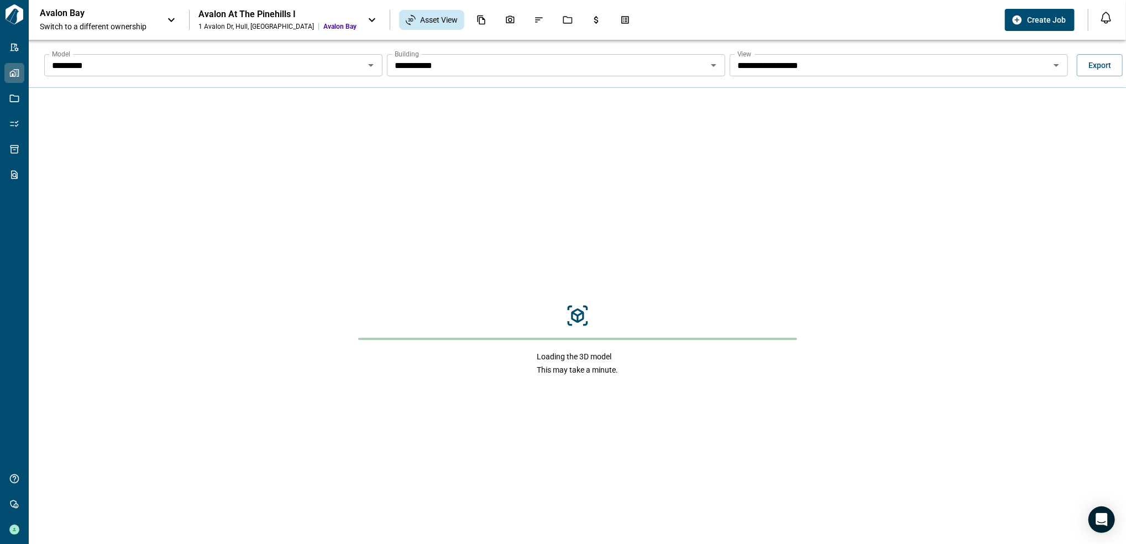
click at [1050, 70] on icon "Open" at bounding box center [1056, 65] width 13 height 13
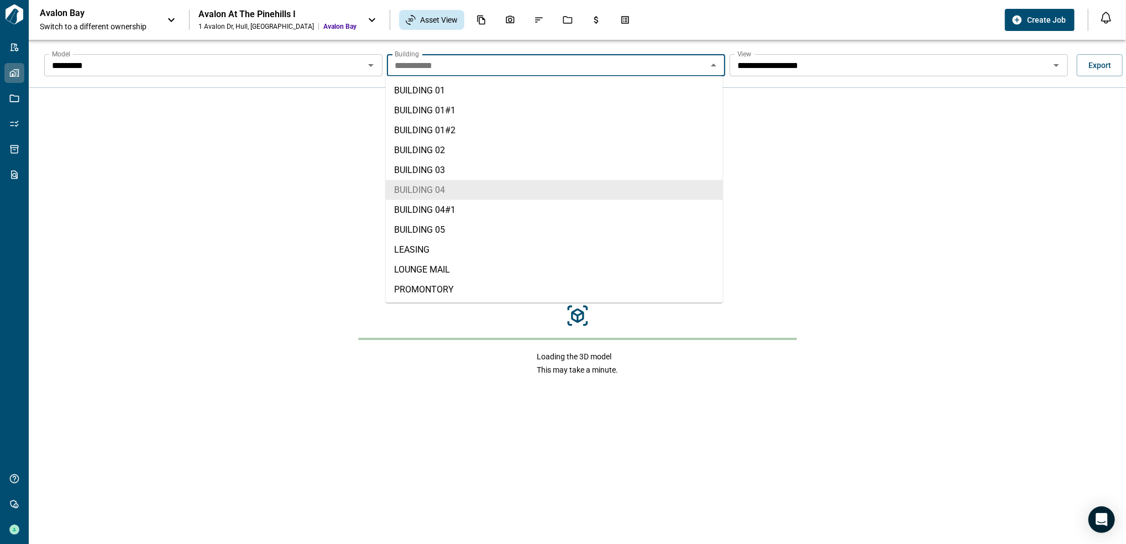
click at [701, 61] on input "**********" at bounding box center [547, 65] width 314 height 15
click at [523, 160] on li "BUILDING 03" at bounding box center [554, 170] width 337 height 20
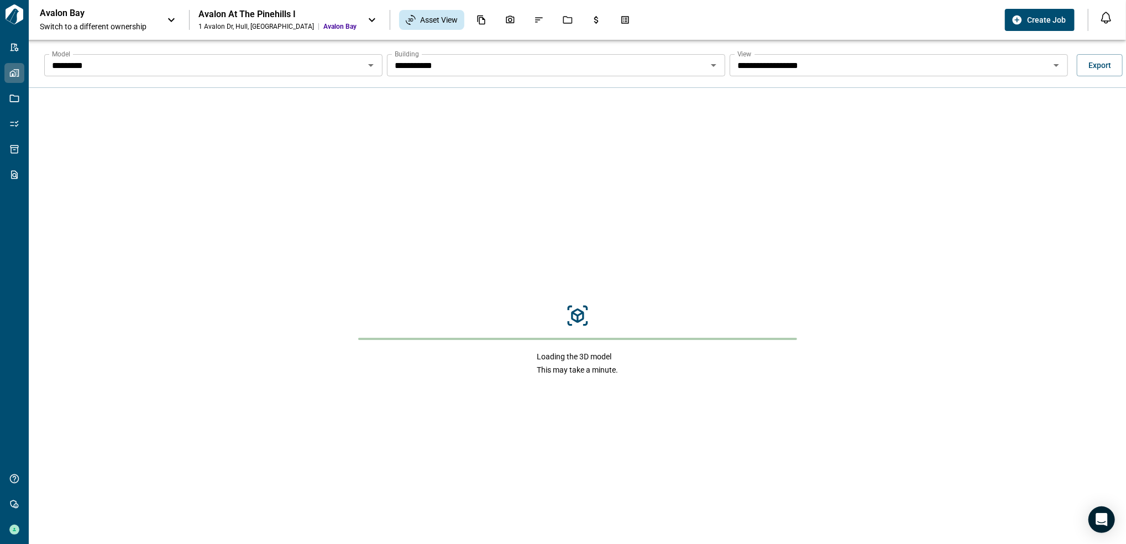
click at [1053, 66] on icon "Open" at bounding box center [1056, 65] width 13 height 13
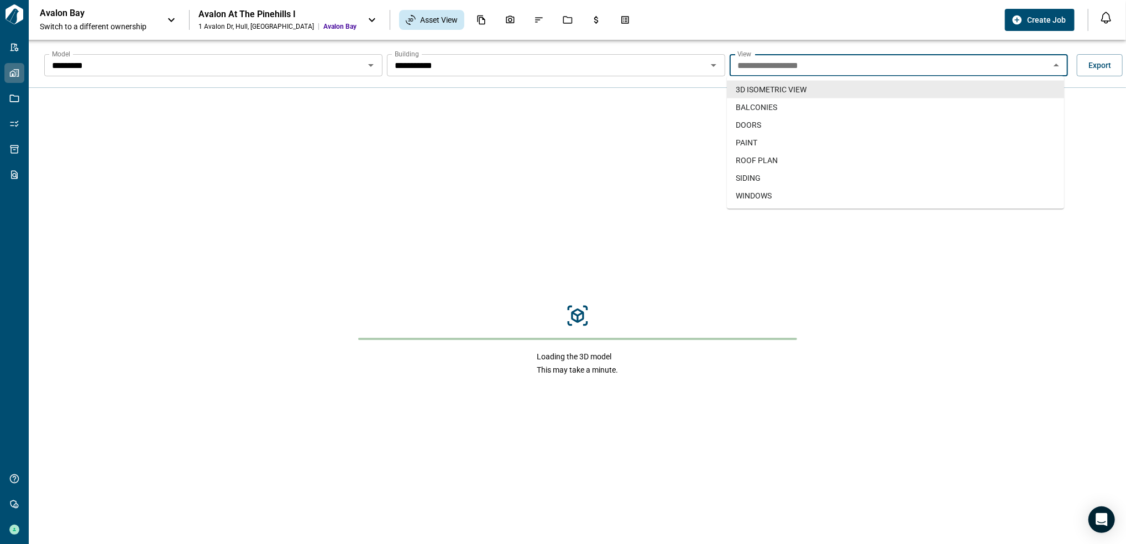
click at [715, 70] on icon "Open" at bounding box center [713, 65] width 13 height 13
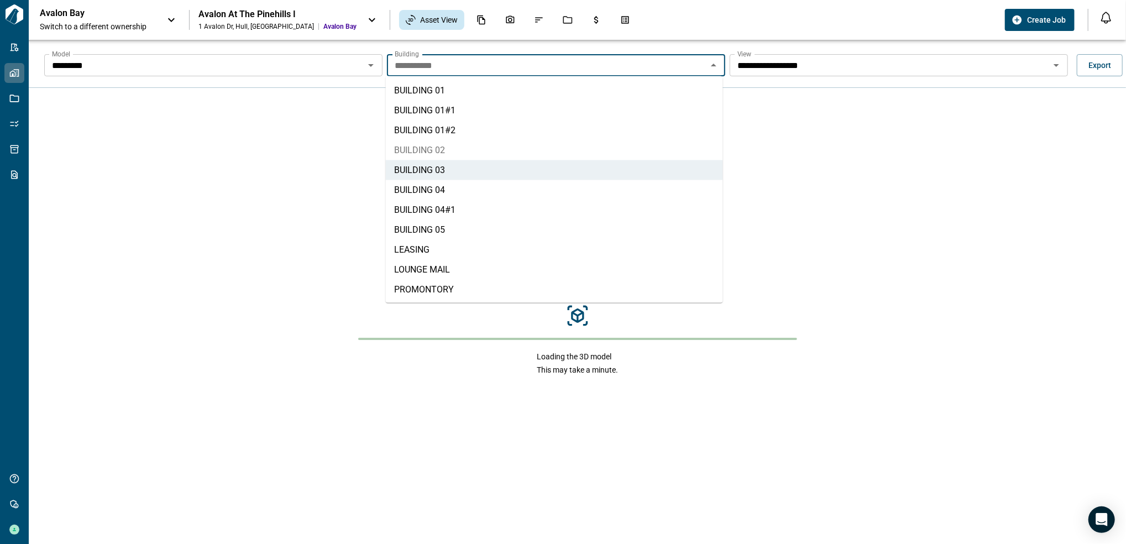
click at [500, 149] on li "BUILDING 02" at bounding box center [554, 150] width 337 height 20
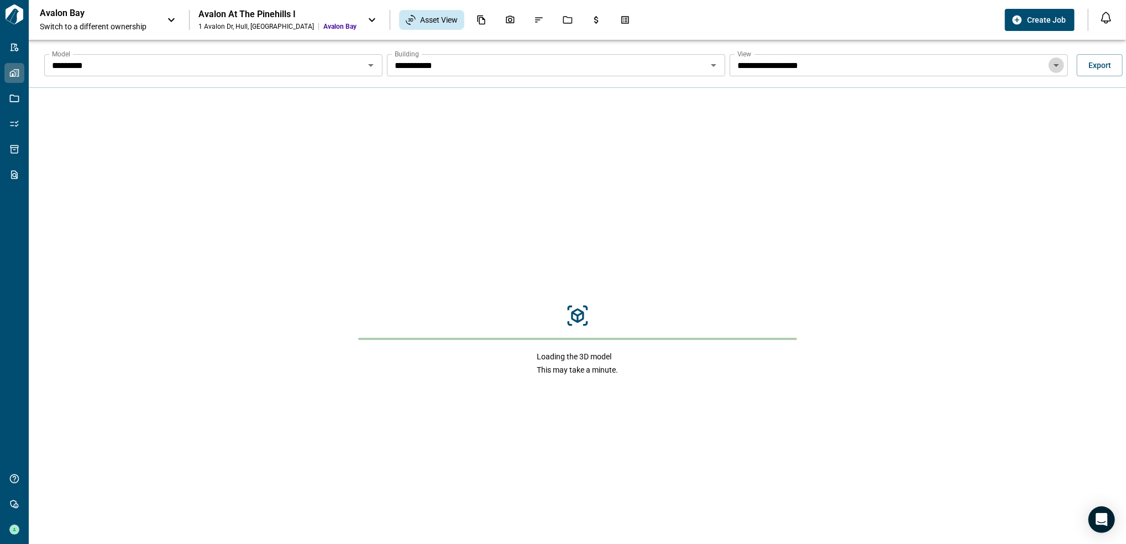
click at [1051, 69] on icon "Open" at bounding box center [1056, 65] width 13 height 13
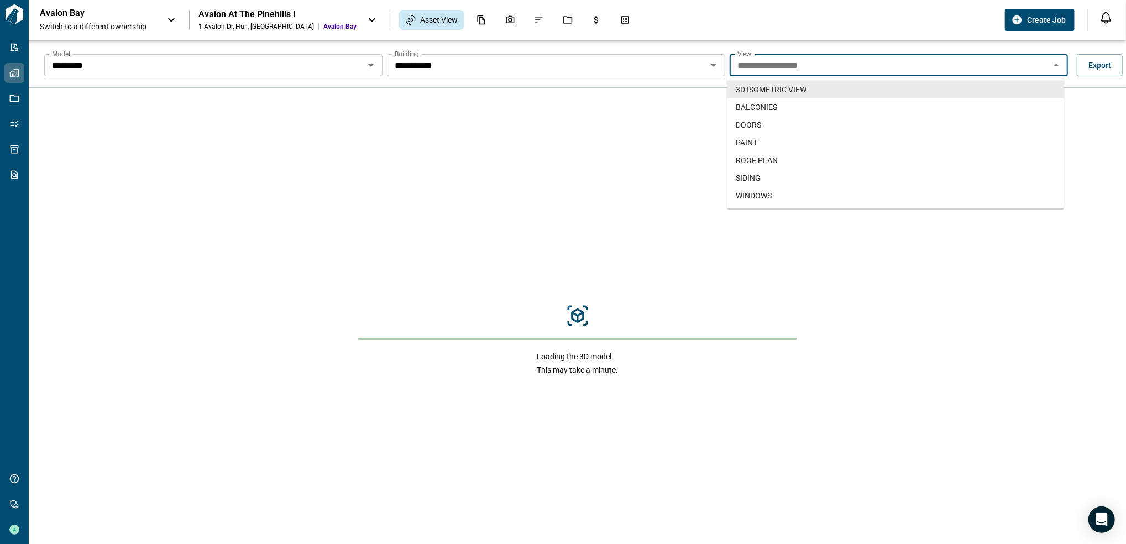
click at [675, 74] on div "**********" at bounding box center [556, 65] width 338 height 22
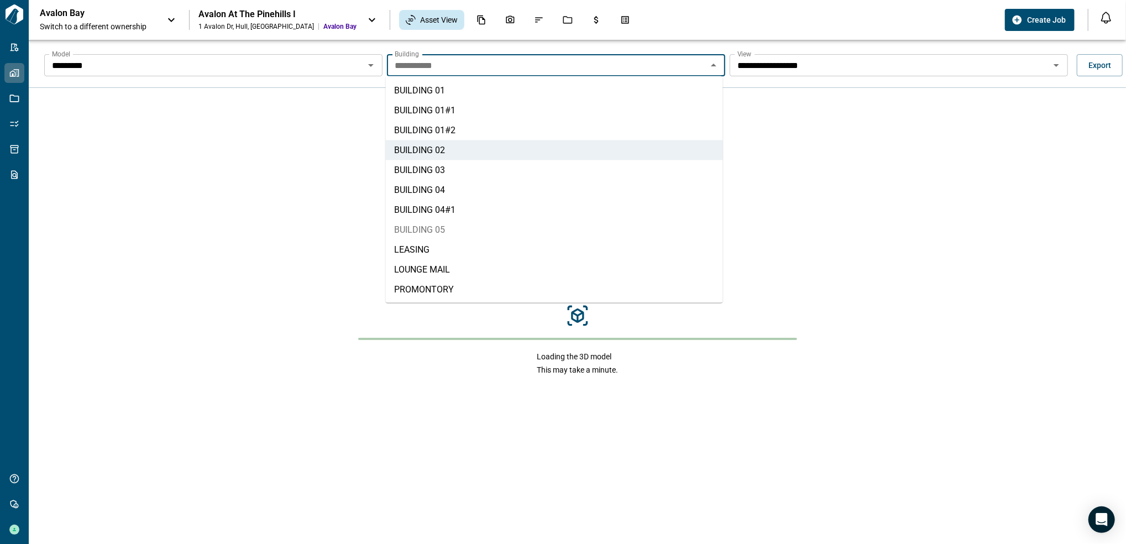
click at [515, 227] on li "BUILDING 05" at bounding box center [554, 230] width 337 height 20
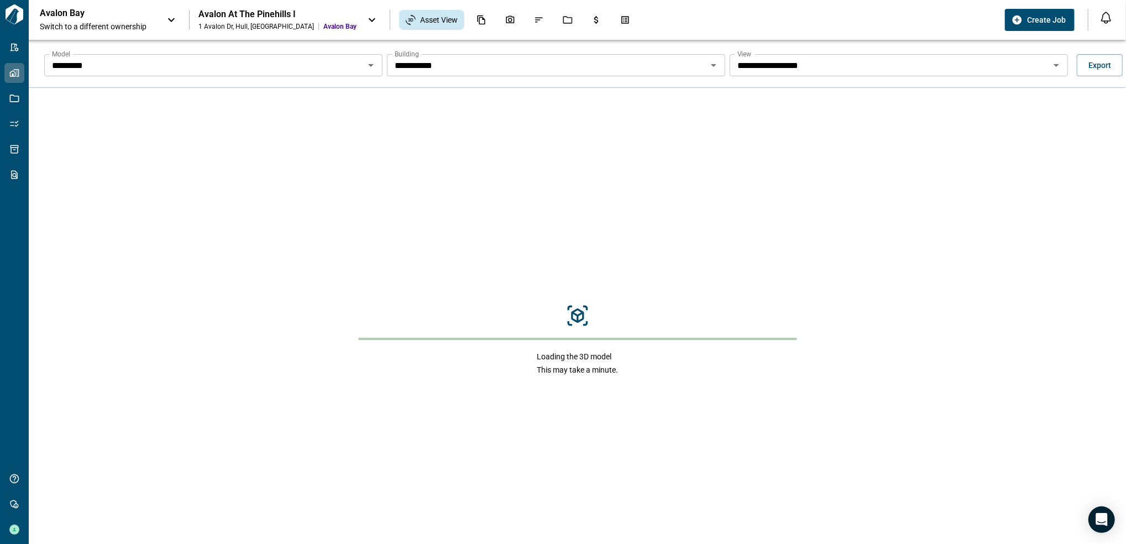
click at [1053, 69] on icon "Open" at bounding box center [1056, 65] width 13 height 13
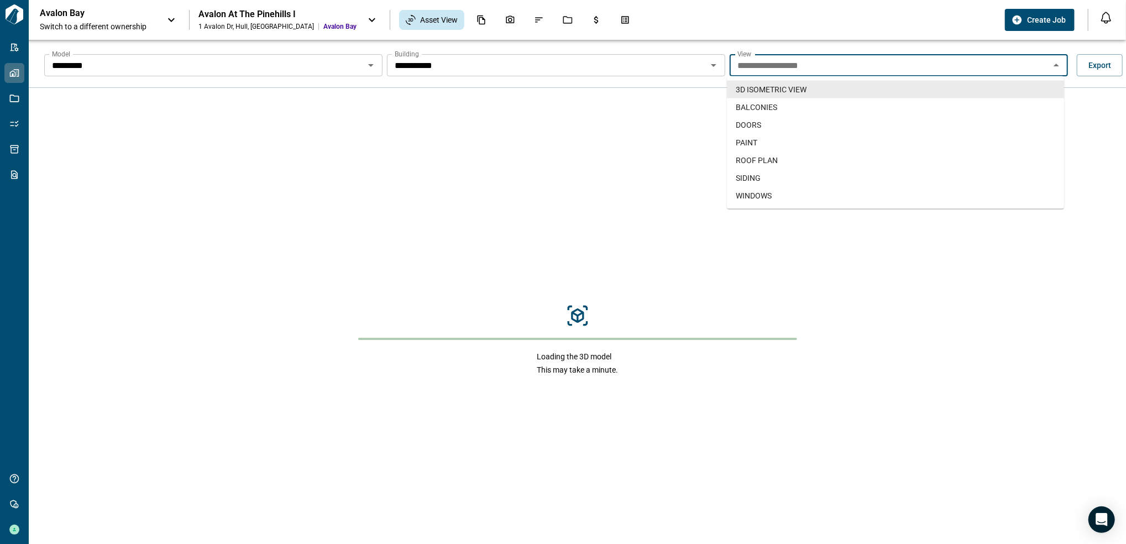
click at [706, 65] on button "Open" at bounding box center [713, 65] width 15 height 15
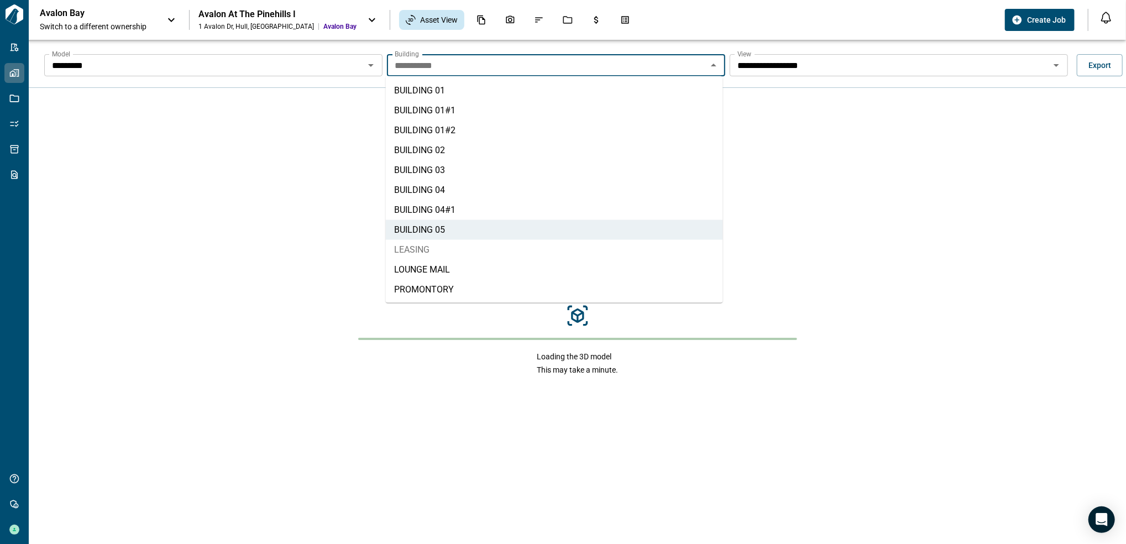
click at [529, 250] on li "LEASING" at bounding box center [554, 250] width 337 height 20
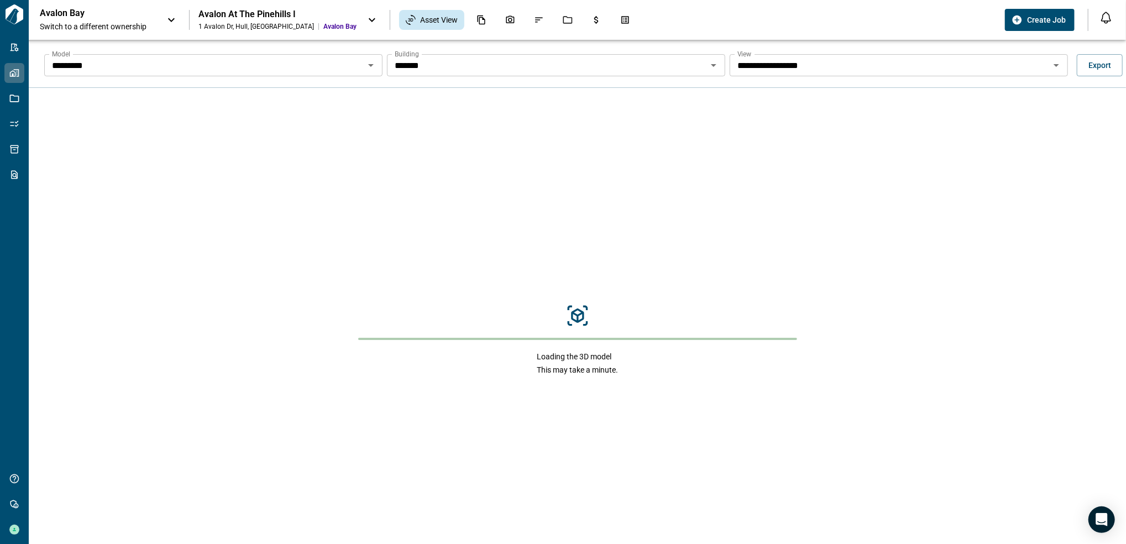
click at [1053, 68] on icon "Open" at bounding box center [1056, 65] width 13 height 13
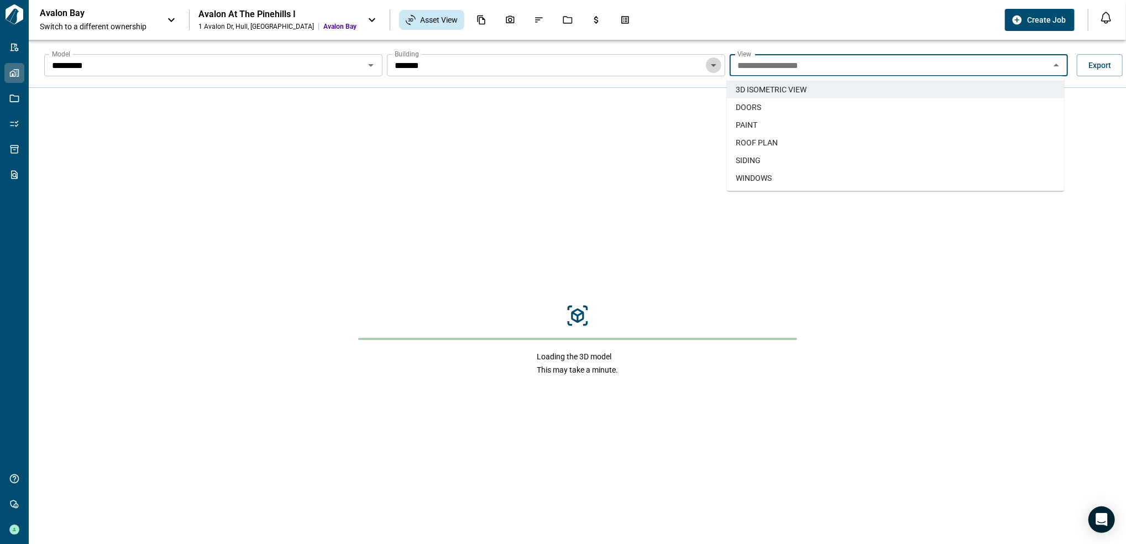
click at [709, 68] on icon "Open" at bounding box center [713, 65] width 13 height 13
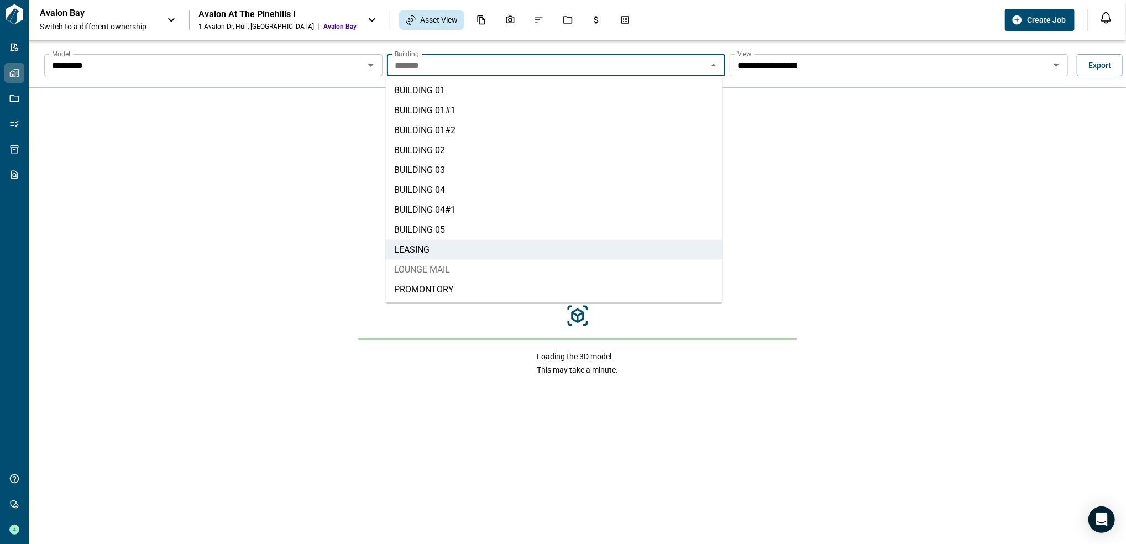
click at [529, 265] on li "LOUNGE MAIL" at bounding box center [554, 270] width 337 height 20
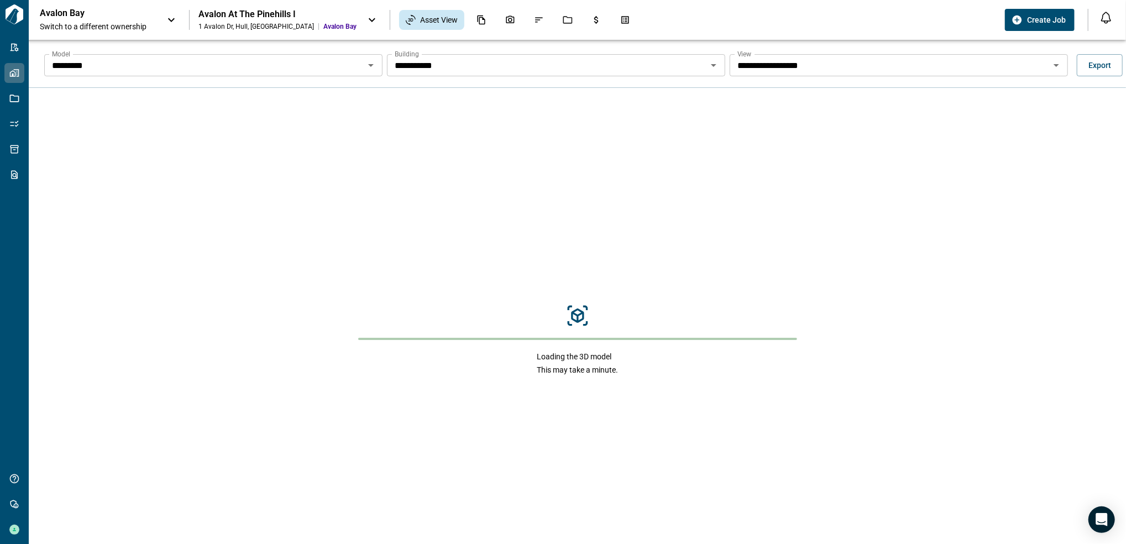
click at [1050, 65] on icon "Open" at bounding box center [1056, 65] width 13 height 13
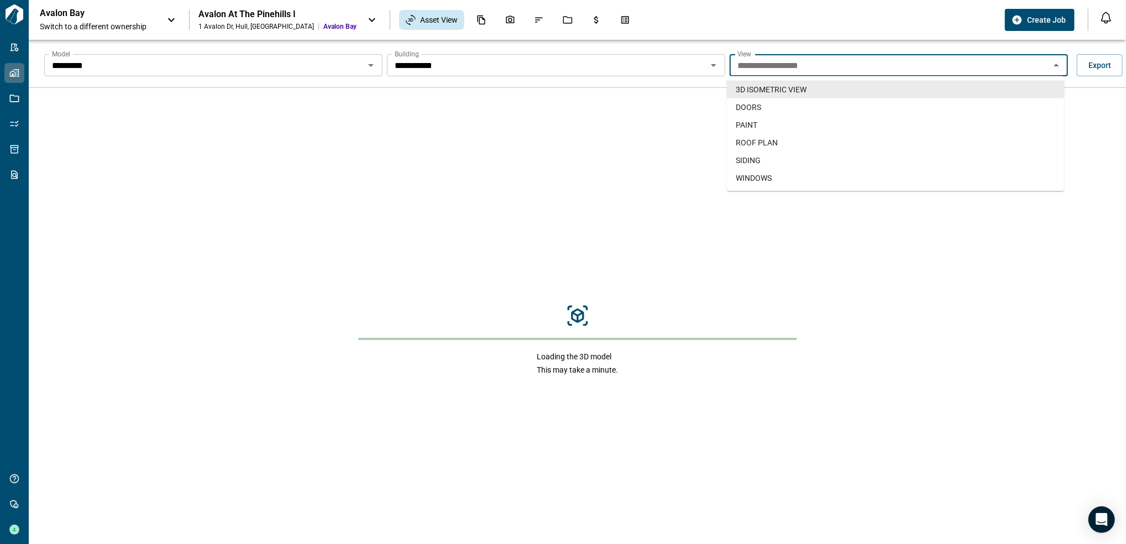
click at [717, 59] on icon "Open" at bounding box center [713, 65] width 13 height 13
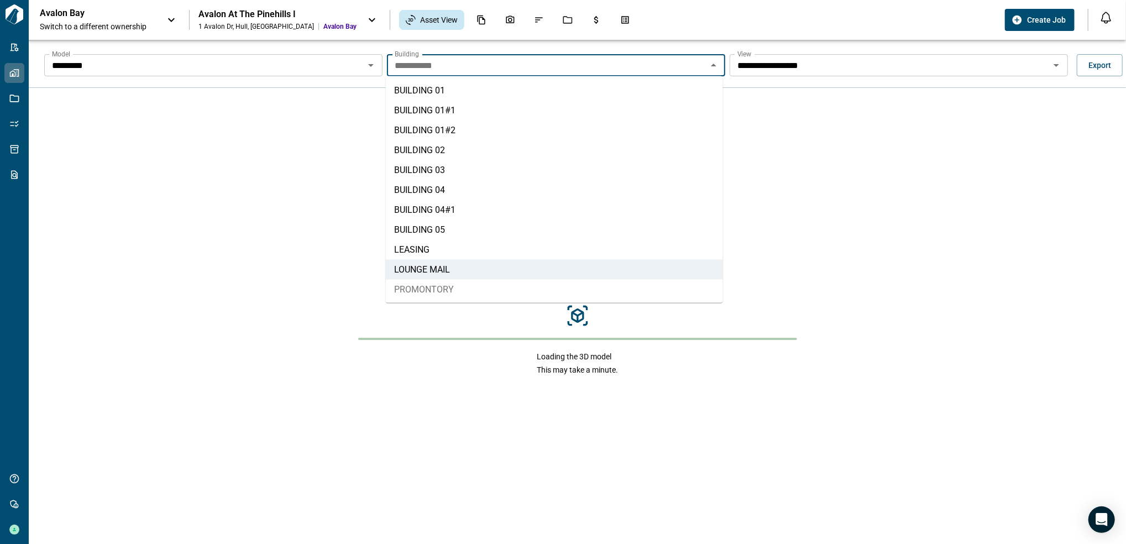
click at [539, 283] on li "PROMONTORY" at bounding box center [554, 290] width 337 height 20
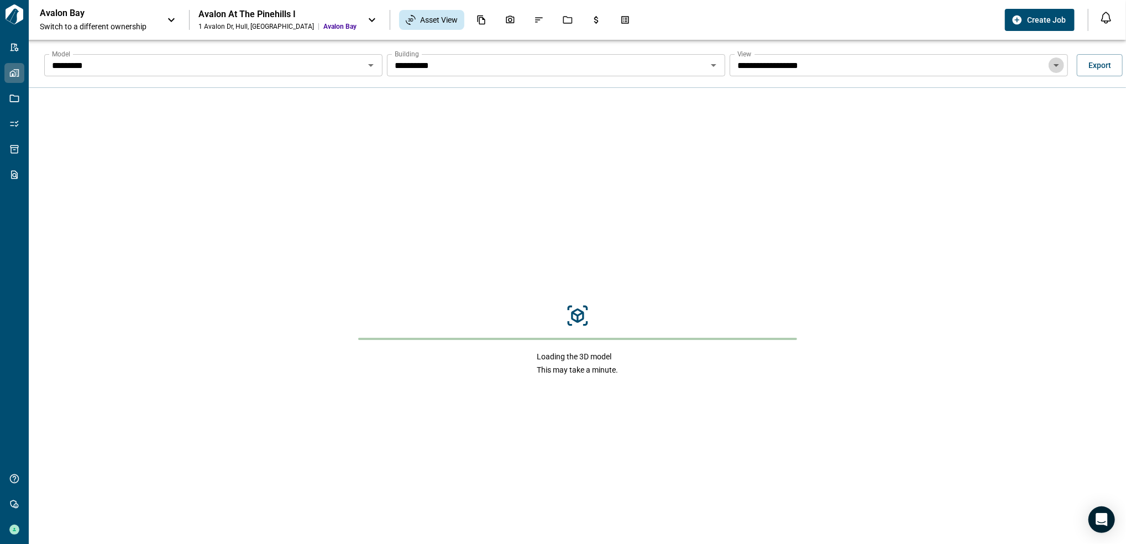
click at [1053, 68] on icon "Open" at bounding box center [1056, 65] width 13 height 13
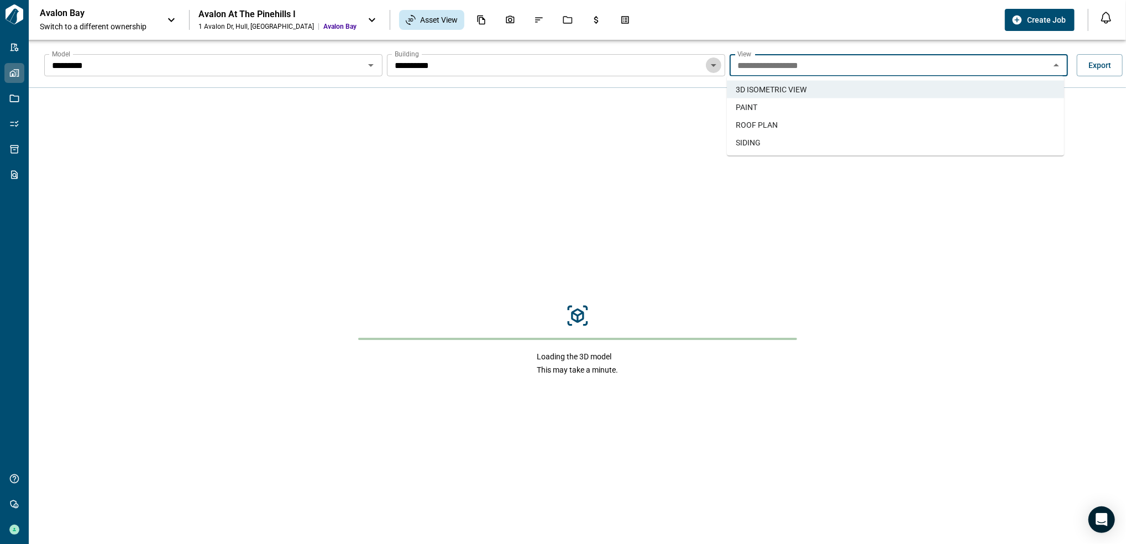
click at [712, 70] on icon "Open" at bounding box center [713, 65] width 13 height 13
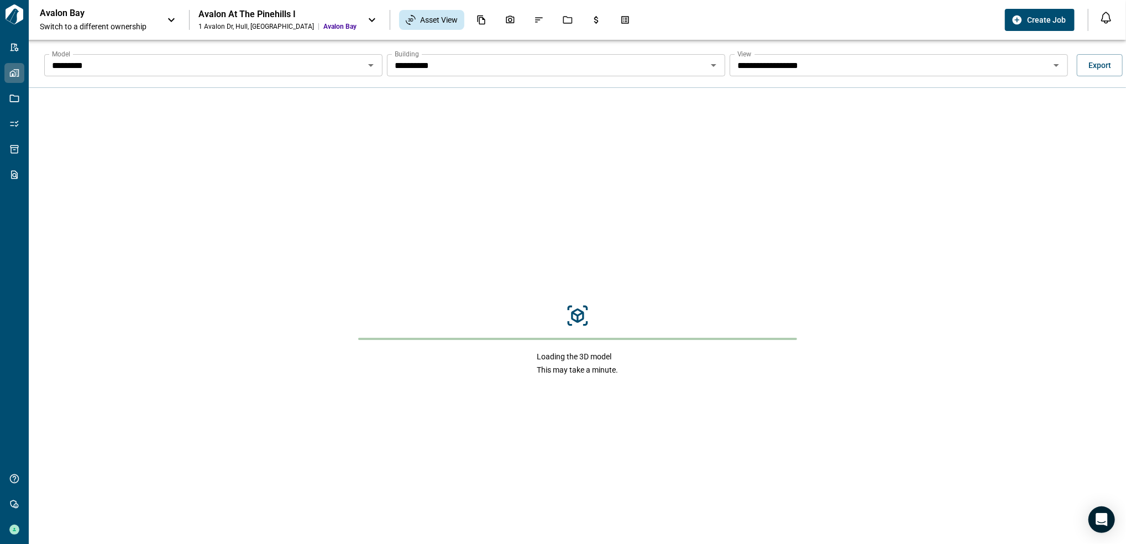
click at [1047, 293] on div "Loading the 3D model This may take a minute." at bounding box center [578, 340] width 1098 height 504
